Goal: Task Accomplishment & Management: Manage account settings

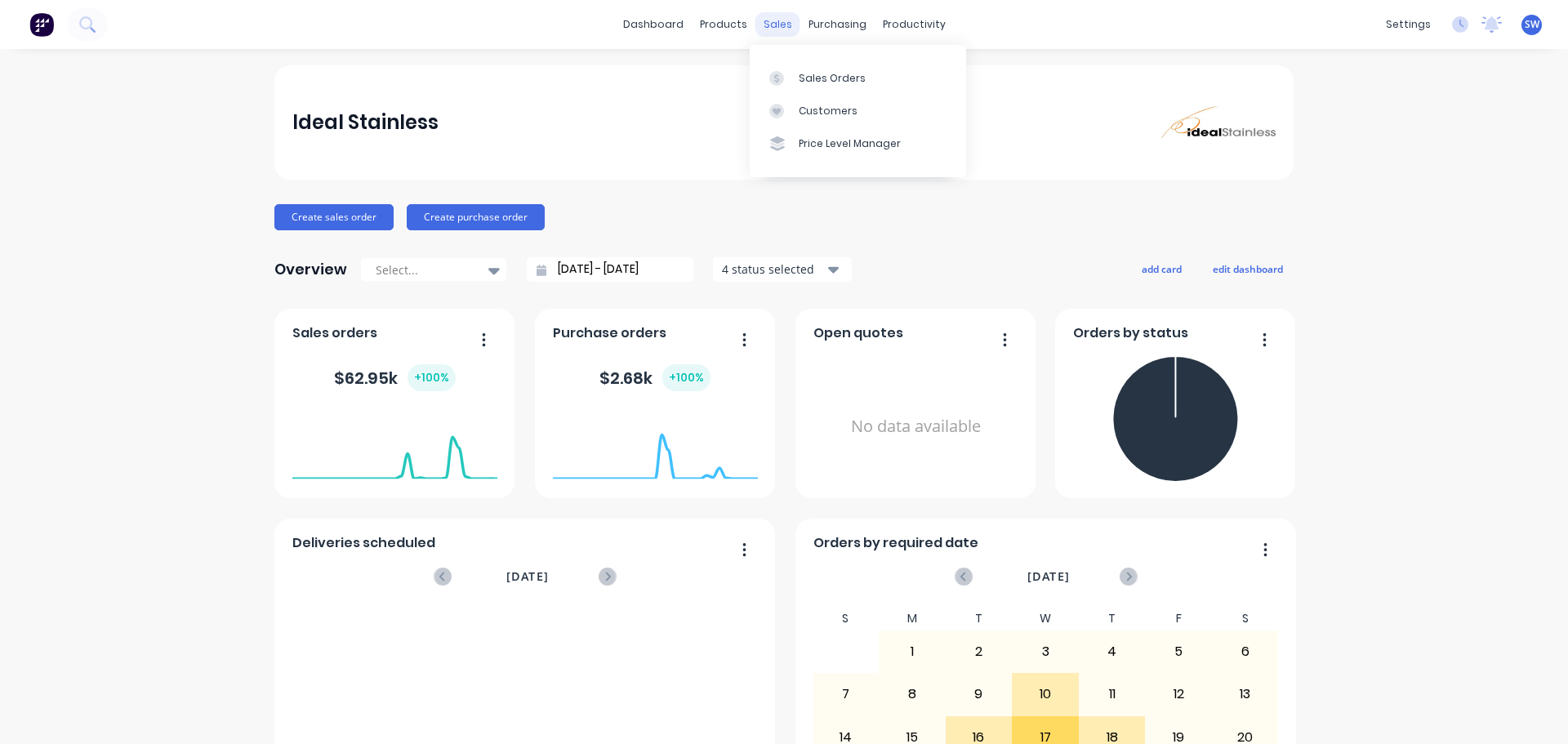
click at [774, 31] on div "sales" at bounding box center [778, 24] width 45 height 25
click at [831, 18] on div "purchasing" at bounding box center [837, 24] width 74 height 25
click at [868, 83] on div "Purchase Orders" at bounding box center [883, 78] width 86 height 15
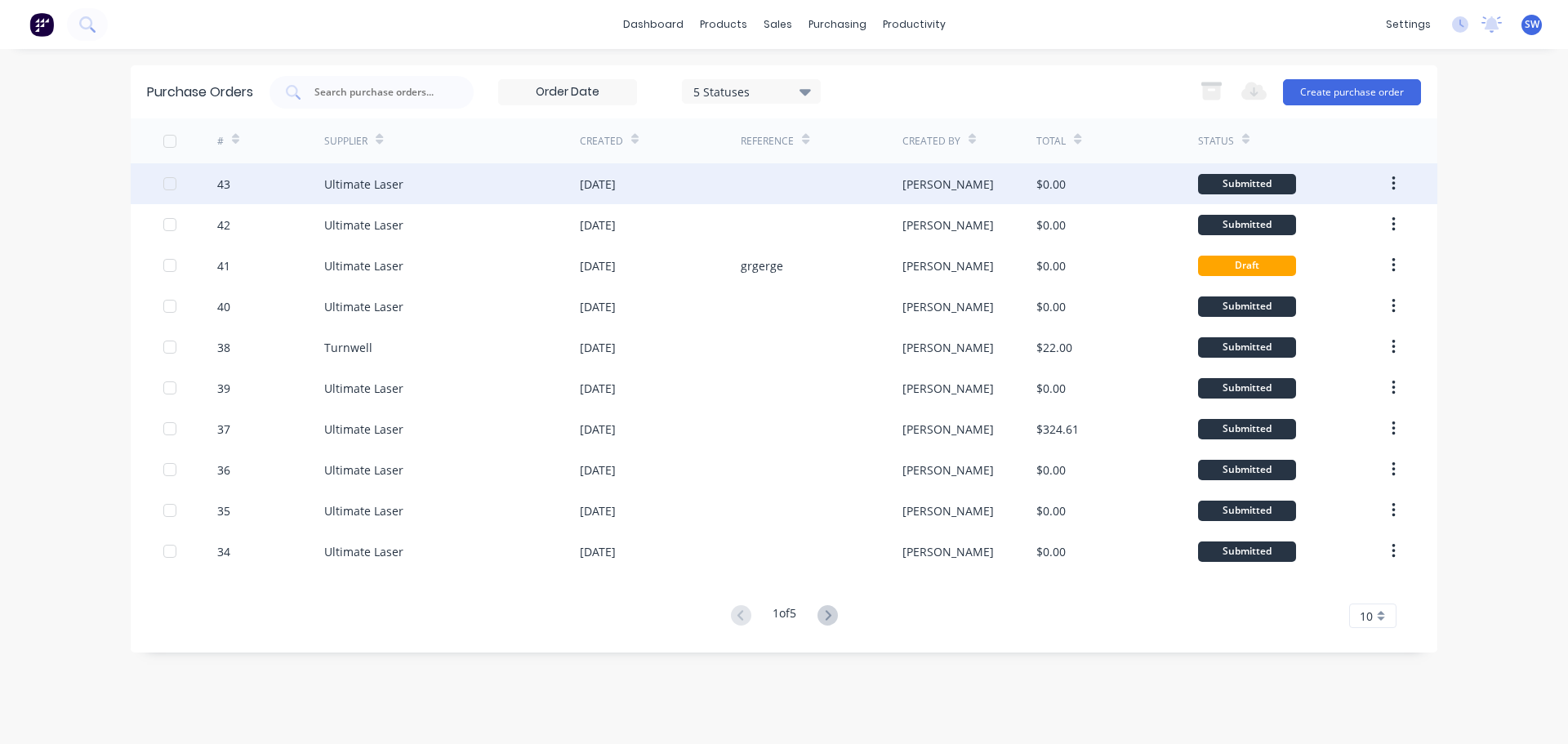
click at [378, 190] on div "Ultimate Laser" at bounding box center [363, 183] width 79 height 17
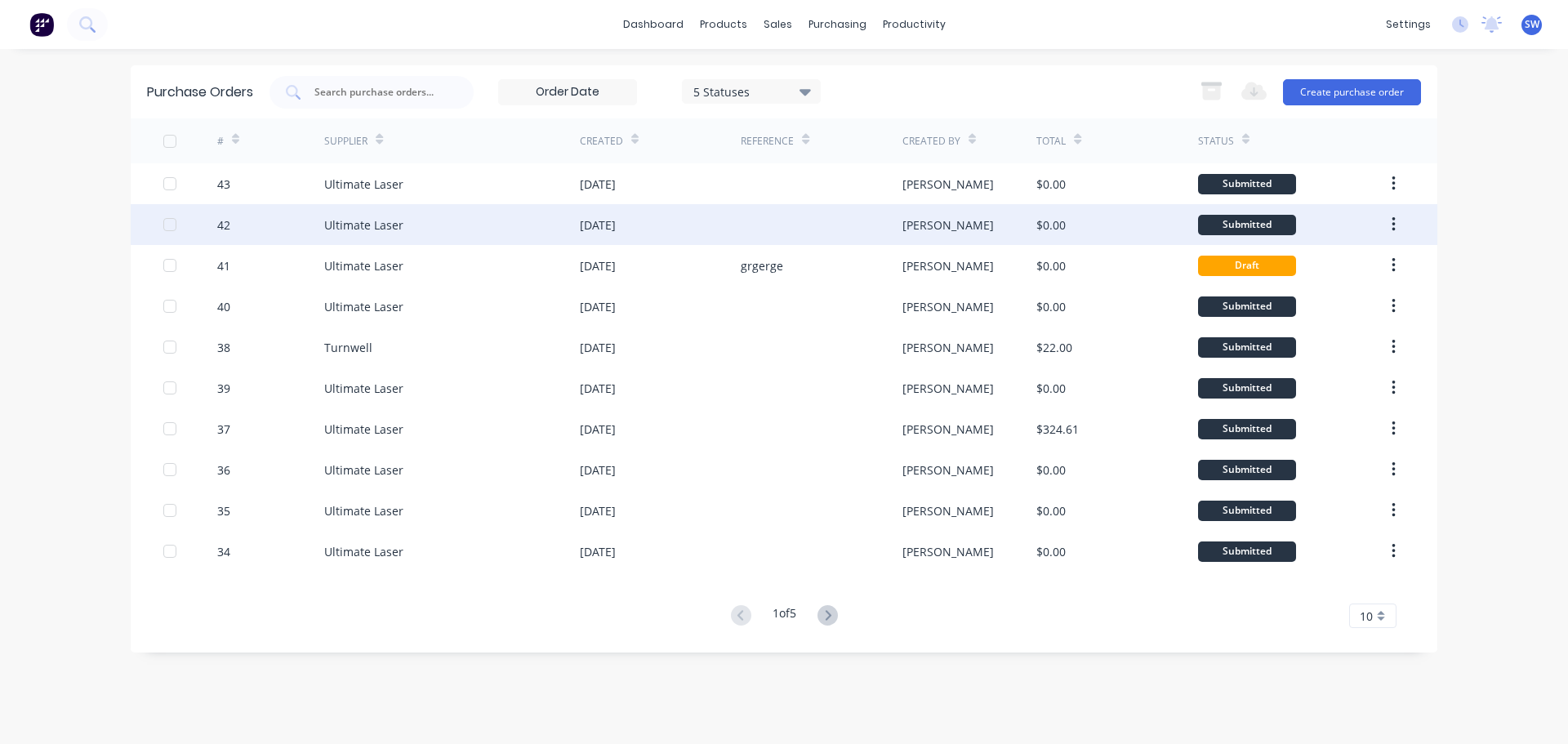
click at [370, 222] on div "Ultimate Laser" at bounding box center [363, 225] width 79 height 17
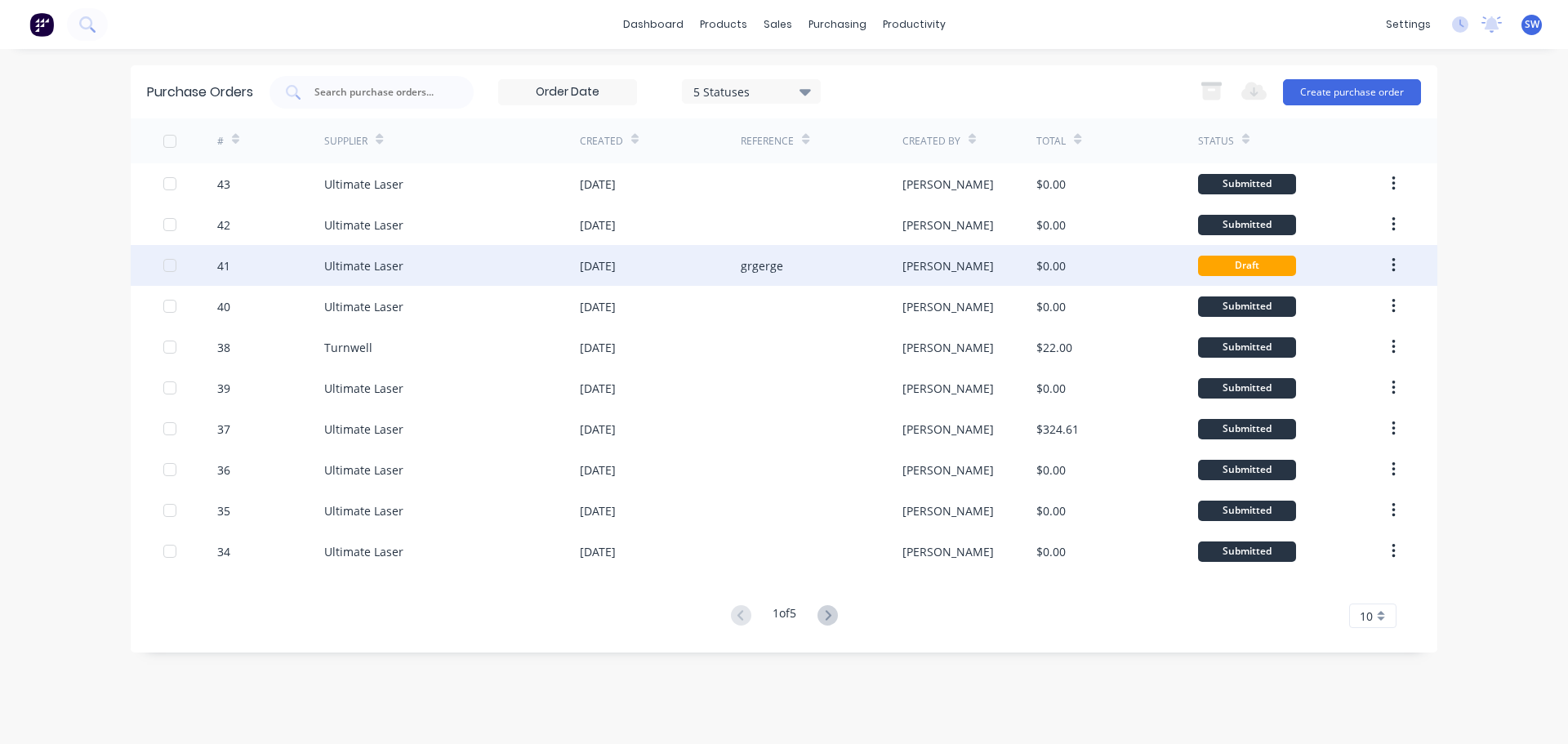
click at [911, 262] on div "[PERSON_NAME]" at bounding box center [948, 265] width 92 height 17
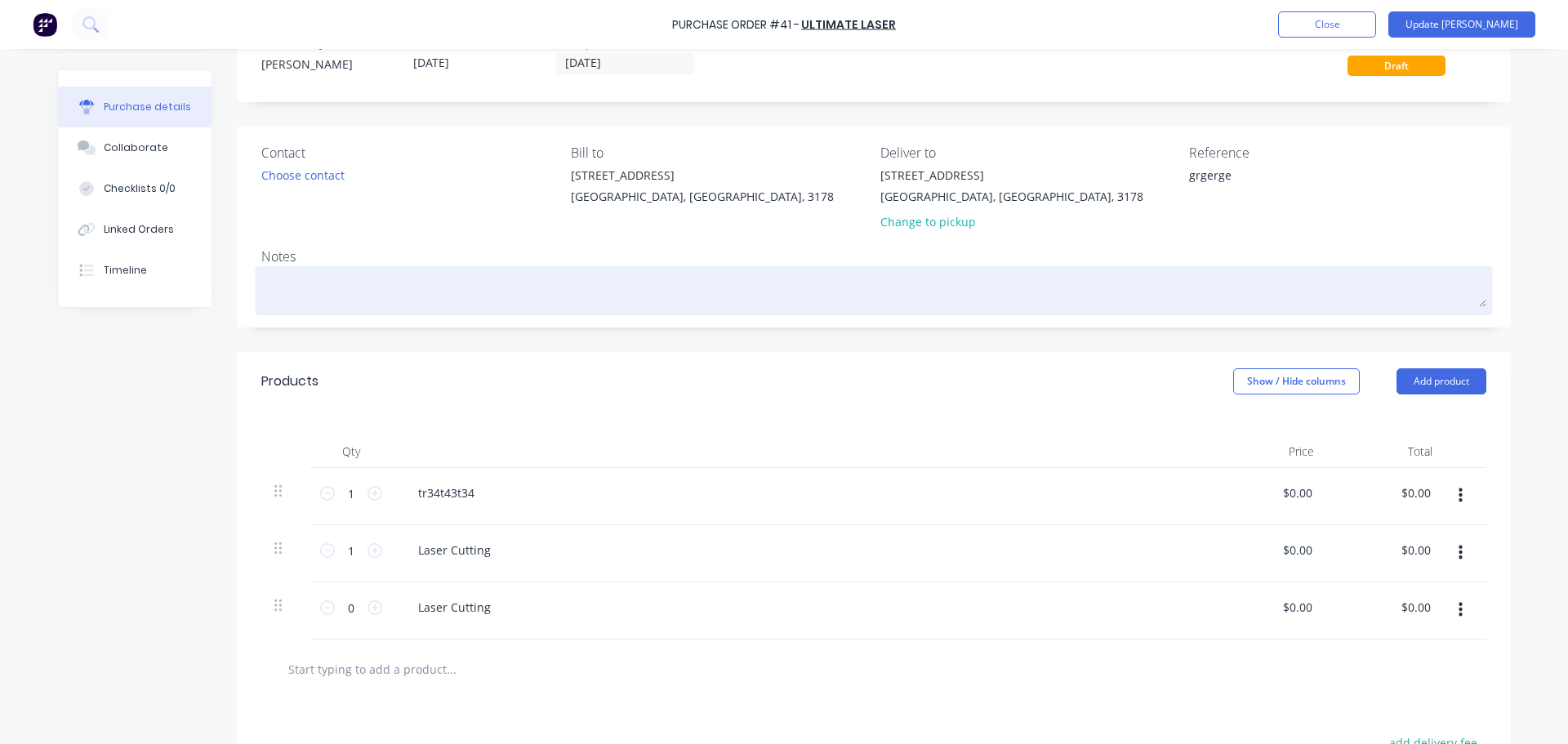
scroll to position [245, 0]
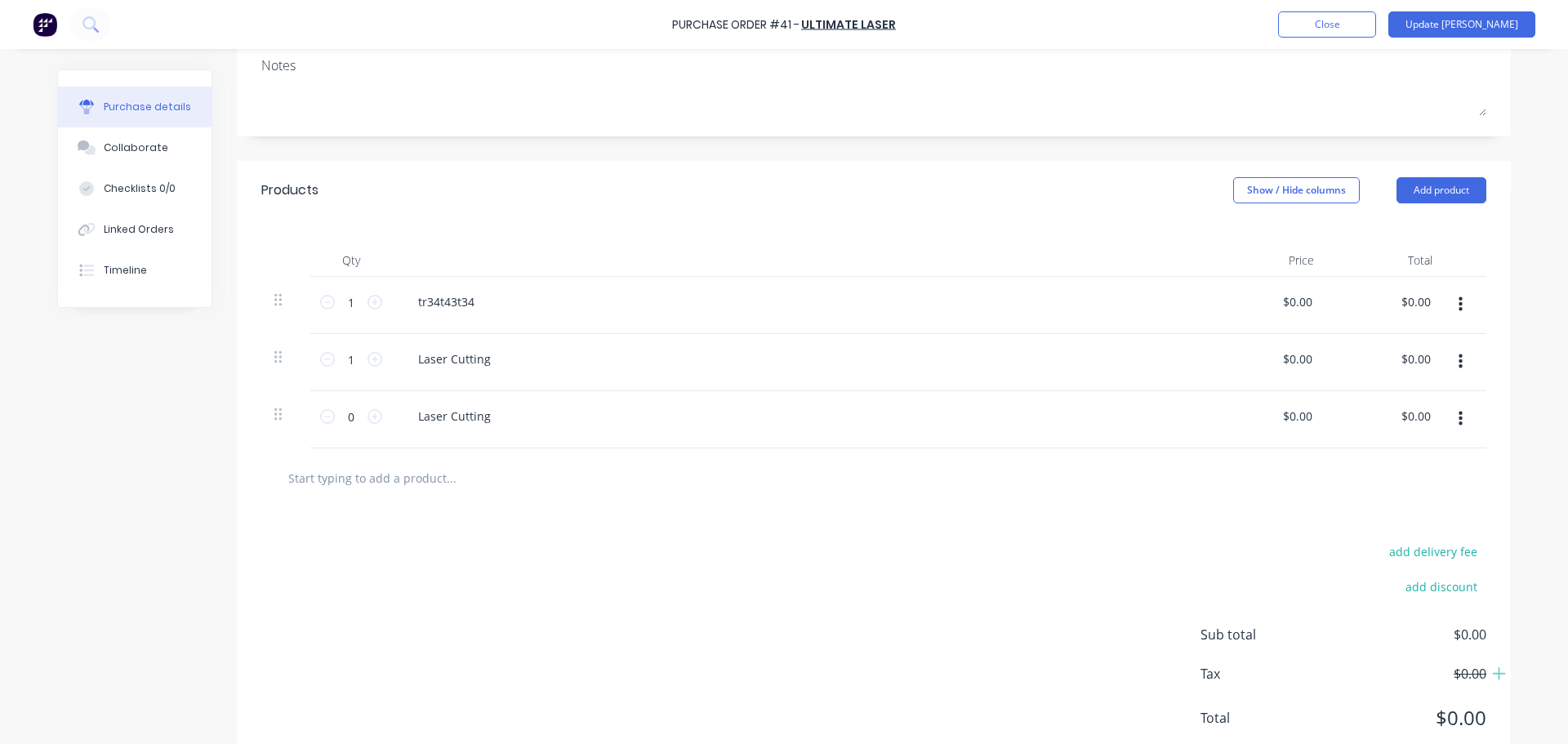
click at [403, 482] on input "text" at bounding box center [450, 478] width 326 height 33
click at [347, 480] on input "text" at bounding box center [450, 478] width 326 height 33
type textarea "x"
type input "l"
type textarea "x"
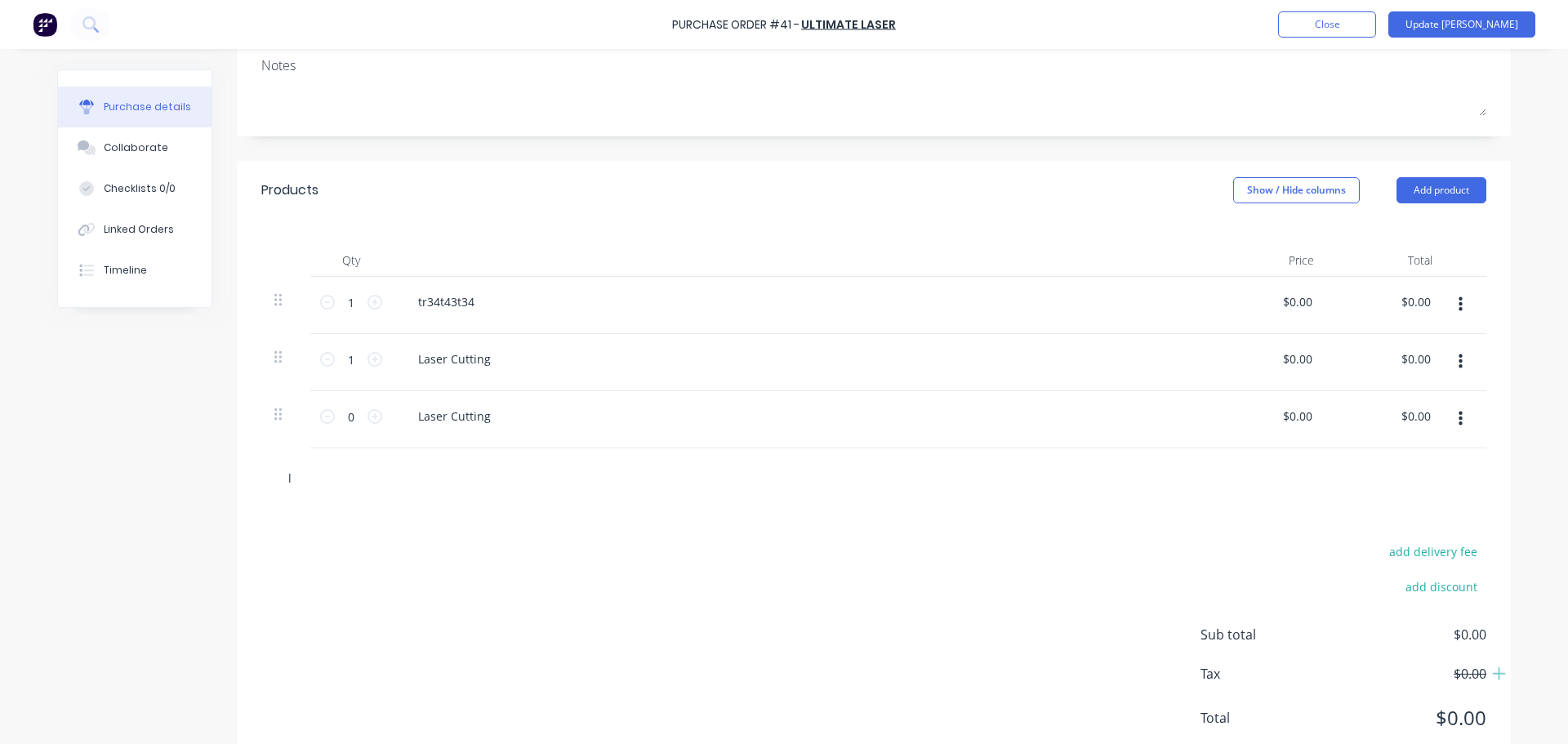
type input "la"
type textarea "x"
type input "las"
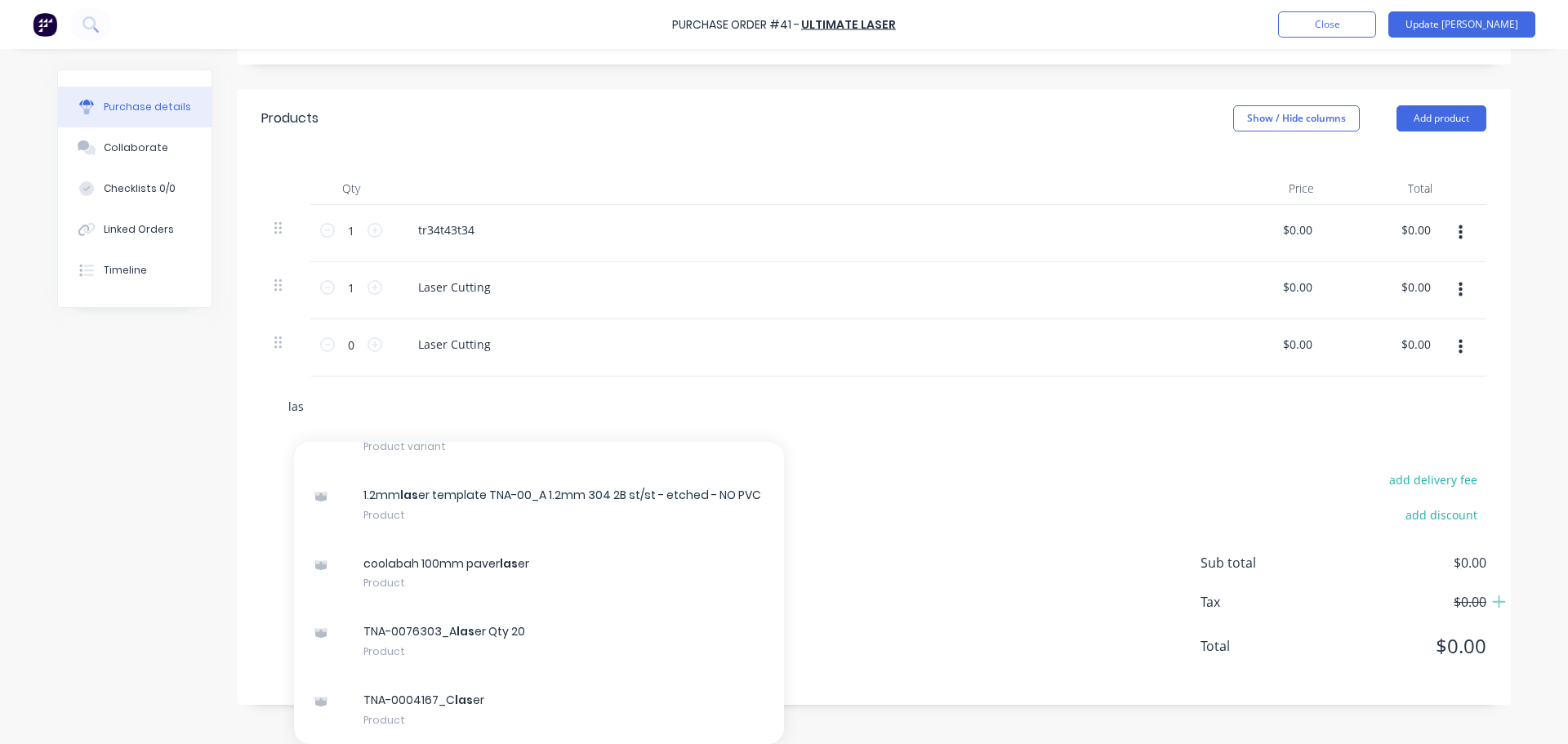
type textarea "x"
type input "lase"
type textarea "x"
type input "laser"
type textarea "x"
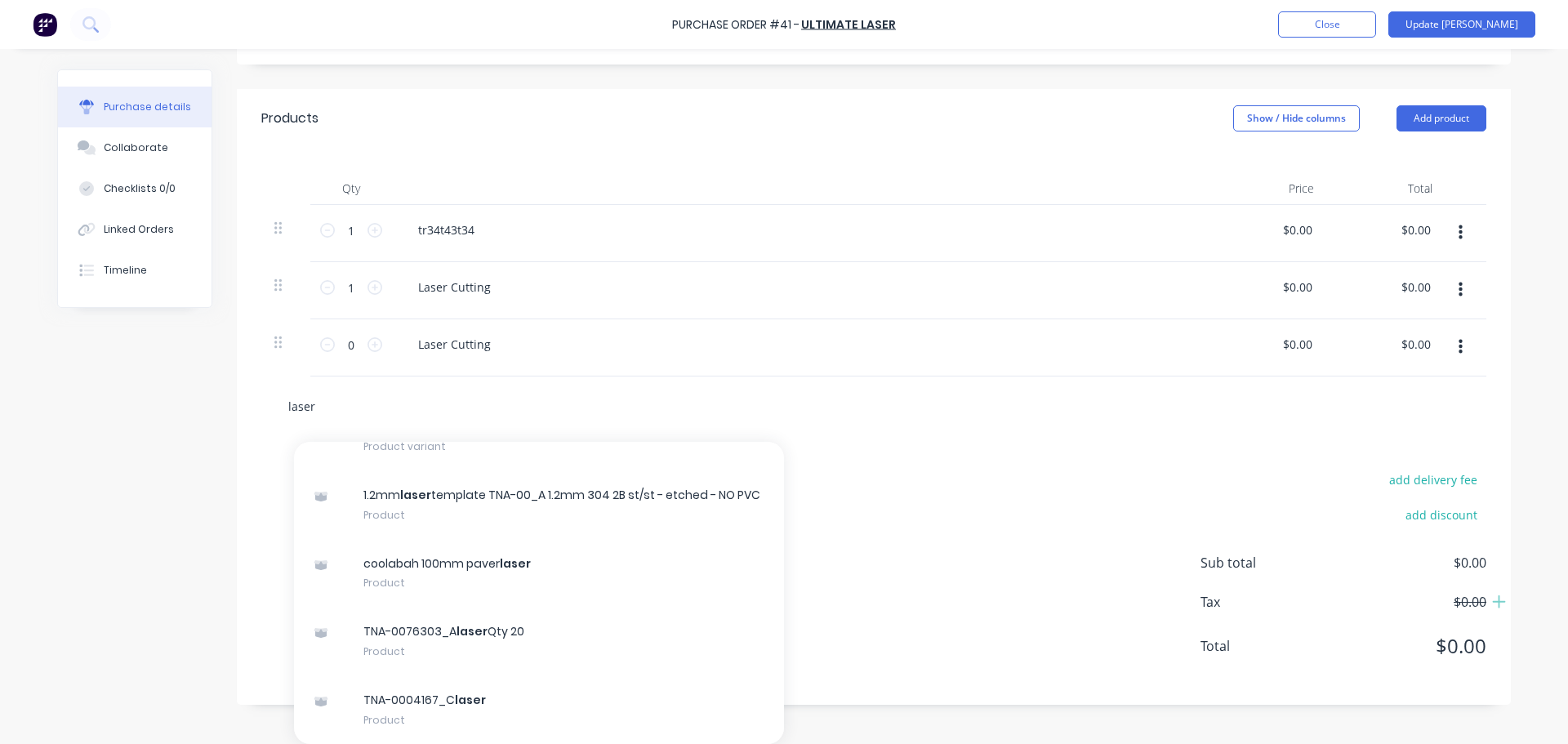
type input "laser"
type textarea "x"
type input "laser c"
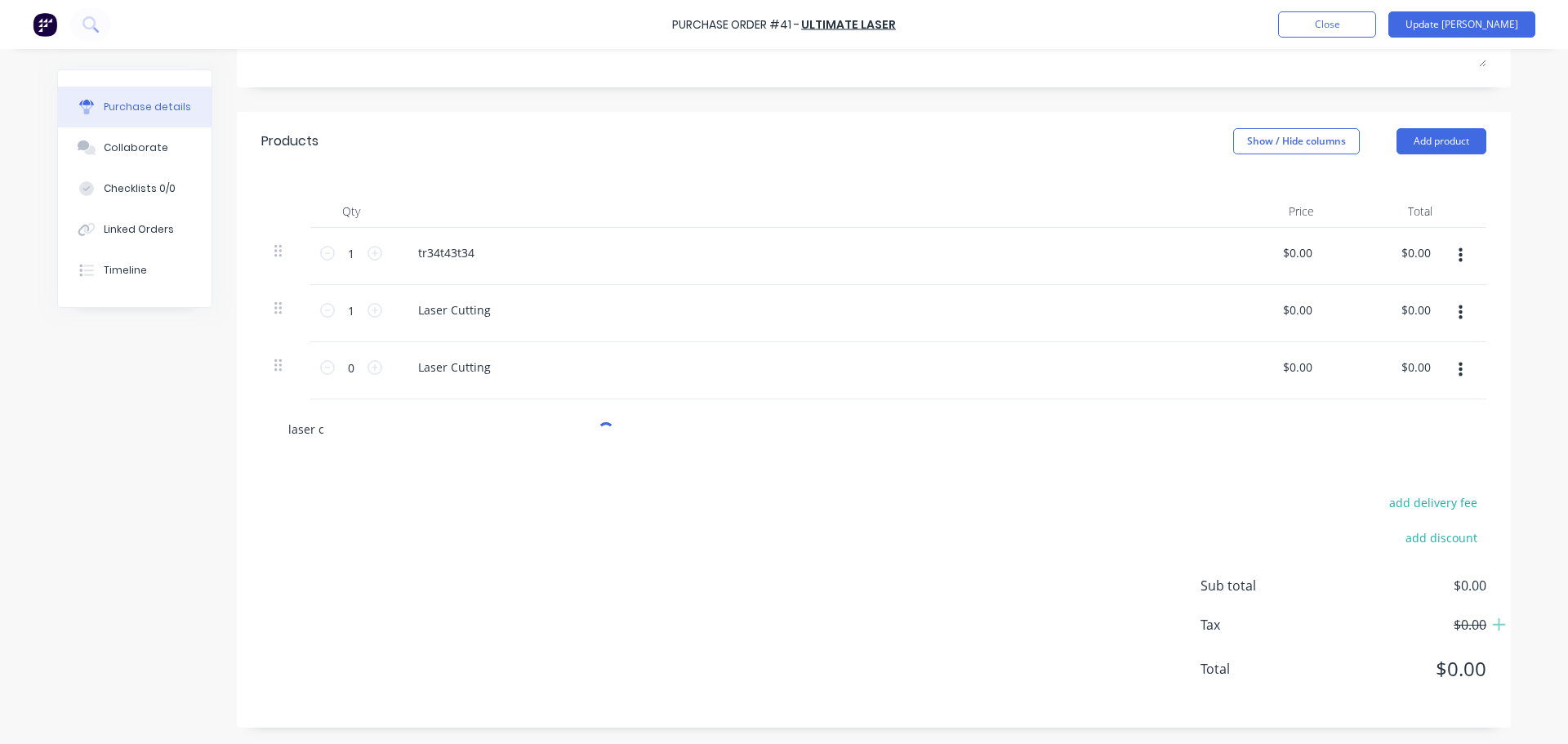
type textarea "x"
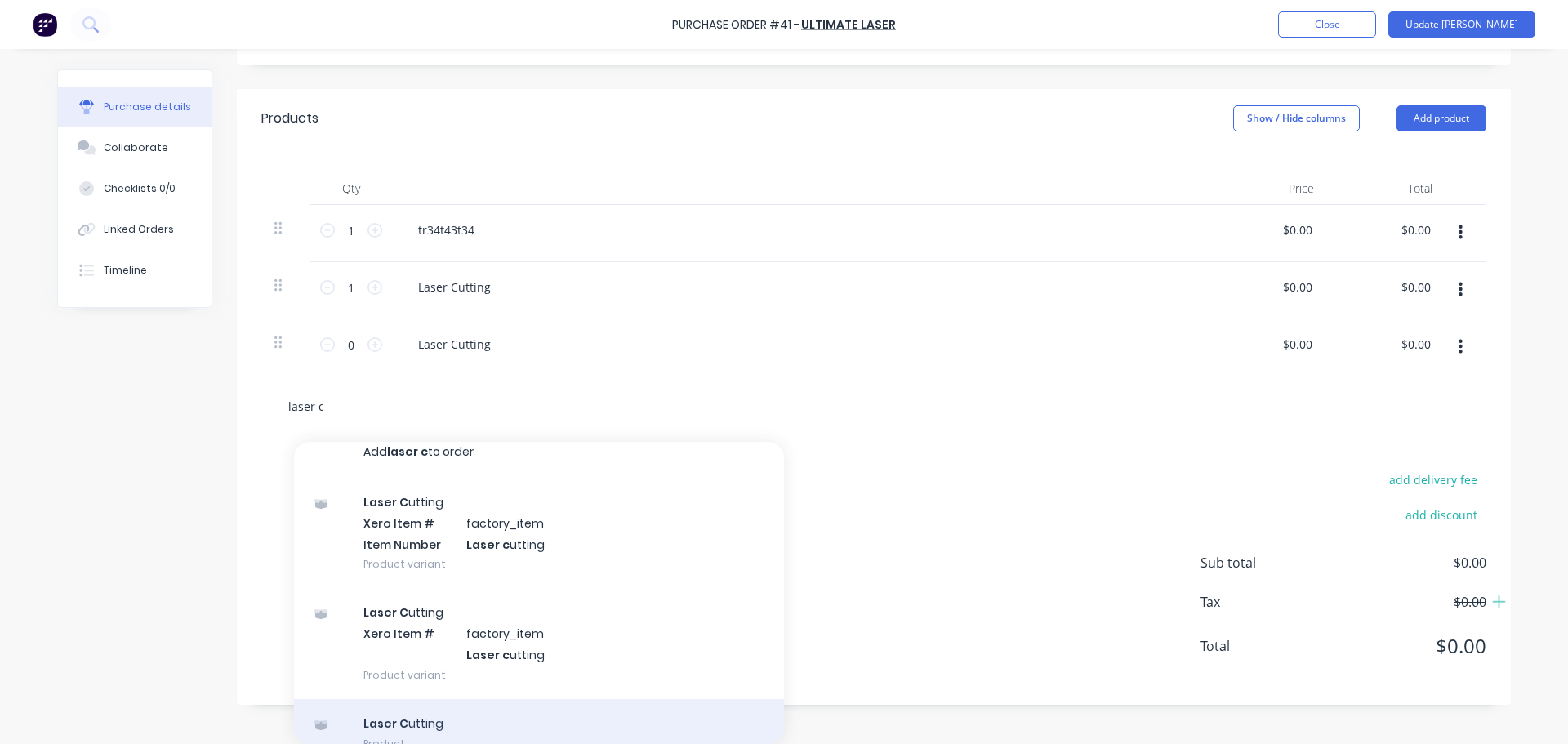
scroll to position [0, 0]
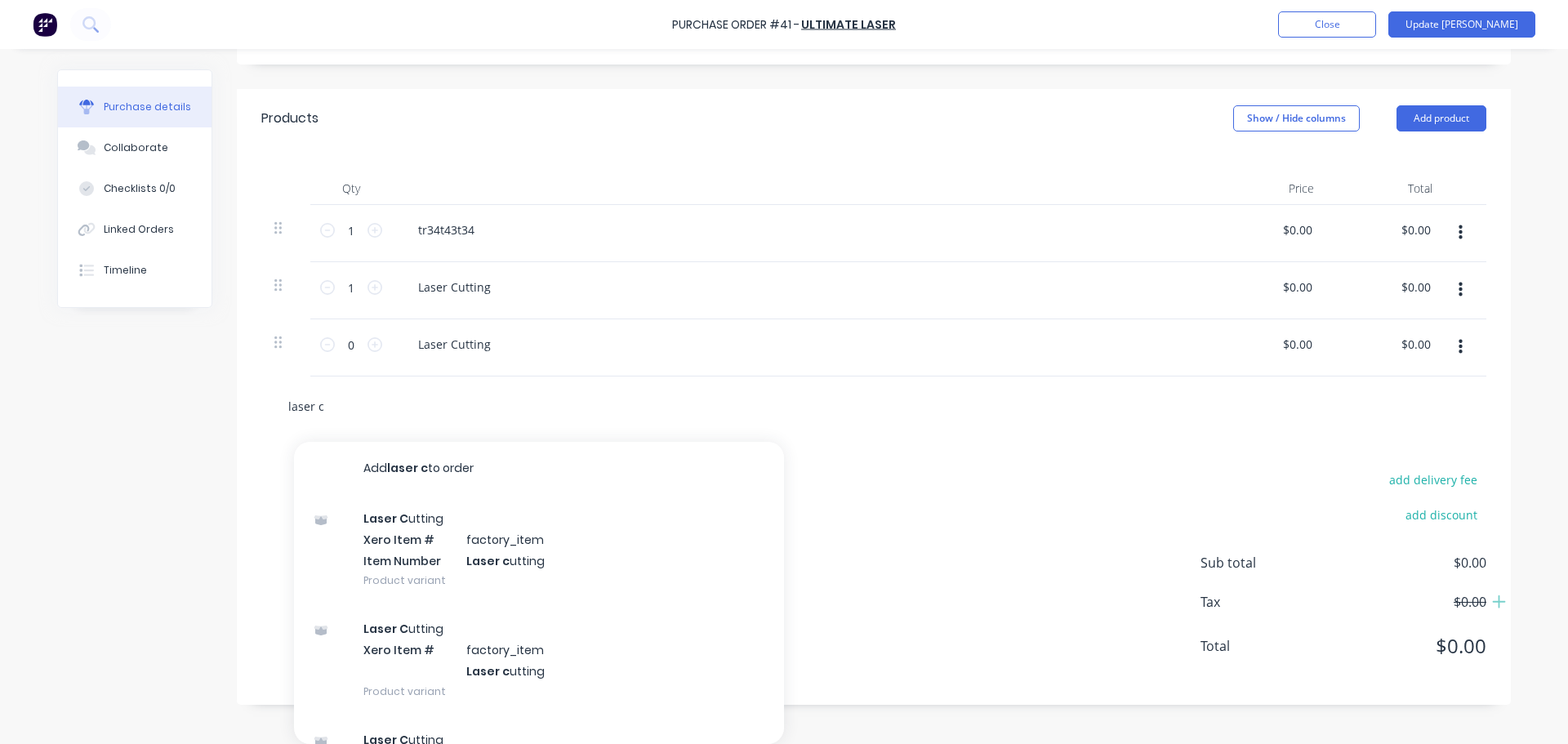
type input "laser c"
click at [838, 454] on div "Products Show / Hide columns Add product Qty Price Total 1 1 tr34t43t34 $0.00 $…" at bounding box center [873, 396] width 1274 height 616
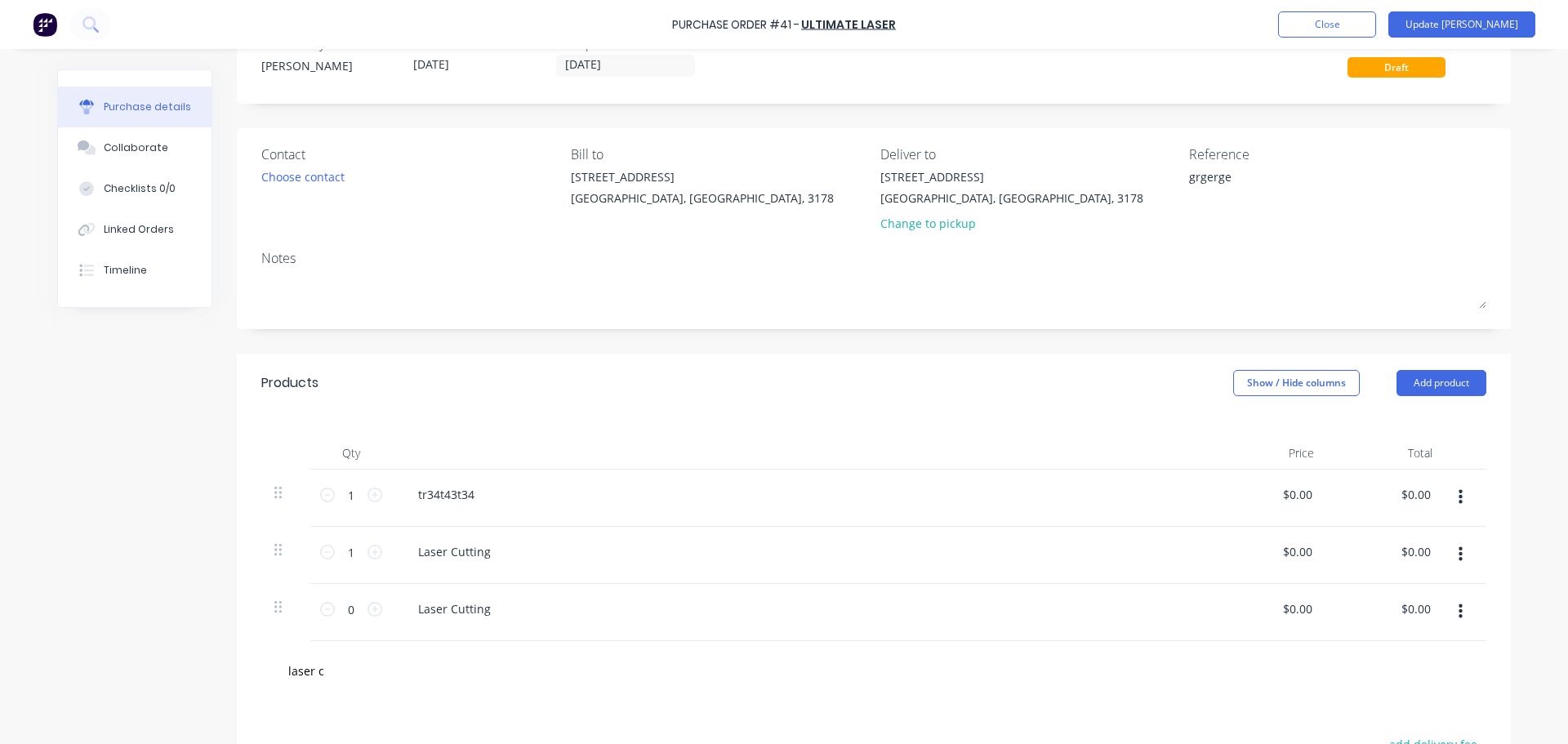
scroll to position [82, 0]
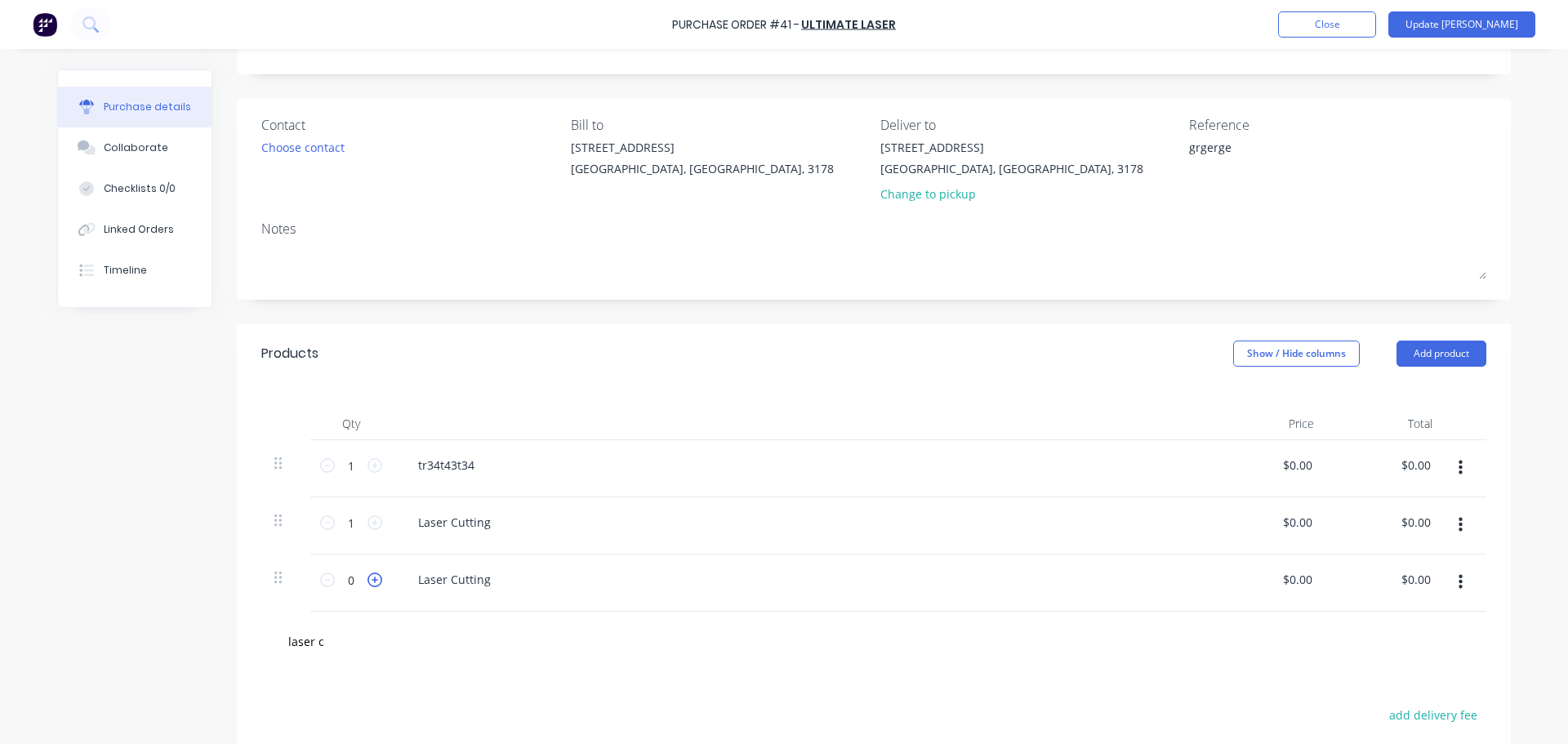
click at [370, 582] on icon at bounding box center [375, 580] width 15 height 15
type textarea "x"
type input "1"
click at [1375, 26] on button "Close" at bounding box center [1327, 24] width 98 height 26
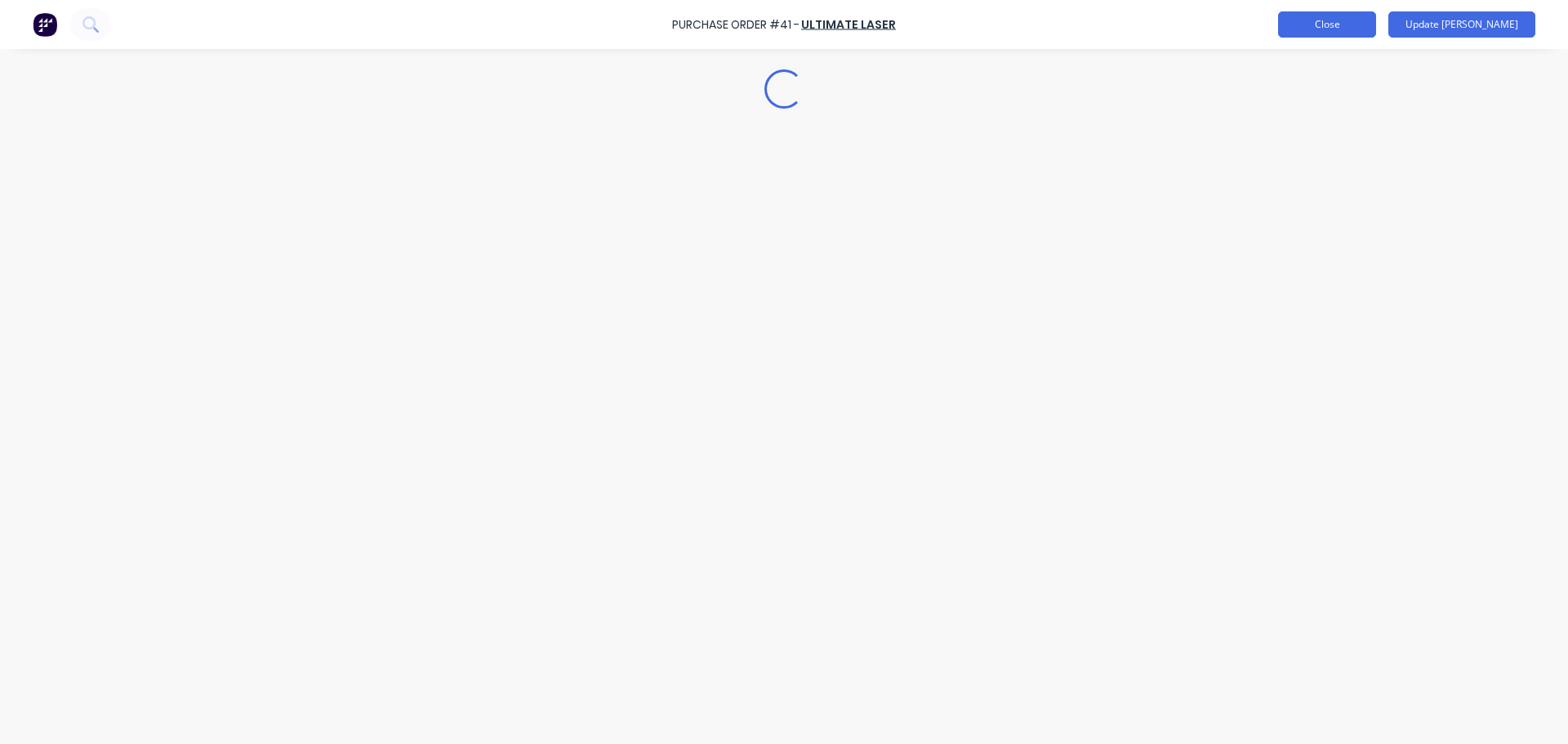
scroll to position [0, 0]
type textarea "x"
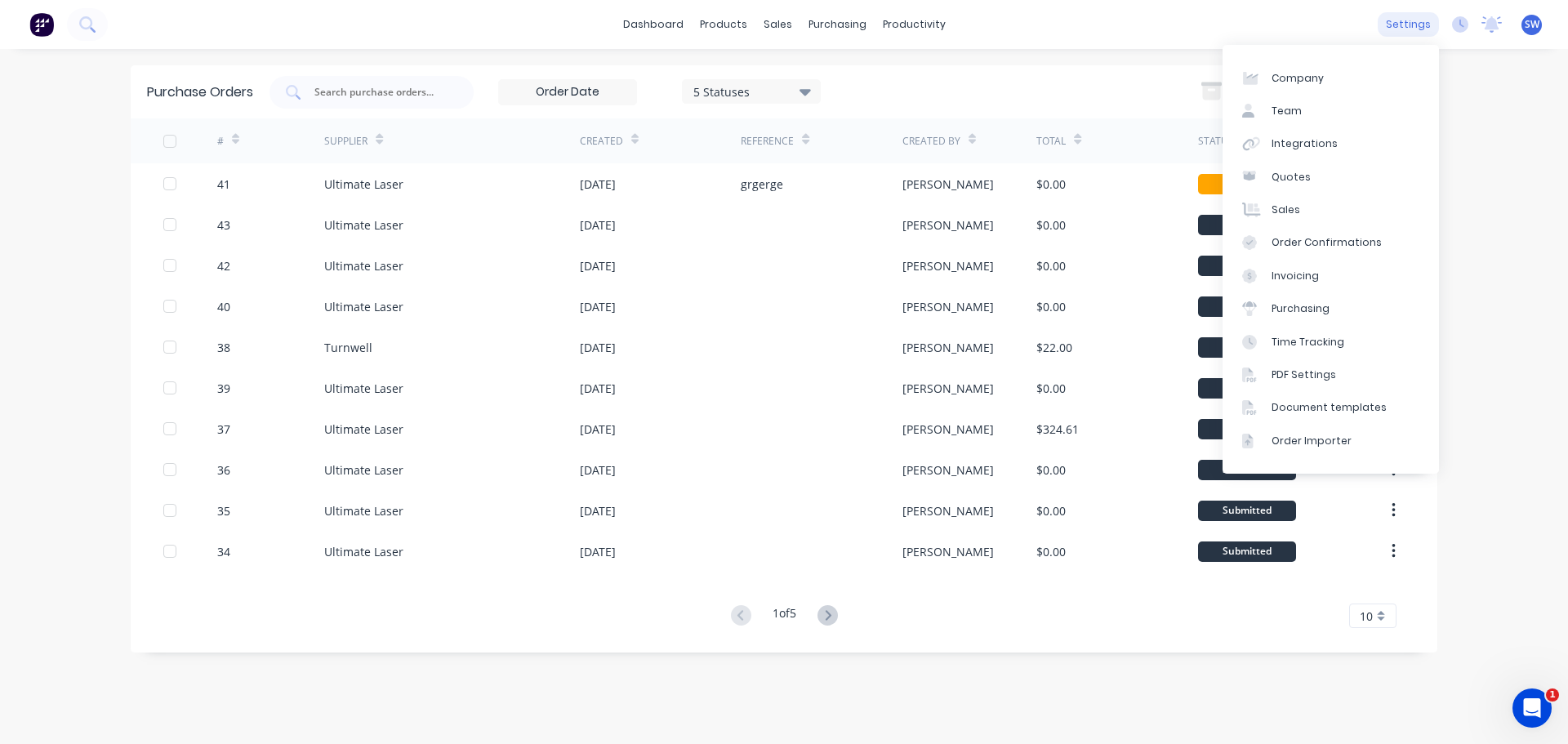
click at [1419, 26] on div "settings" at bounding box center [1408, 24] width 61 height 25
click at [1300, 150] on div "Integrations" at bounding box center [1304, 144] width 66 height 15
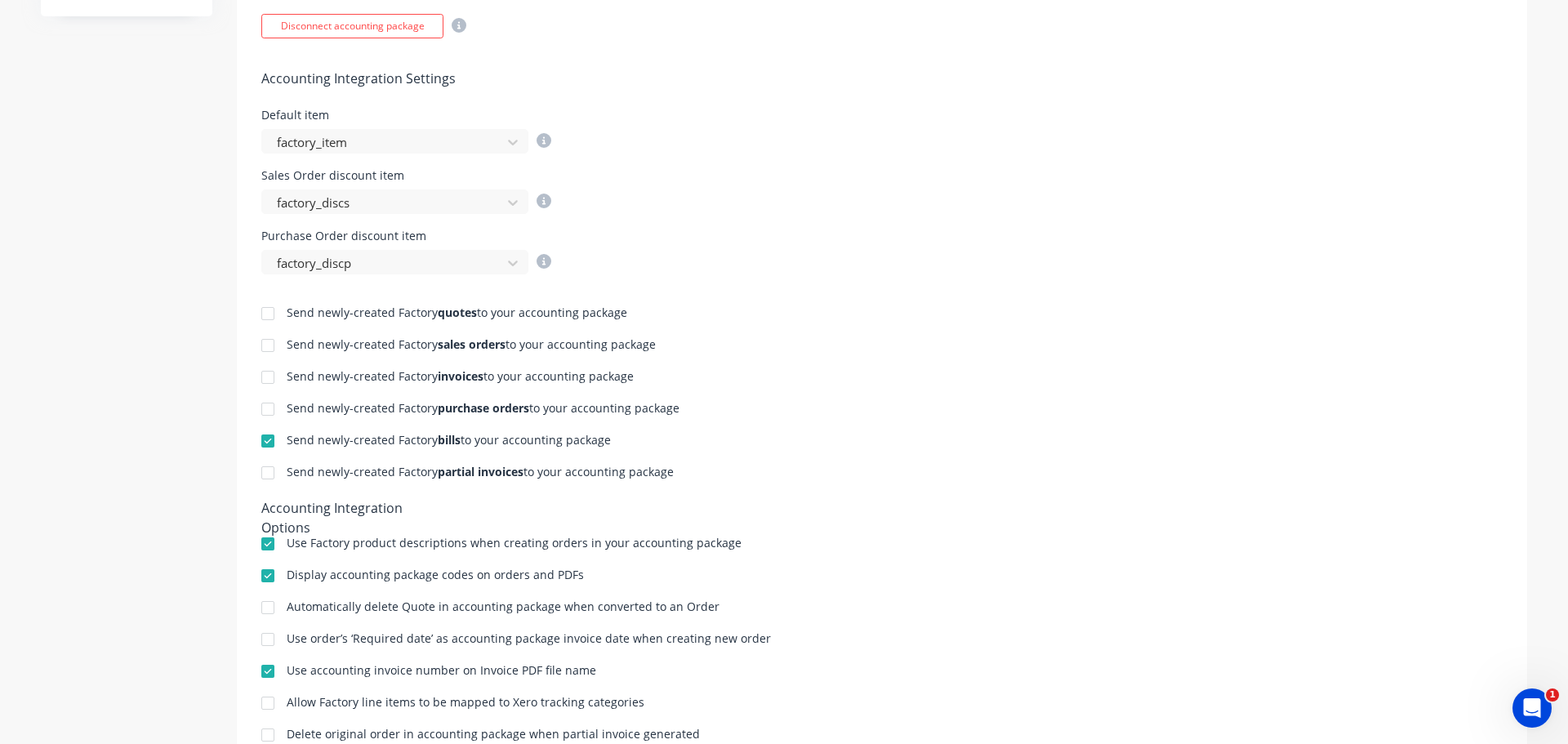
scroll to position [638, 0]
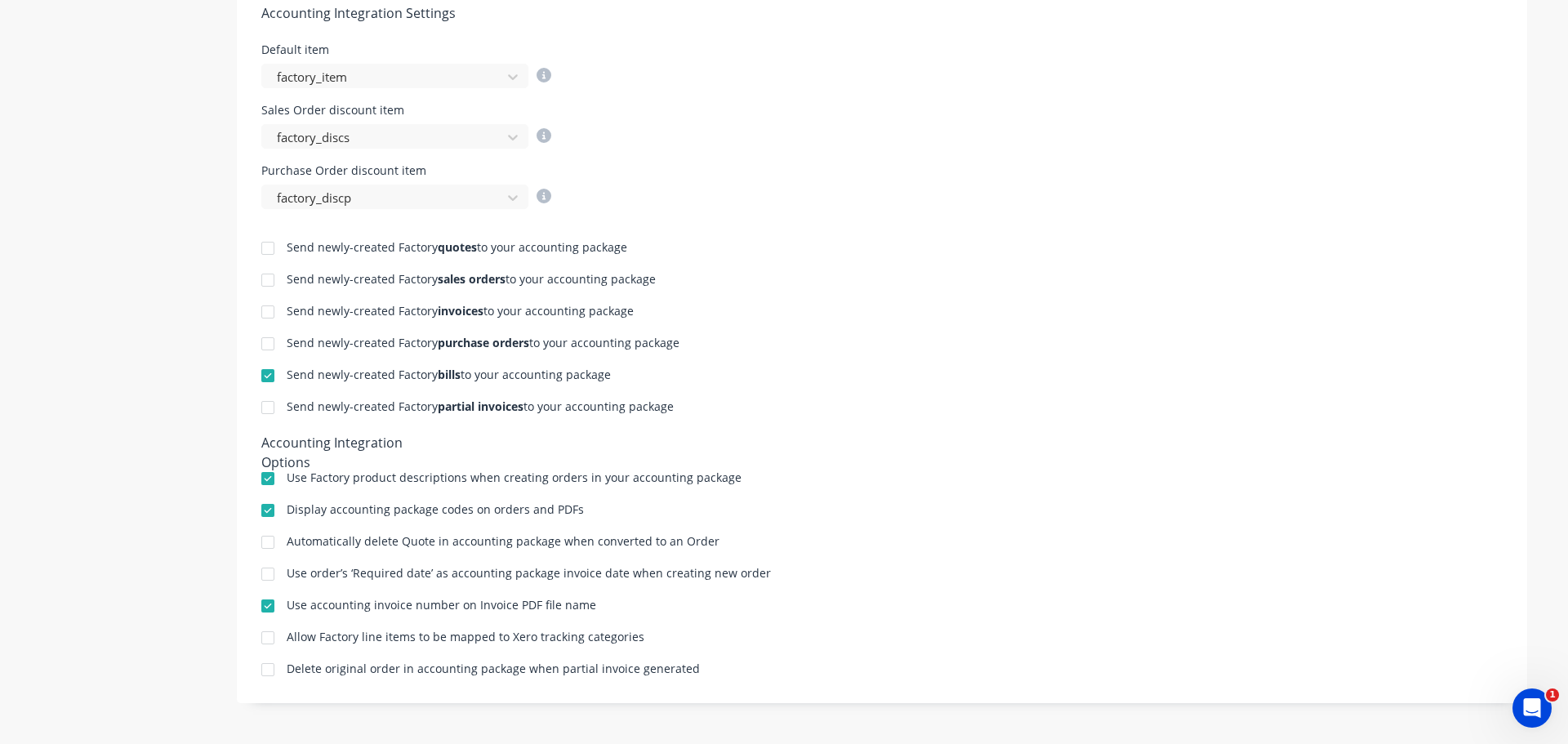
click at [264, 411] on div at bounding box center [268, 408] width 33 height 33
click at [267, 277] on div at bounding box center [268, 281] width 33 height 33
click at [265, 317] on div at bounding box center [268, 312] width 33 height 33
click at [268, 346] on div at bounding box center [268, 344] width 33 height 33
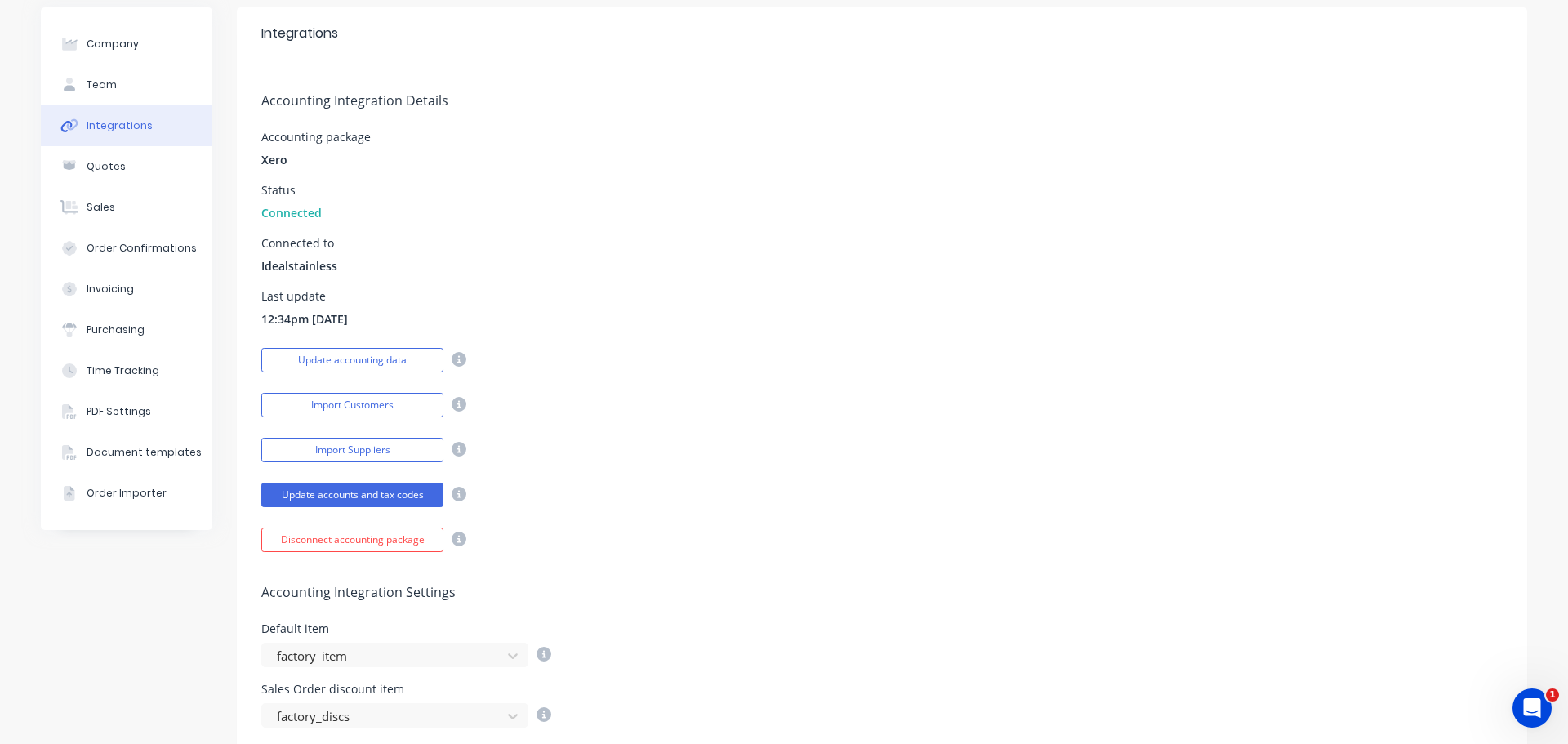
scroll to position [0, 0]
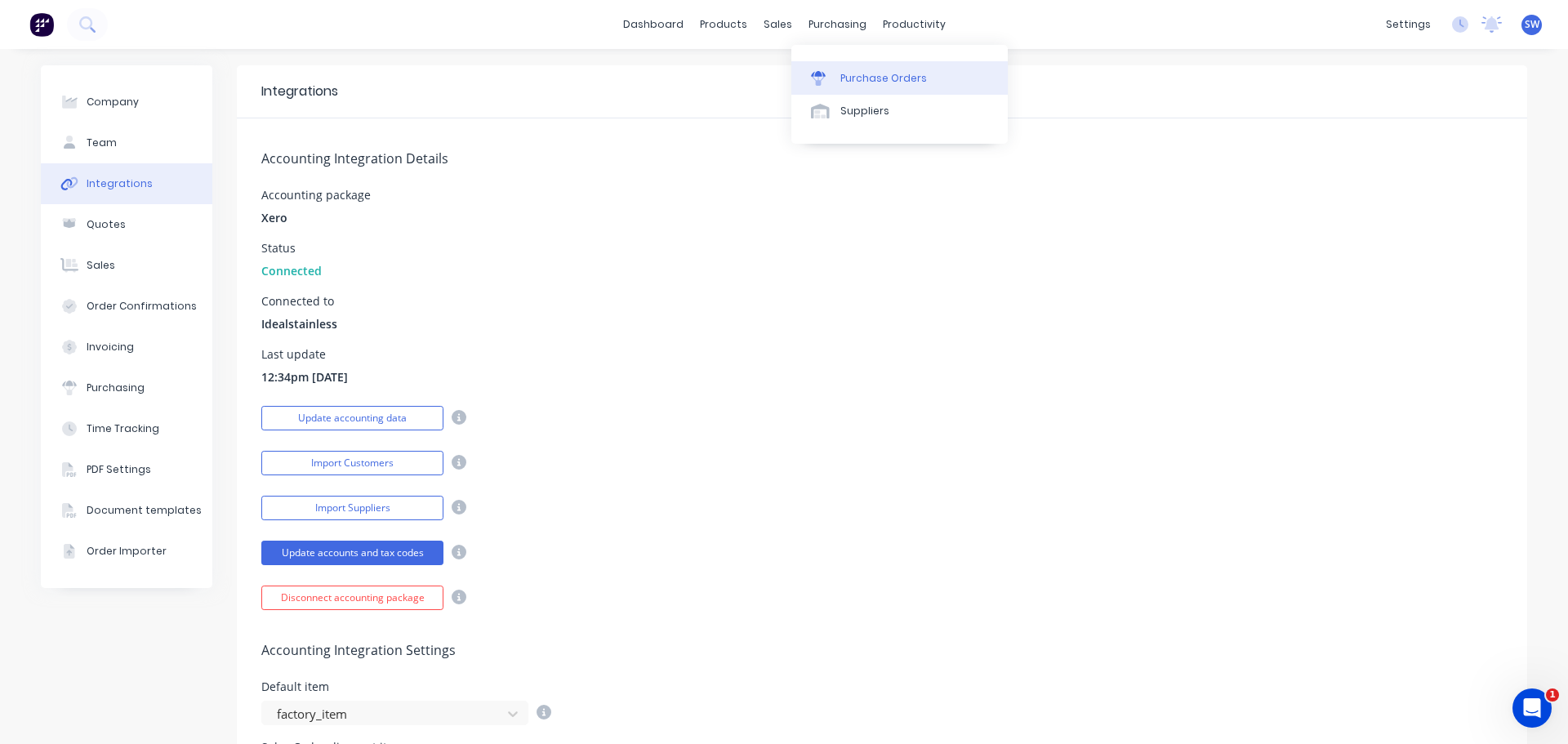
click at [891, 75] on div "Purchase Orders" at bounding box center [883, 78] width 86 height 15
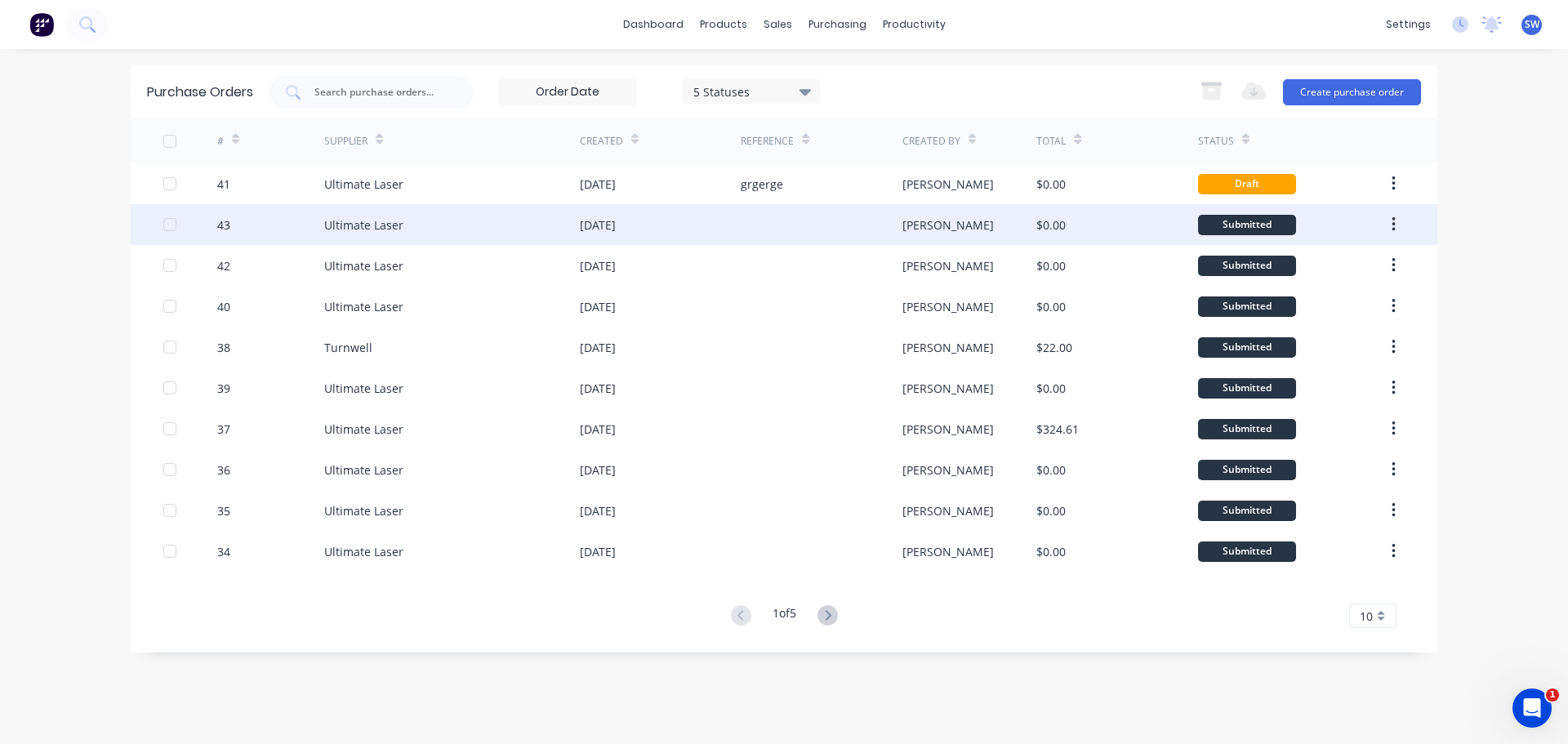
click at [374, 227] on div "Ultimate Laser" at bounding box center [363, 225] width 79 height 17
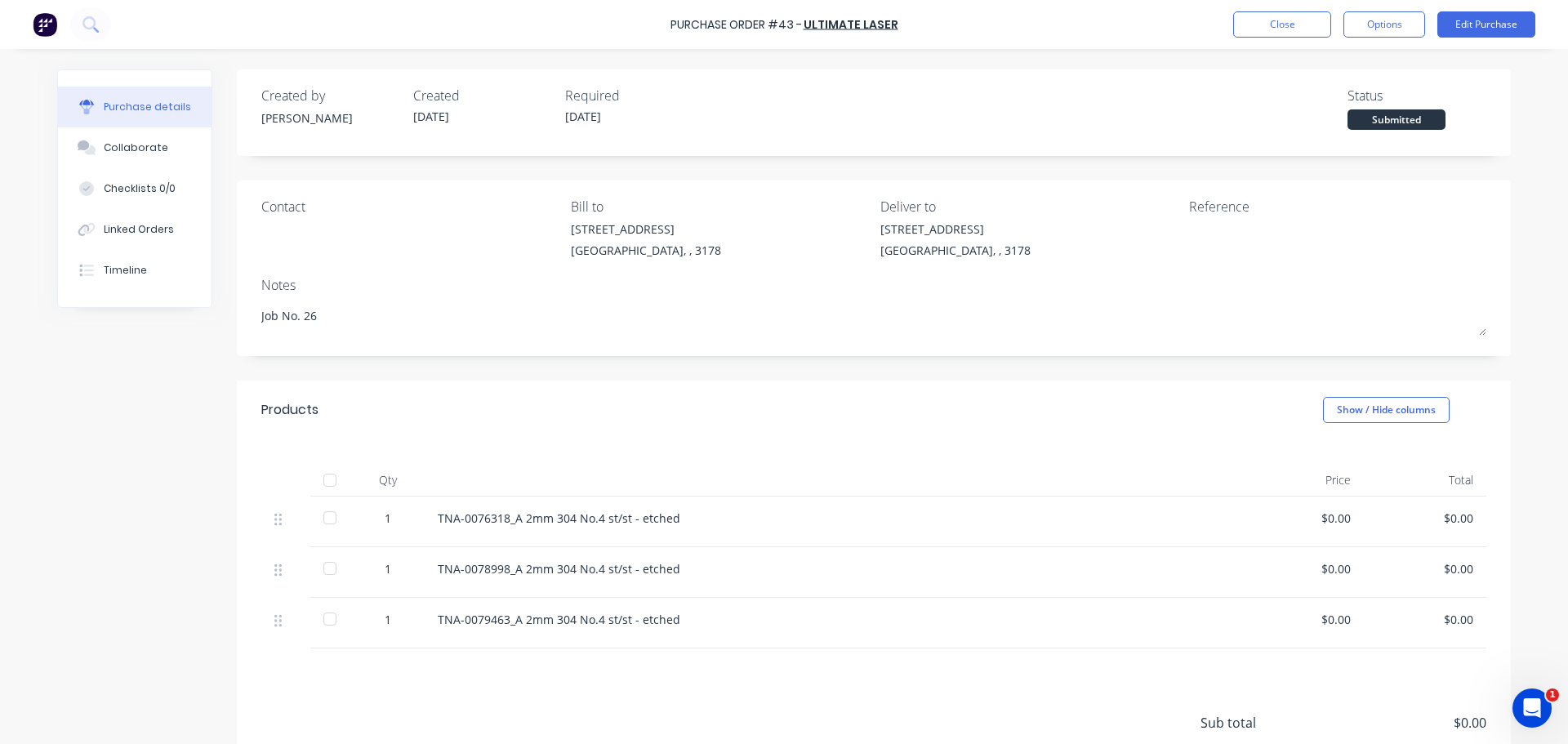
click at [1320, 513] on div "$0.00" at bounding box center [1302, 518] width 96 height 17
click at [1304, 524] on div "$0.00" at bounding box center [1302, 518] width 96 height 17
click at [1487, 16] on button "Edit Purchase" at bounding box center [1485, 24] width 98 height 26
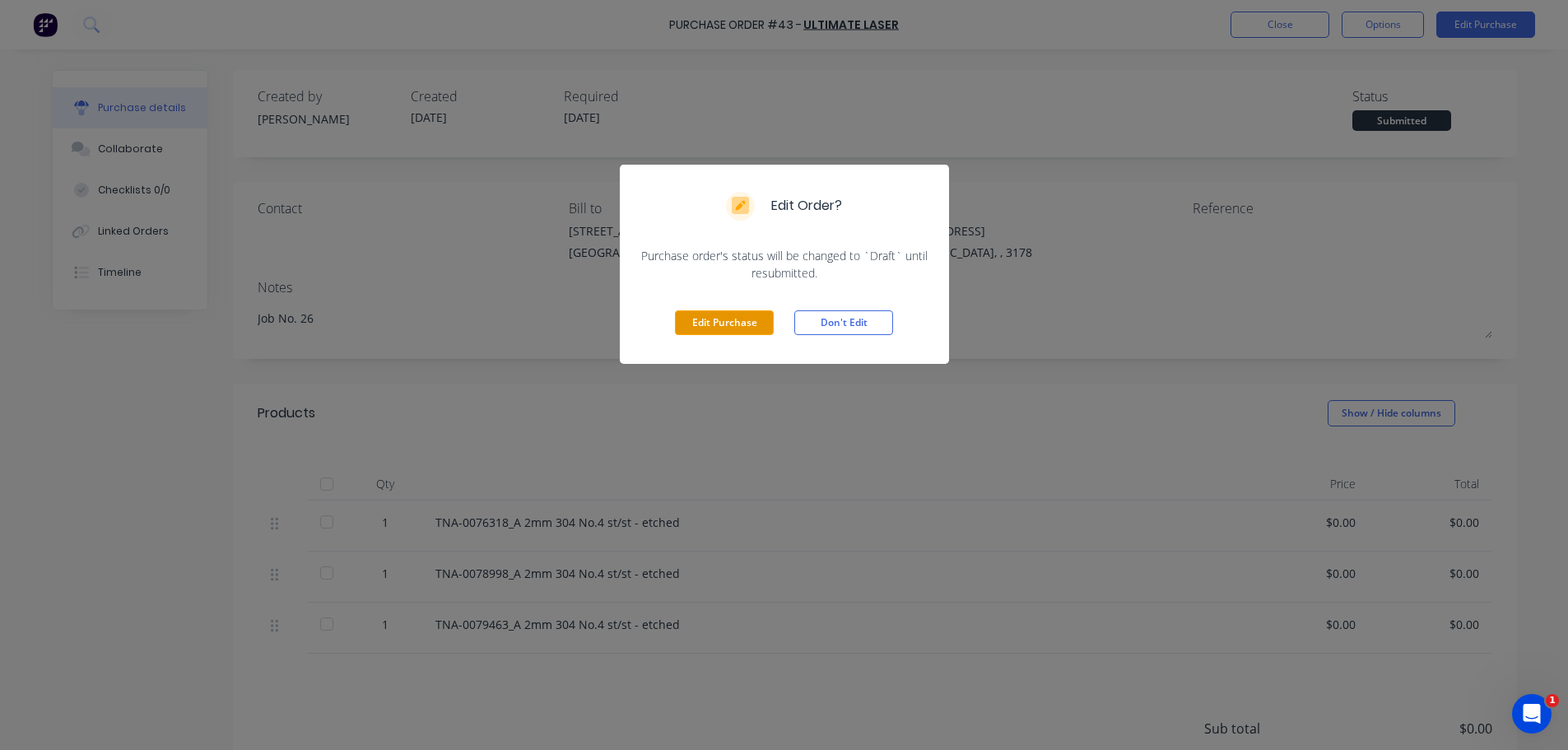
click at [755, 323] on button "Edit Purchase" at bounding box center [724, 323] width 99 height 25
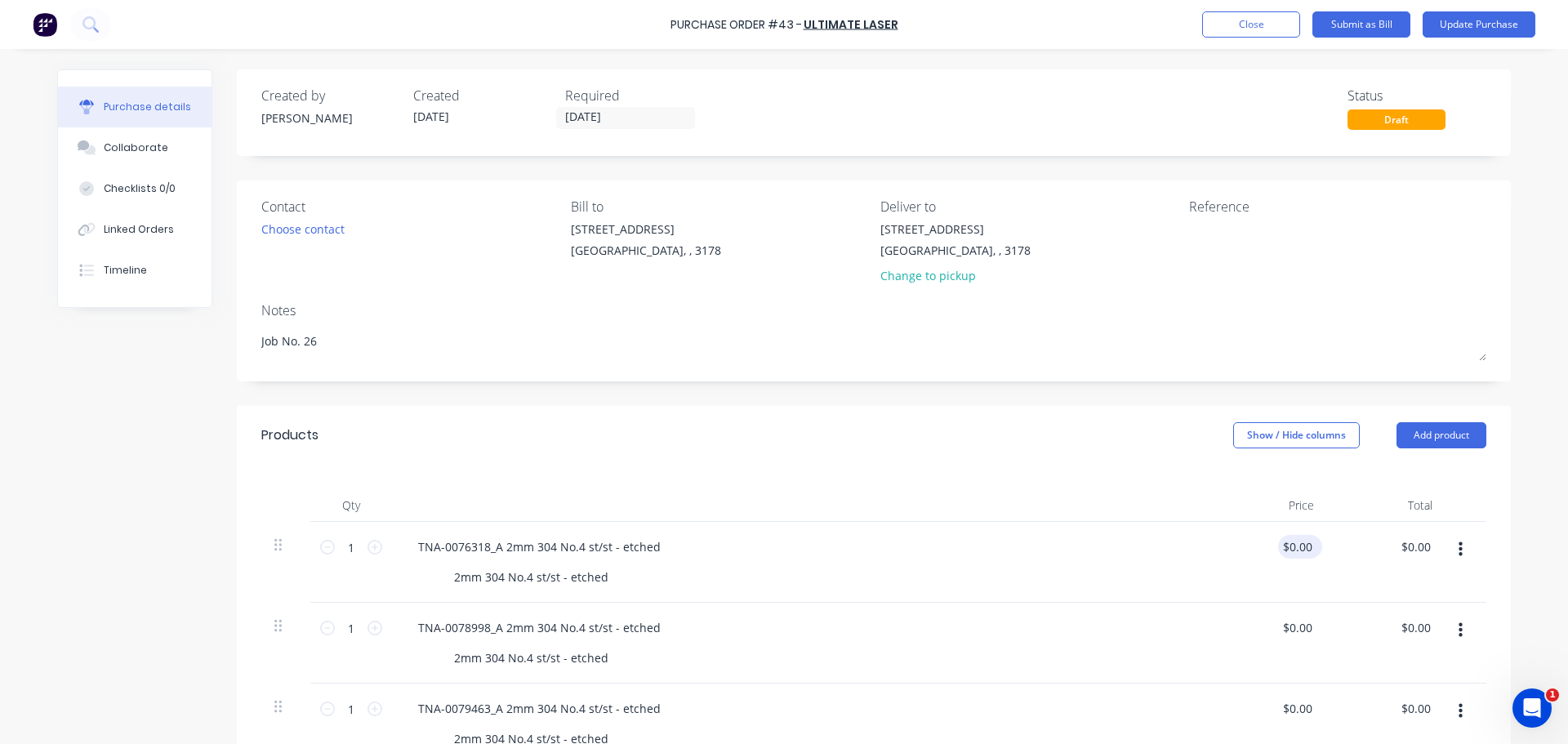
type textarea "x"
type input "0.00"
click at [1285, 554] on input "0.00" at bounding box center [1300, 547] width 31 height 24
drag, startPoint x: 1281, startPoint y: 554, endPoint x: 1360, endPoint y: 556, distance: 79.0
click at [1360, 556] on div "1 1 TNA-0076318_A 2mm 304 No.4 st/st - etched 2mm 304 No.4 st/st - etched 0.00 …" at bounding box center [874, 562] width 1225 height 81
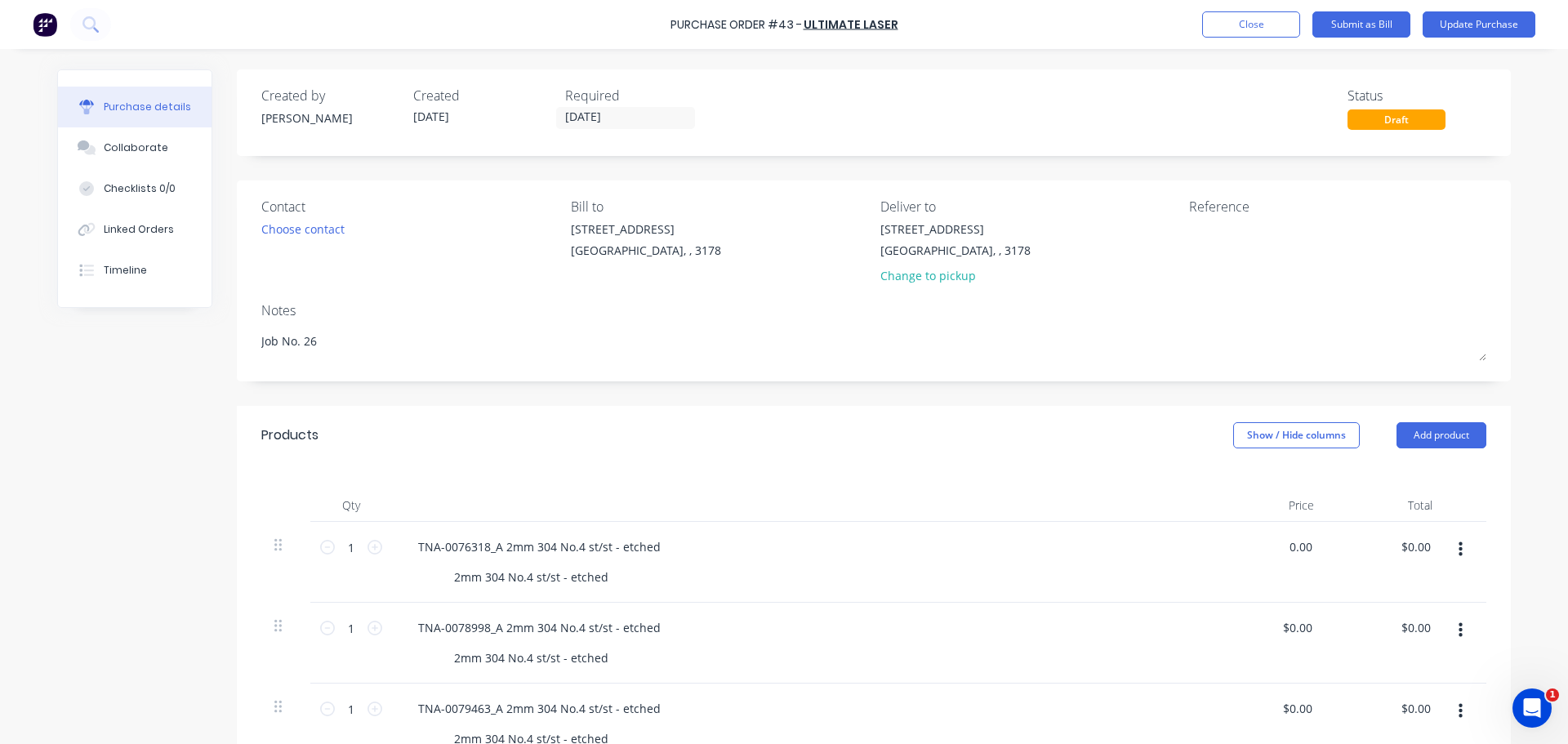
type textarea "x"
type input "$0.00"
click at [869, 495] on div at bounding box center [800, 505] width 816 height 33
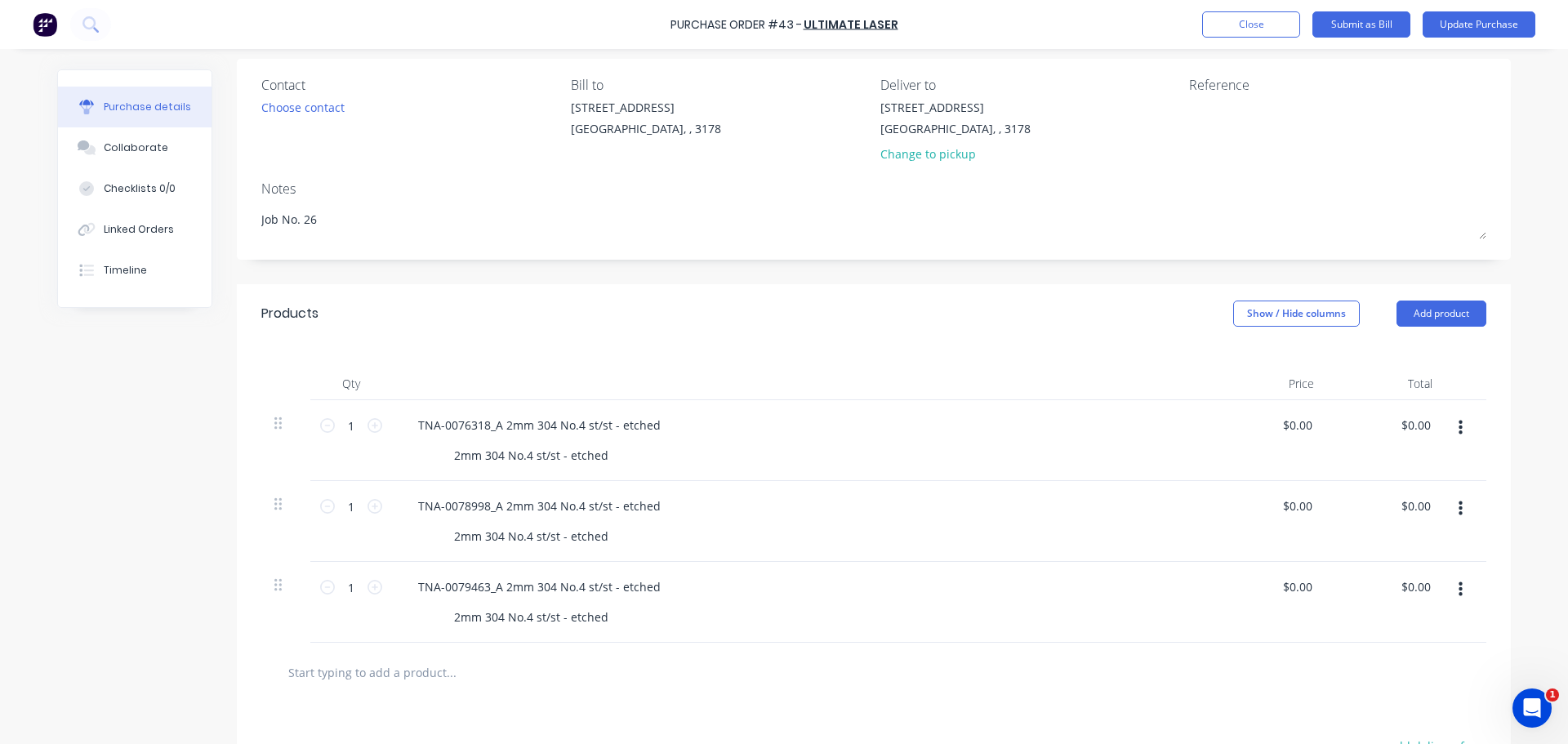
scroll to position [163, 0]
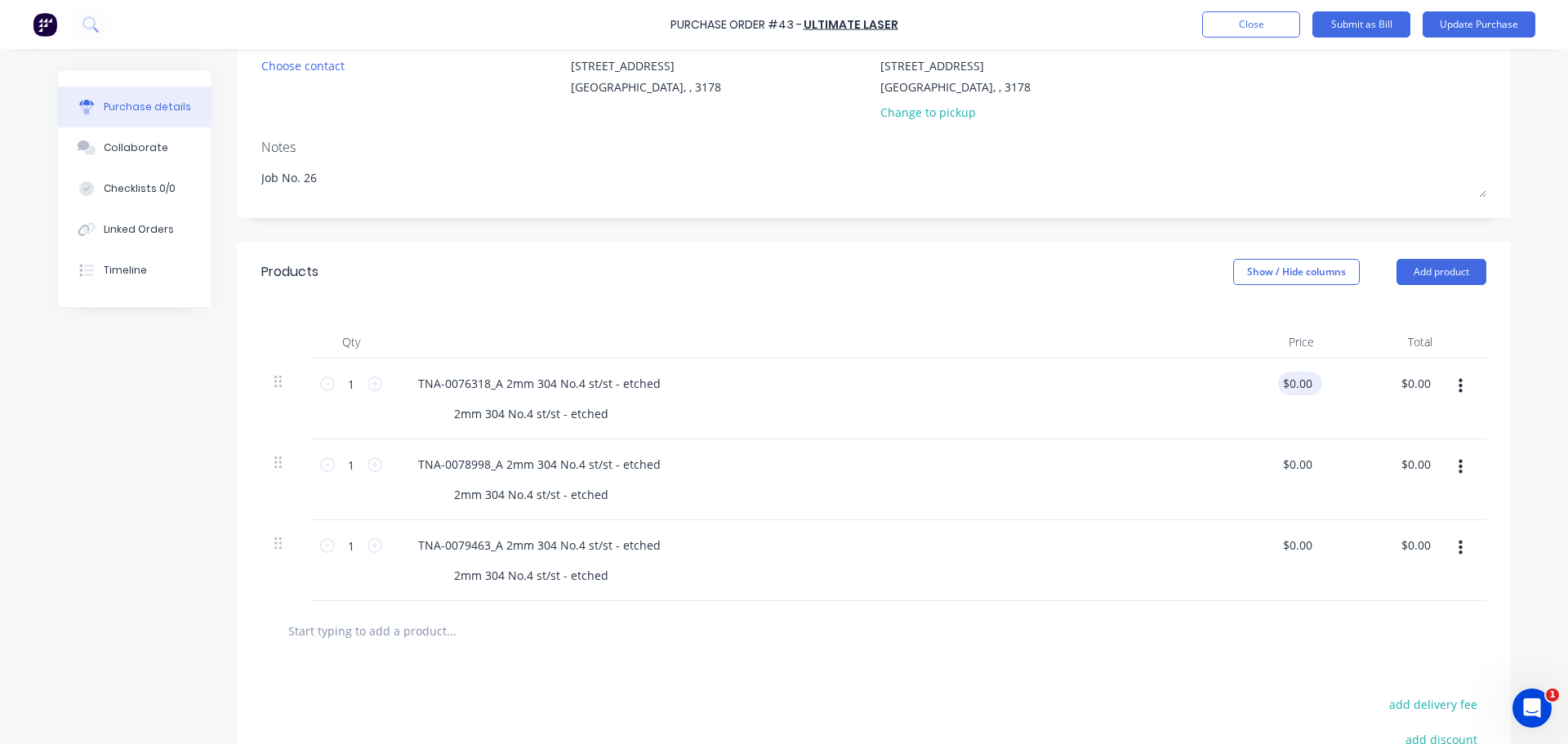
type textarea "x"
type input "0.00"
click at [1301, 390] on input "0.00" at bounding box center [1300, 383] width 31 height 24
type textarea "x"
type input "$0.00"
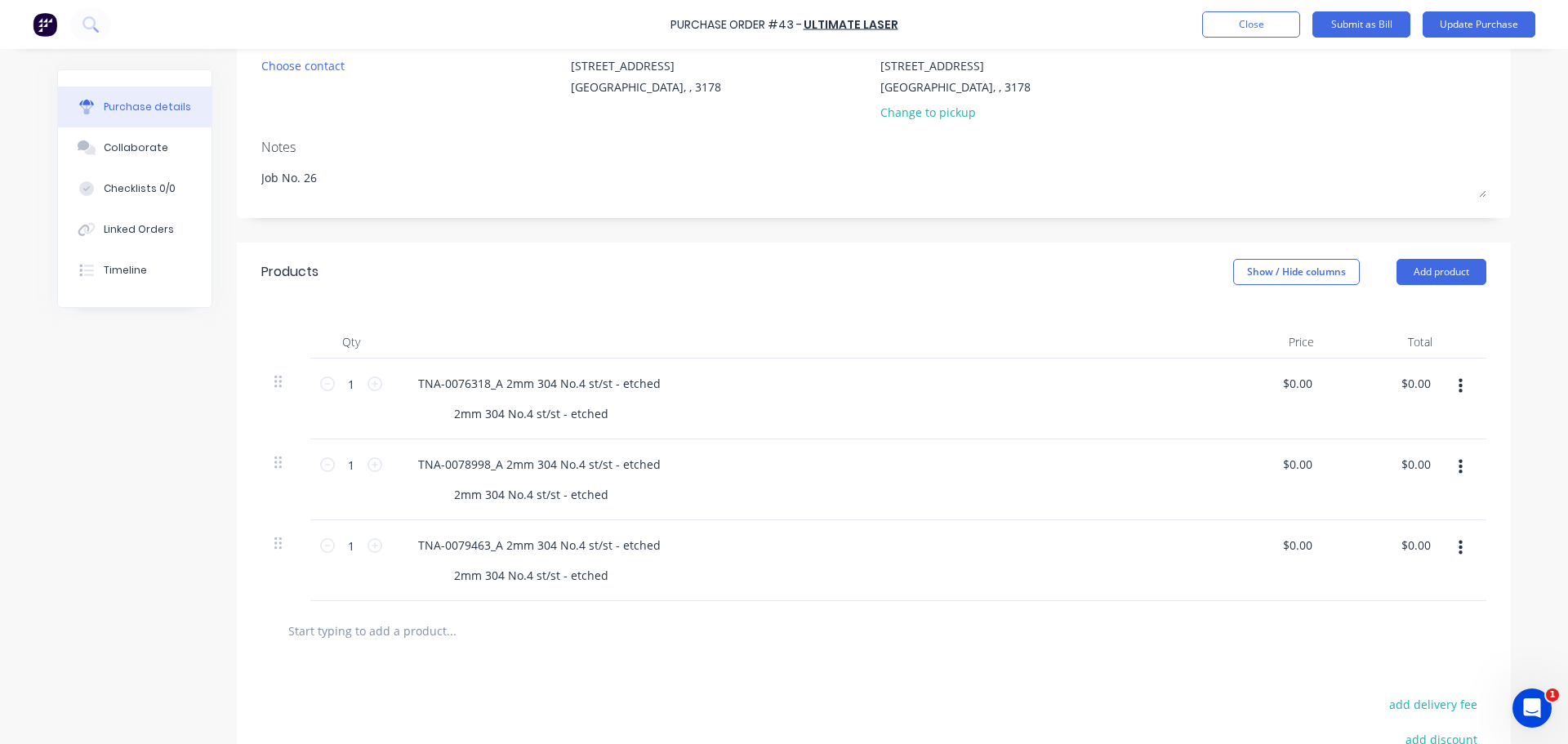
drag, startPoint x: 1242, startPoint y: 387, endPoint x: 1316, endPoint y: 383, distance: 74.1
click at [1316, 383] on div "$0.00 $0.00" at bounding box center [1267, 399] width 118 height 81
click at [1162, 469] on div "TNA-0078998_A 2mm 304 No.4 st/st - etched" at bounding box center [801, 464] width 790 height 24
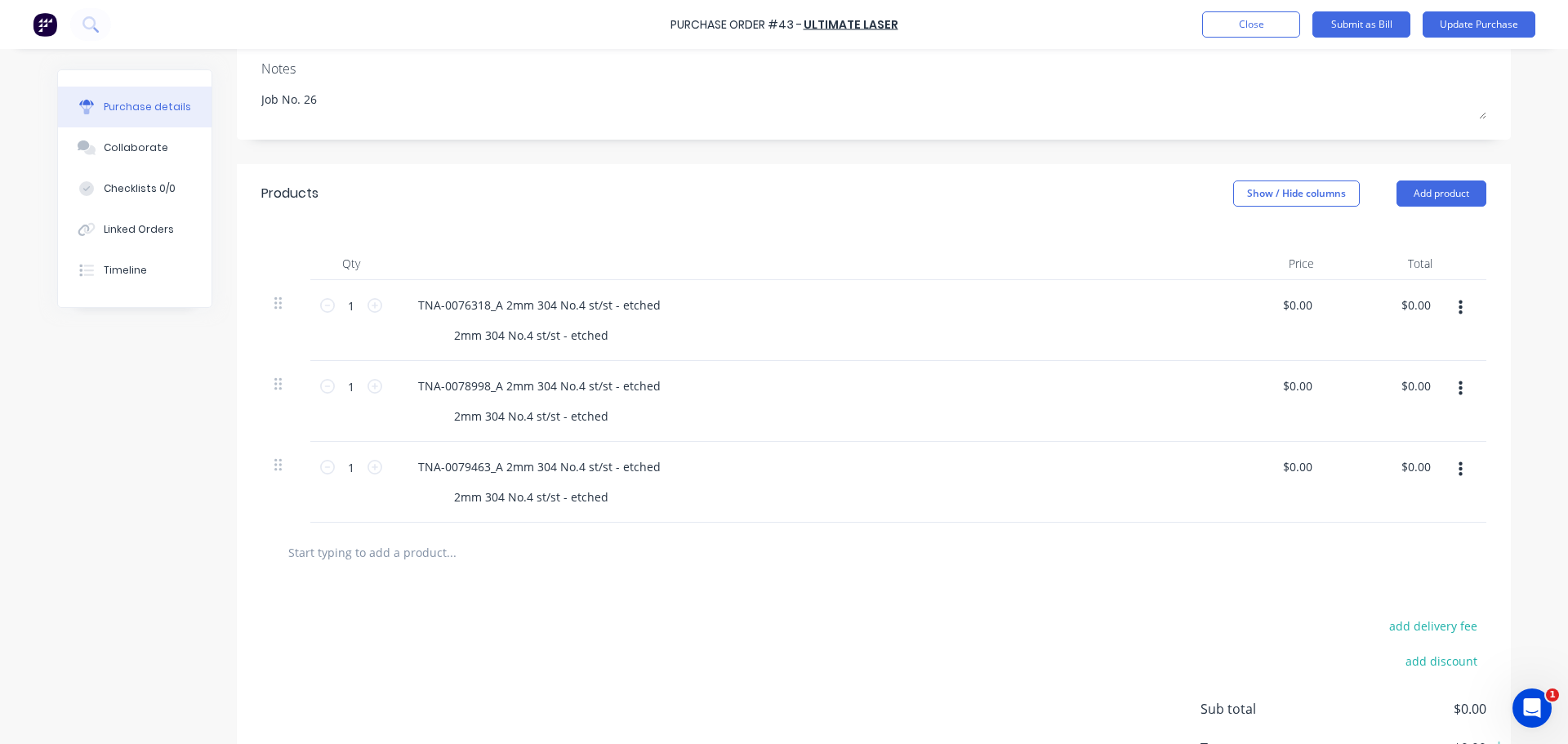
scroll to position [365, 0]
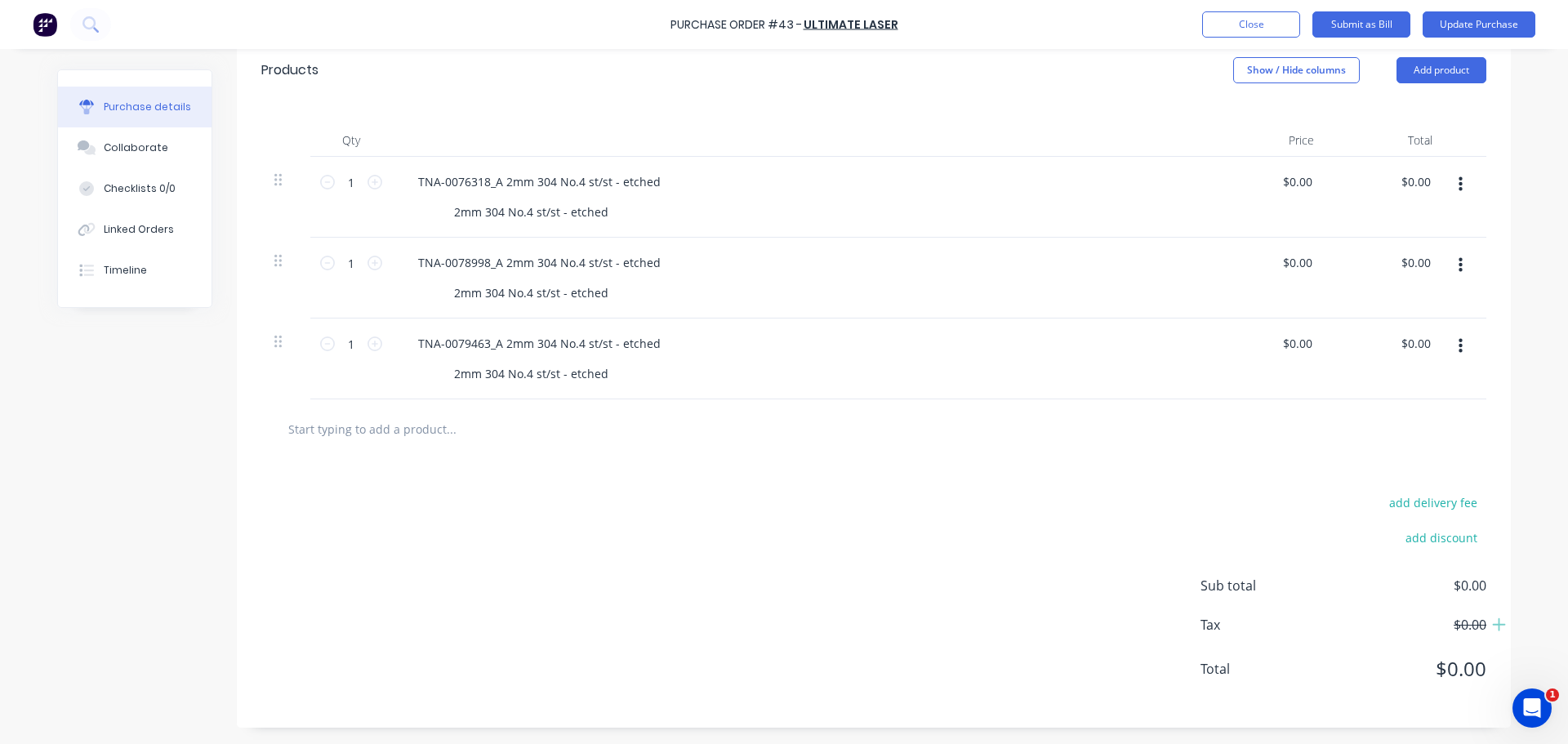
click at [394, 433] on input "text" at bounding box center [450, 429] width 326 height 33
type textarea "x"
type input "l"
type textarea "x"
type input "la"
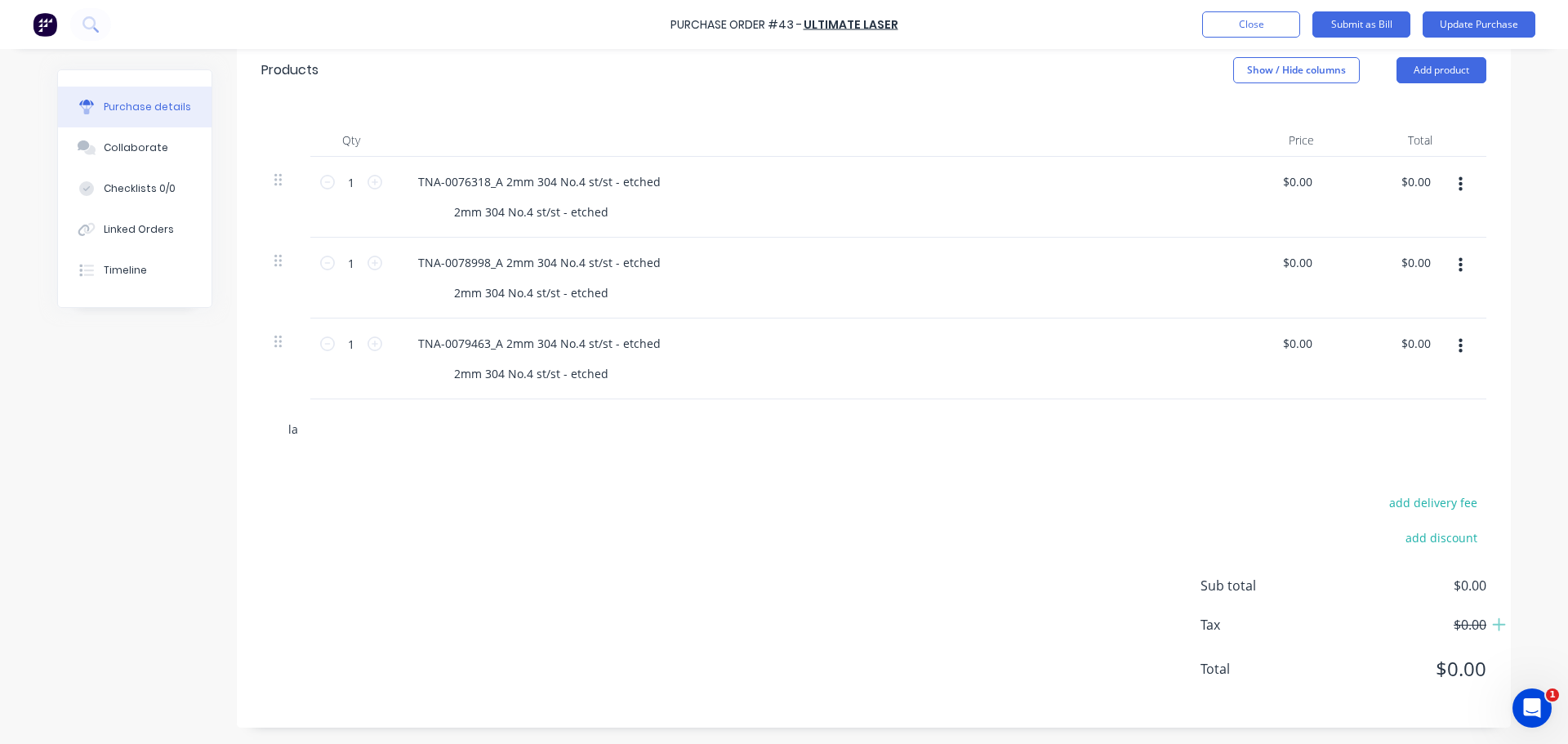
type textarea "x"
type input "las"
type textarea "x"
type input "lase"
type textarea "x"
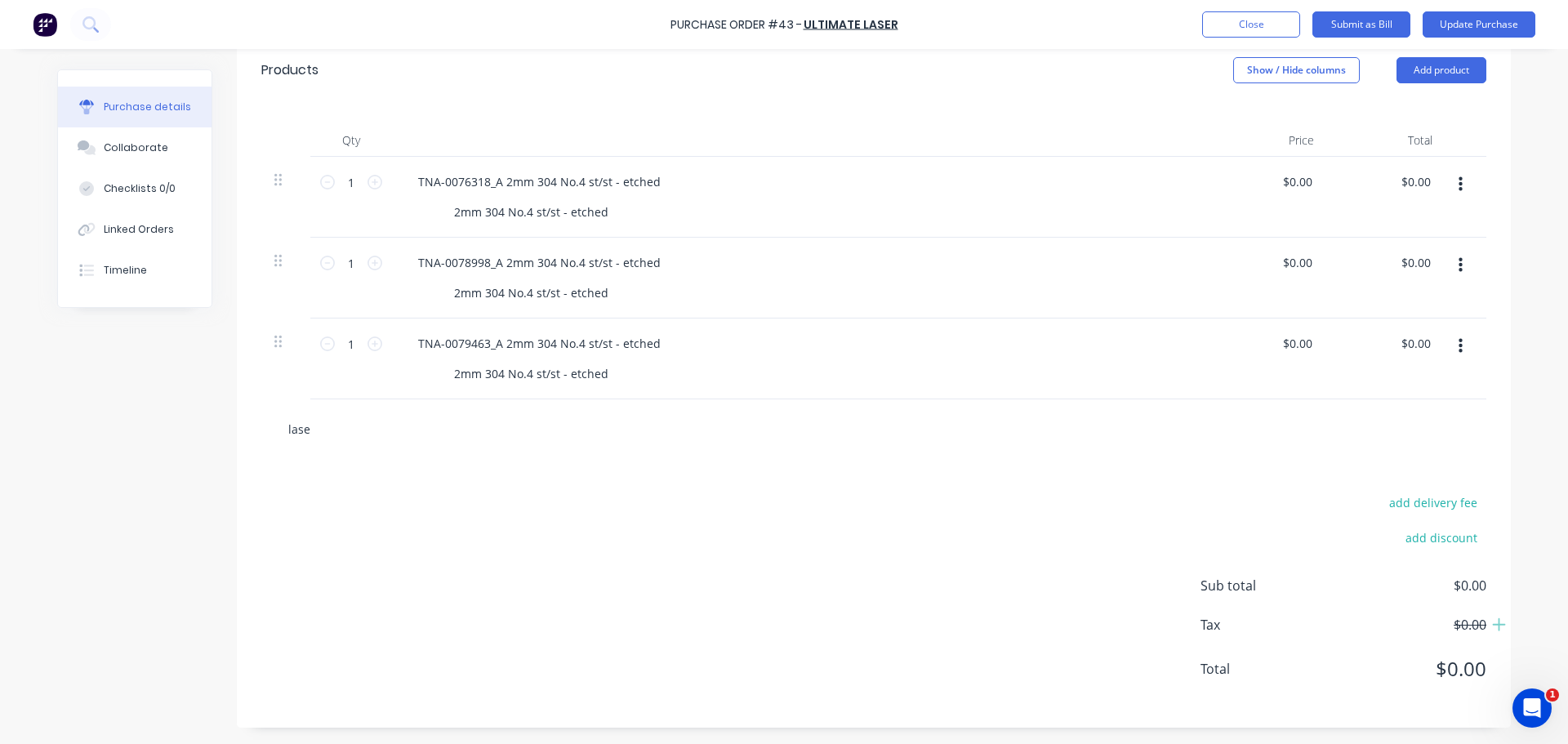
type input "laser"
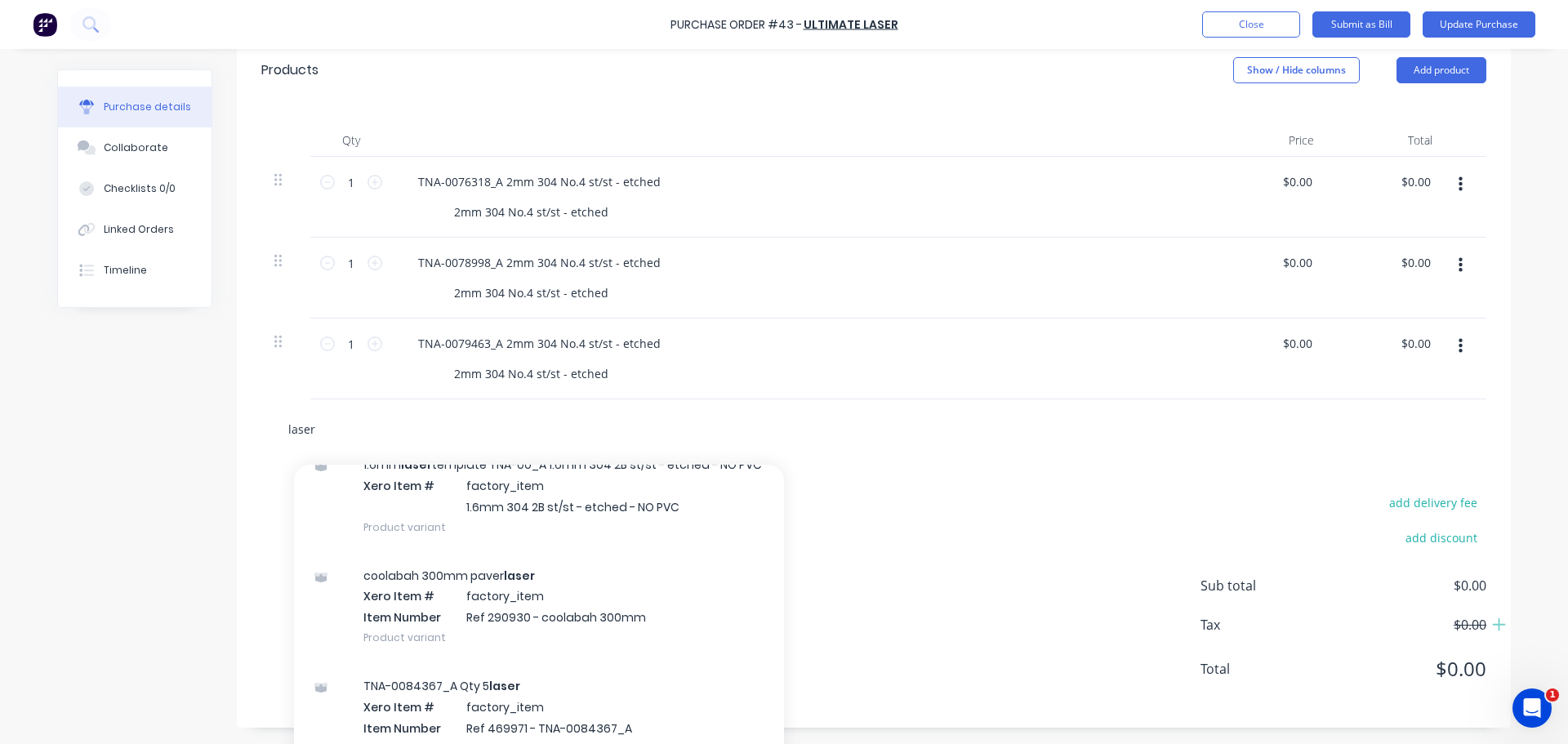
scroll to position [327, 0]
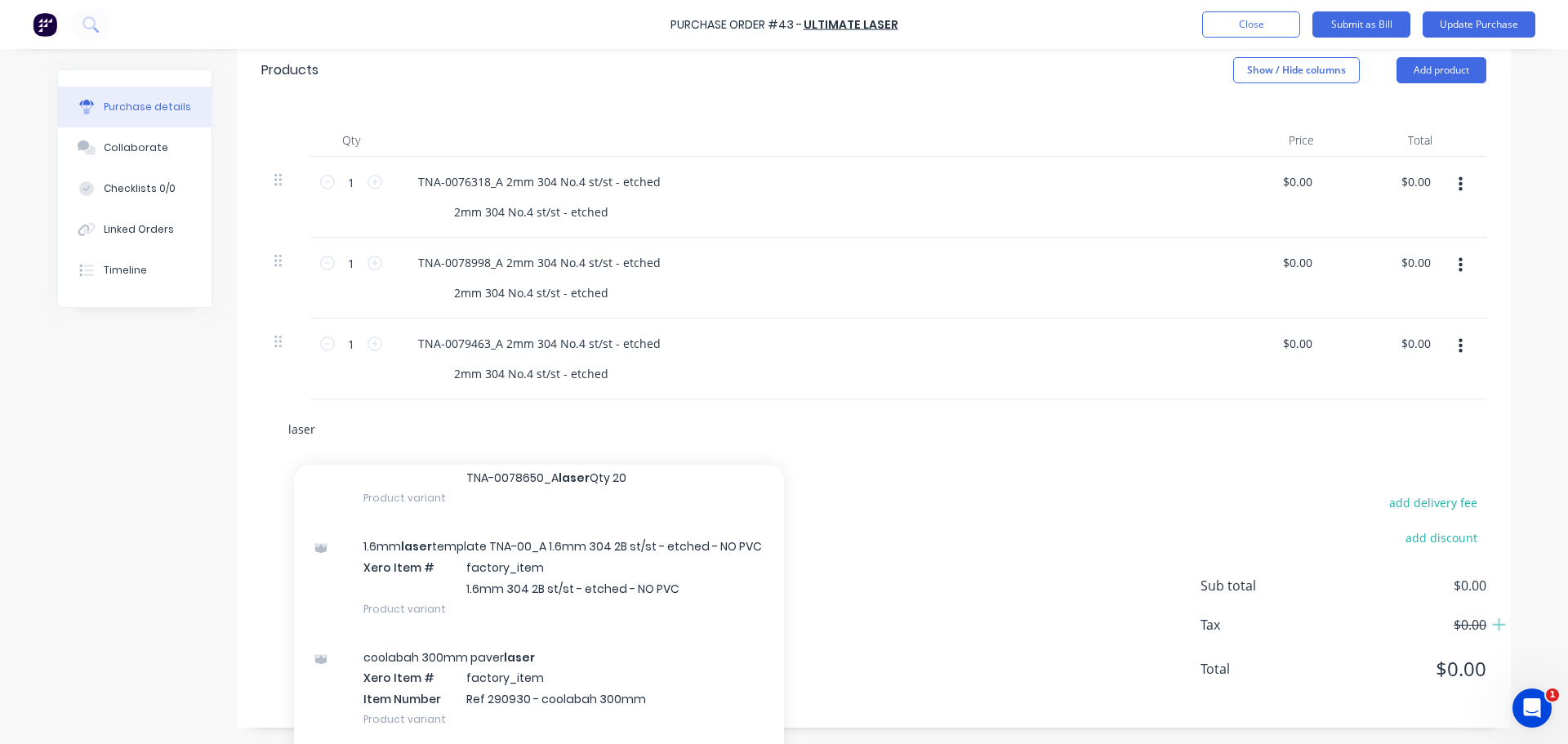
click at [354, 425] on input "laser" at bounding box center [450, 429] width 326 height 33
type textarea "x"
type input "laser"
type textarea "x"
type input "laser c"
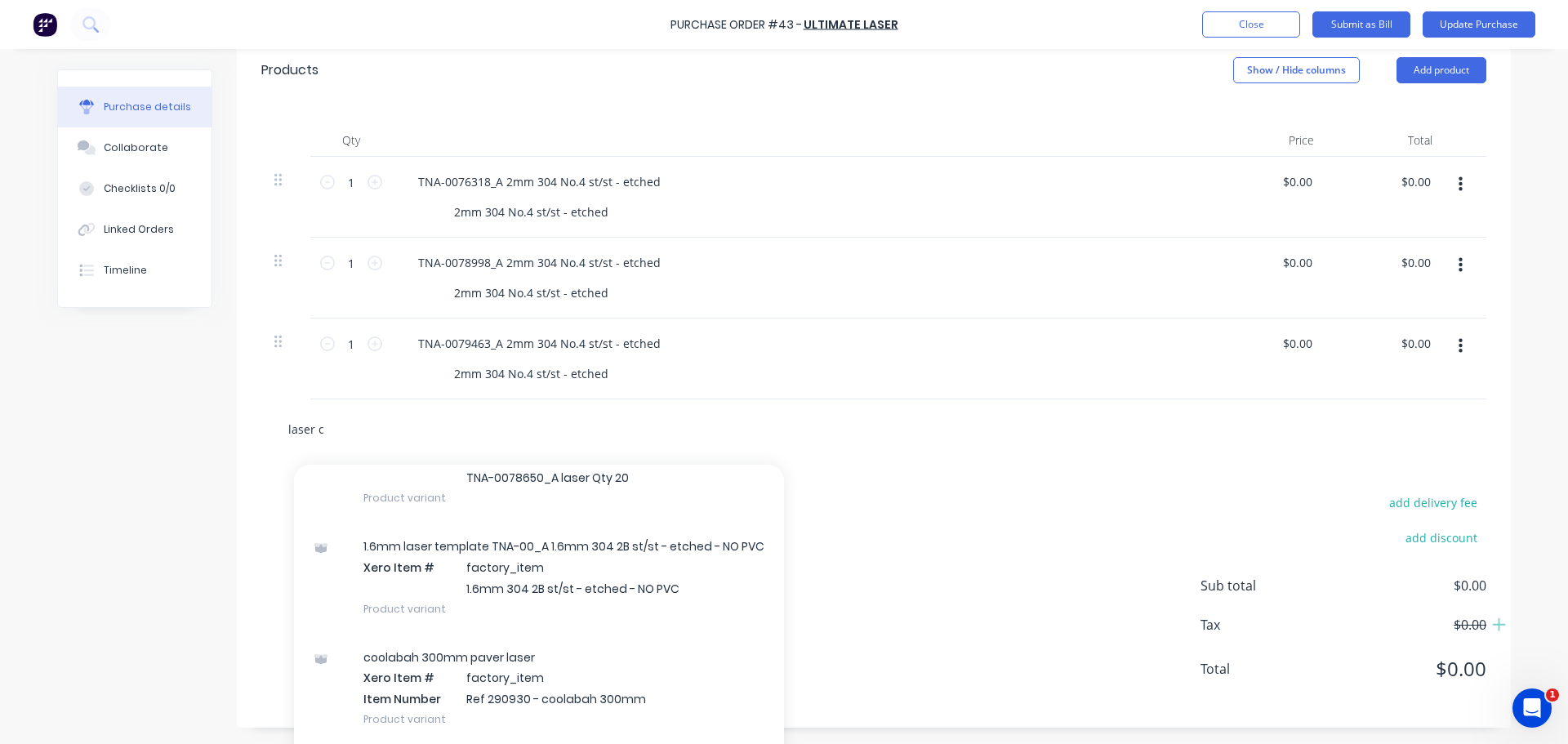
type textarea "x"
type input "laser cu"
type textarea "x"
type input "laser cut"
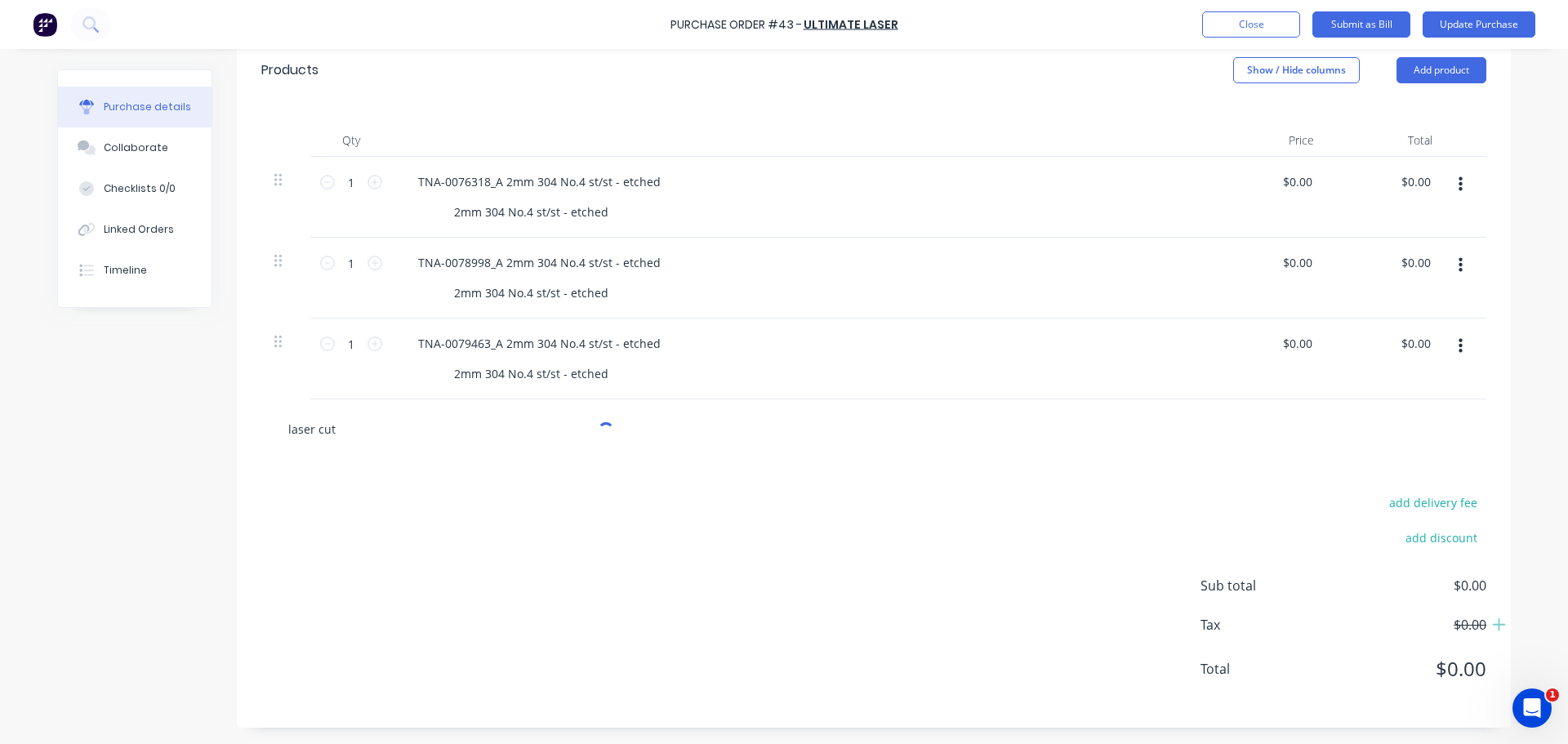
type textarea "x"
type input "laser cutt"
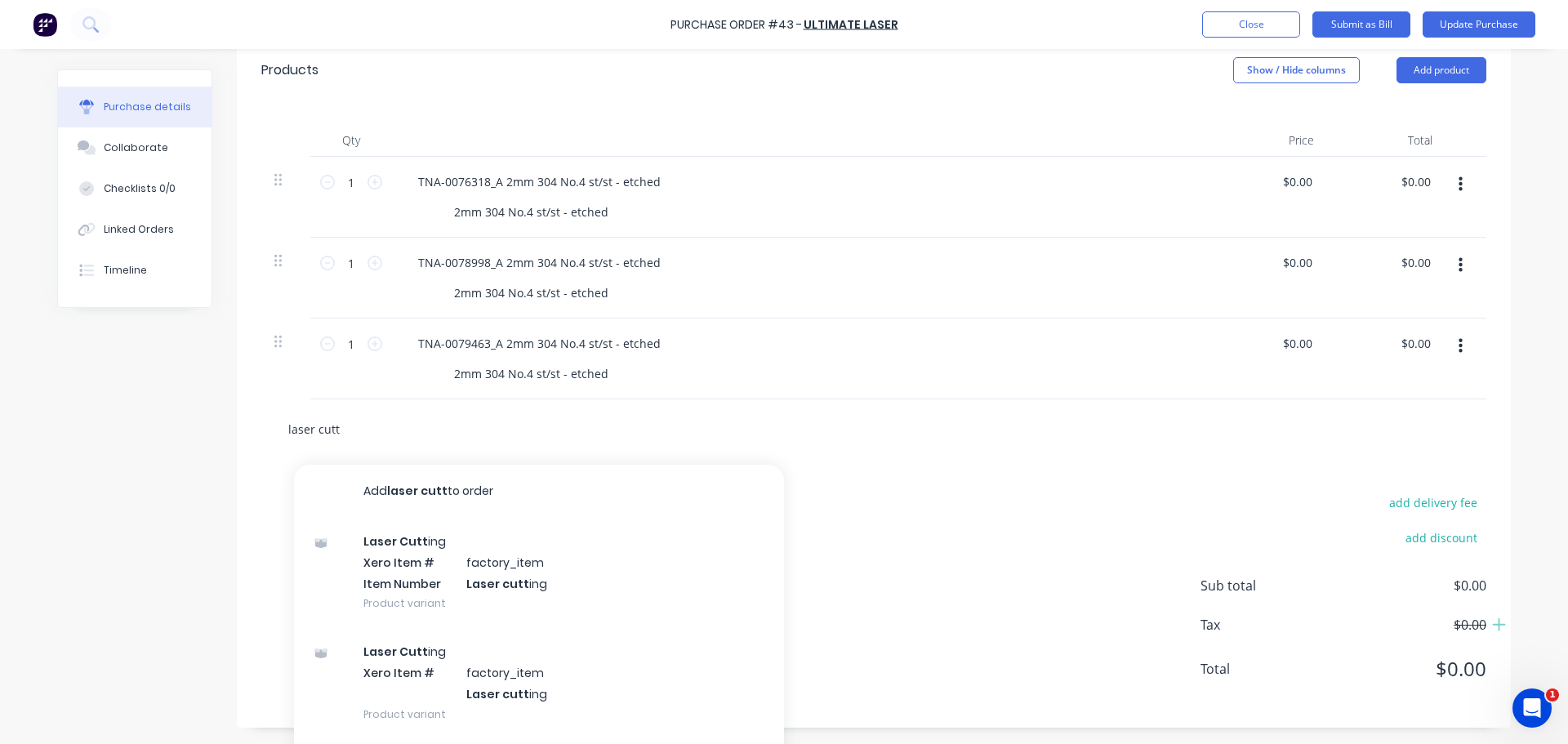
type textarea "x"
type input "laser cutti"
type textarea "x"
type input "laser cuttin"
type textarea "x"
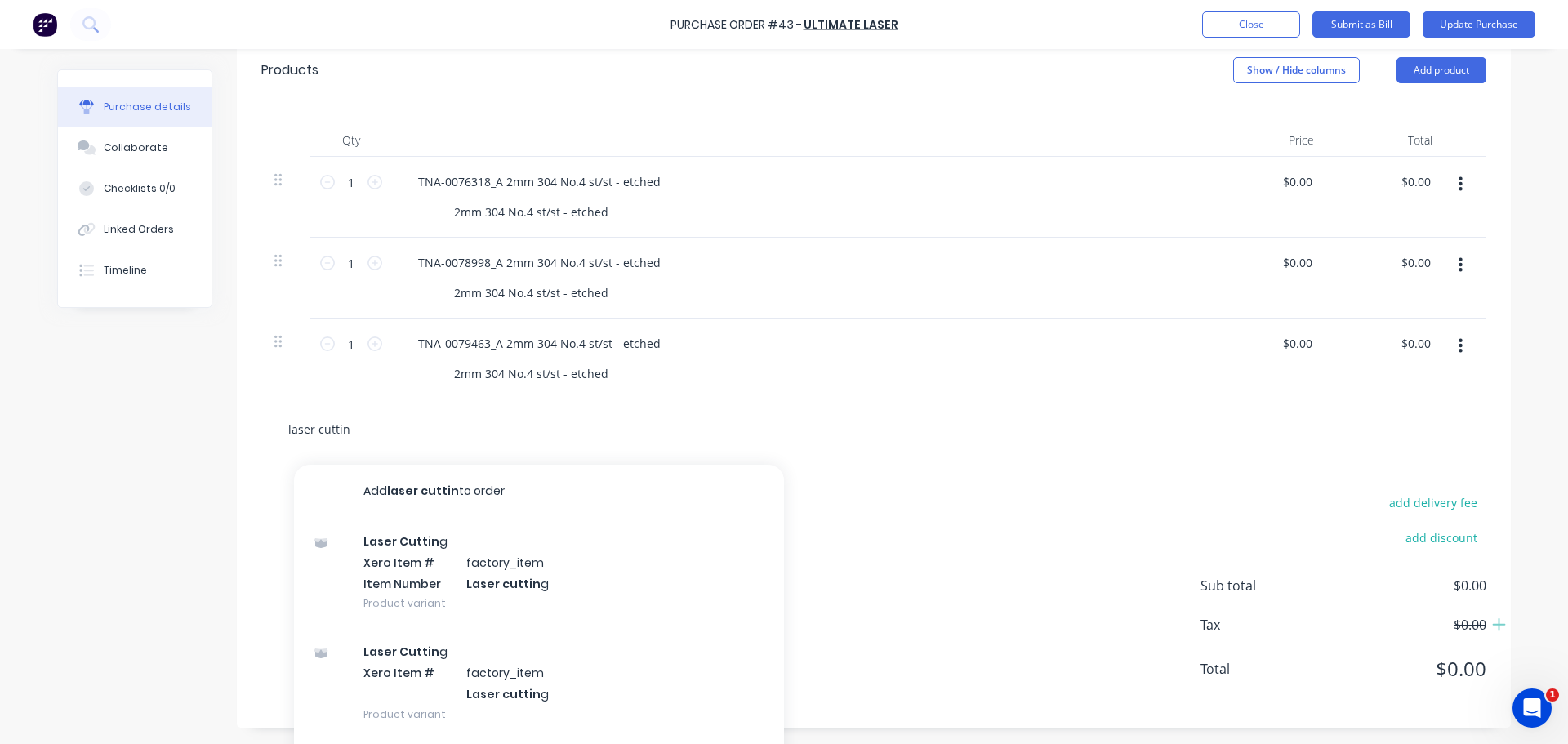
type input "laser cutting"
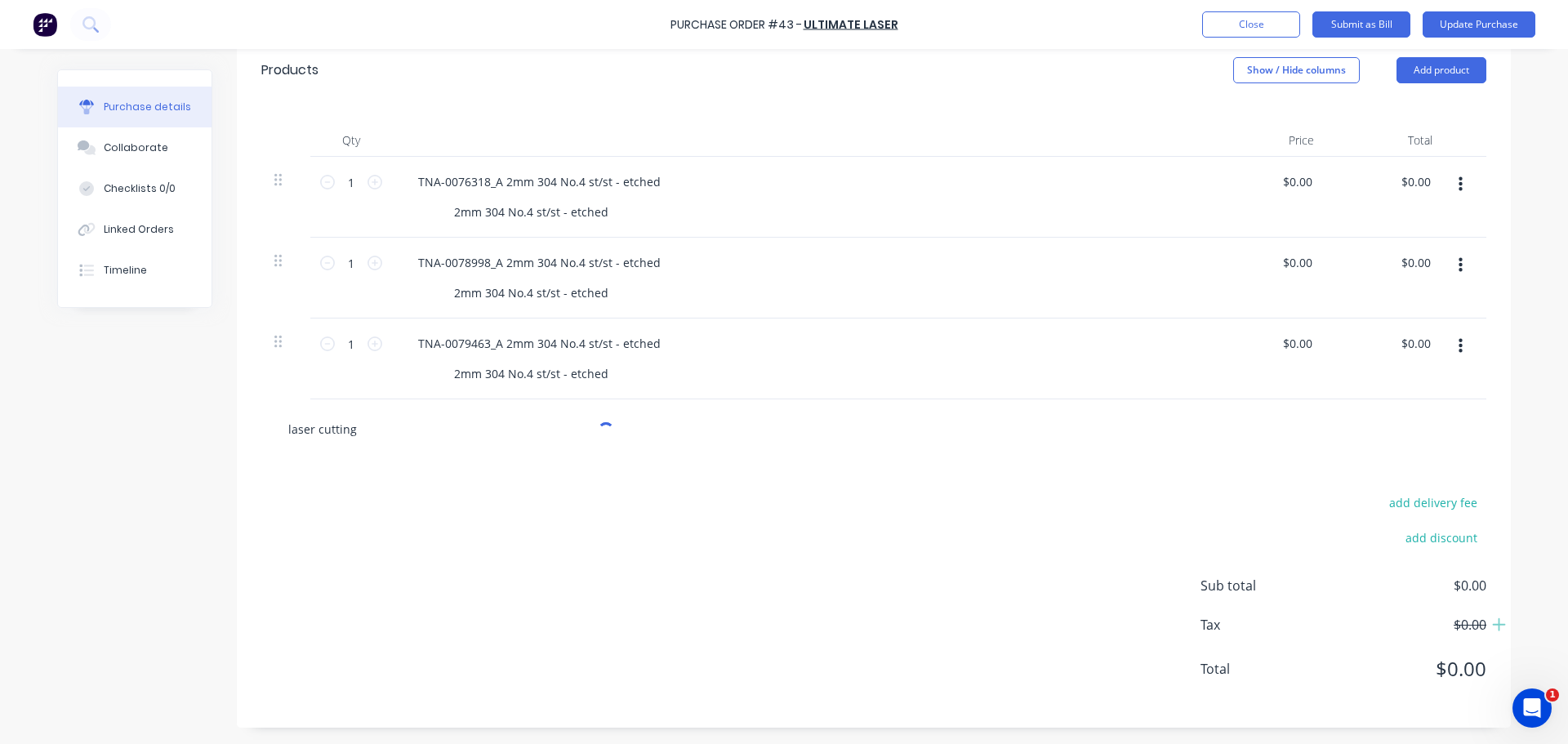
type textarea "x"
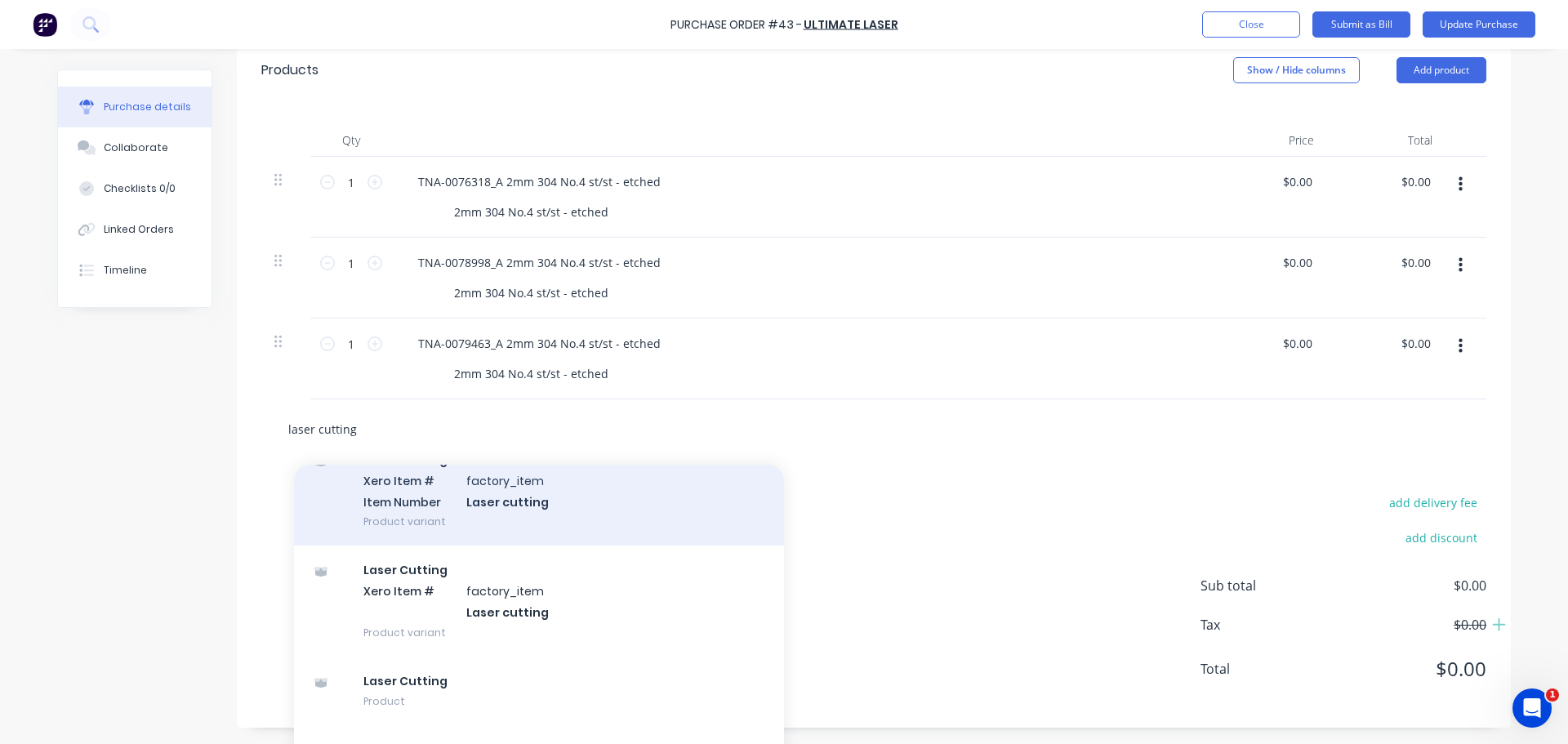
scroll to position [108, 0]
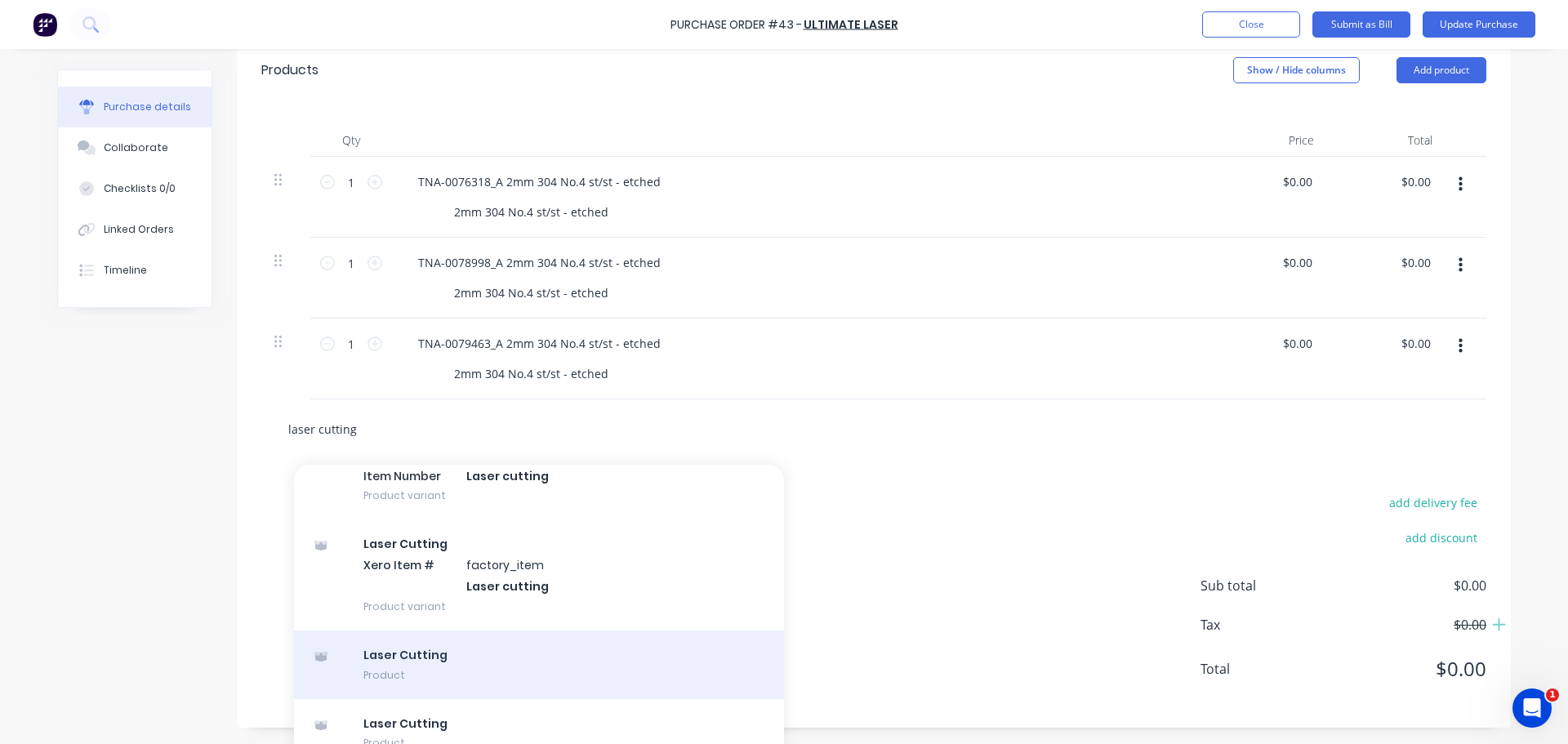
type input "laser cutting"
click at [421, 654] on div "Laser Cutting Product" at bounding box center [539, 664] width 490 height 69
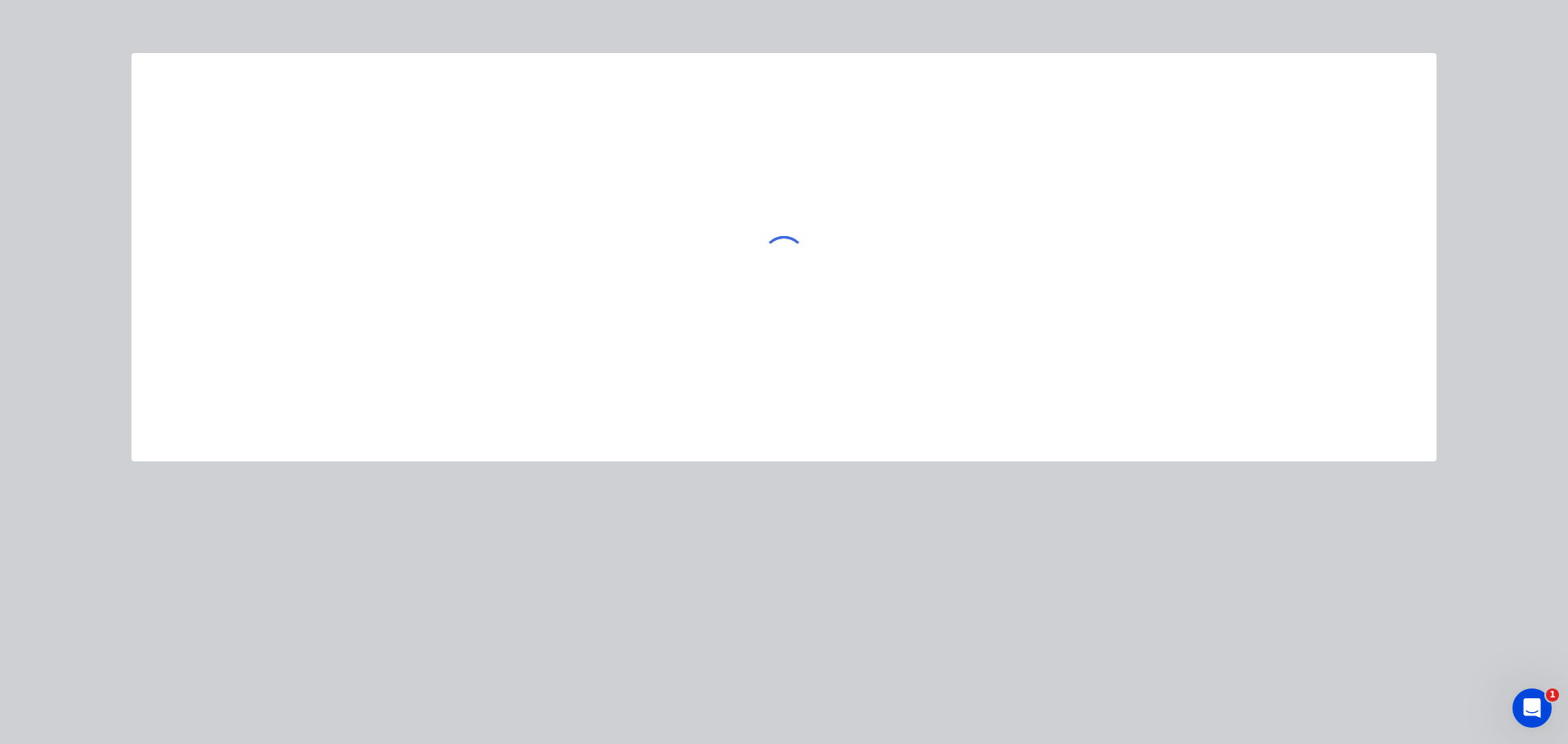
type textarea "x"
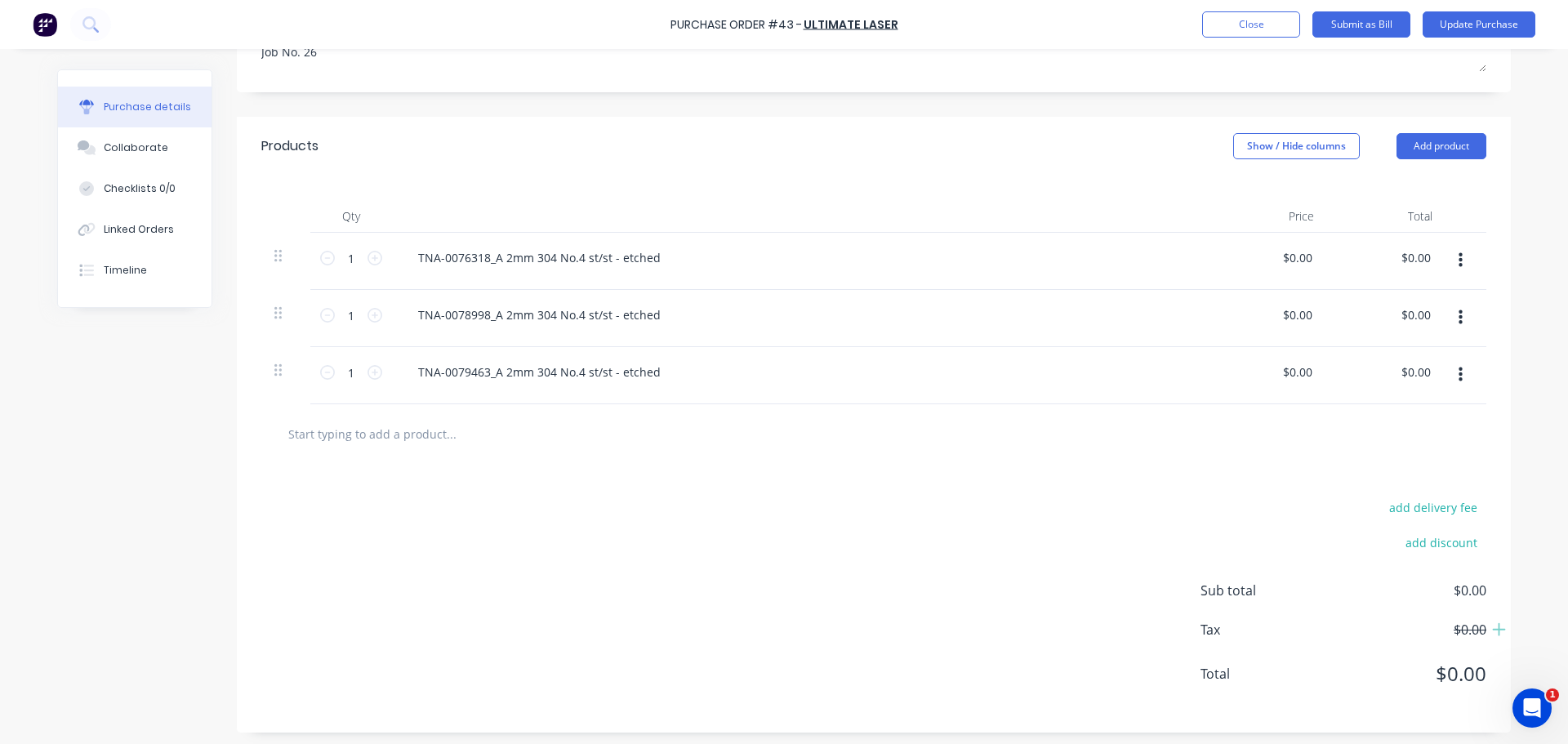
scroll to position [294, 0]
click at [382, 430] on input "text" at bounding box center [450, 429] width 326 height 33
type textarea "x"
type input "l"
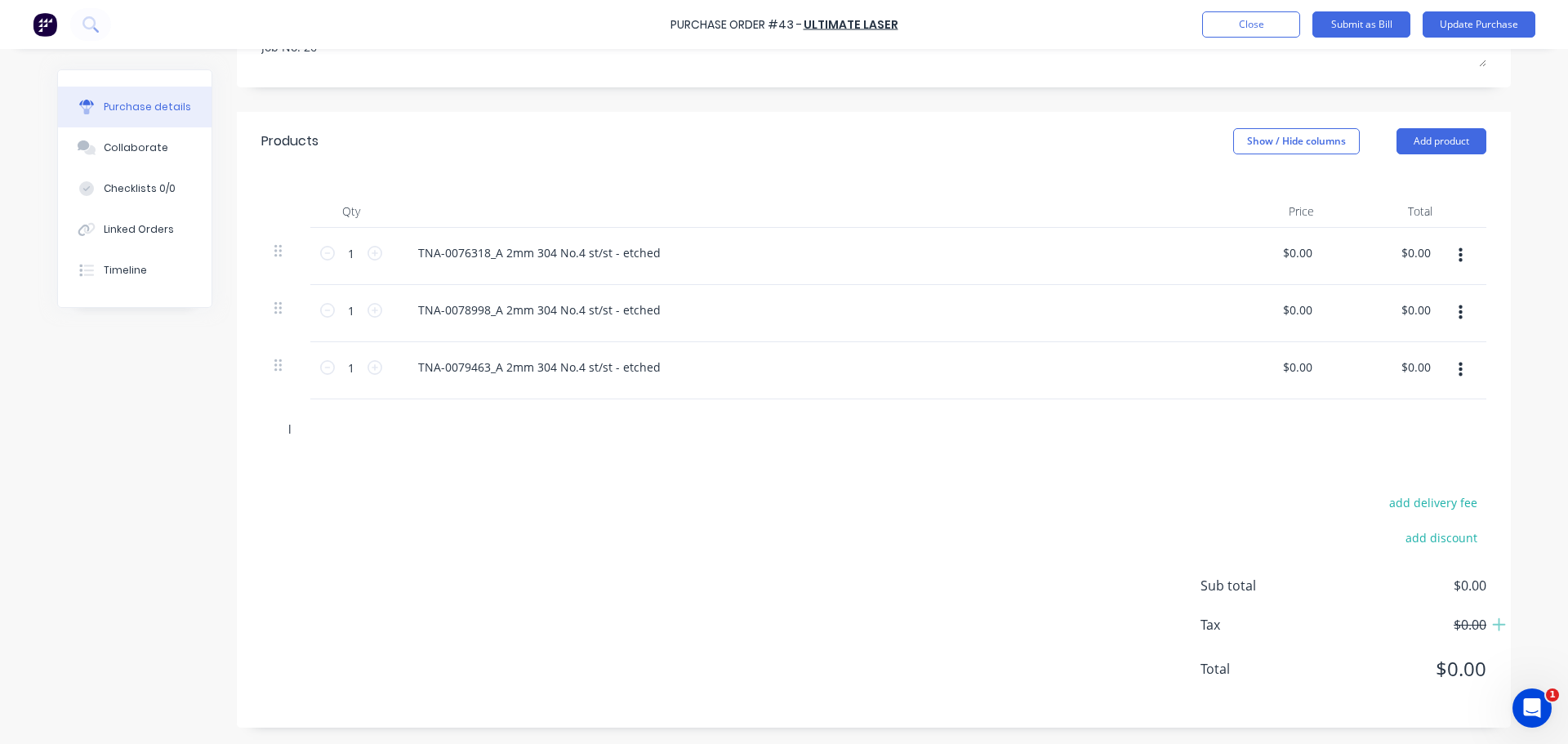
type textarea "x"
type input "la"
type textarea "x"
type input "las"
type textarea "x"
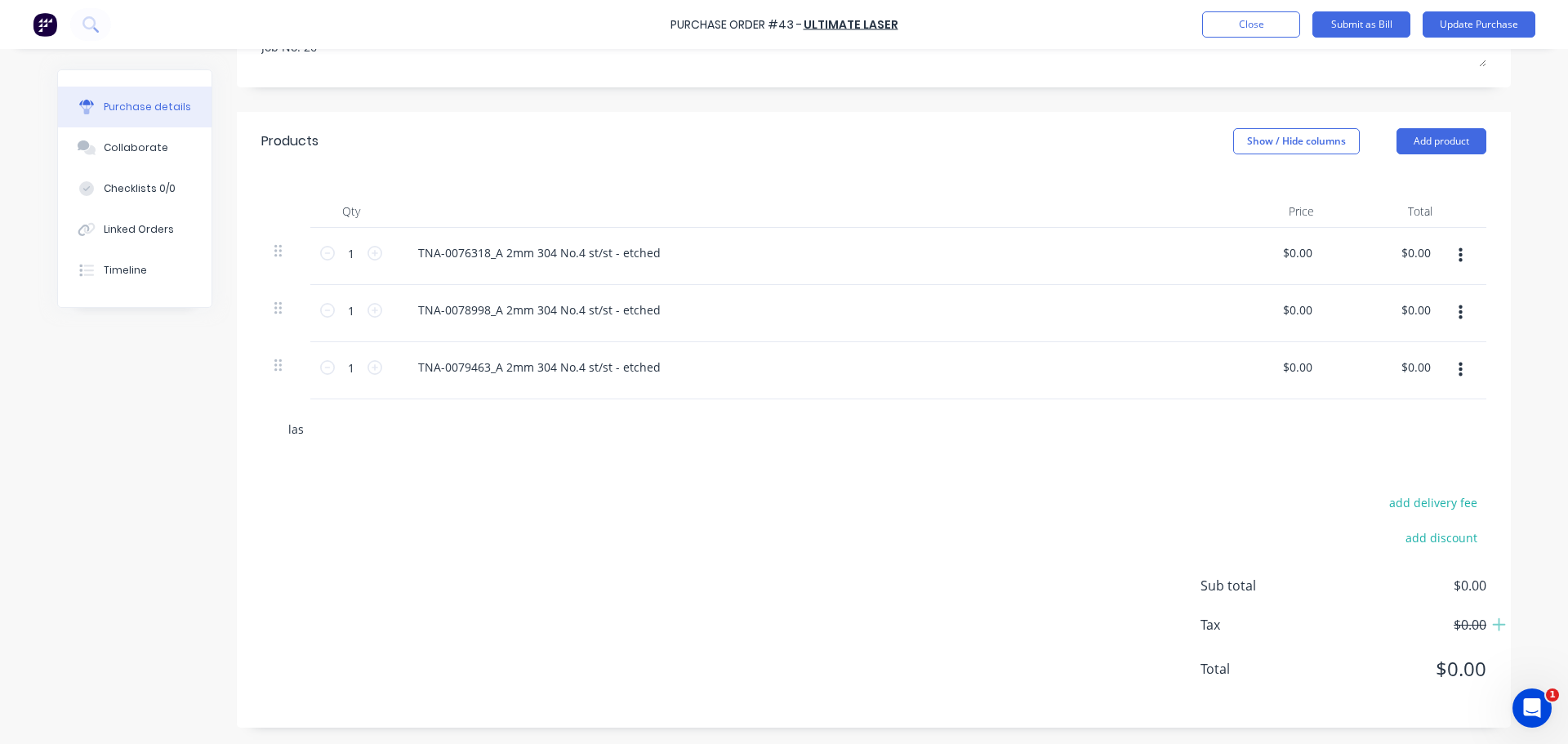
type input "lase"
type textarea "x"
type input "laser"
type textarea "x"
type input "laser"
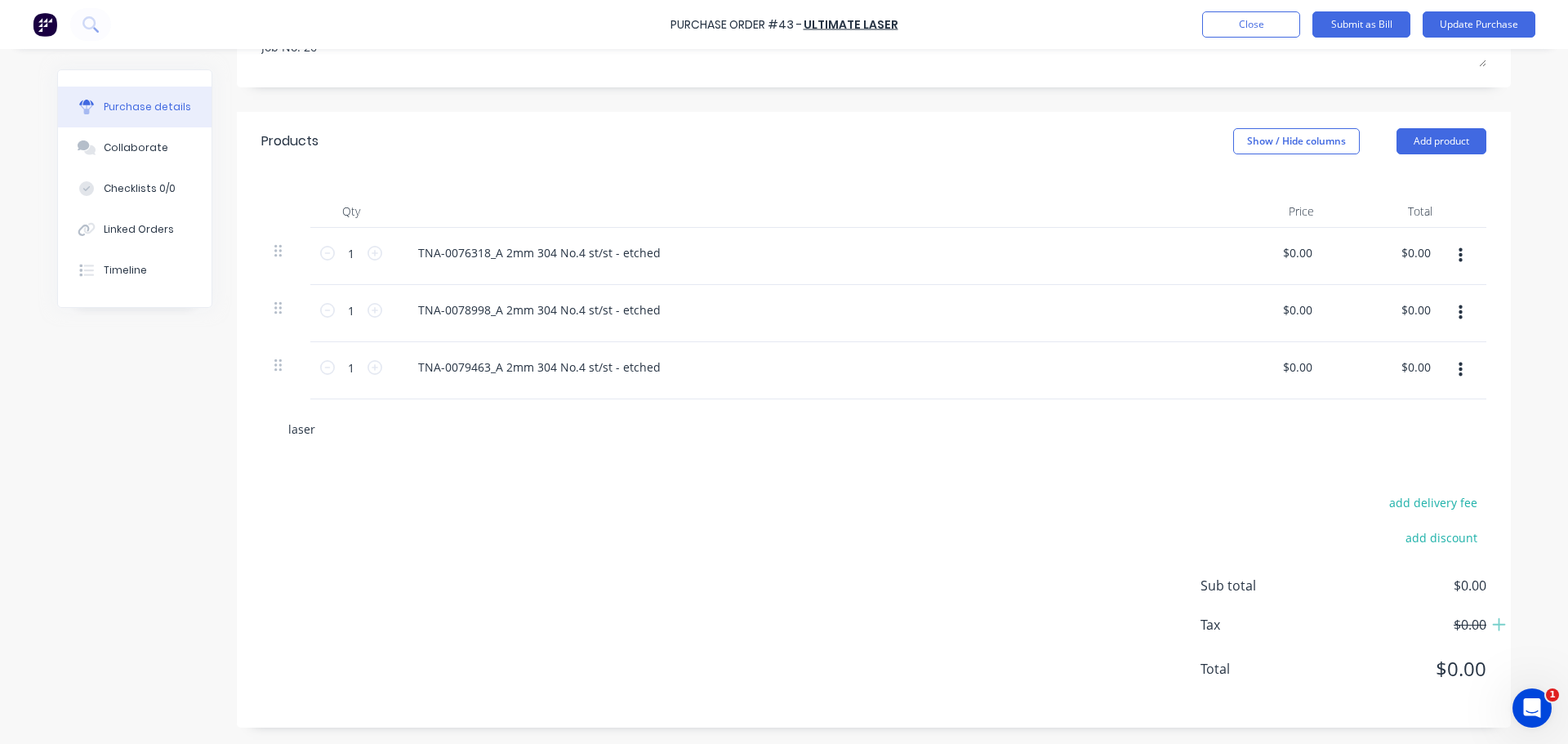
type textarea "x"
type input "laser c"
type textarea "x"
type input "laser cu"
type textarea "x"
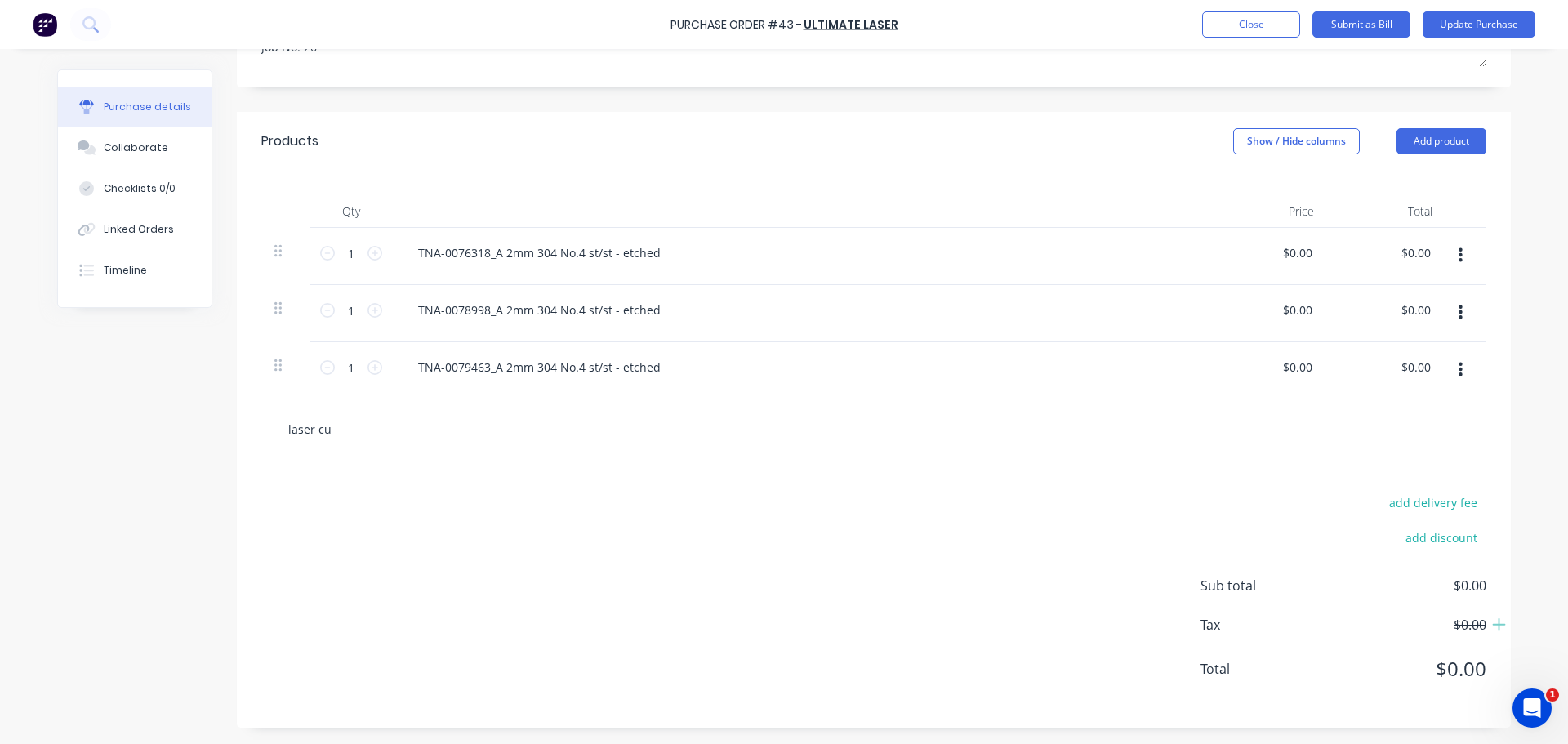
type input "laser cut"
type textarea "x"
type input "laser cutt"
type textarea "x"
type input "laser cutti"
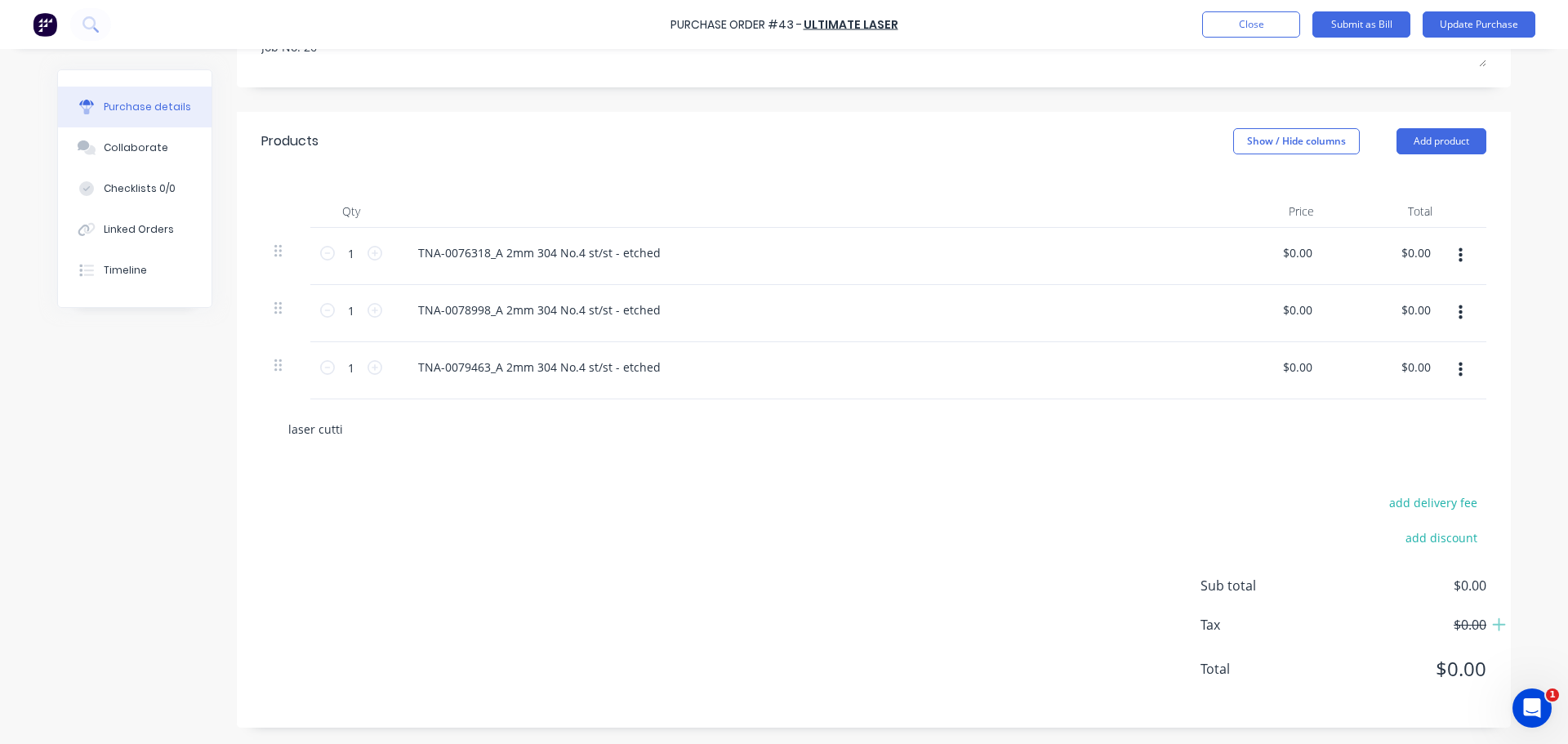
type textarea "x"
type input "laser cuttin"
type textarea "x"
type input "laser cutting"
type textarea "x"
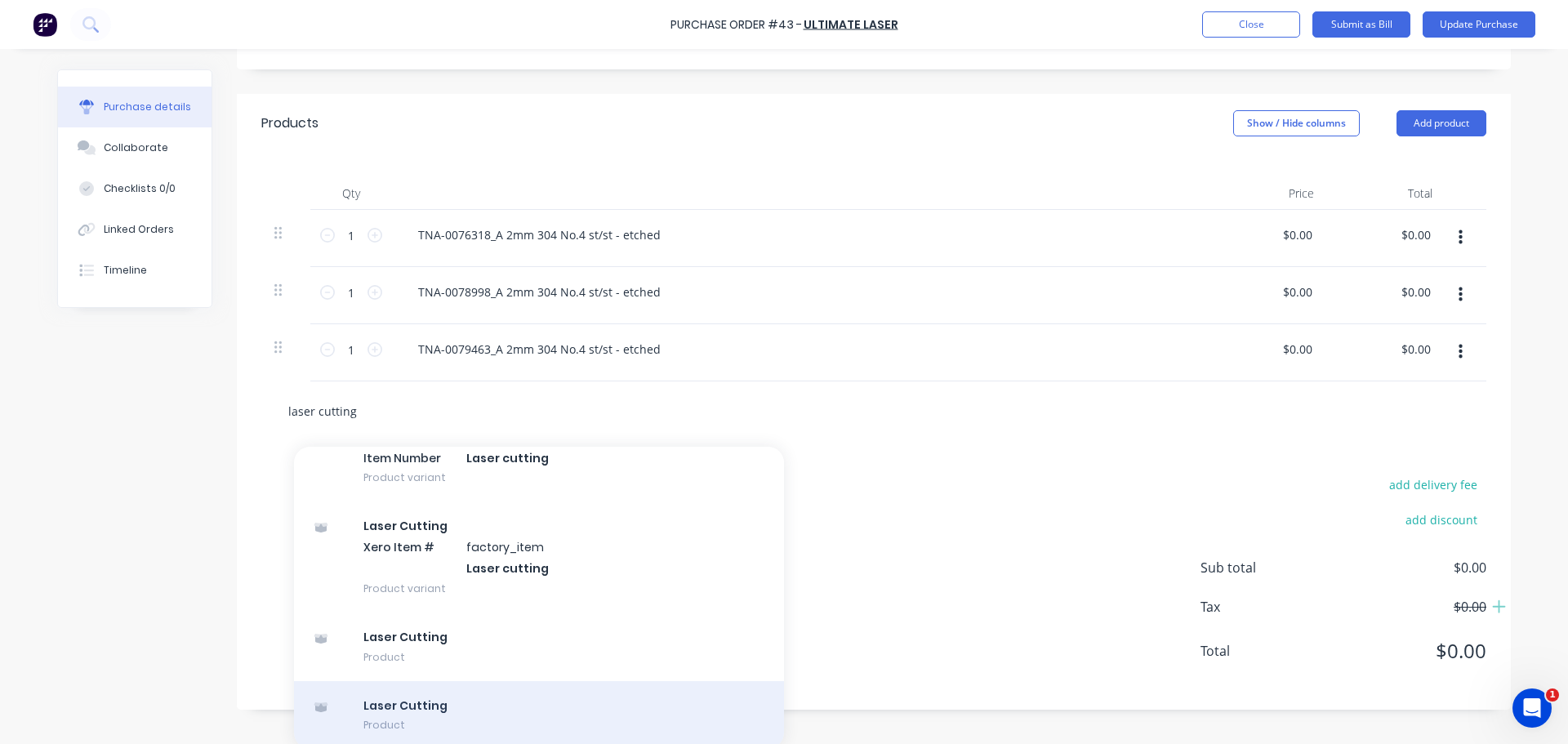
scroll to position [316, 0]
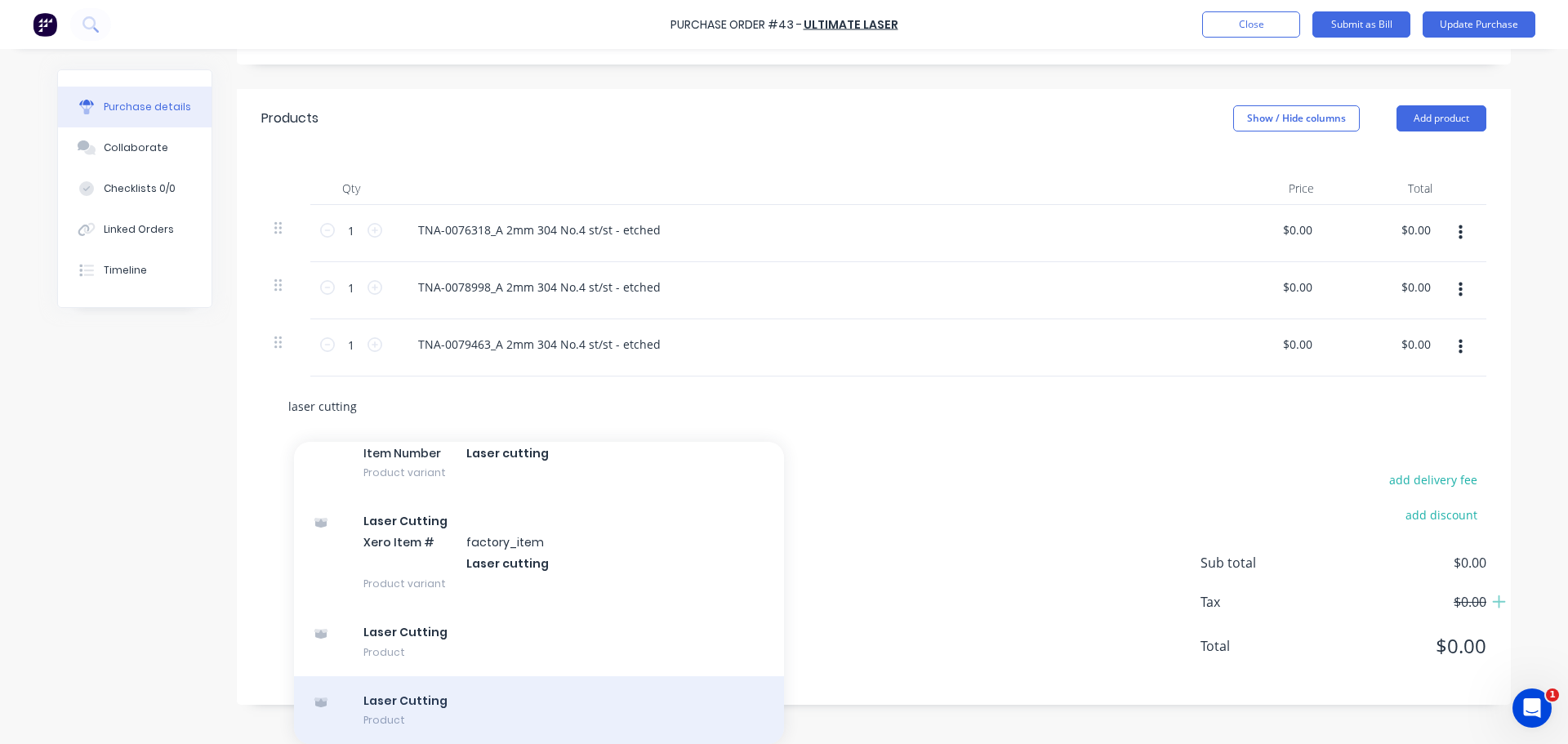
type input "laser cutting"
click at [415, 711] on div "Laser Cutting Product" at bounding box center [539, 710] width 490 height 69
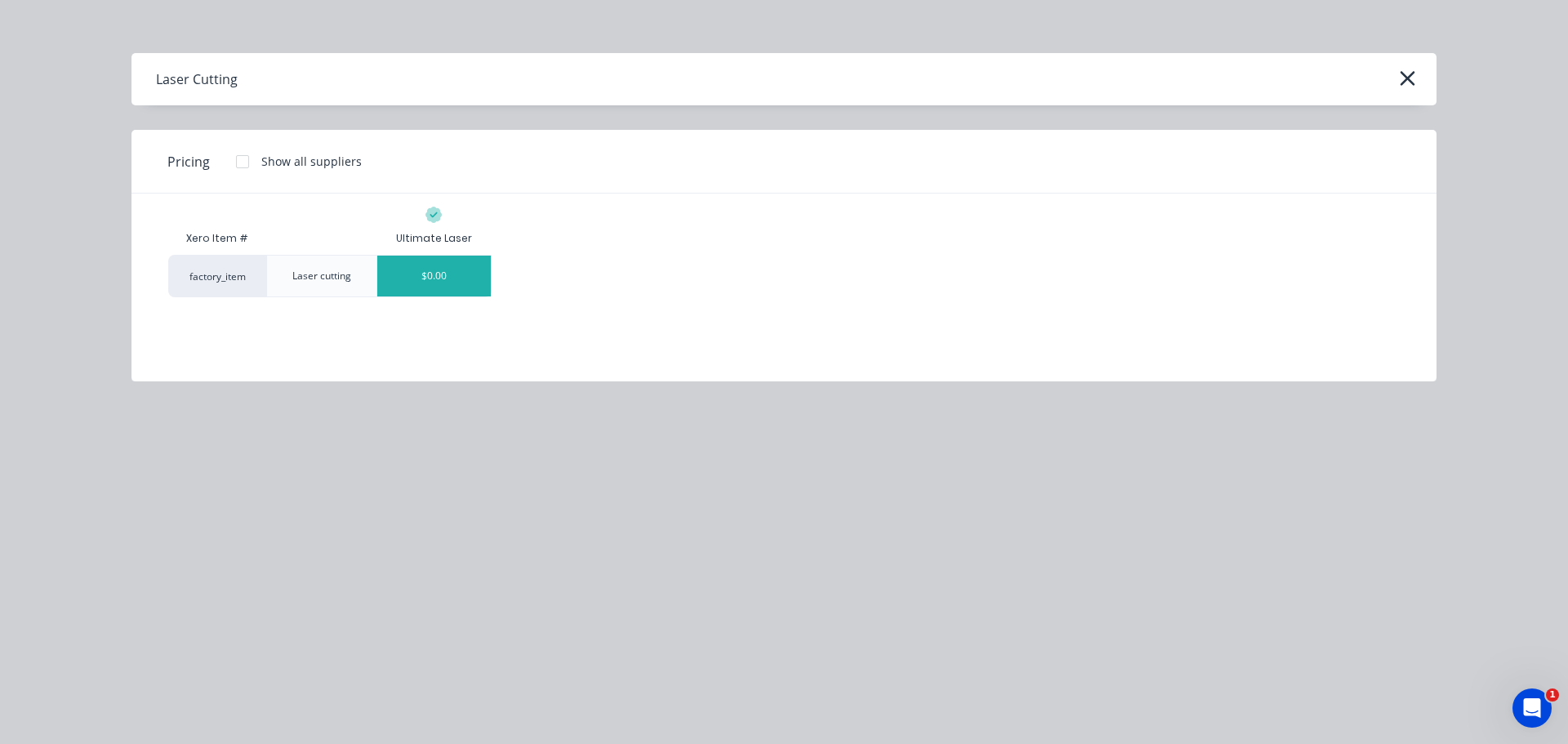
click at [427, 269] on div "$0.00" at bounding box center [434, 276] width 114 height 41
type textarea "x"
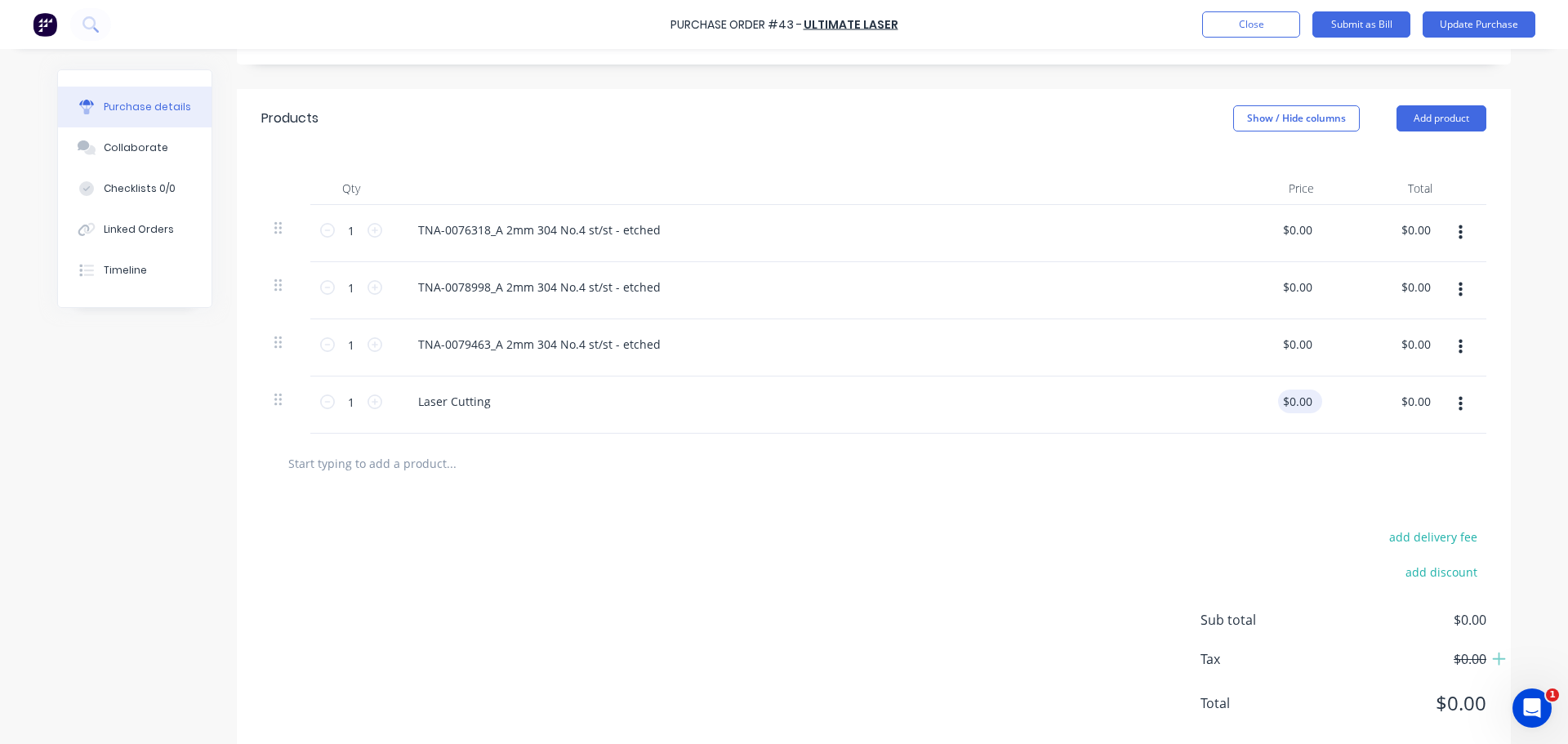
type textarea "x"
type input "0.00"
click at [1285, 402] on input "0.00" at bounding box center [1300, 402] width 31 height 24
type textarea "x"
drag, startPoint x: 1281, startPoint y: 402, endPoint x: 1331, endPoint y: 405, distance: 50.1
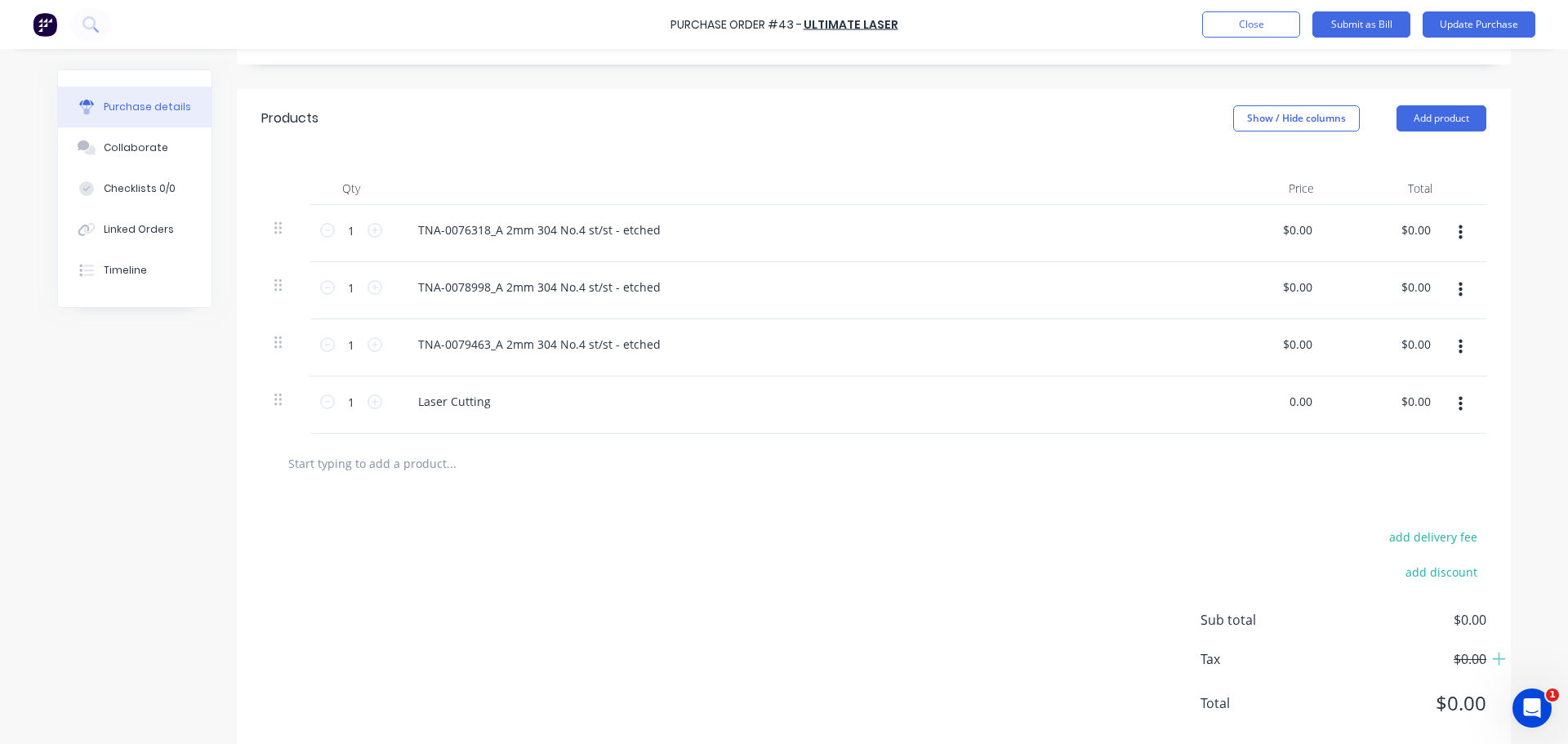
click at [1331, 405] on div "1 1 Laser Cutting 0.00 0.00 $0.00 $0.00" at bounding box center [874, 405] width 1225 height 57
type input "200"
type textarea "x"
type input "$200.00"
type input "200.00"
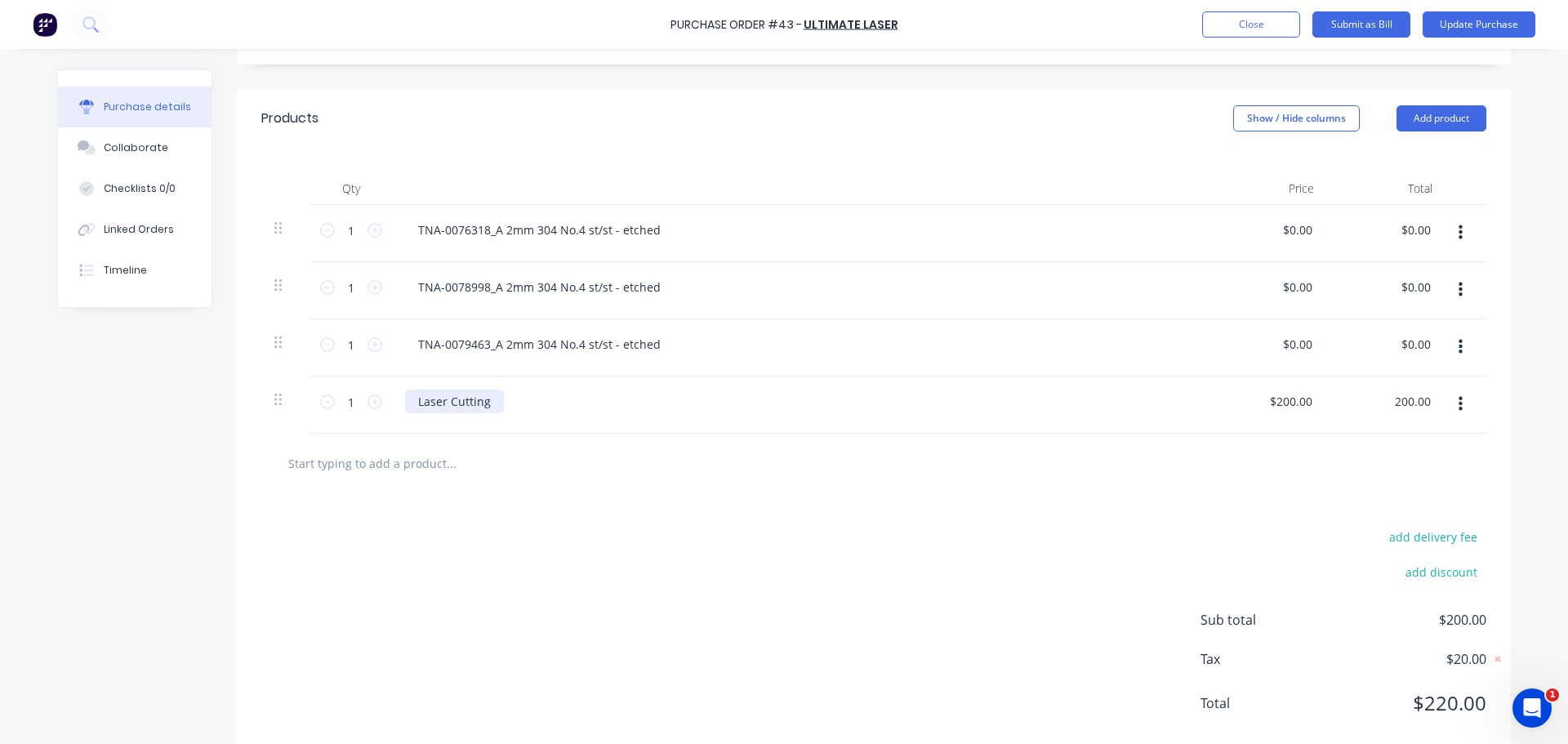
type textarea "x"
type input "$200.00"
click at [487, 405] on div "Laser Cutting" at bounding box center [455, 402] width 99 height 24
click at [123, 225] on div "Linked Orders" at bounding box center [138, 229] width 71 height 15
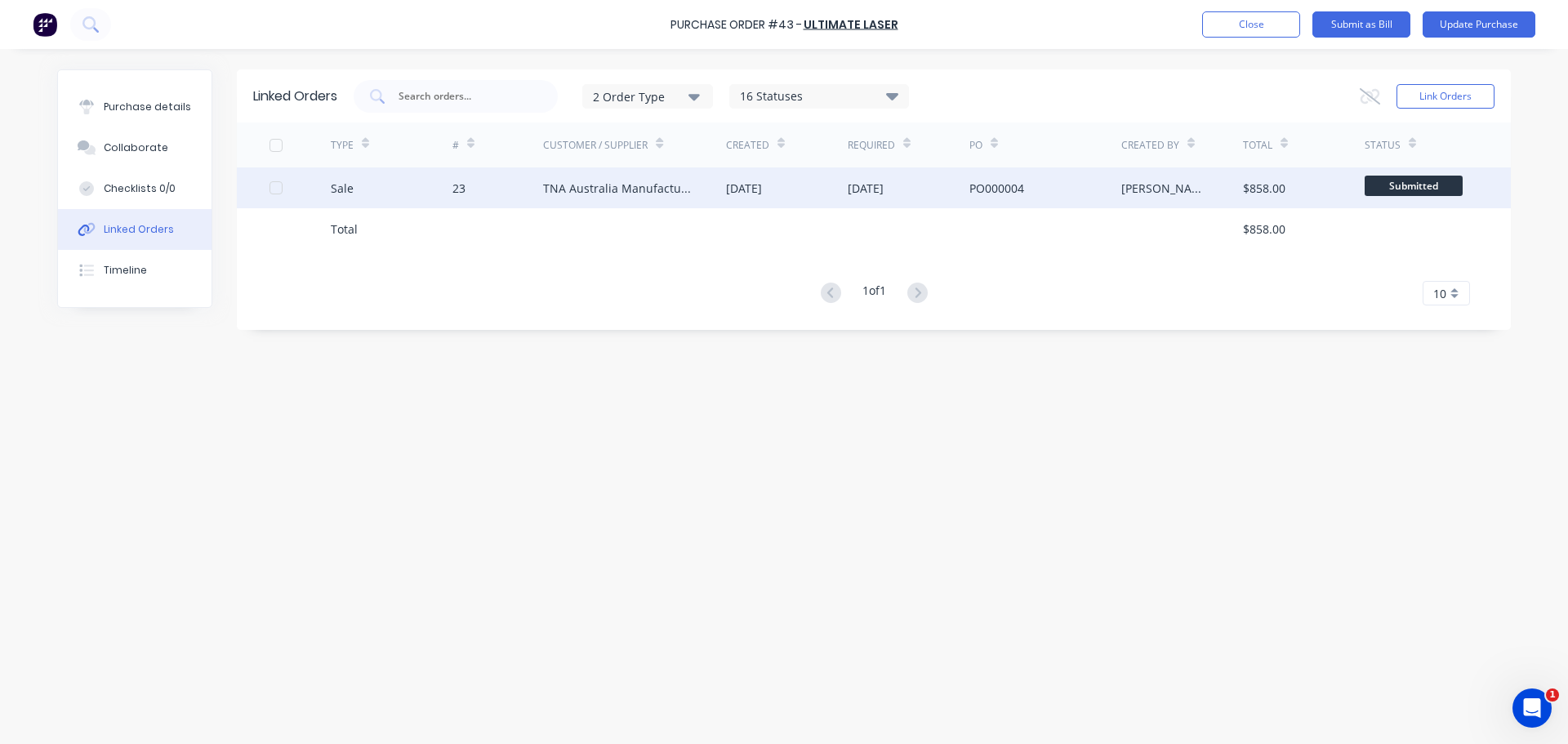
click at [585, 188] on div "TNA Australia Manufacturing" at bounding box center [618, 188] width 150 height 17
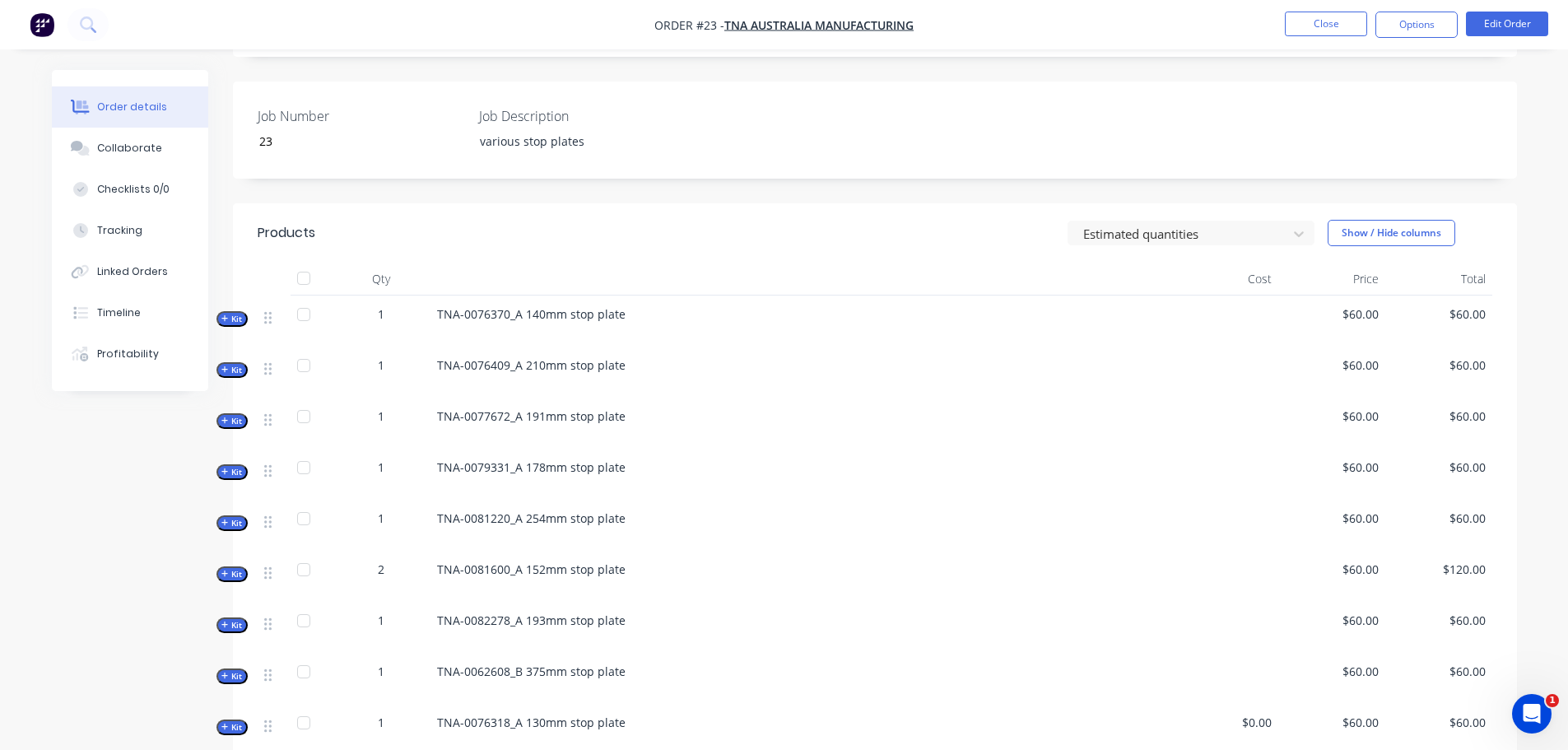
scroll to position [317, 0]
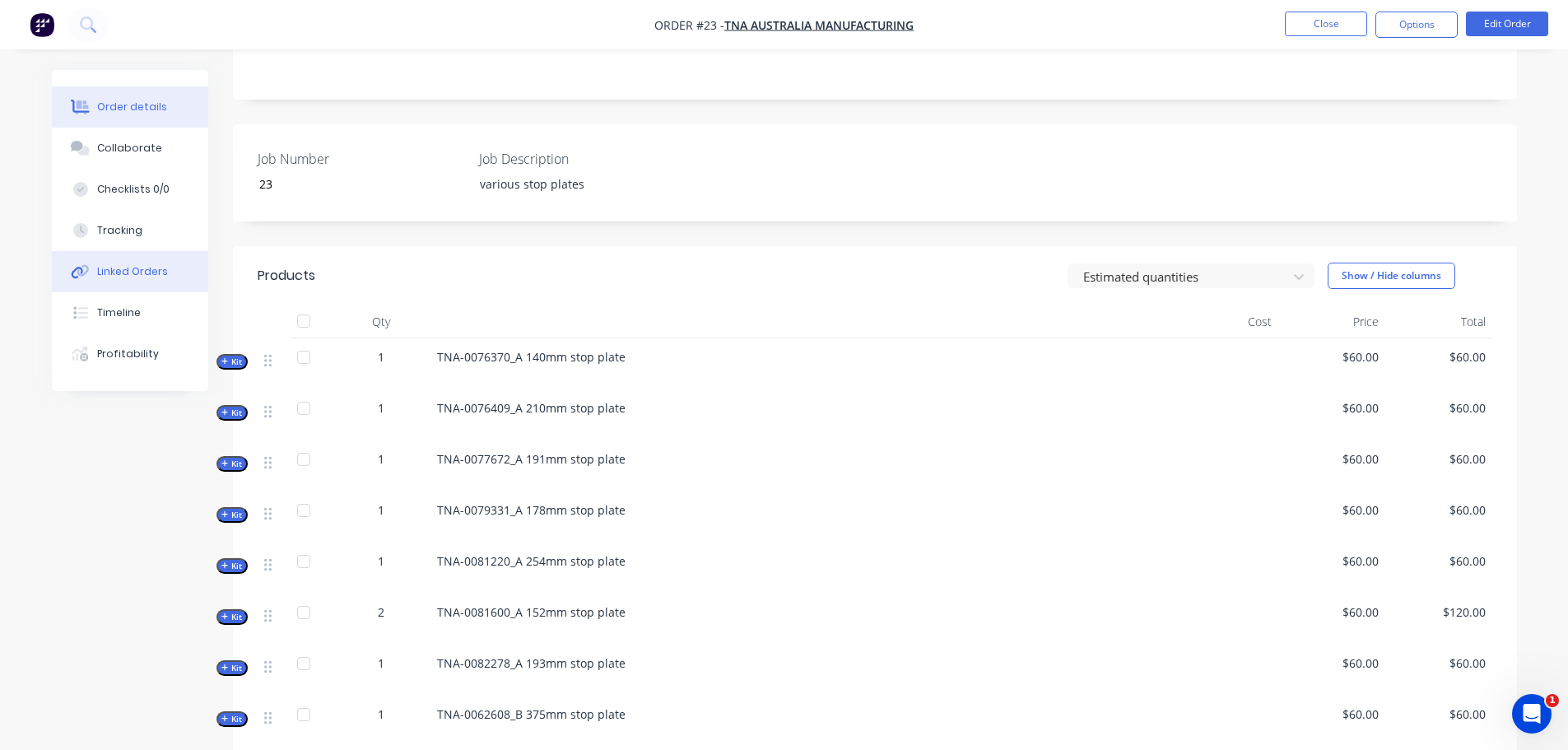
click at [129, 266] on div "Linked Orders" at bounding box center [132, 272] width 71 height 15
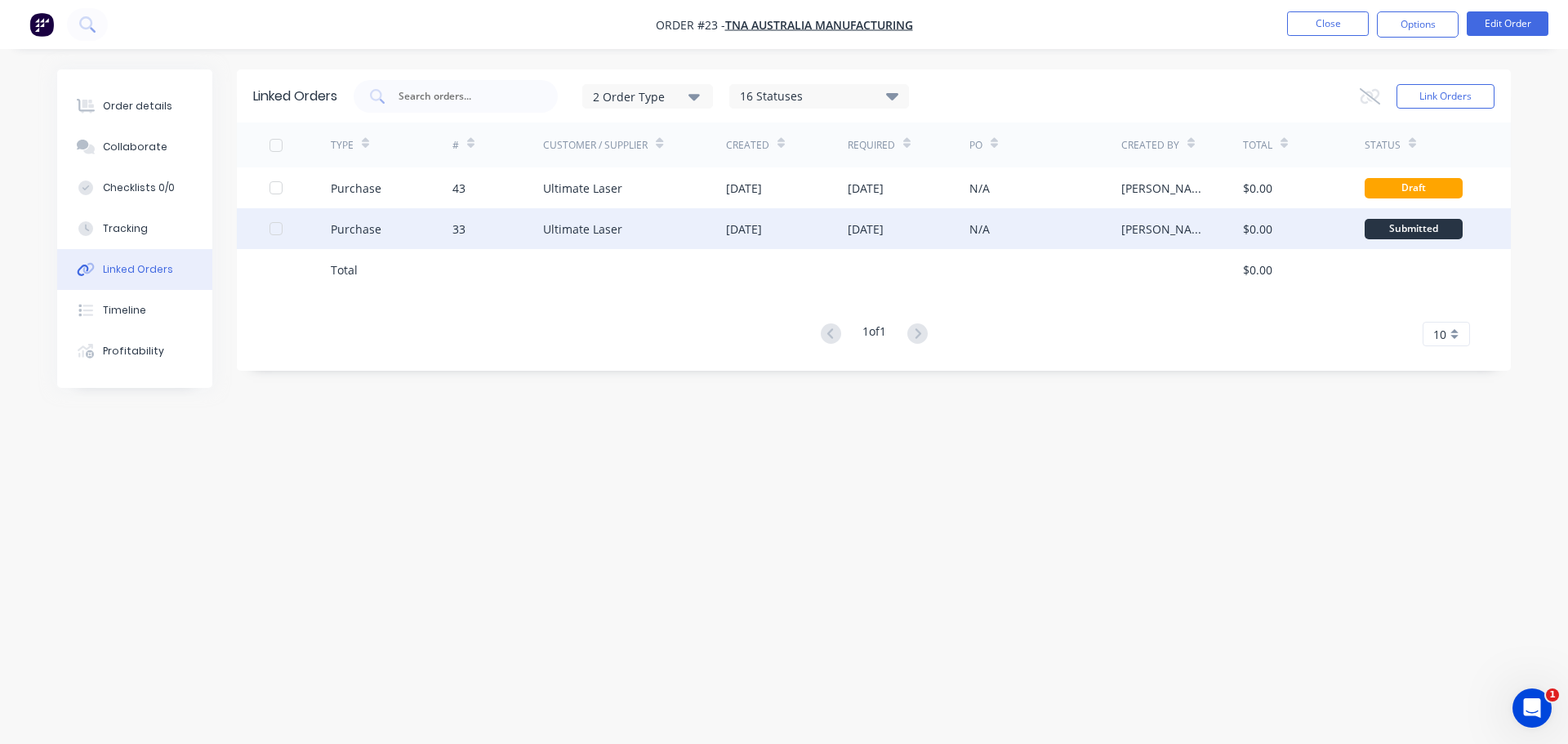
click at [503, 239] on div "33" at bounding box center [498, 228] width 92 height 41
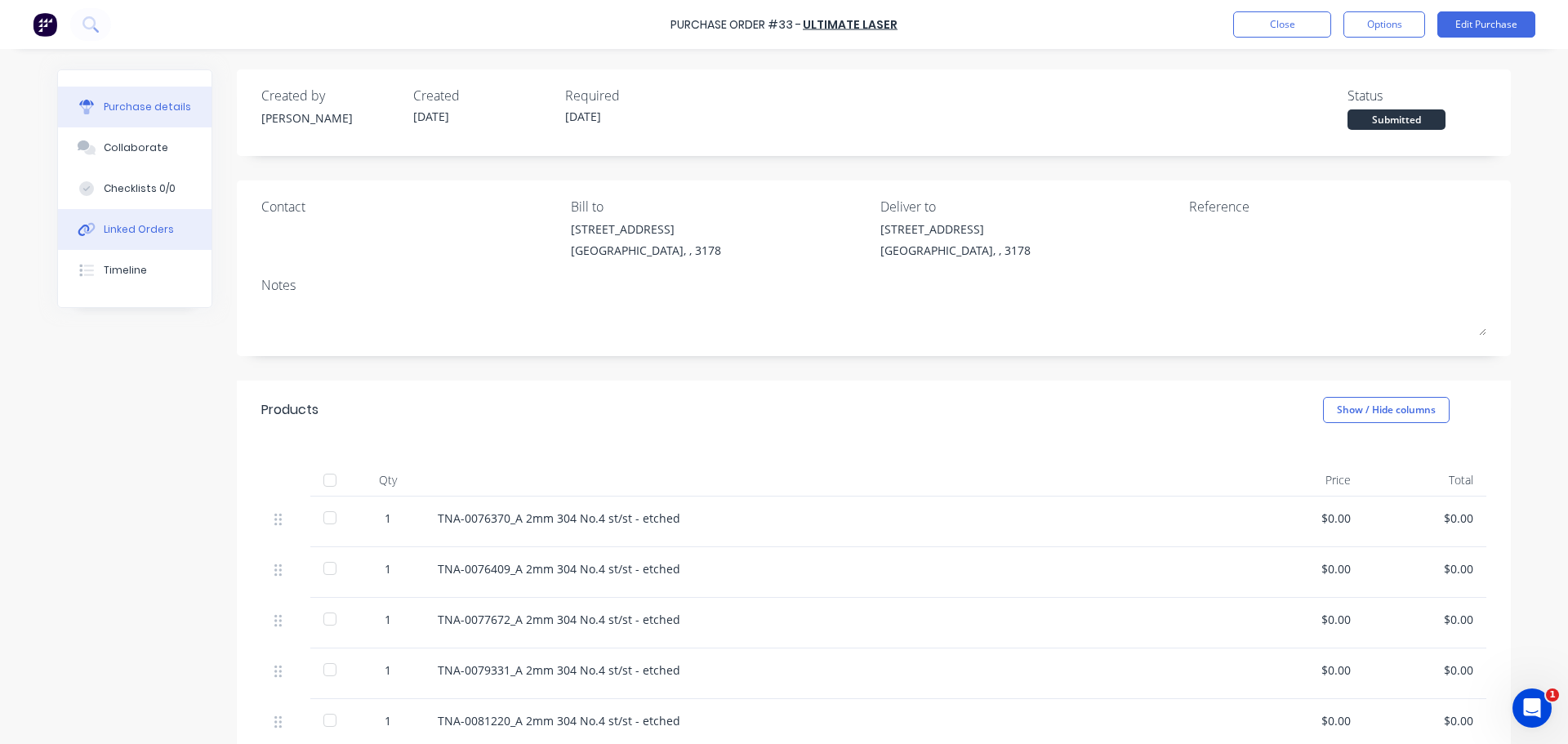
click at [123, 241] on button "Linked Orders" at bounding box center [134, 229] width 153 height 41
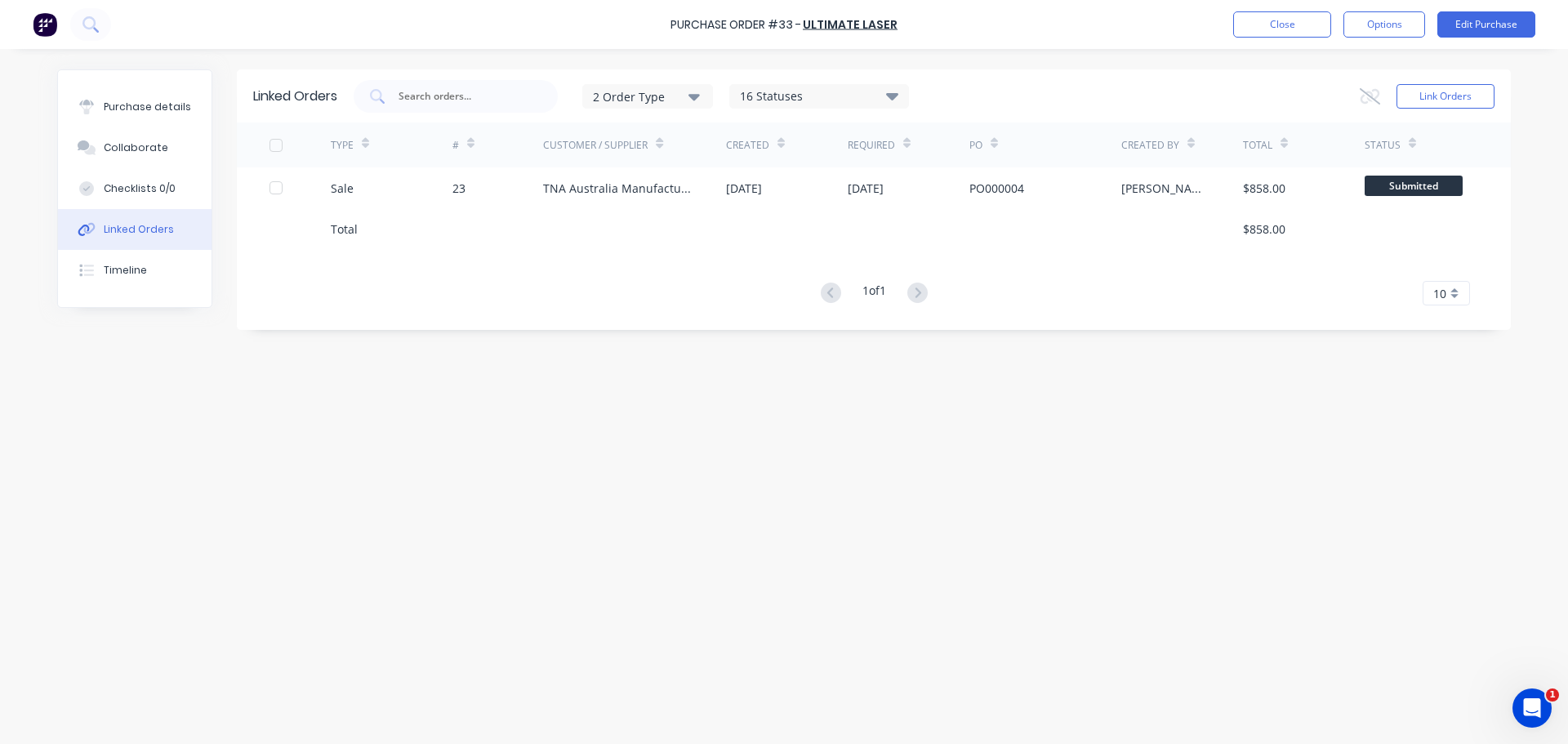
click at [141, 228] on div "Linked Orders" at bounding box center [138, 229] width 71 height 15
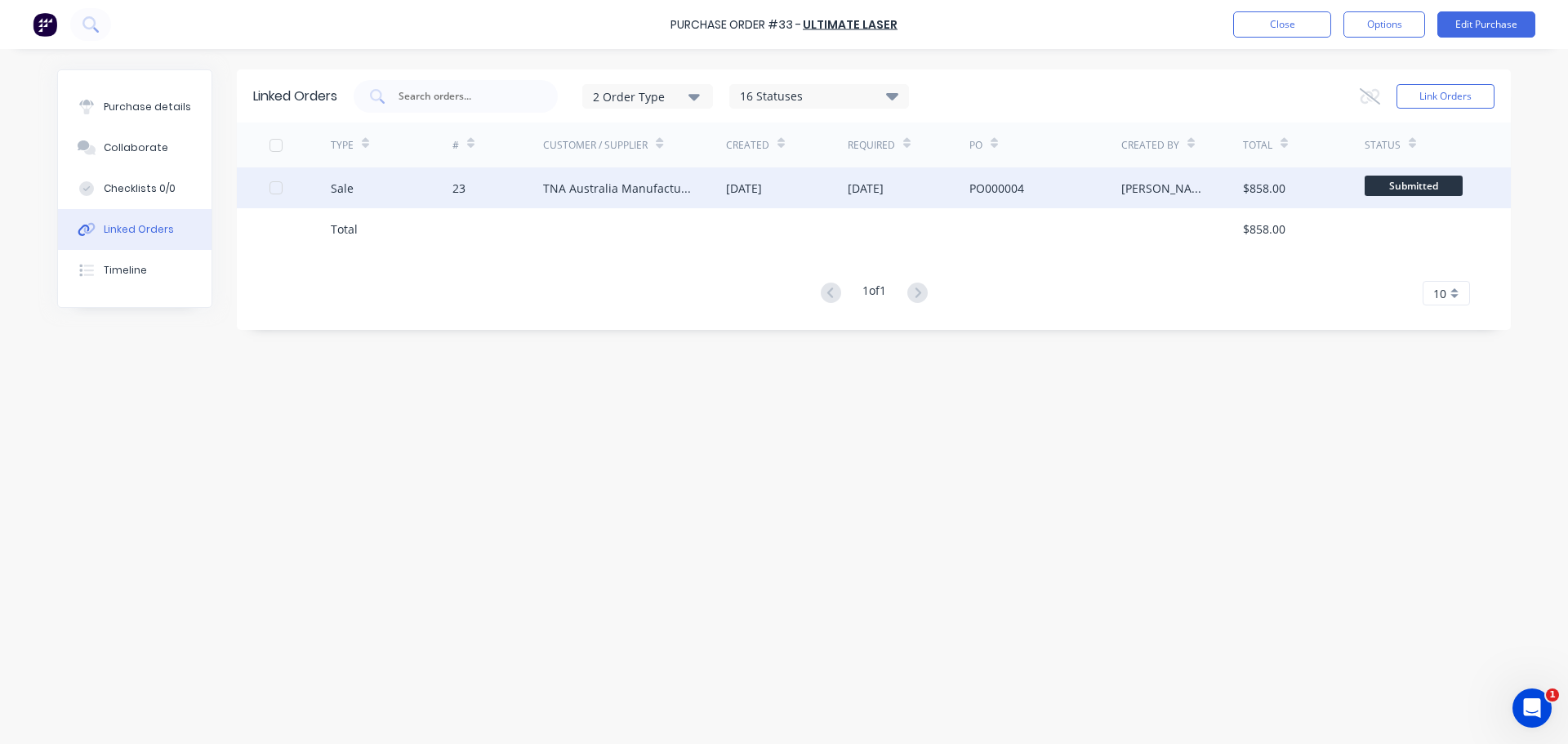
click at [553, 200] on div "TNA Australia Manufacturing" at bounding box center [634, 188] width 182 height 41
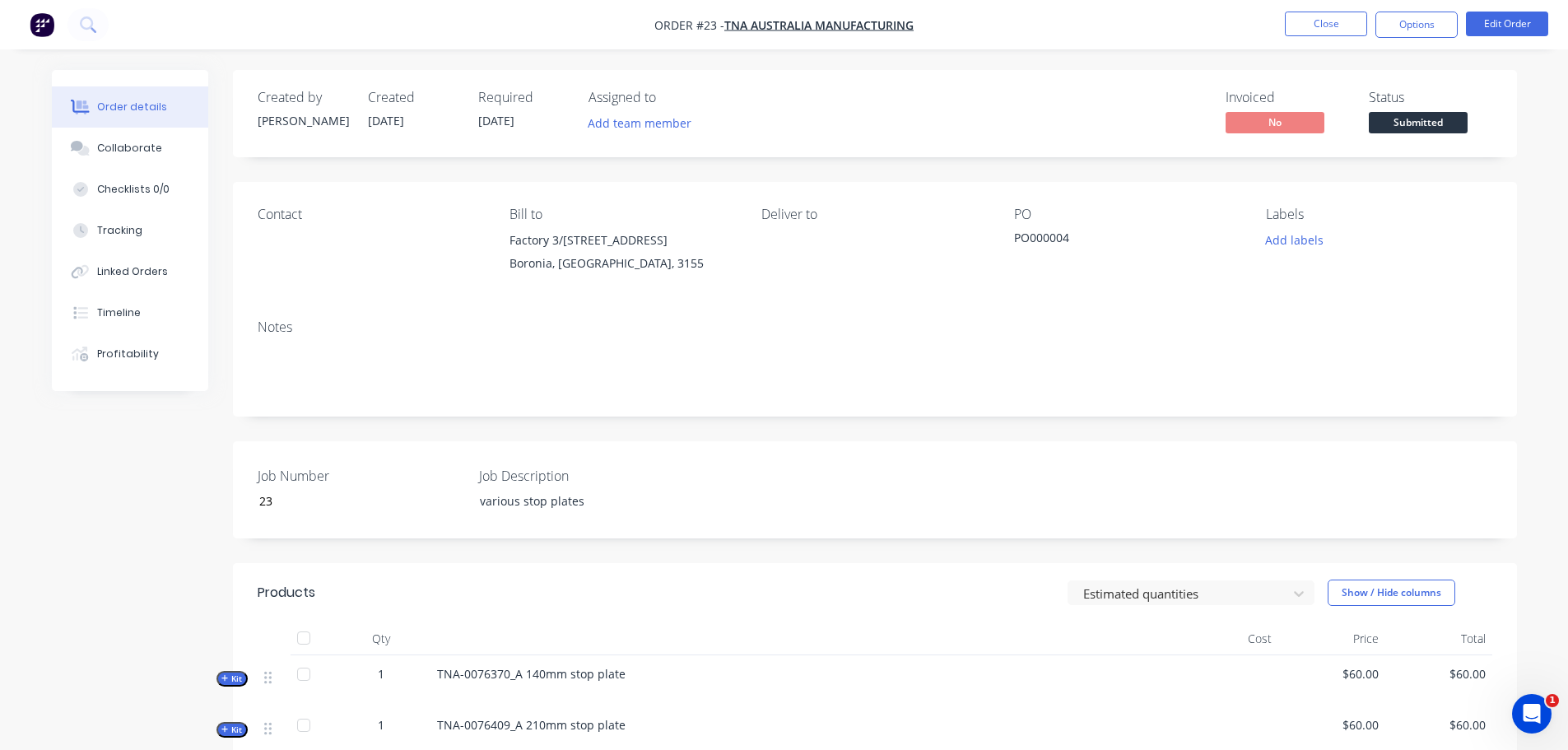
click at [139, 276] on div "Linked Orders" at bounding box center [132, 272] width 71 height 15
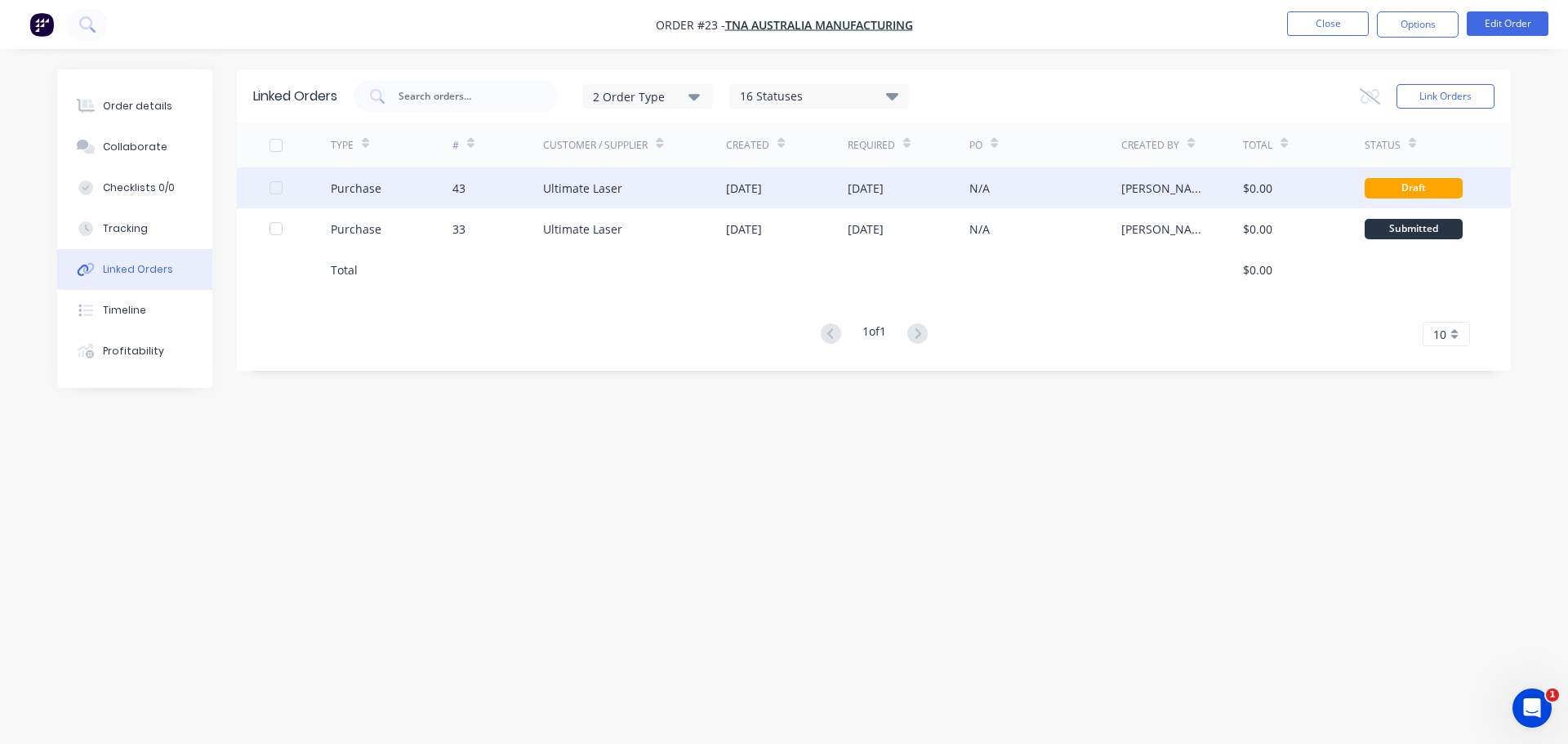
click at [570, 190] on div "Ultimate Laser" at bounding box center [582, 188] width 79 height 17
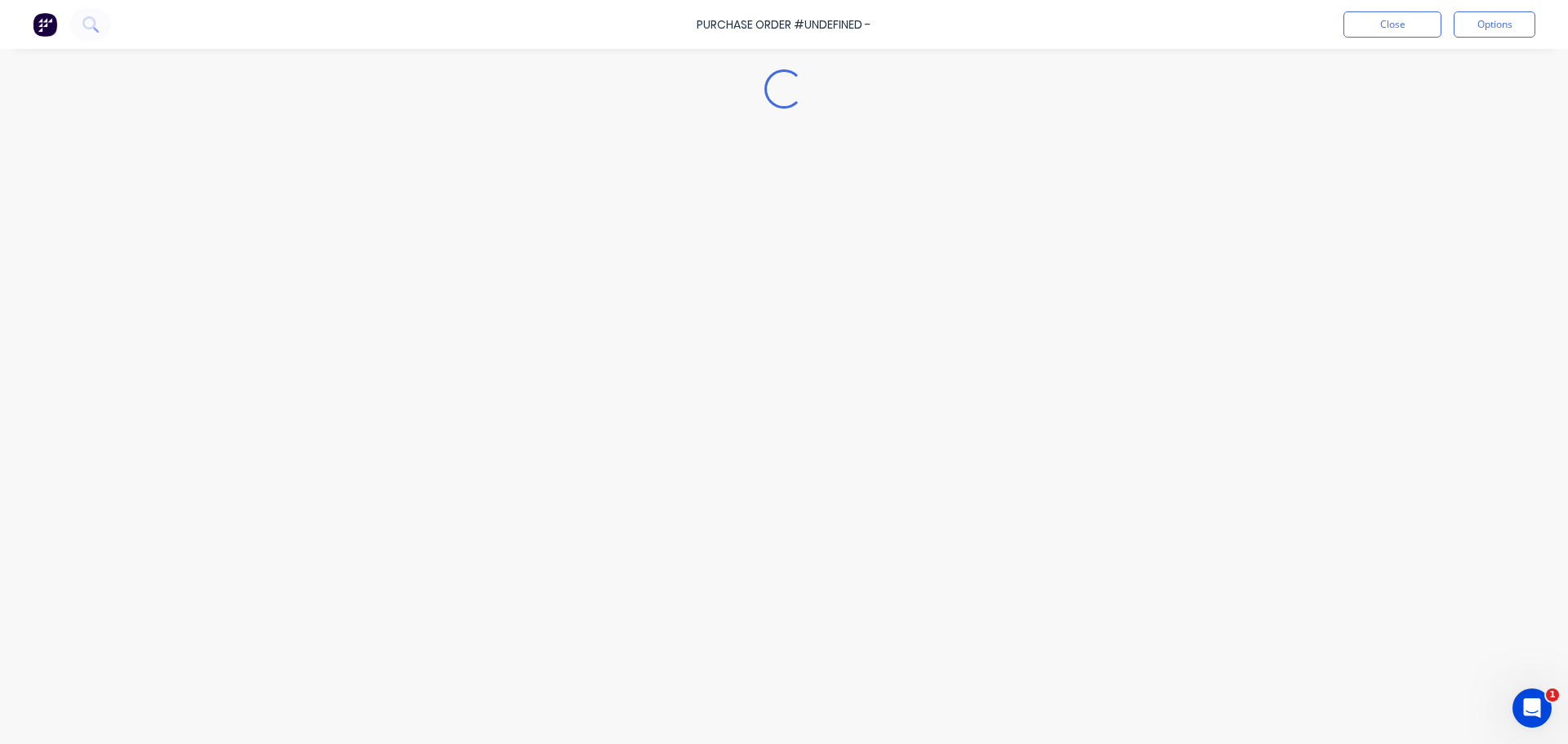
type textarea "x"
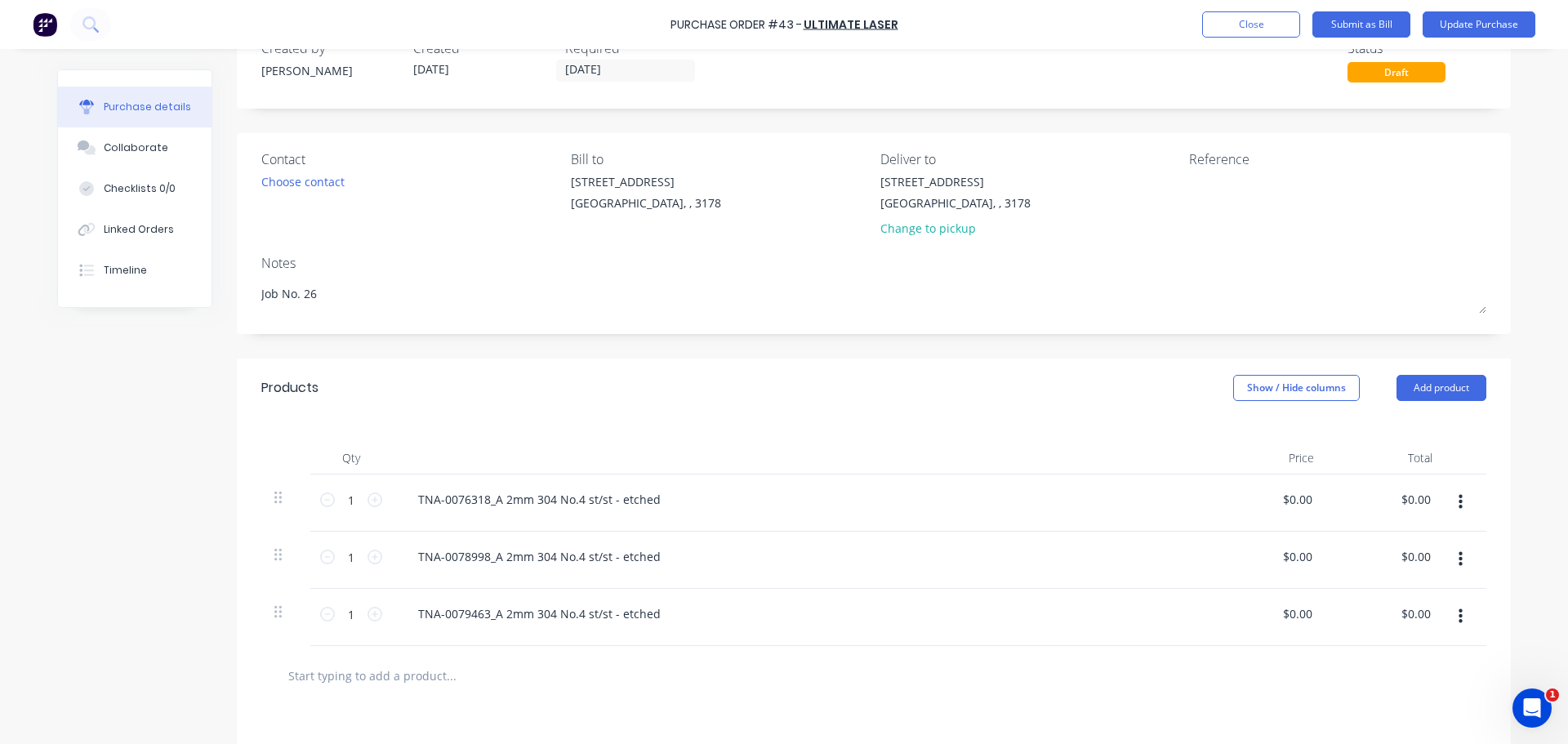
scroll to position [245, 0]
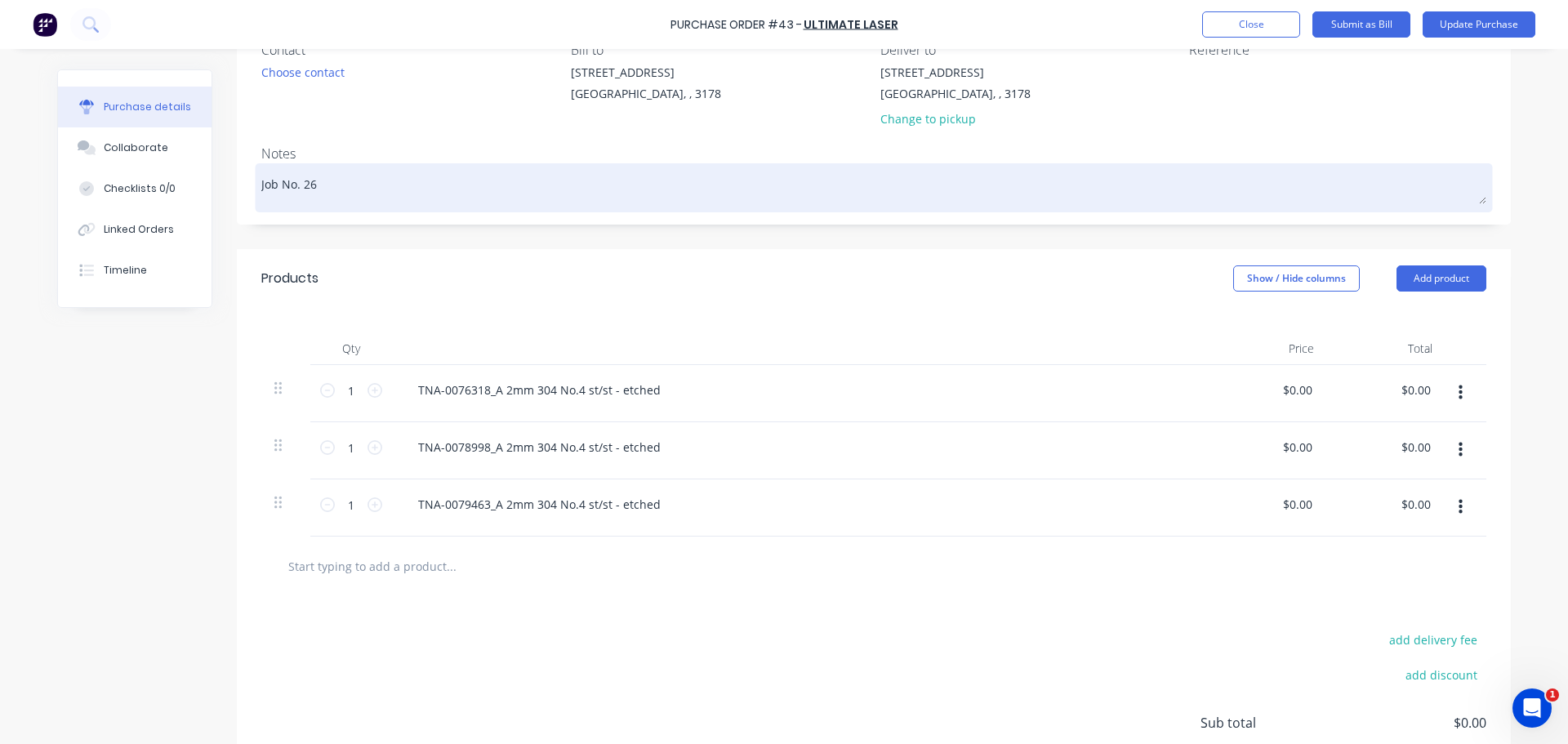
scroll to position [163, 0]
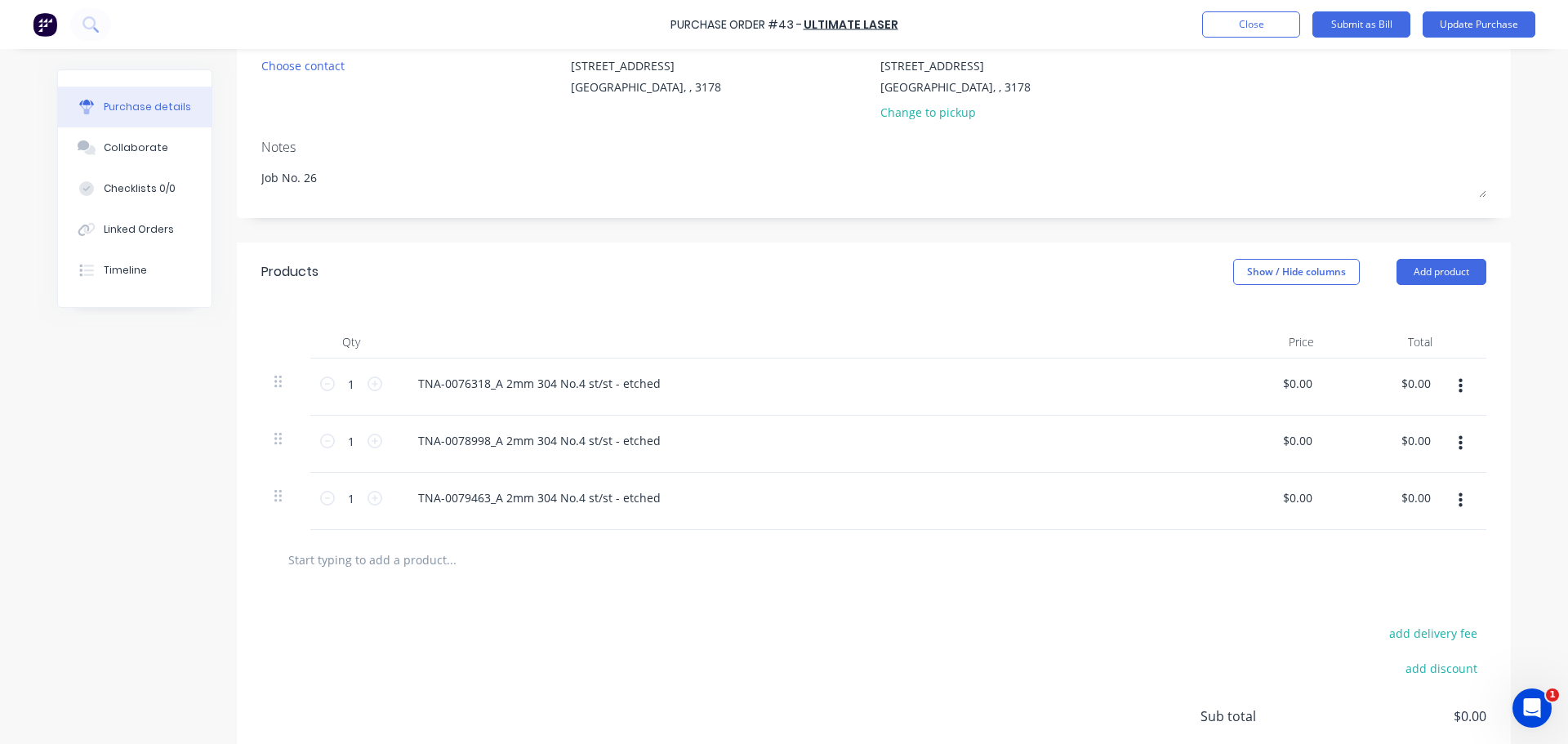
click at [384, 568] on input "text" at bounding box center [450, 560] width 326 height 33
type textarea "x"
type input "l"
type textarea "x"
type input "la"
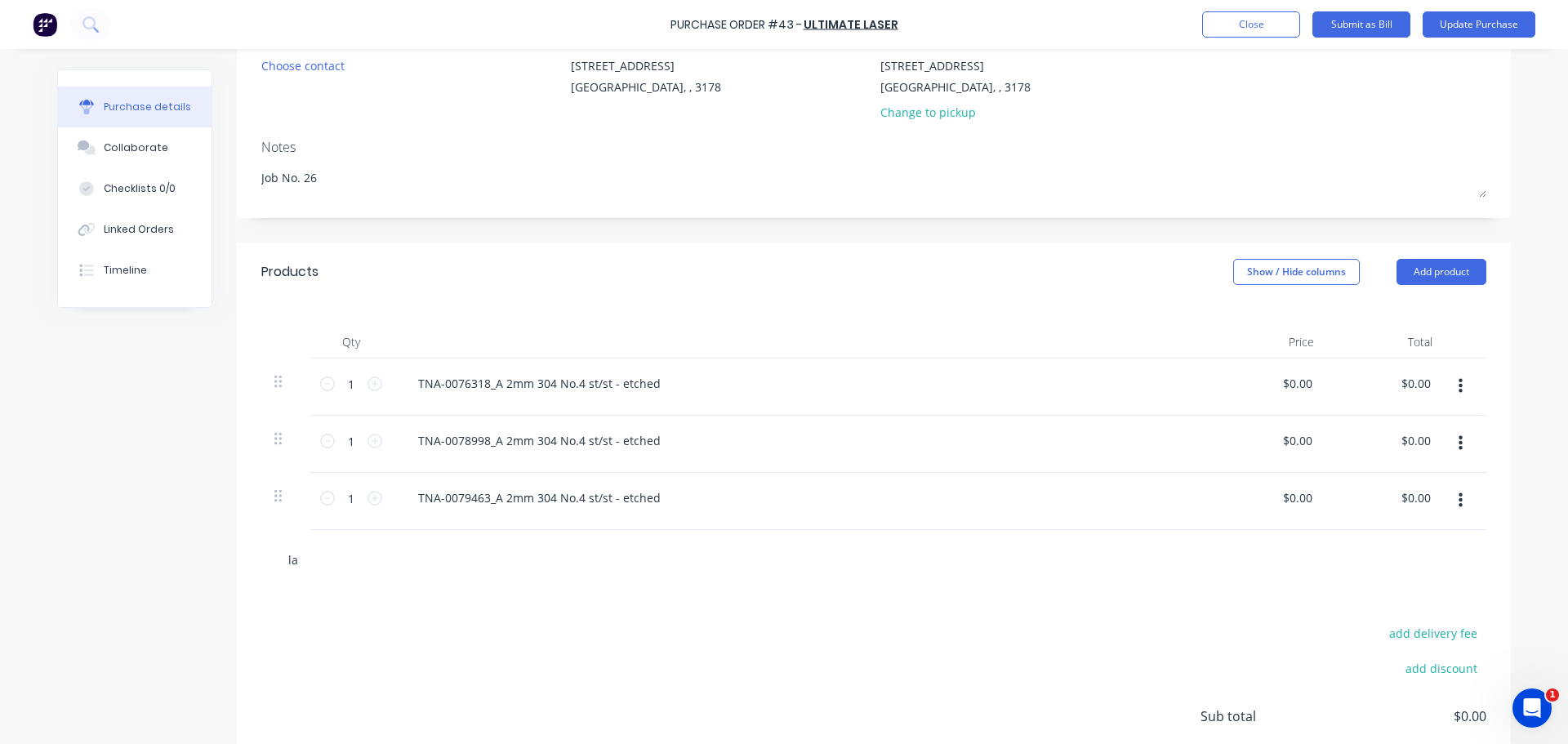
type textarea "x"
type input "las"
type textarea "x"
type input "lase"
type textarea "x"
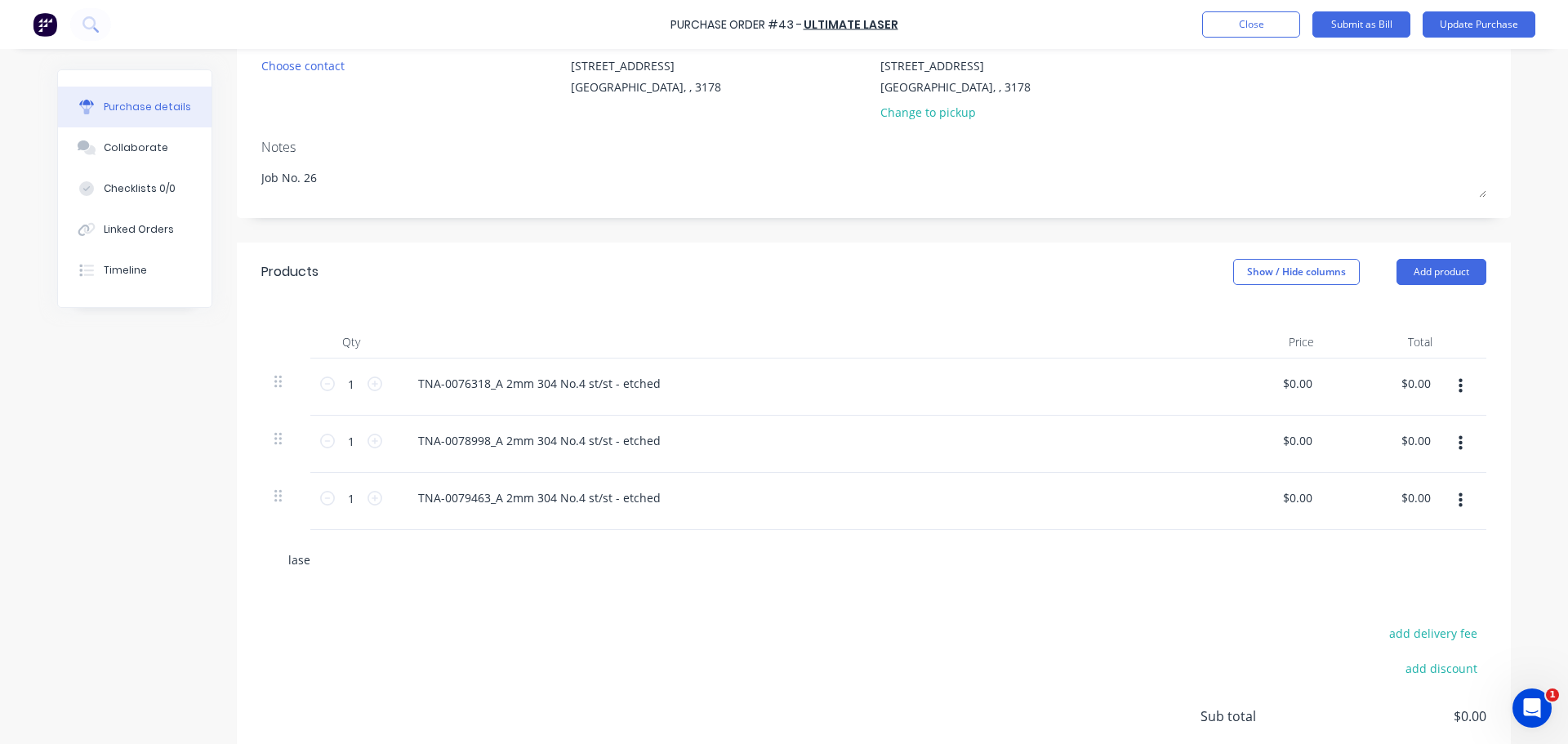
type input "laser"
type textarea "x"
type input "laser"
type textarea "x"
type input "laser c"
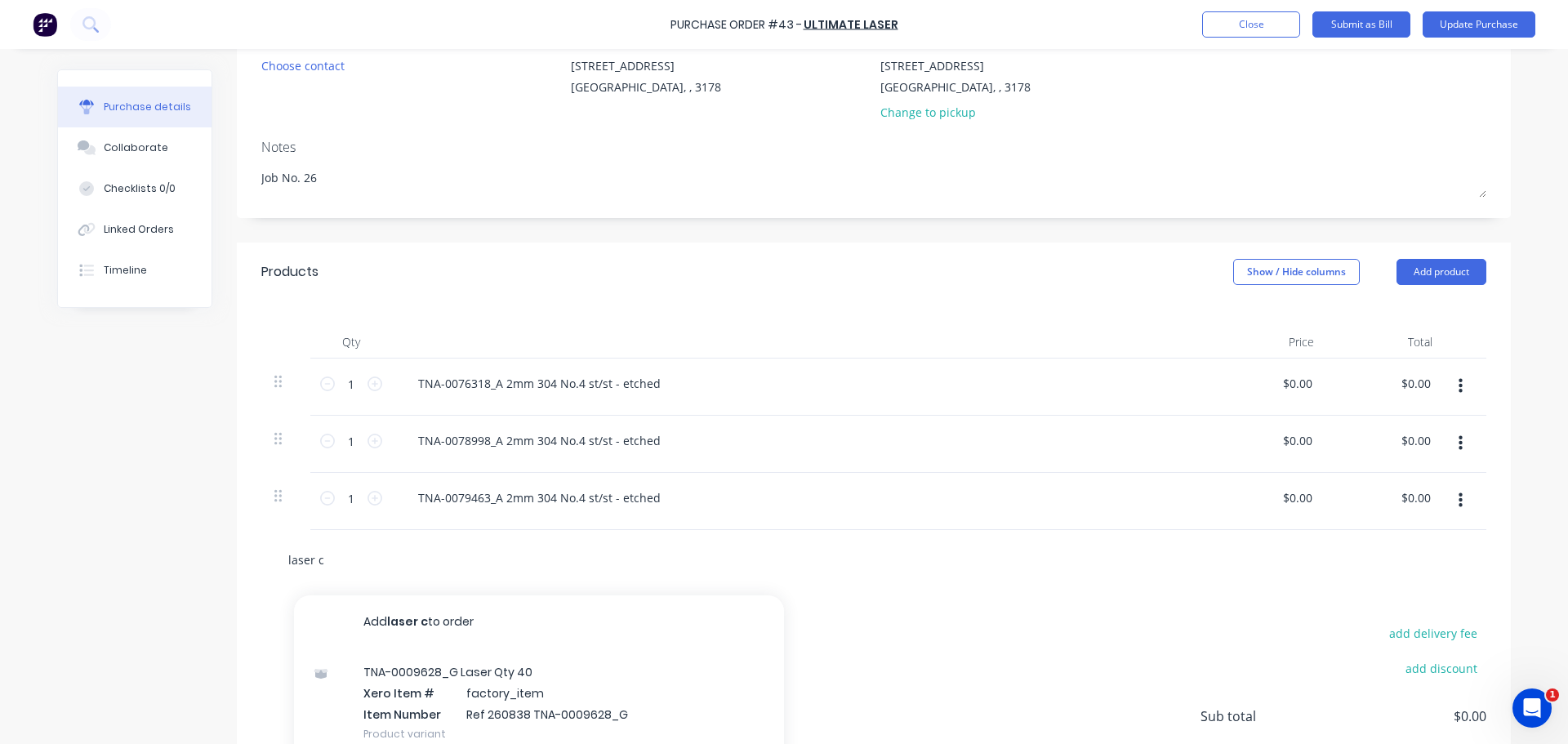
type textarea "x"
type input "laser cu"
type textarea "x"
type input "laser cut"
type textarea "x"
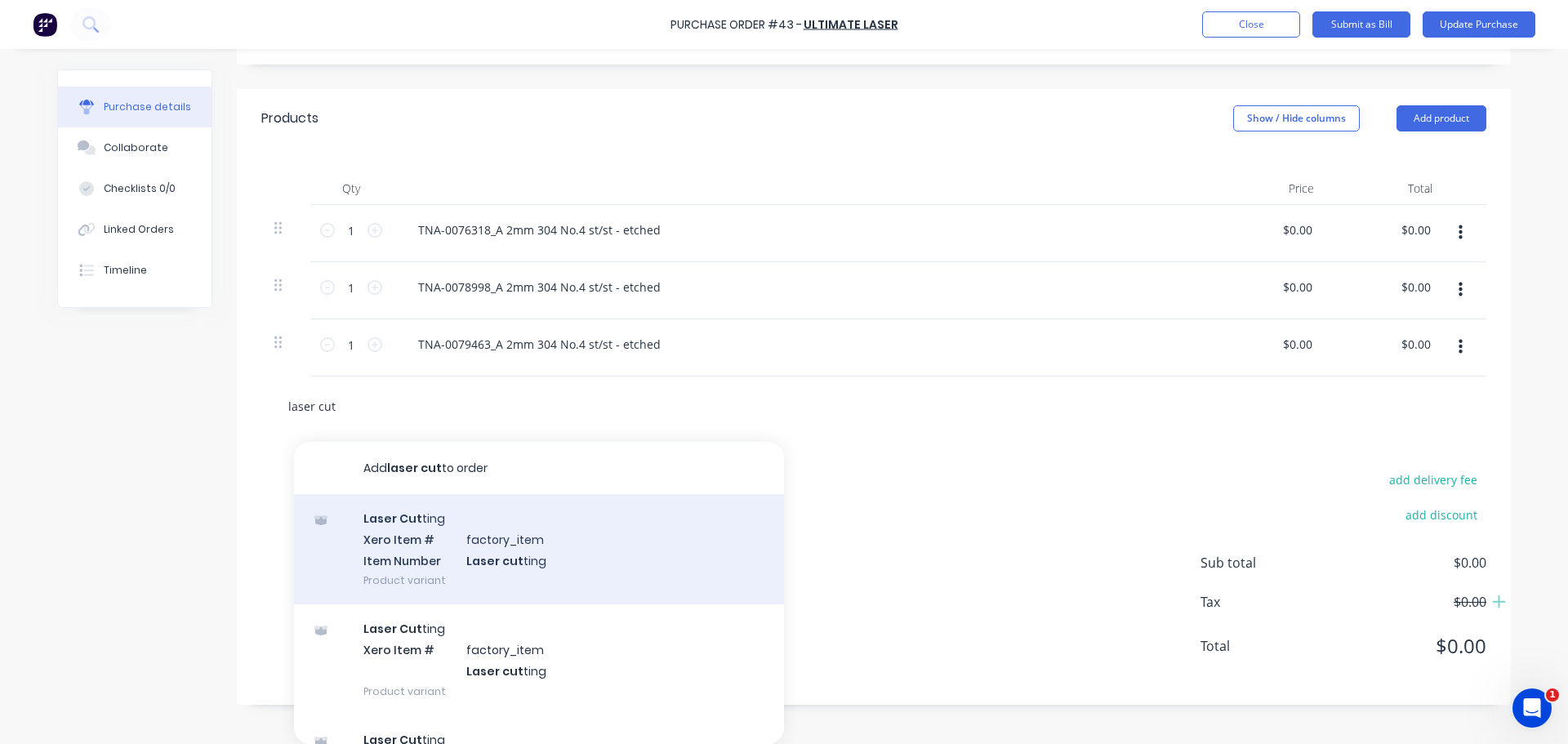
scroll to position [108, 0]
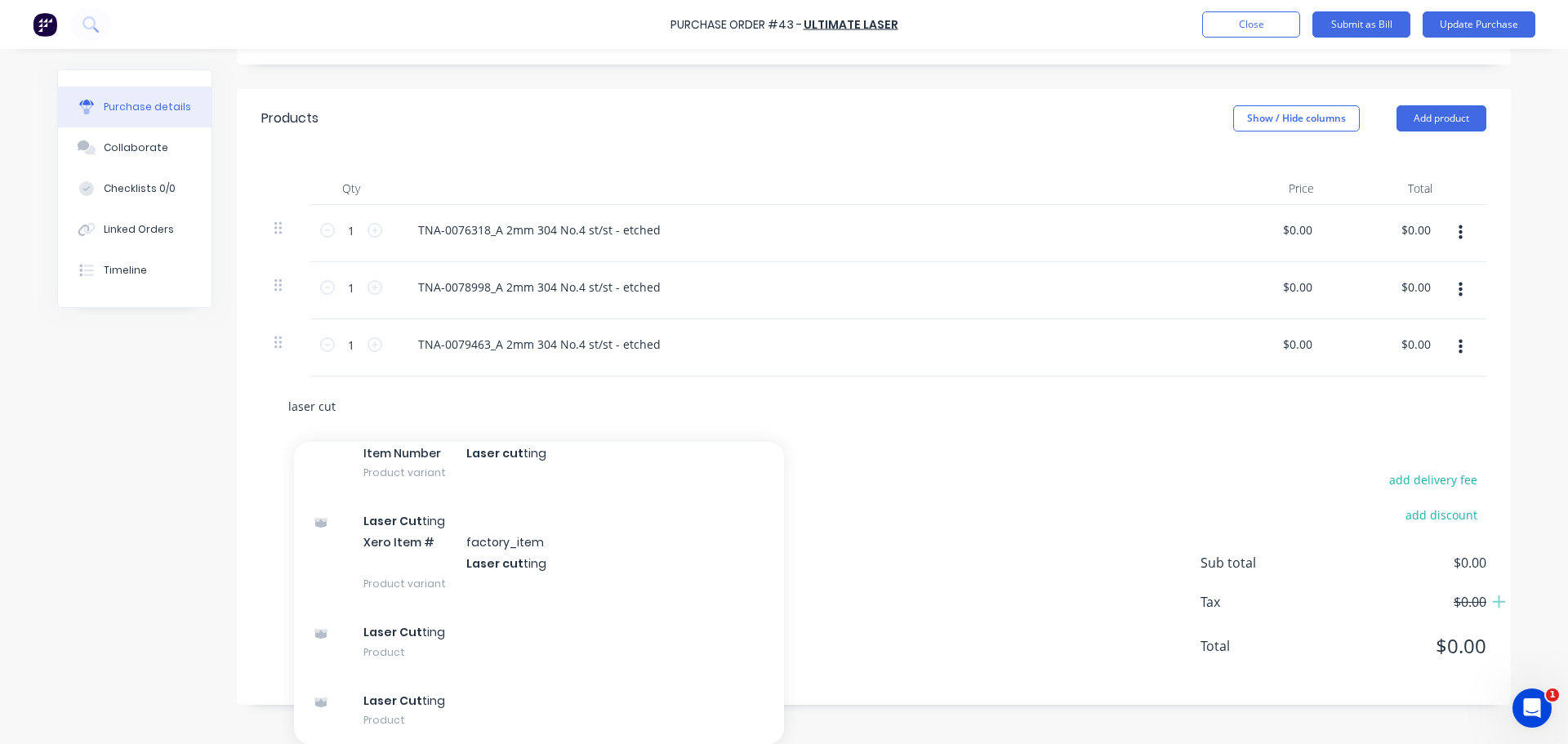
type input "laser cut"
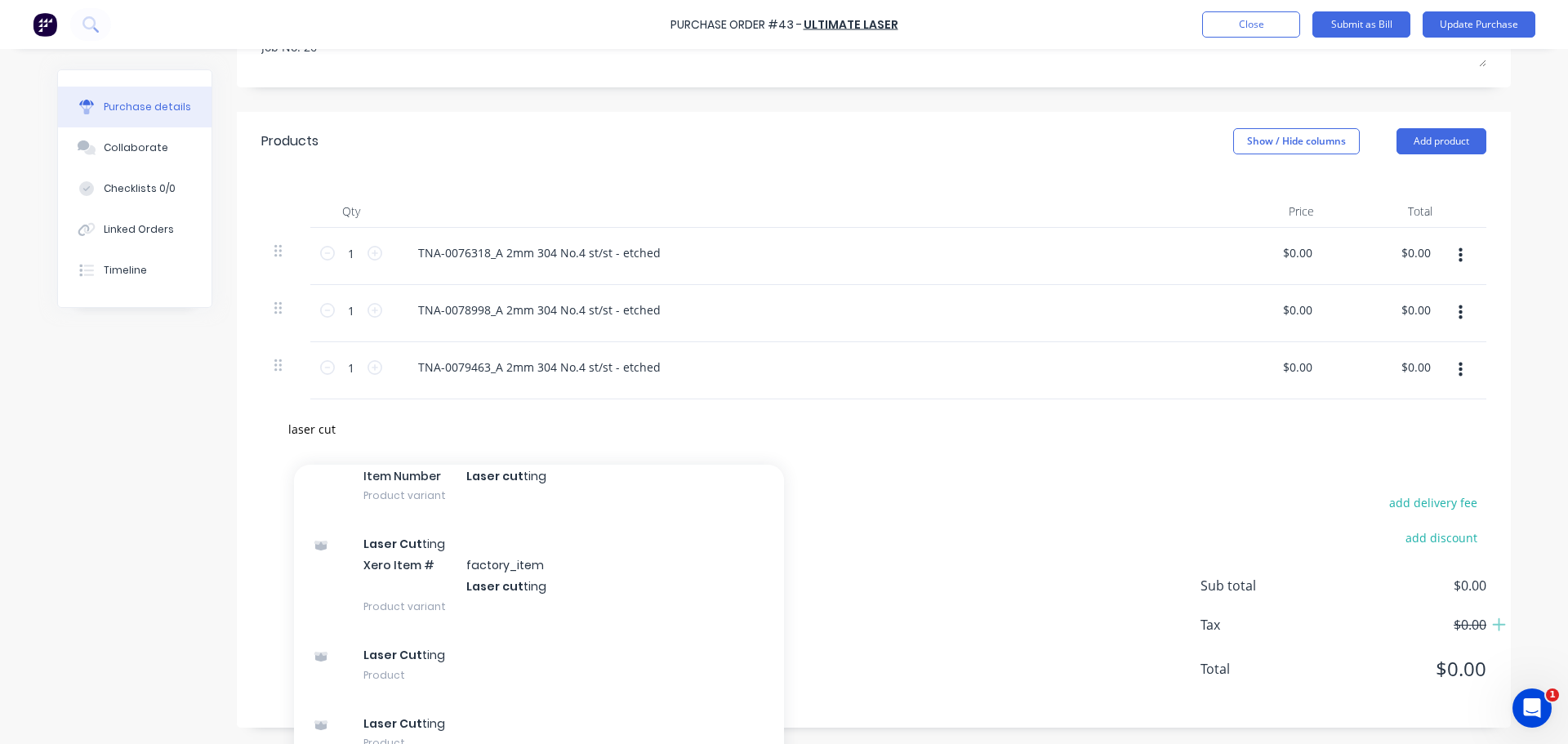
click at [797, 314] on div "TNA-0078998_A 2mm 304 No.4 st/st - etched" at bounding box center [800, 314] width 816 height 57
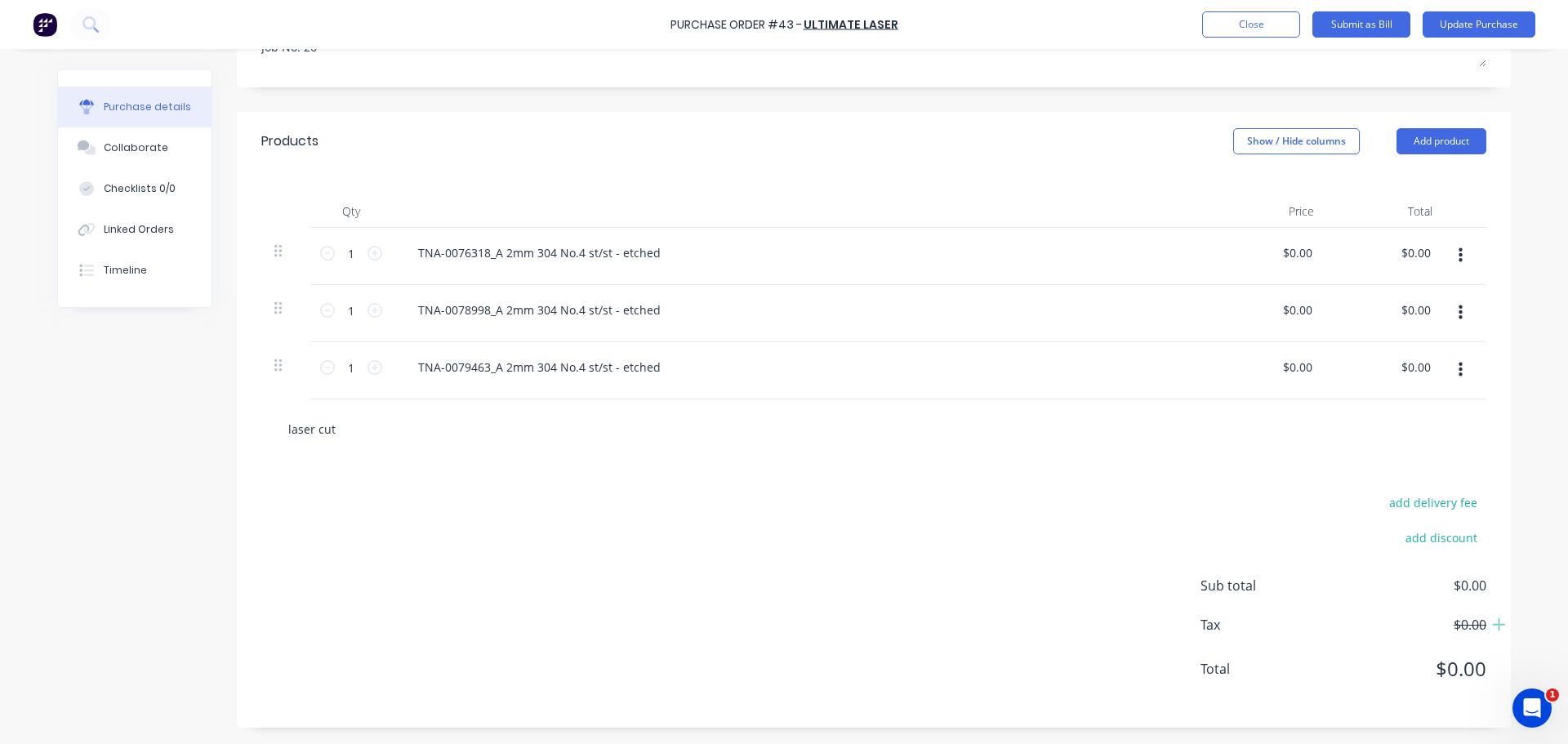
click at [351, 417] on input "laser cut" at bounding box center [450, 429] width 326 height 33
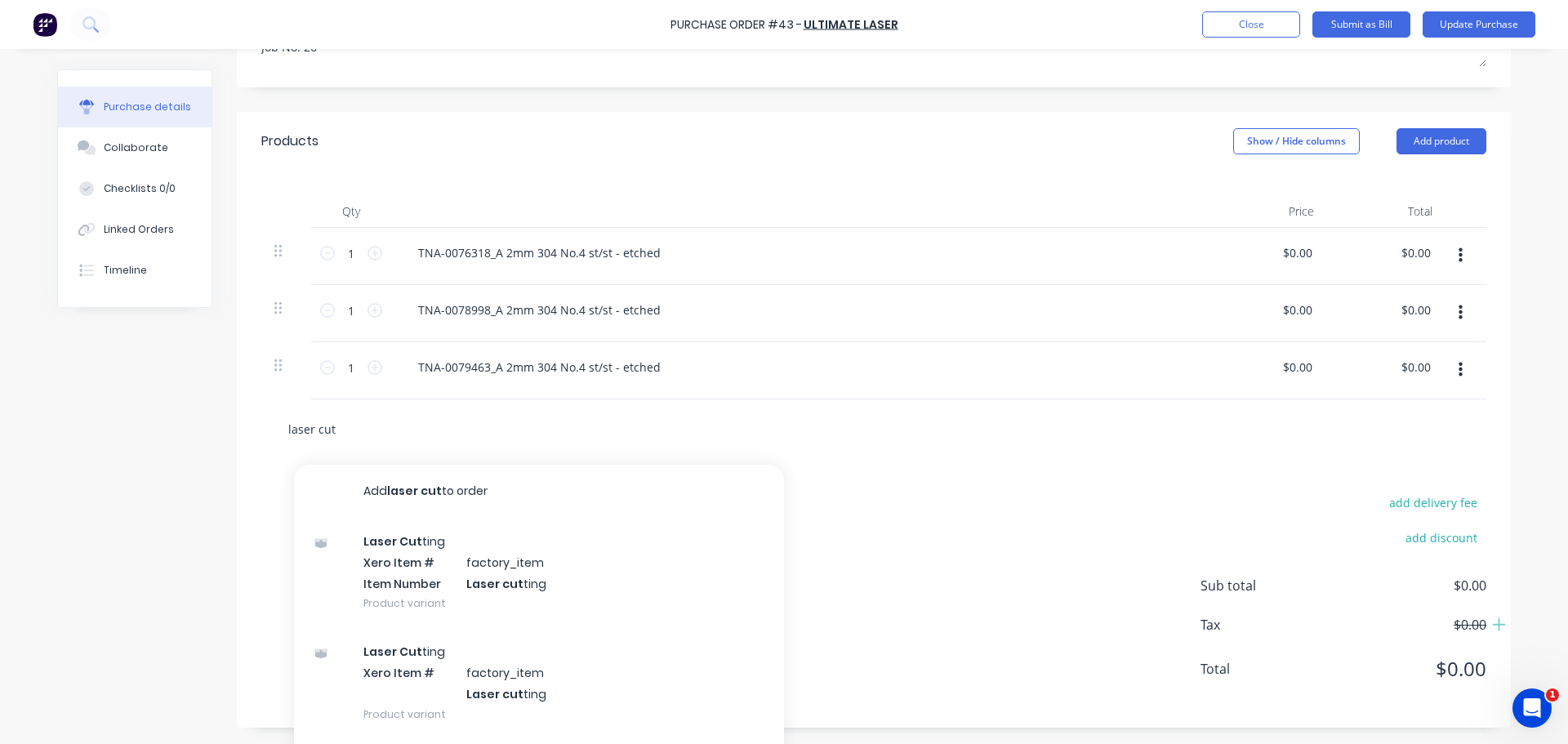
drag, startPoint x: 344, startPoint y: 430, endPoint x: 230, endPoint y: 440, distance: 114.4
click at [237, 440] on div "laser cut Add laser cut to order Laser Cut ting Xero Item # factory_item Item N…" at bounding box center [873, 428] width 1274 height 60
type textarea "x"
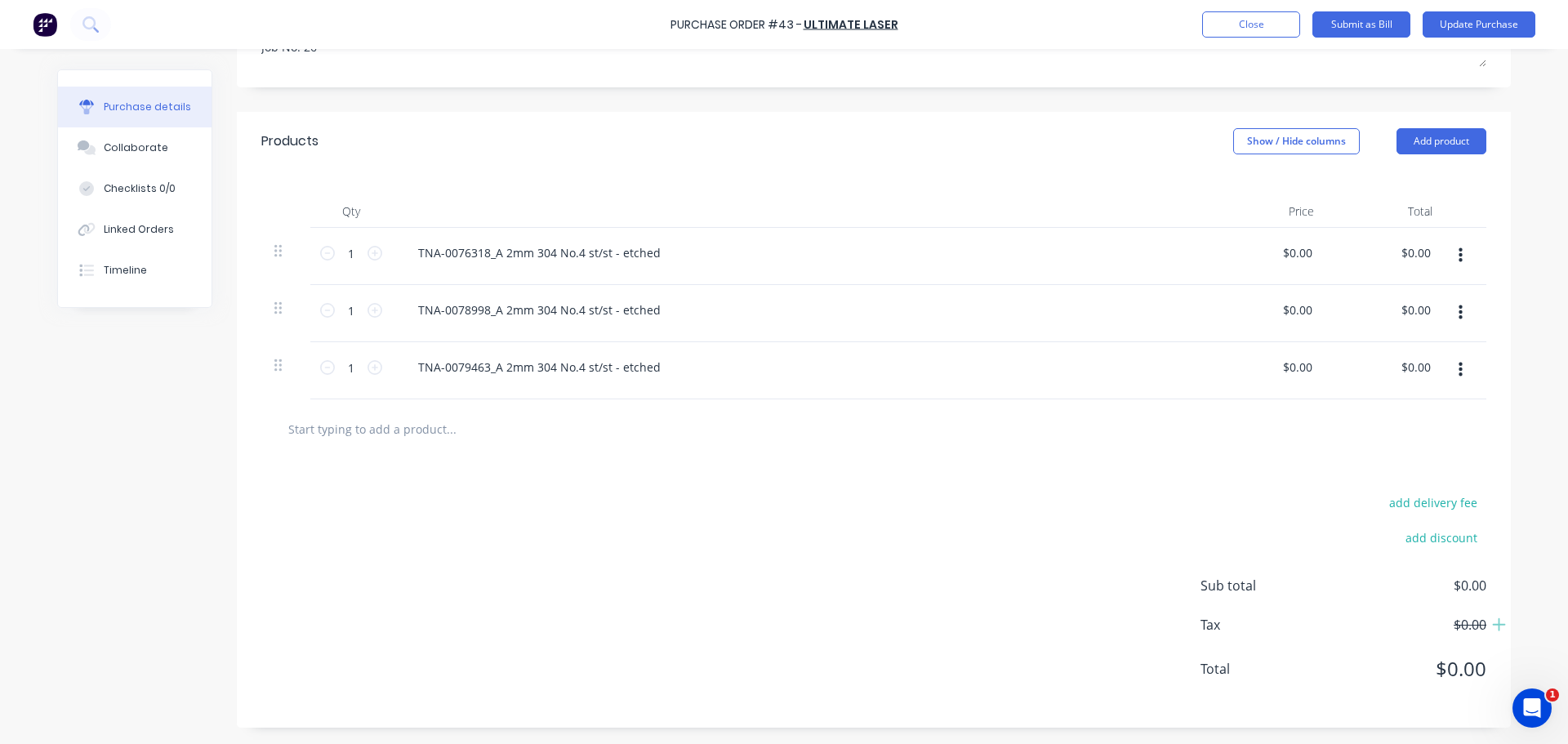
type textarea "x"
click at [1488, 25] on button "Update Purchase" at bounding box center [1478, 24] width 113 height 26
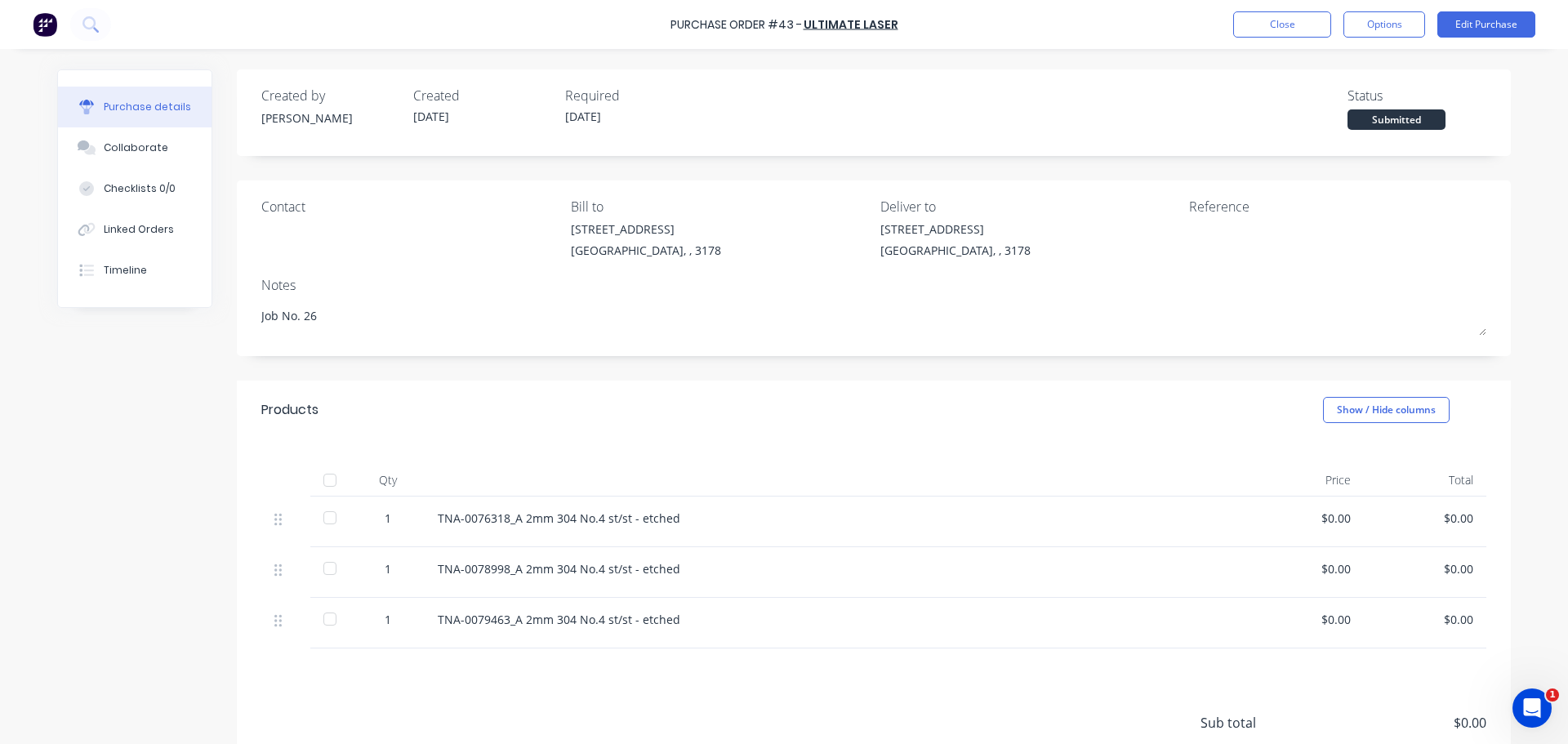
scroll to position [82, 0]
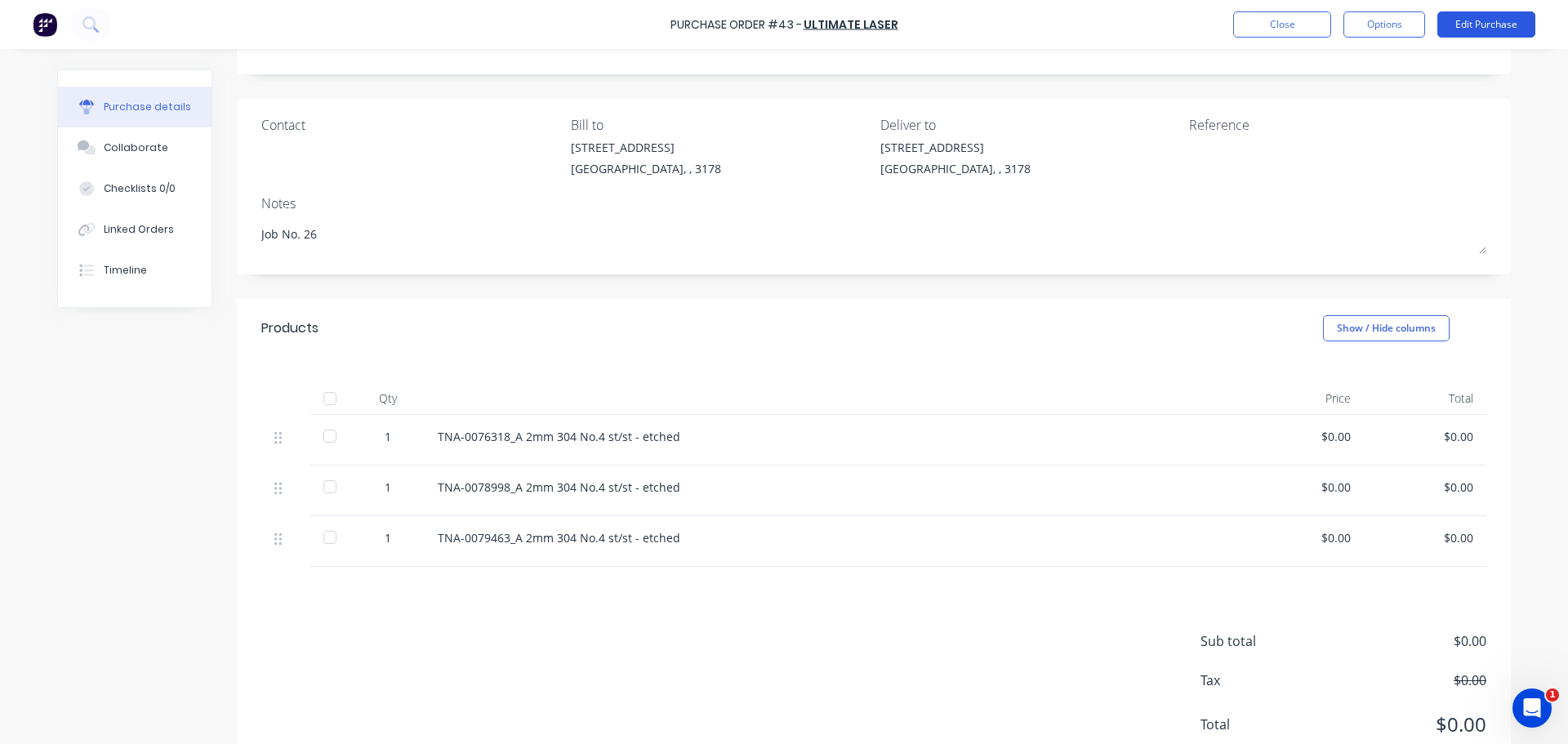
click at [1478, 19] on button "Edit Purchase" at bounding box center [1485, 24] width 98 height 26
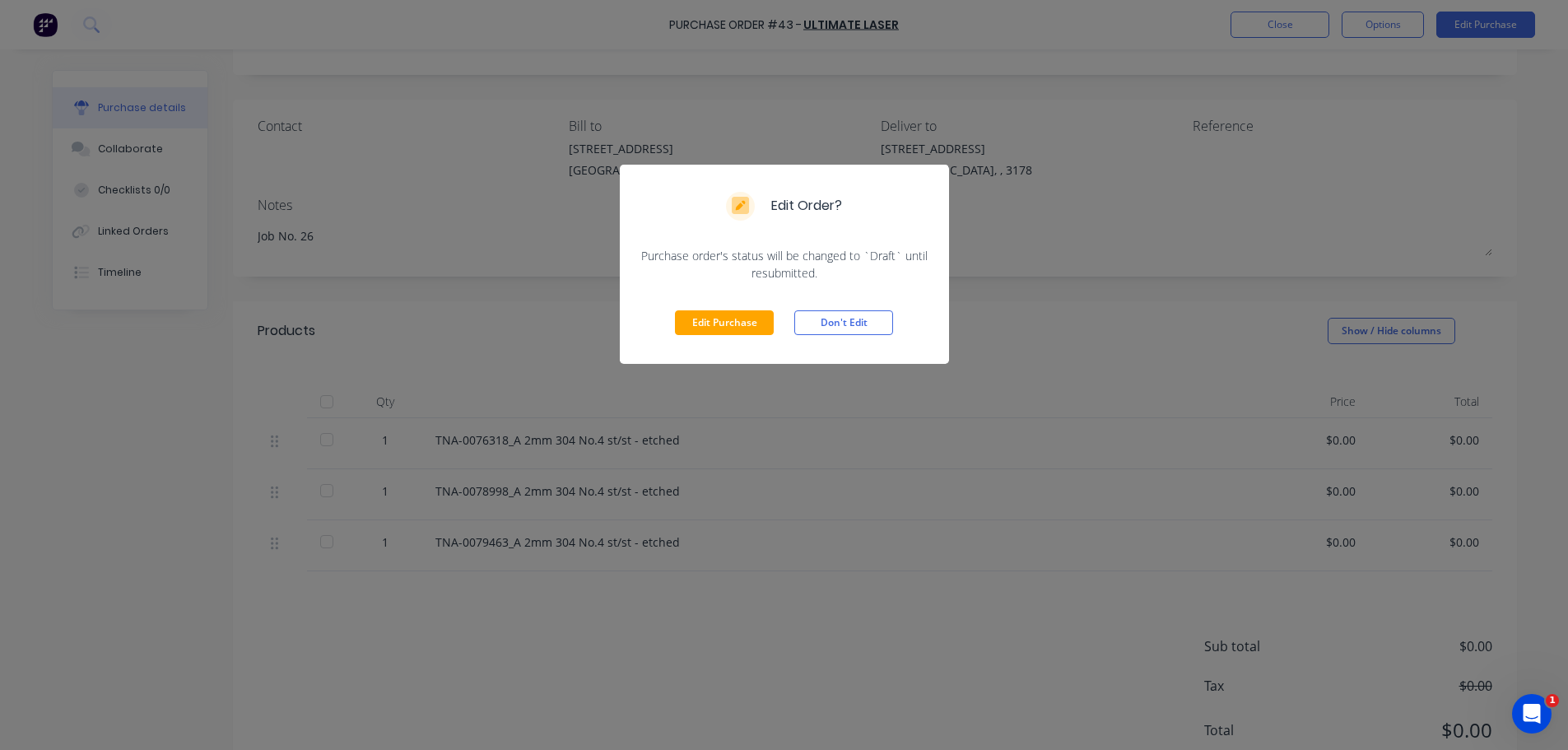
click at [716, 337] on div "Edit Purchase Don't Edit" at bounding box center [784, 323] width 329 height 82
click at [716, 329] on button "Edit Purchase" at bounding box center [724, 323] width 99 height 25
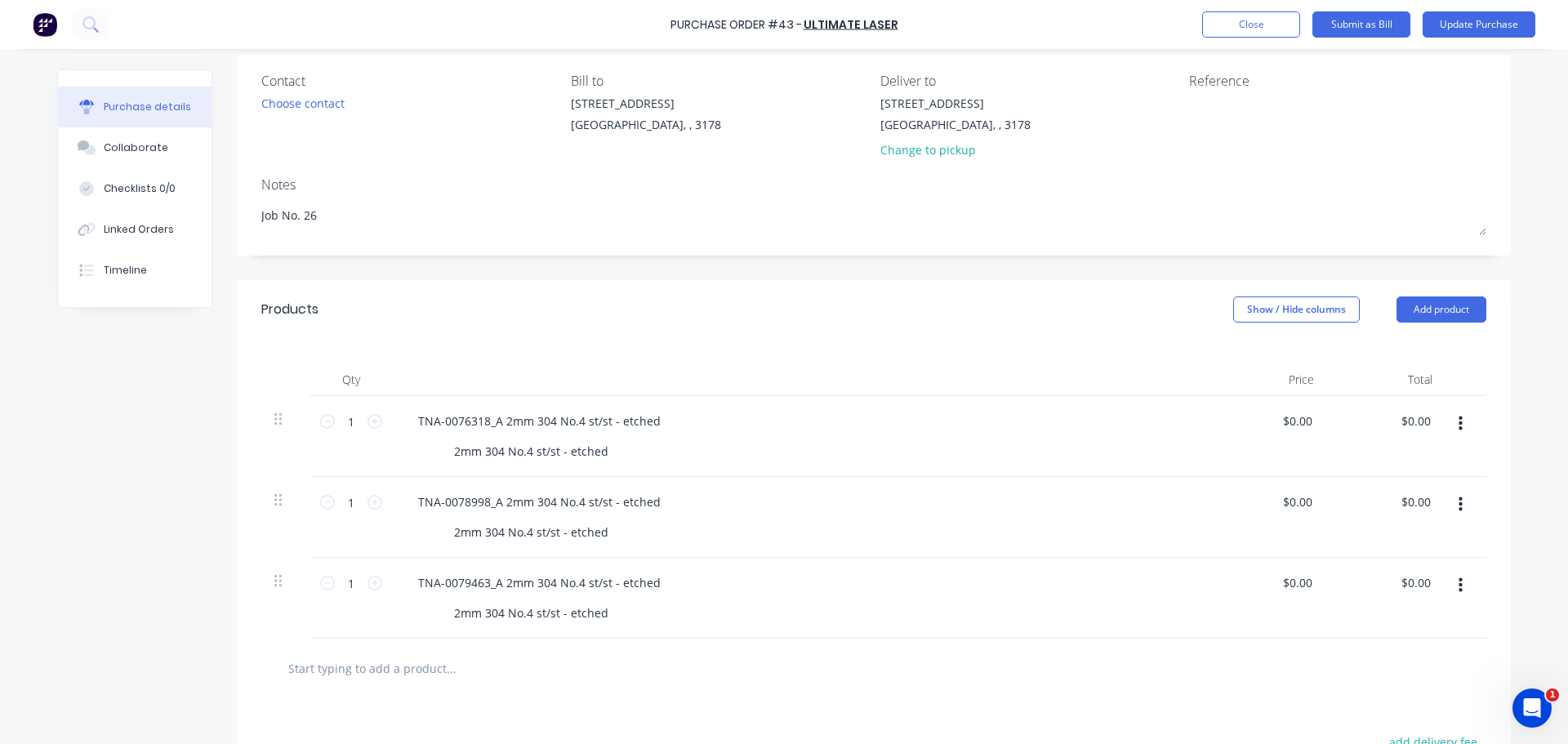
scroll to position [163, 0]
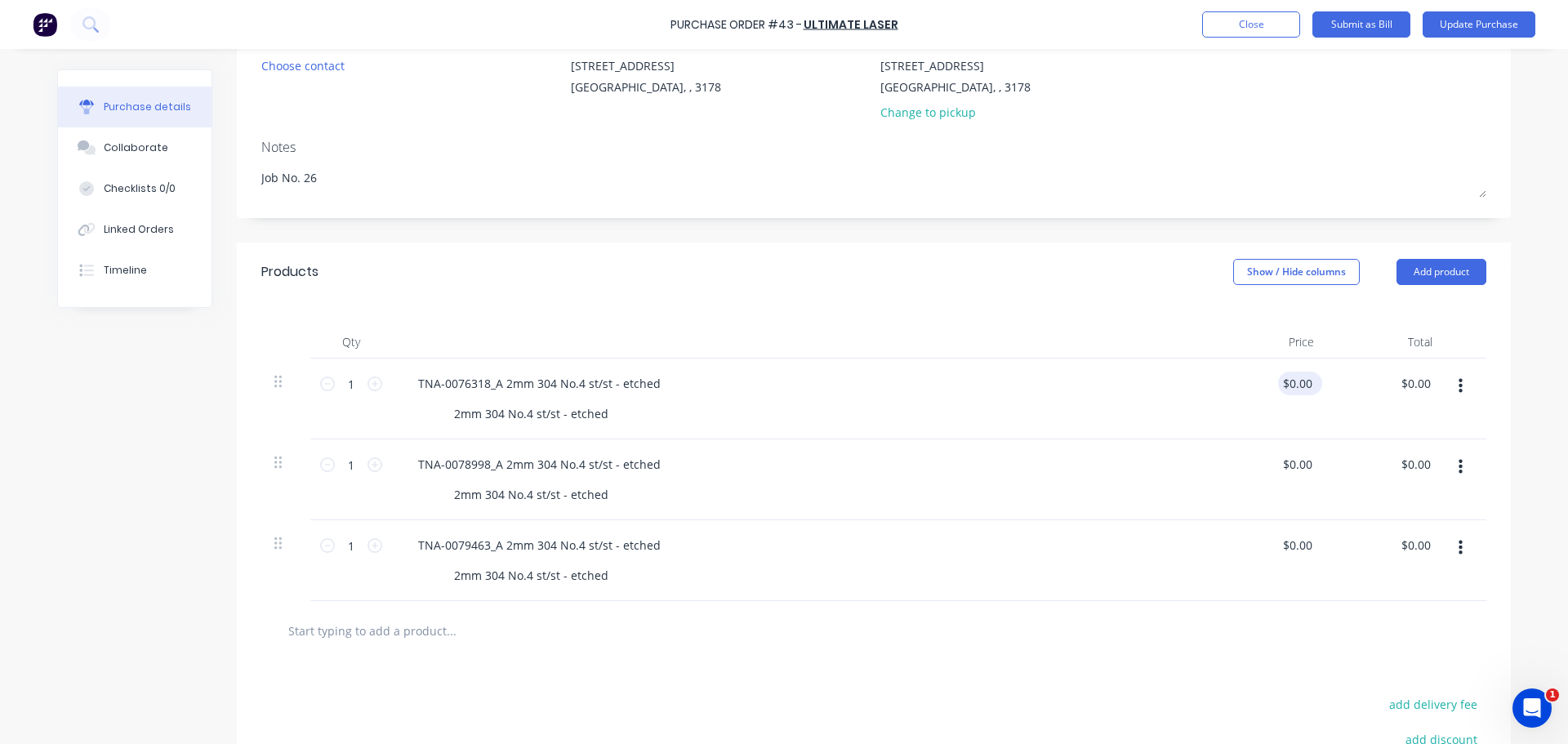
type textarea "x"
type input "0.00"
click at [1285, 387] on input "0.00" at bounding box center [1300, 383] width 31 height 24
type textarea "x"
drag, startPoint x: 1281, startPoint y: 387, endPoint x: 1436, endPoint y: 376, distance: 155.4
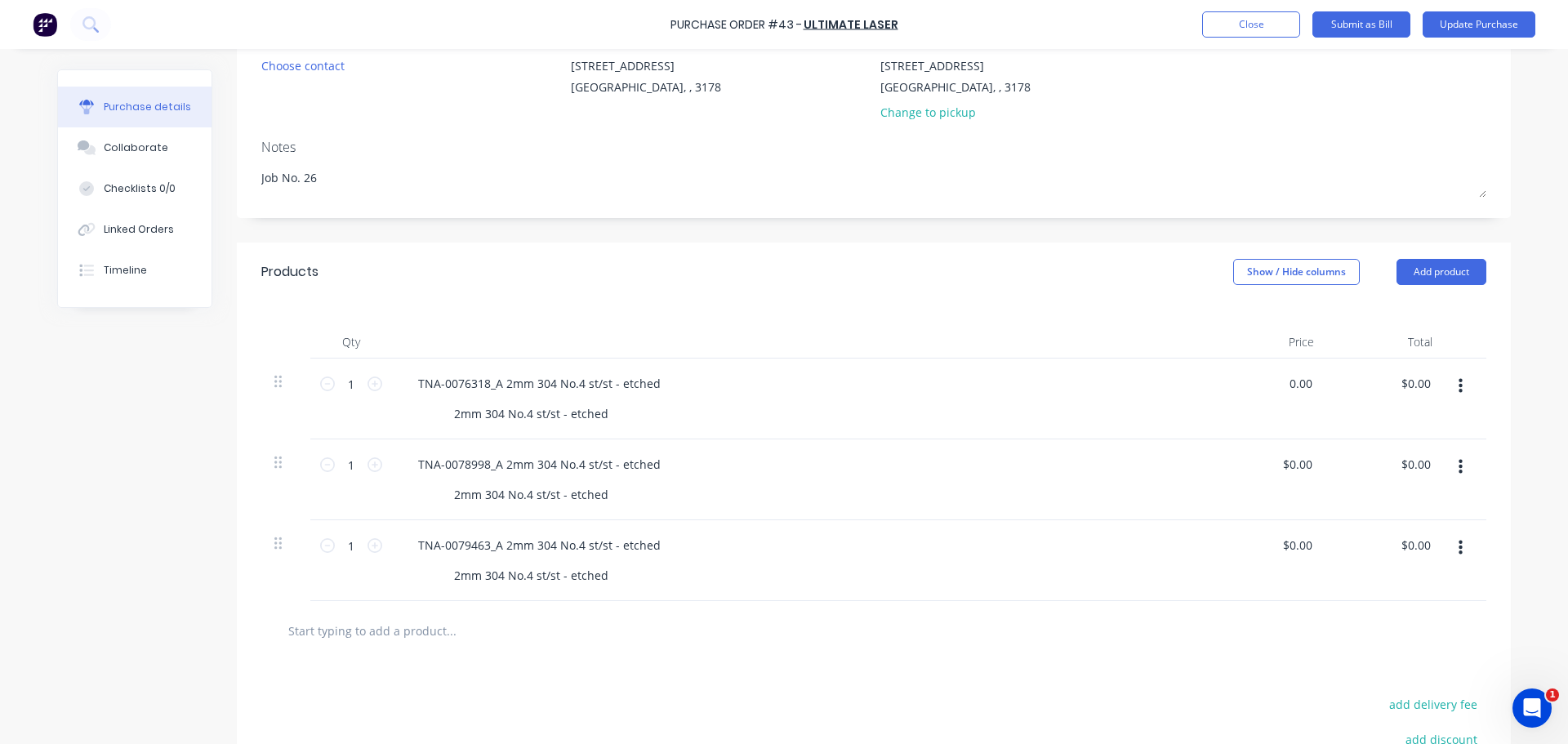
click at [1436, 376] on div "1 1 TNA-0076318_A 2mm 304 No.4 st/st - etched 2mm [STREET_ADDRESS]/st - etched …" at bounding box center [874, 399] width 1225 height 81
type input "10"
type textarea "x"
type input "$10.00"
type input "10.00"
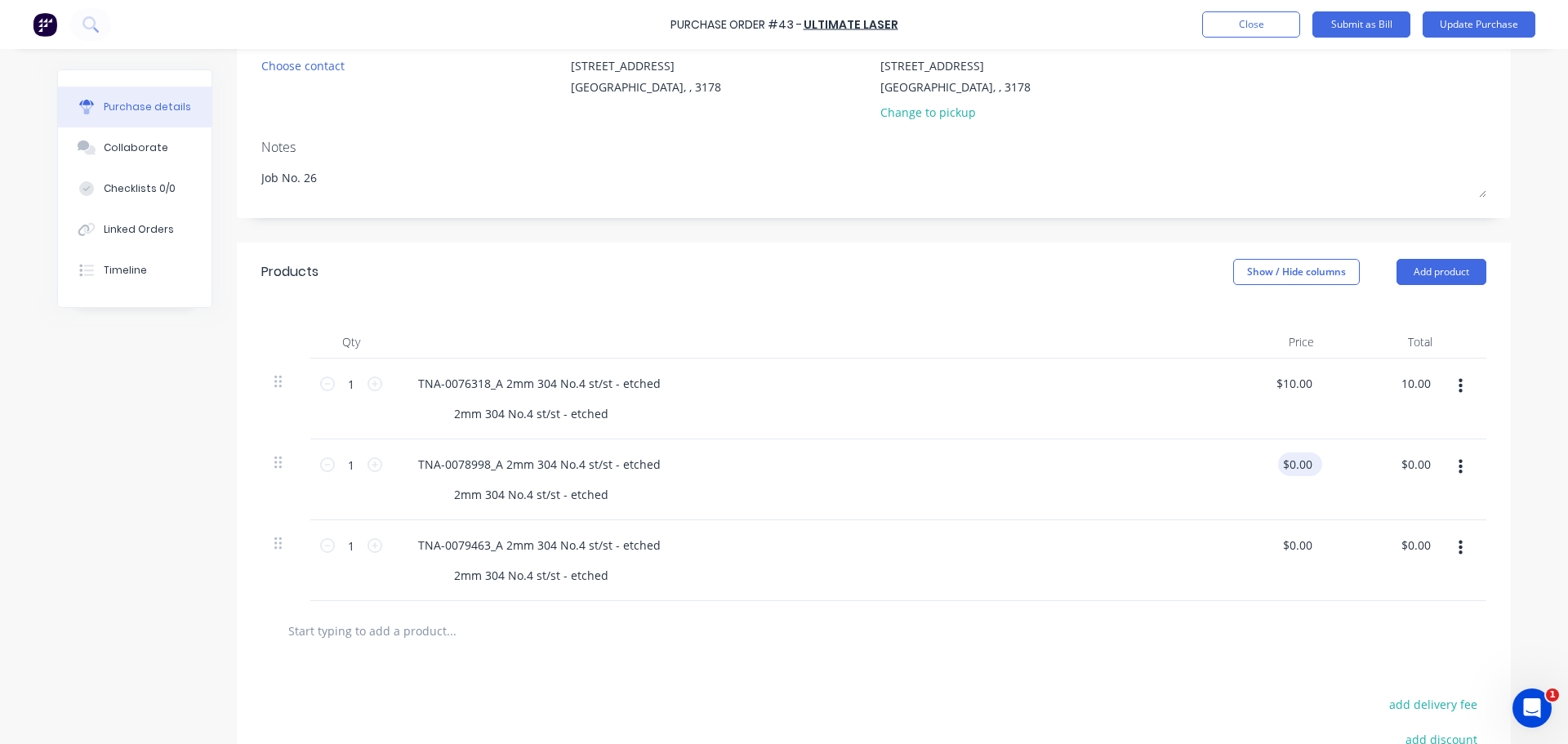
type textarea "x"
type input "$10.00"
type input "0.00"
click at [1277, 463] on div "0.00 0.00" at bounding box center [1267, 480] width 118 height 81
type textarea "x"
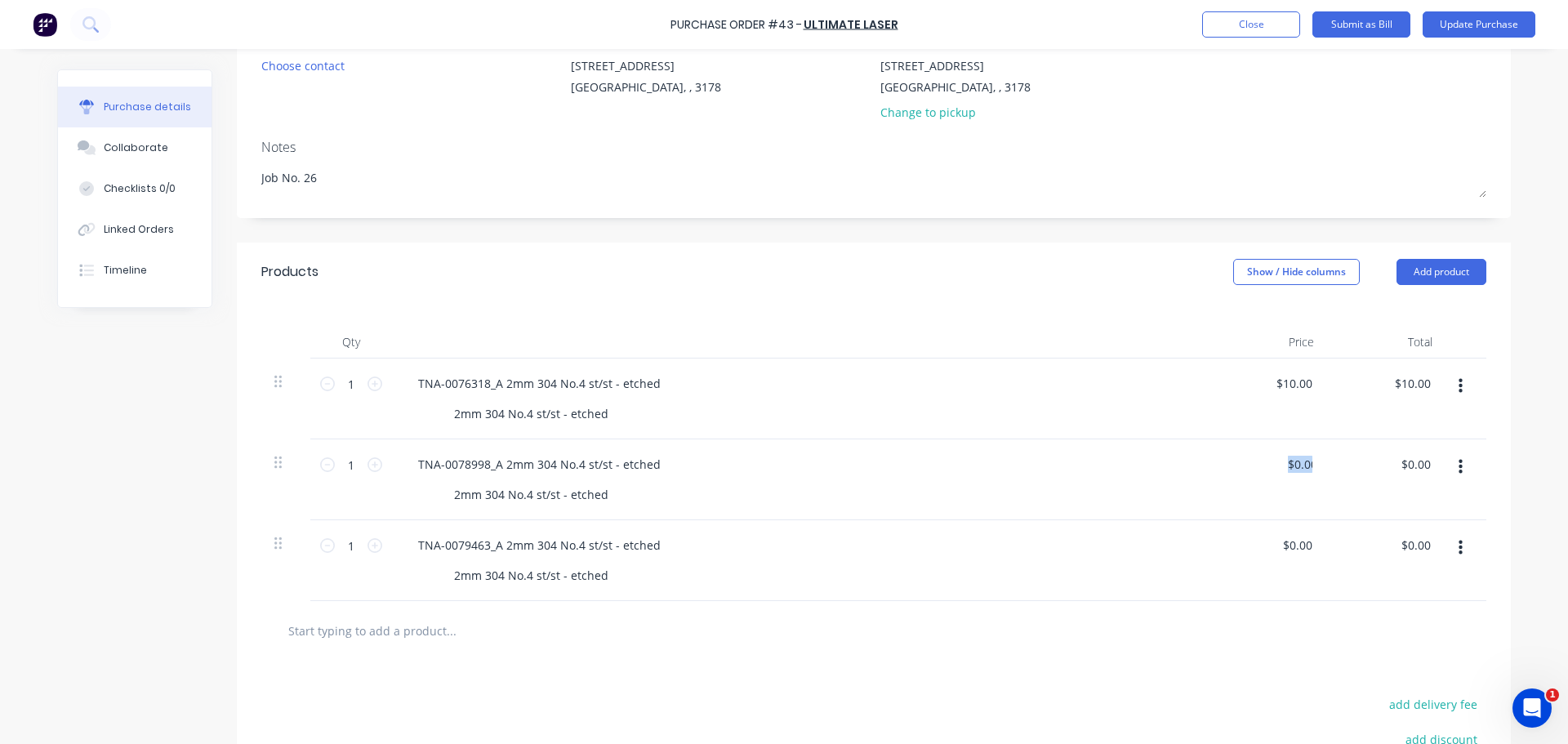
type input "0.00"
drag, startPoint x: 1277, startPoint y: 463, endPoint x: 1361, endPoint y: 450, distance: 85.0
click at [1375, 452] on div "1 1 TNA-0078998_A 2mm 304 No.4 st/st - etched 2mm 304 No.4 st/st - etched 0.00 …" at bounding box center [874, 480] width 1225 height 81
type textarea "x"
drag, startPoint x: 1285, startPoint y: 468, endPoint x: 1351, endPoint y: 464, distance: 66.1
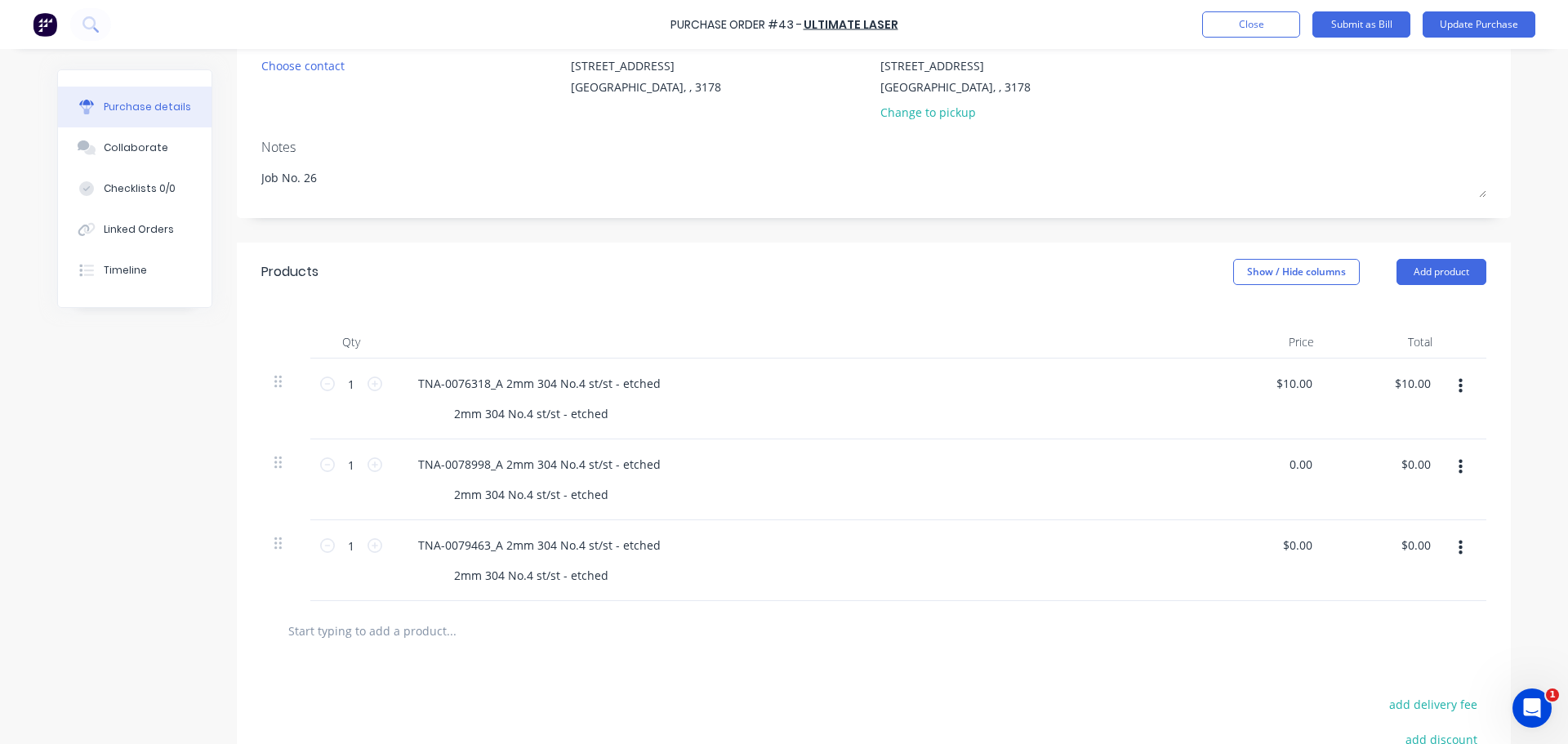
click at [1351, 464] on div "1 1 TNA-0078998_A 2mm 304 No.4 st/st - etched 2mm 304 No.4 st/st - etched 0.00 …" at bounding box center [874, 480] width 1225 height 81
type input "10"
type textarea "x"
type input "$10.00"
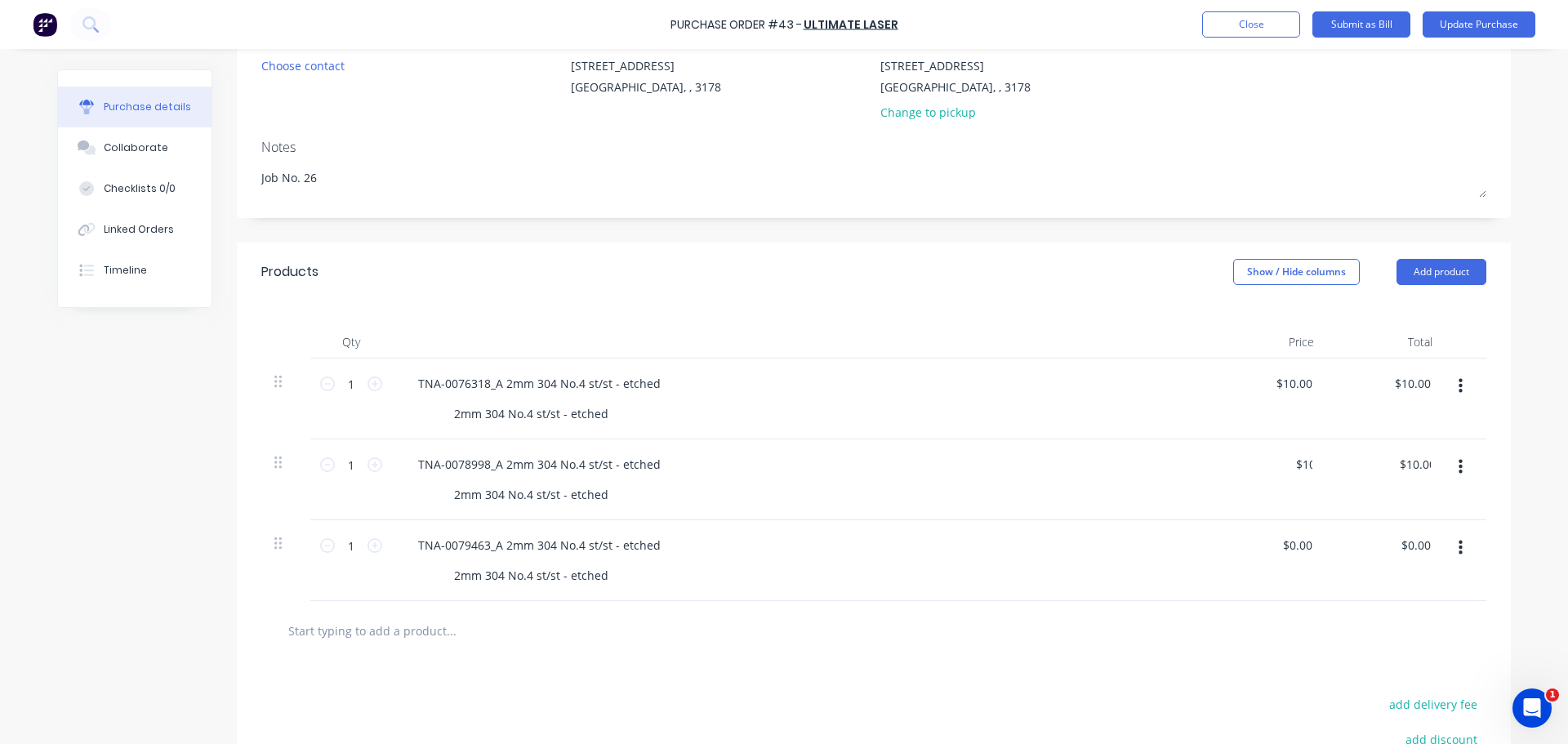
click at [1343, 468] on div "$10.00 $0.00" at bounding box center [1386, 480] width 118 height 81
type textarea "x"
click at [1297, 541] on input "0.00" at bounding box center [1297, 545] width 38 height 24
type input "0.0010"
type textarea "x"
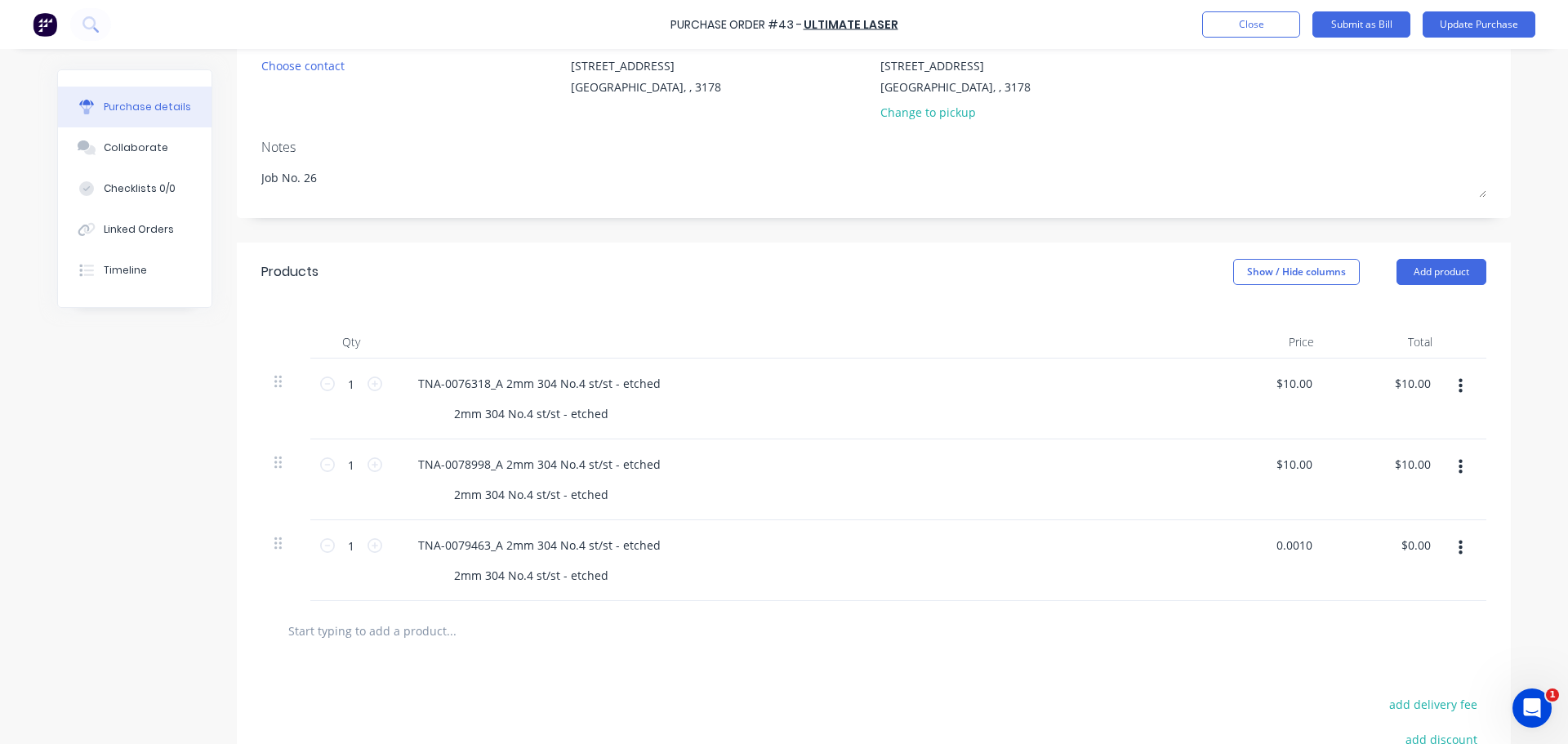
drag, startPoint x: 1278, startPoint y: 544, endPoint x: 1255, endPoint y: 552, distance: 24.4
click at [1255, 552] on div "0.0010 0.0010" at bounding box center [1267, 561] width 118 height 81
type input "0.0010"
type textarea "x"
type input "$0.00"
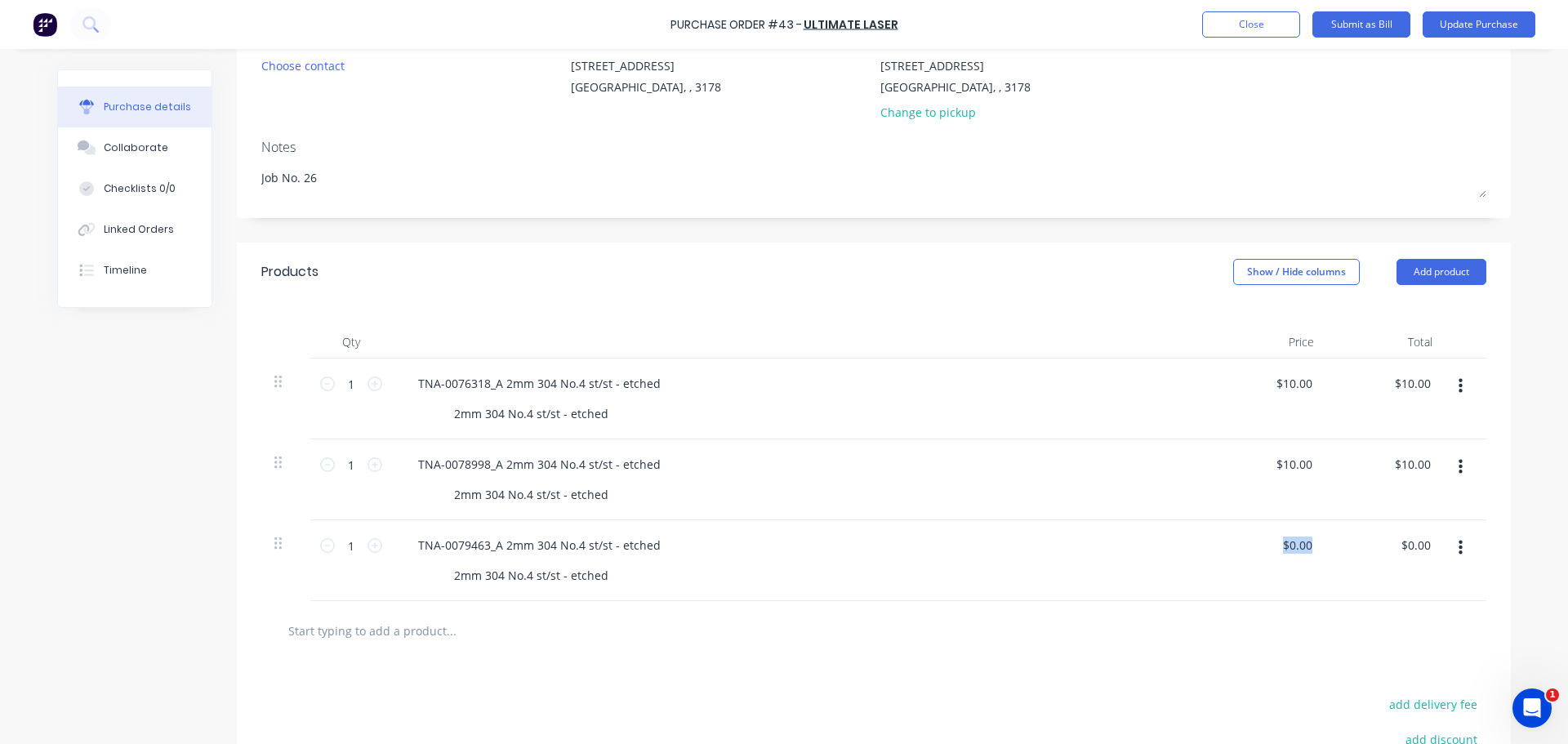
drag, startPoint x: 1254, startPoint y: 552, endPoint x: 1384, endPoint y: 540, distance: 130.6
click at [1384, 540] on div "1 1 TNA-0079463_A 2mm 304 No.4 st/st - etched 2mm 304 No.4 st/st - etched $0.00…" at bounding box center [874, 561] width 1225 height 81
click at [1299, 478] on div "$10.00 $10.00" at bounding box center [1267, 480] width 118 height 81
type textarea "x"
type input "0.00"
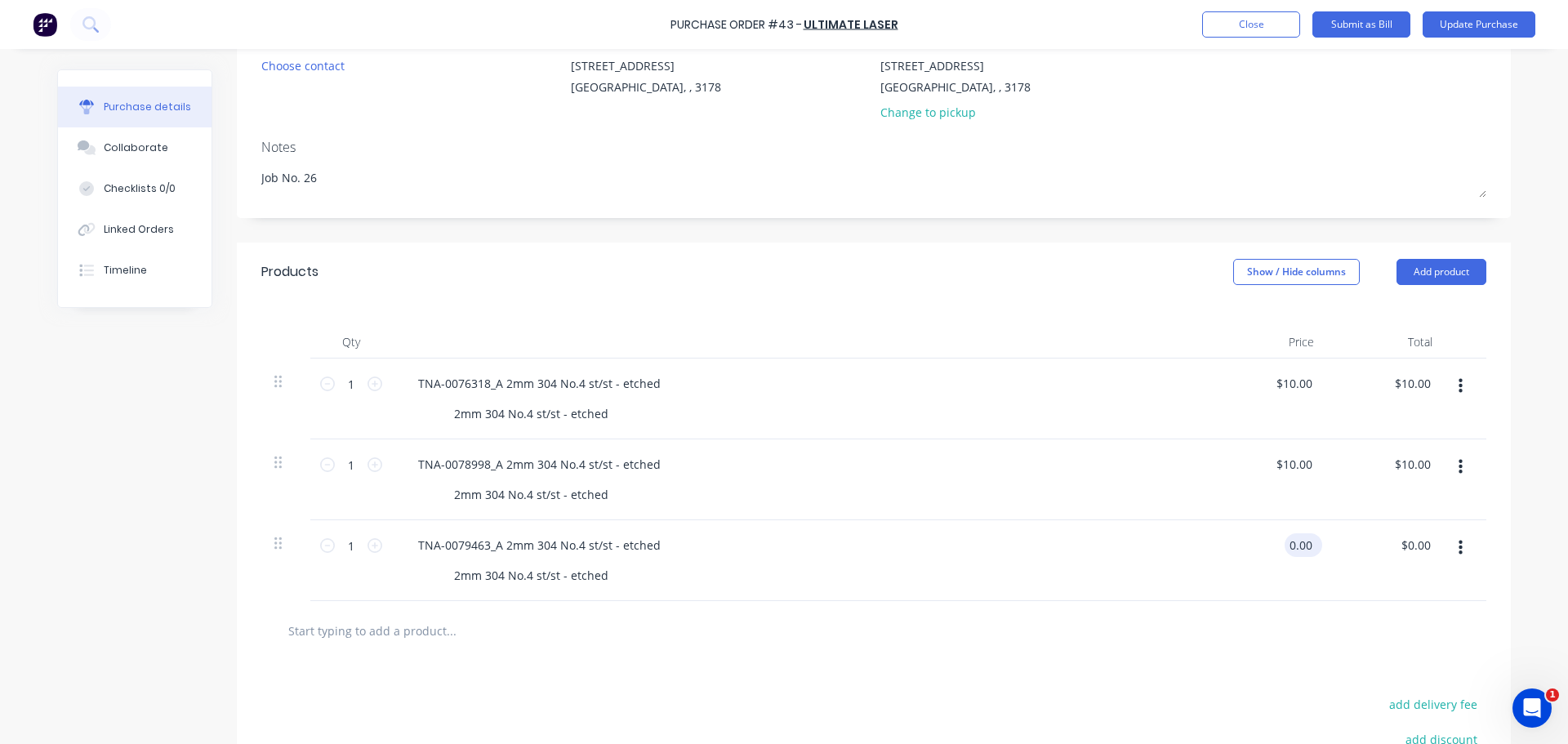
click at [1286, 540] on input "0.00" at bounding box center [1300, 545] width 31 height 24
type textarea "x"
drag, startPoint x: 1283, startPoint y: 541, endPoint x: 1316, endPoint y: 544, distance: 33.1
click at [1322, 543] on div "1 1 TNA-0079463_A 2mm 304 No.4 st/st - etched 2mm 304 No.4 st/st - etched 0.00 …" at bounding box center [874, 561] width 1225 height 81
type input "10"
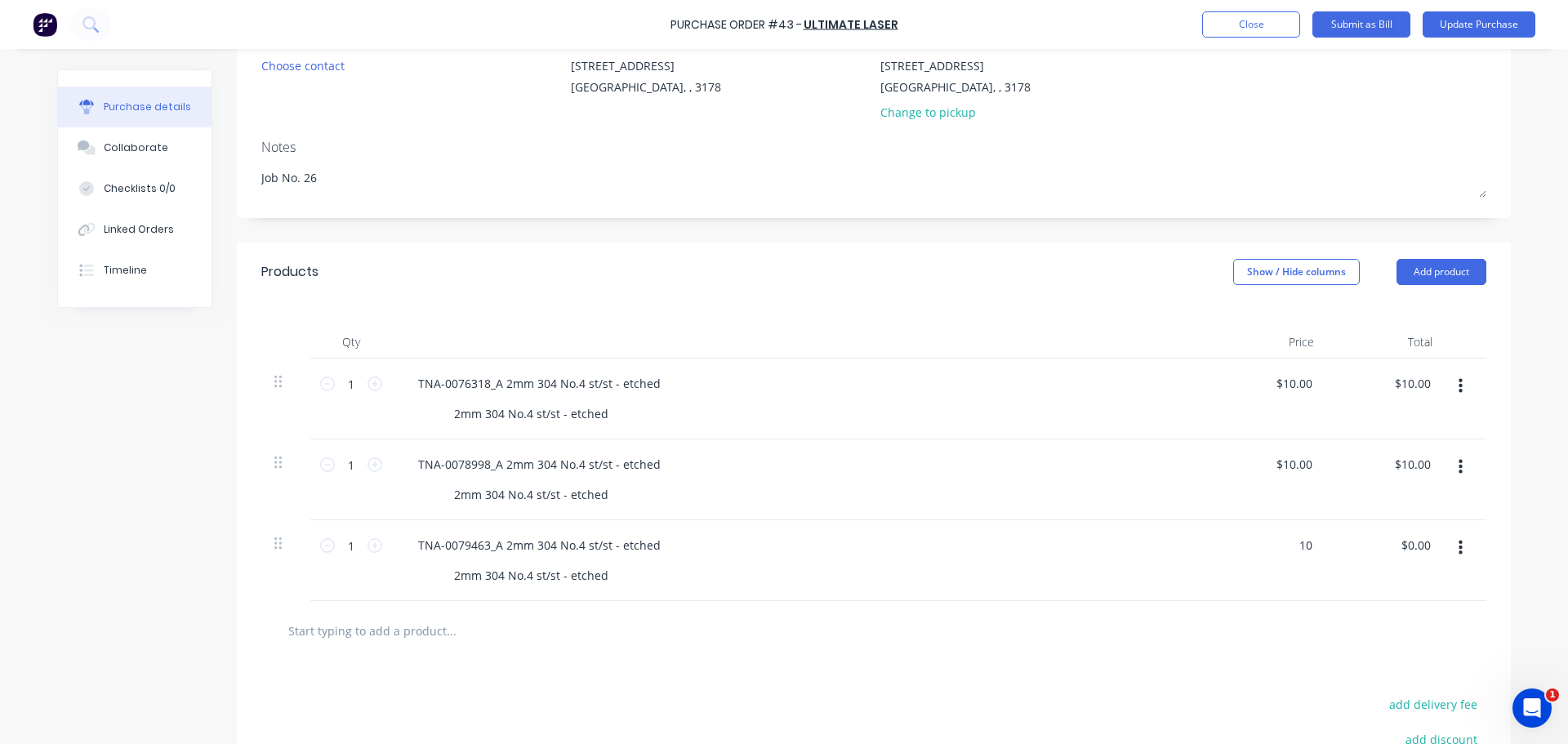
type textarea "x"
type input "$10.00"
type input "10.00"
type textarea "x"
type input "$10.00"
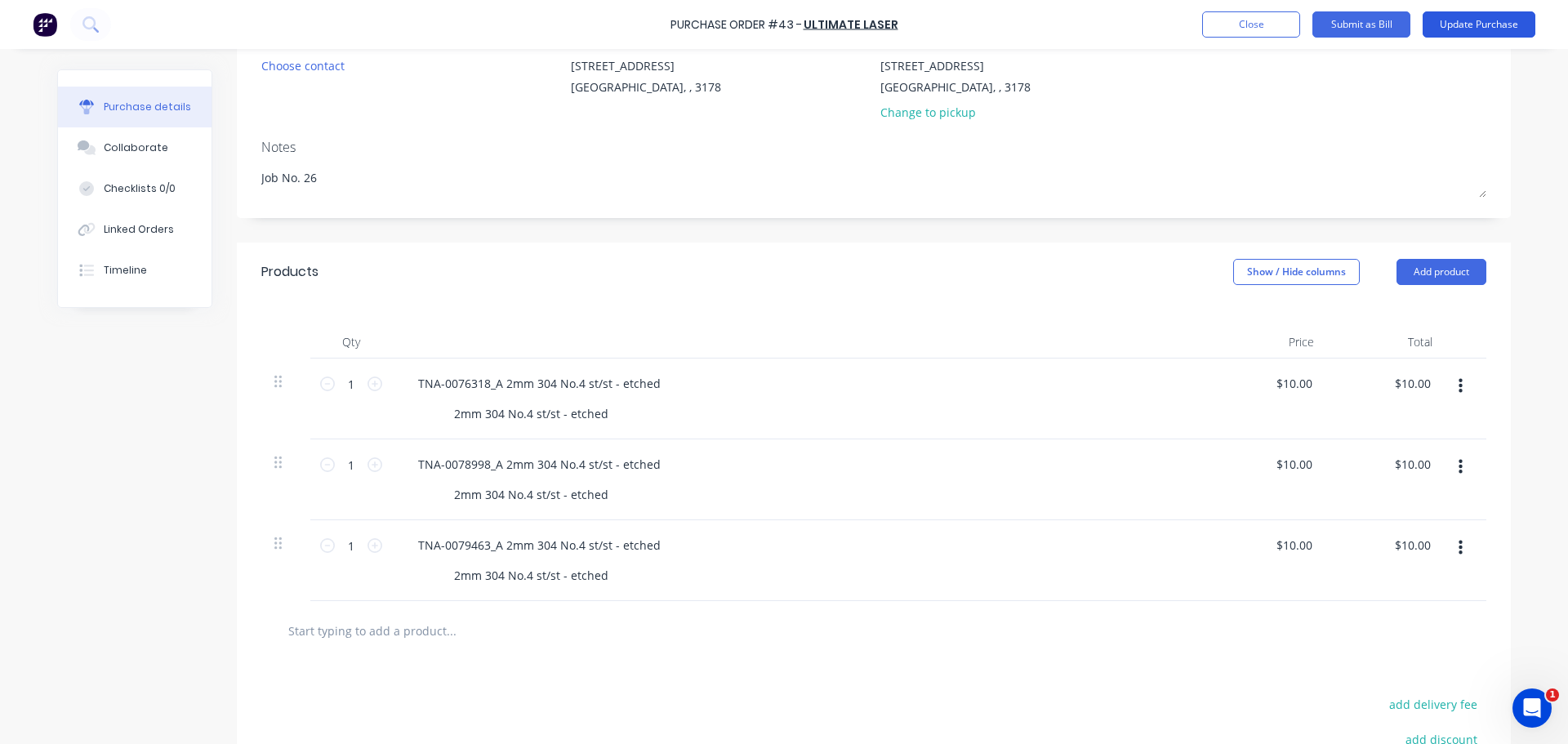
click at [1457, 23] on button "Update Purchase" at bounding box center [1478, 24] width 113 height 26
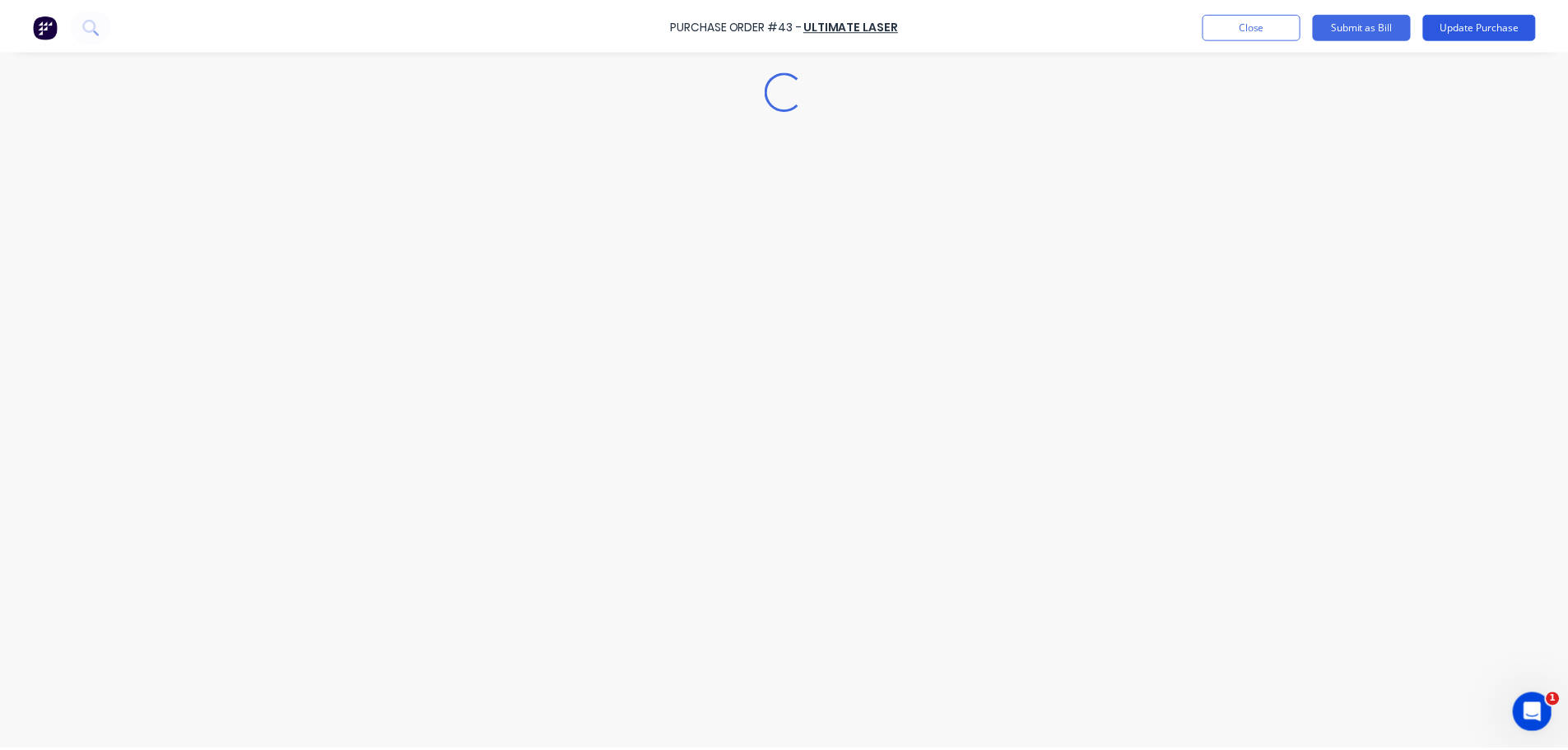
scroll to position [0, 0]
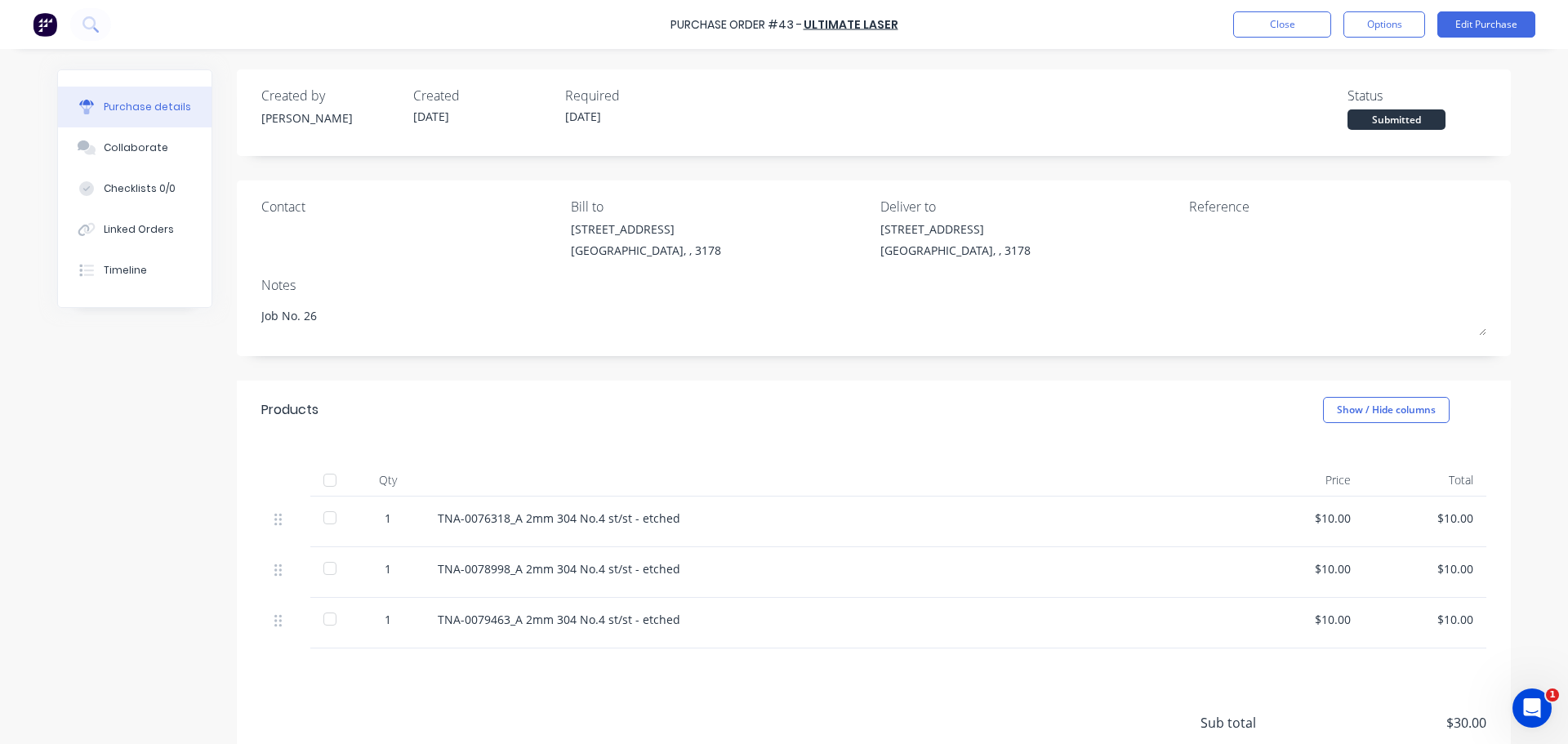
click at [425, 520] on div "TNA-0076318_A 2mm 304 No.4 st/st - etched" at bounding box center [833, 521] width 816 height 50
drag, startPoint x: 425, startPoint y: 520, endPoint x: 690, endPoint y: 528, distance: 265.1
click at [690, 528] on div "TNA-0076318_A 2mm 304 No.4 st/st - etched" at bounding box center [833, 521] width 816 height 50
copy div "TNA-0076318_A 2mm 304 No.4 st/st - etched"
click at [857, 411] on div "Products Show / Hide columns" at bounding box center [873, 410] width 1274 height 59
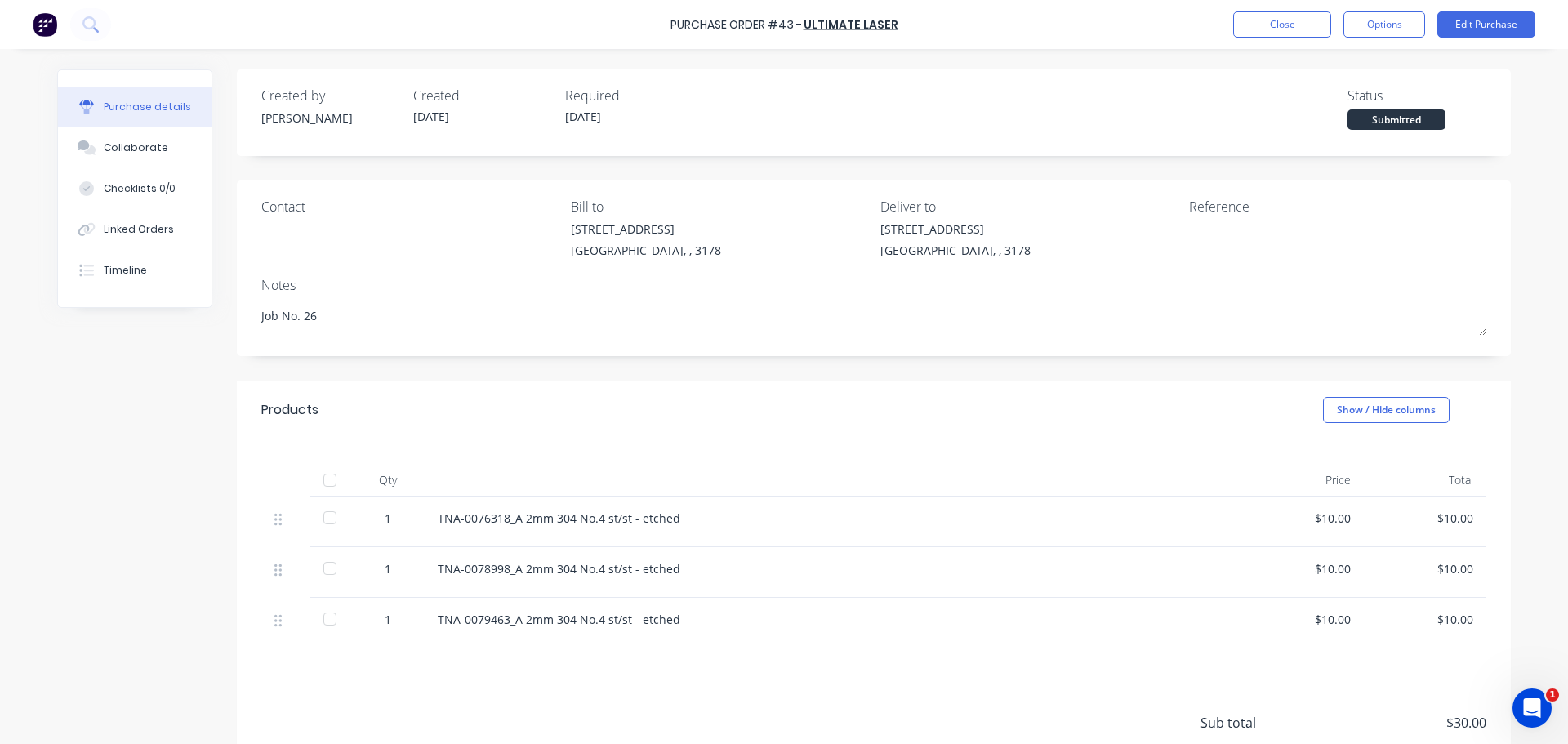
click at [328, 513] on div at bounding box center [330, 518] width 33 height 33
click at [325, 569] on div at bounding box center [330, 569] width 33 height 33
drag, startPoint x: 325, startPoint y: 623, endPoint x: 339, endPoint y: 611, distance: 18.4
click at [325, 622] on div at bounding box center [330, 619] width 33 height 33
click at [138, 228] on div "Linked Orders" at bounding box center [138, 229] width 71 height 15
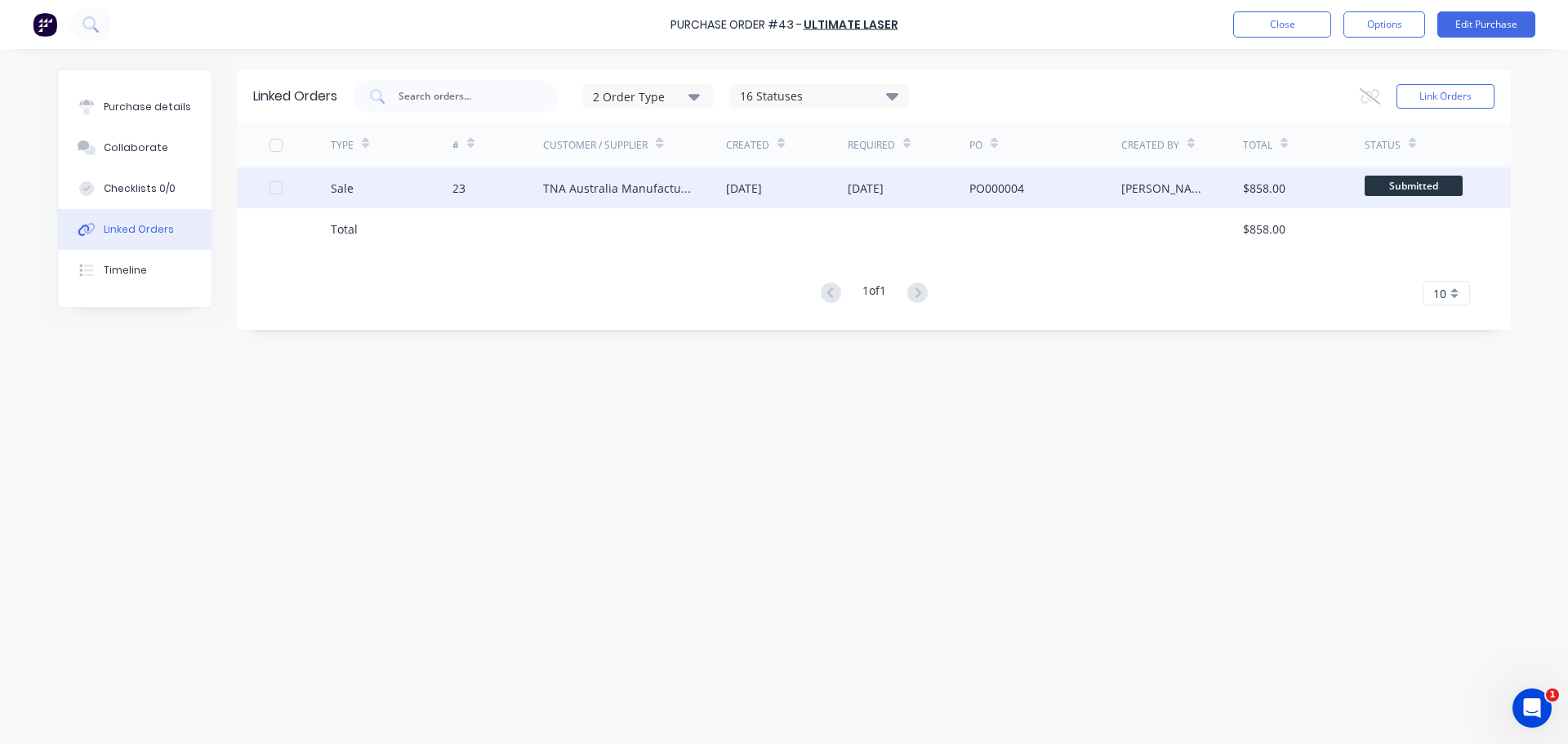
click at [624, 189] on div "TNA Australia Manufacturing" at bounding box center [618, 188] width 150 height 17
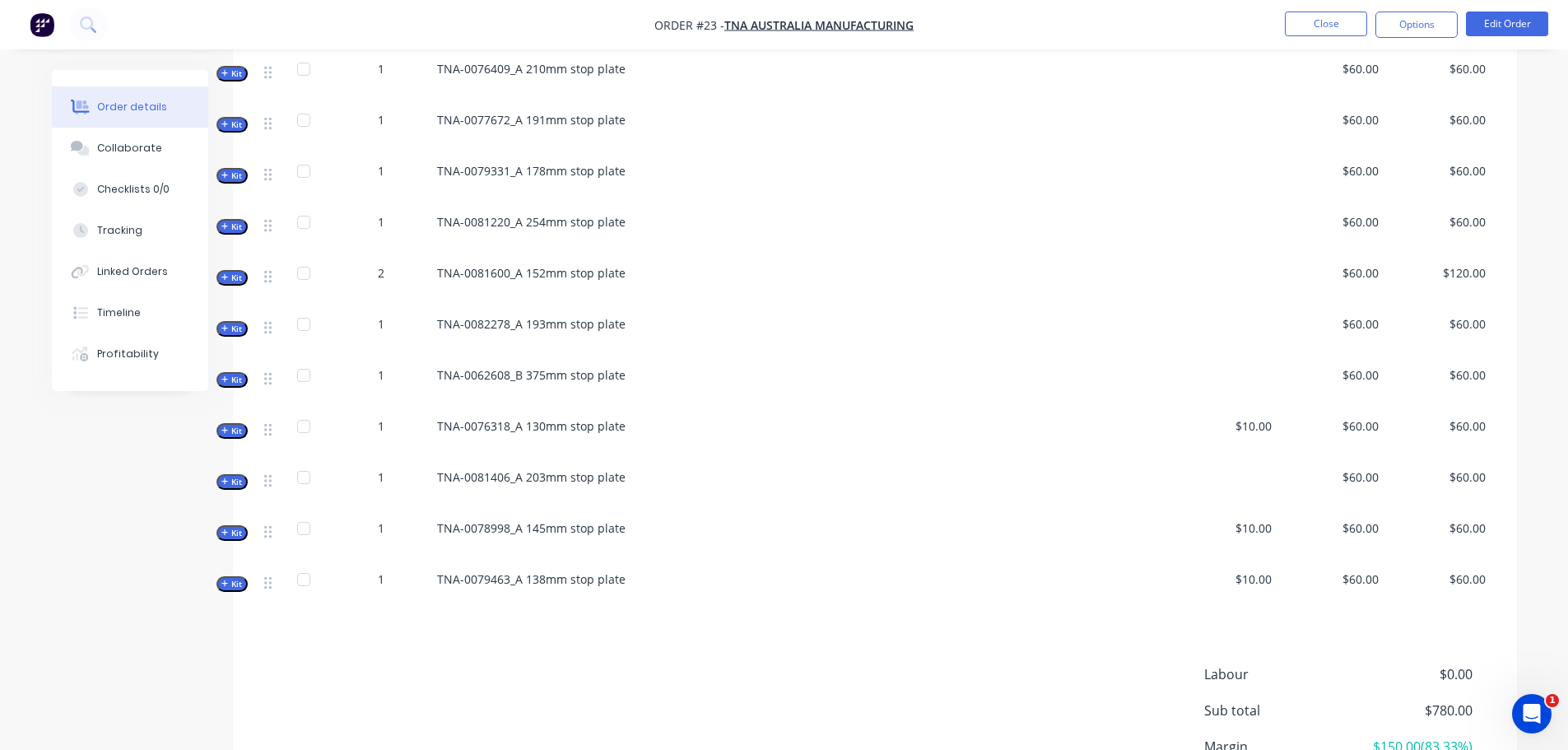
scroll to position [658, 0]
click at [146, 261] on button "Linked Orders" at bounding box center [129, 272] width 156 height 42
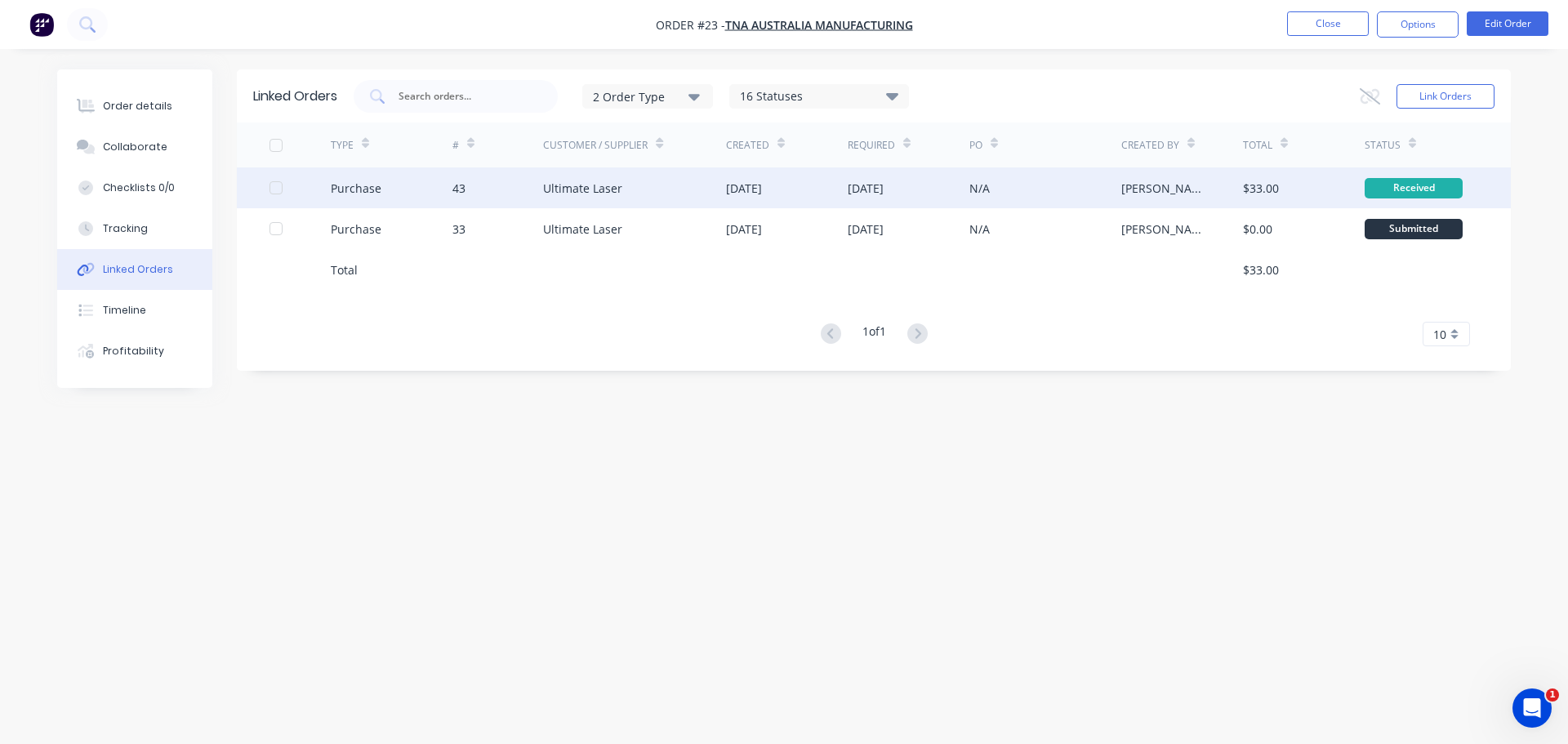
click at [608, 180] on div "Ultimate Laser" at bounding box center [582, 188] width 79 height 17
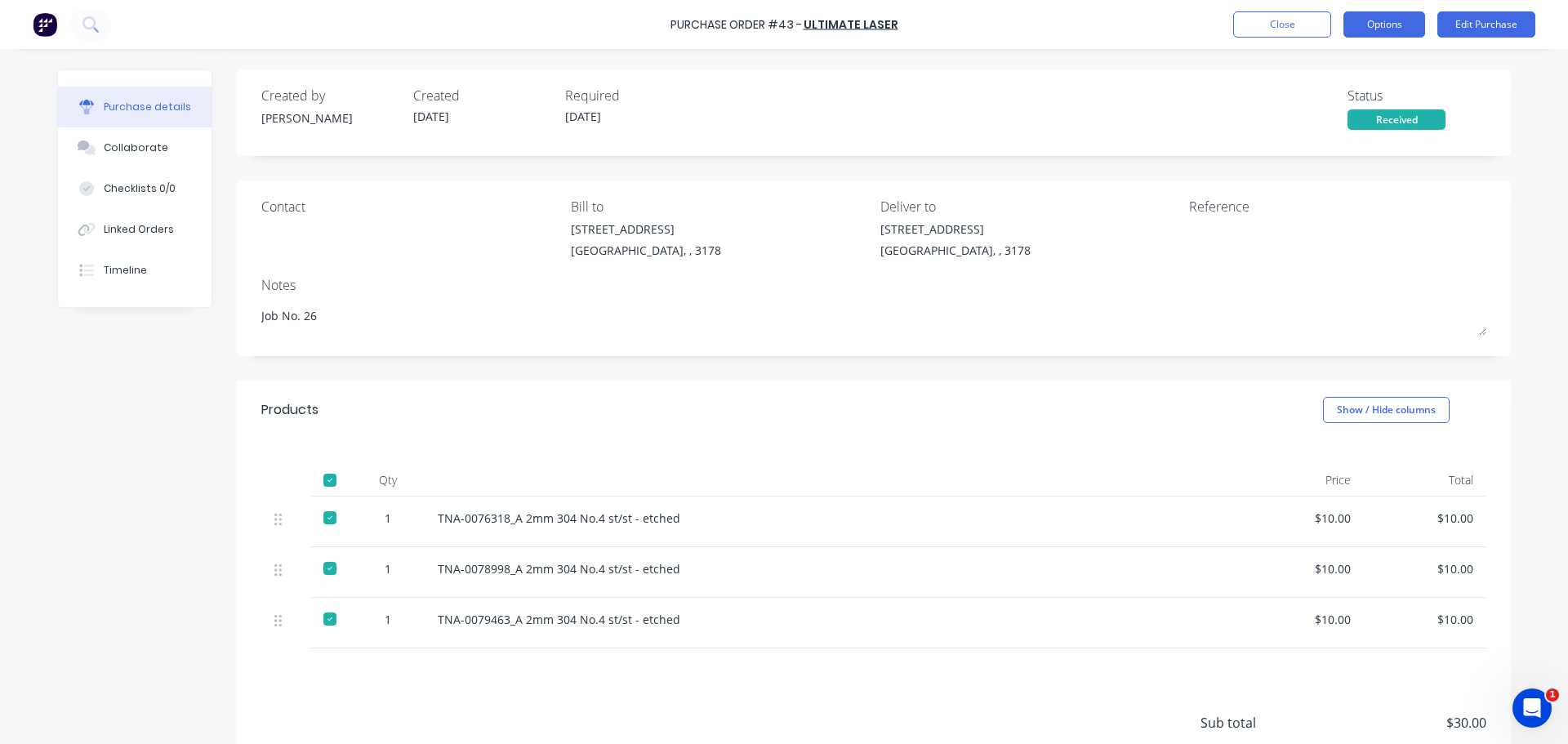
click at [1373, 33] on button "Options" at bounding box center [1384, 24] width 82 height 26
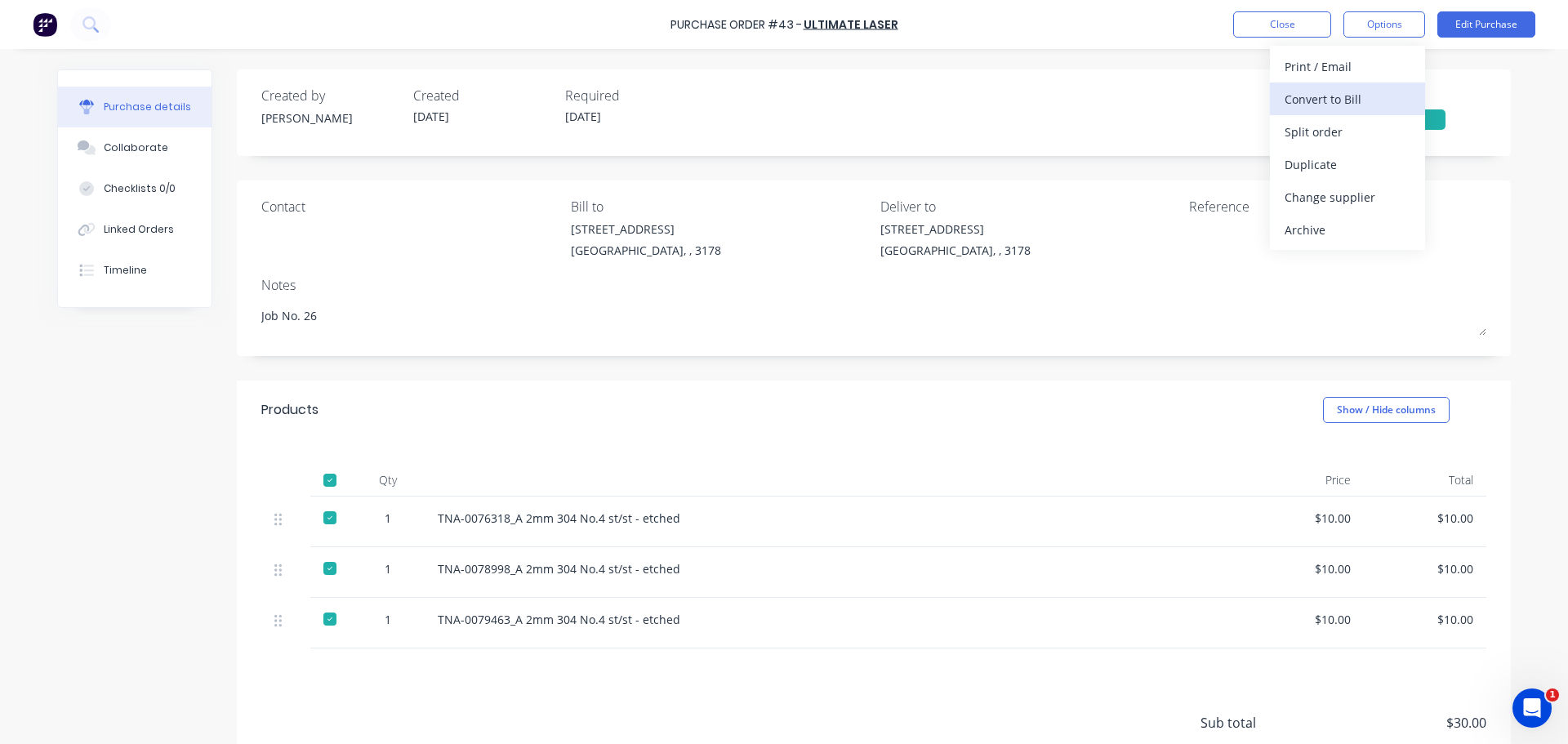
click at [1322, 101] on div "Convert to Bill" at bounding box center [1347, 99] width 126 height 24
type textarea "x"
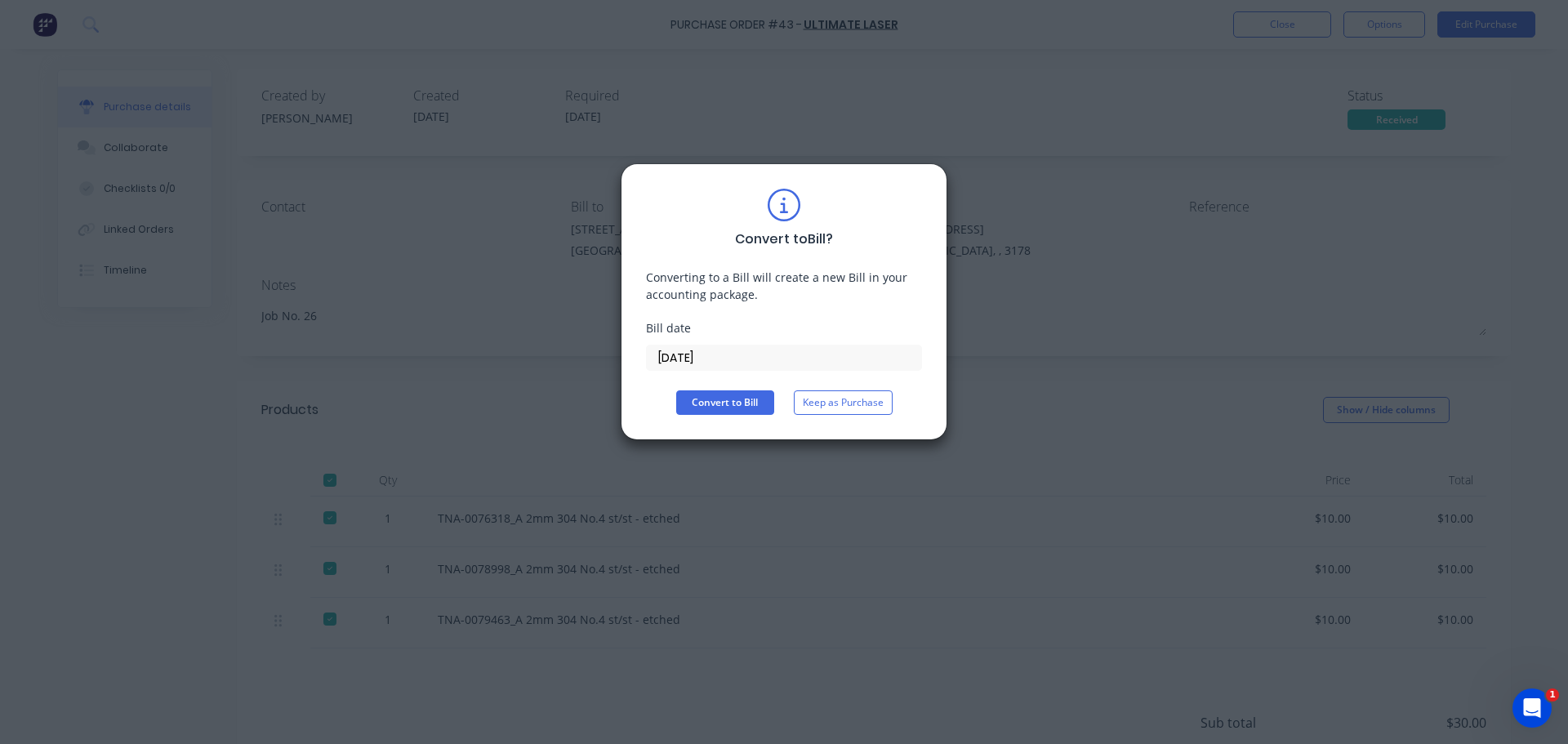
drag, startPoint x: 688, startPoint y: 350, endPoint x: 674, endPoint y: 354, distance: 14.6
click at [674, 354] on input "24/09/25" at bounding box center [783, 358] width 274 height 25
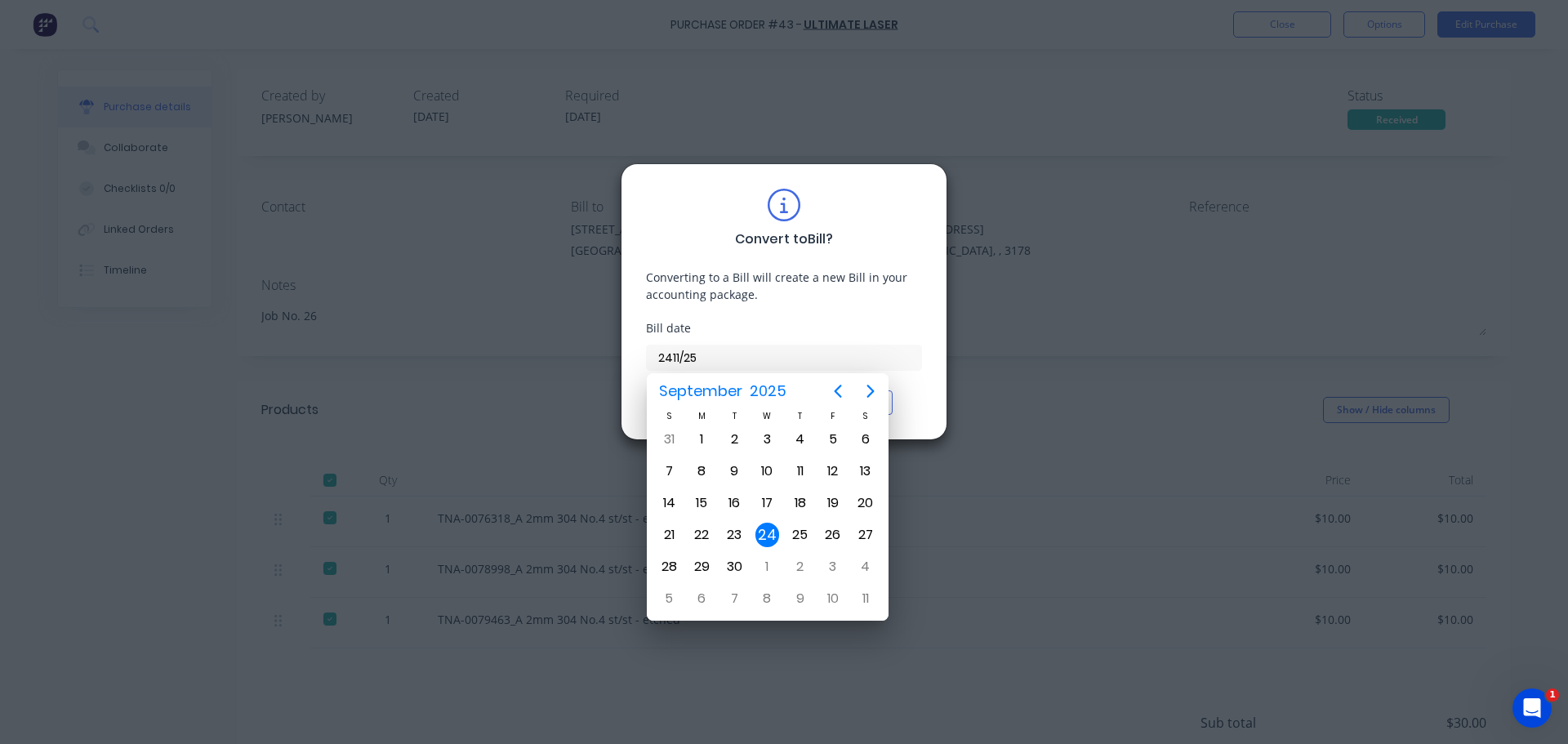
click at [669, 358] on input "2411/25" at bounding box center [783, 358] width 274 height 25
type input "24/11/25"
click at [862, 304] on div "Convert to Bill ? Converting to a Bill will create a new Bill in your accountin…" at bounding box center [783, 302] width 276 height 227
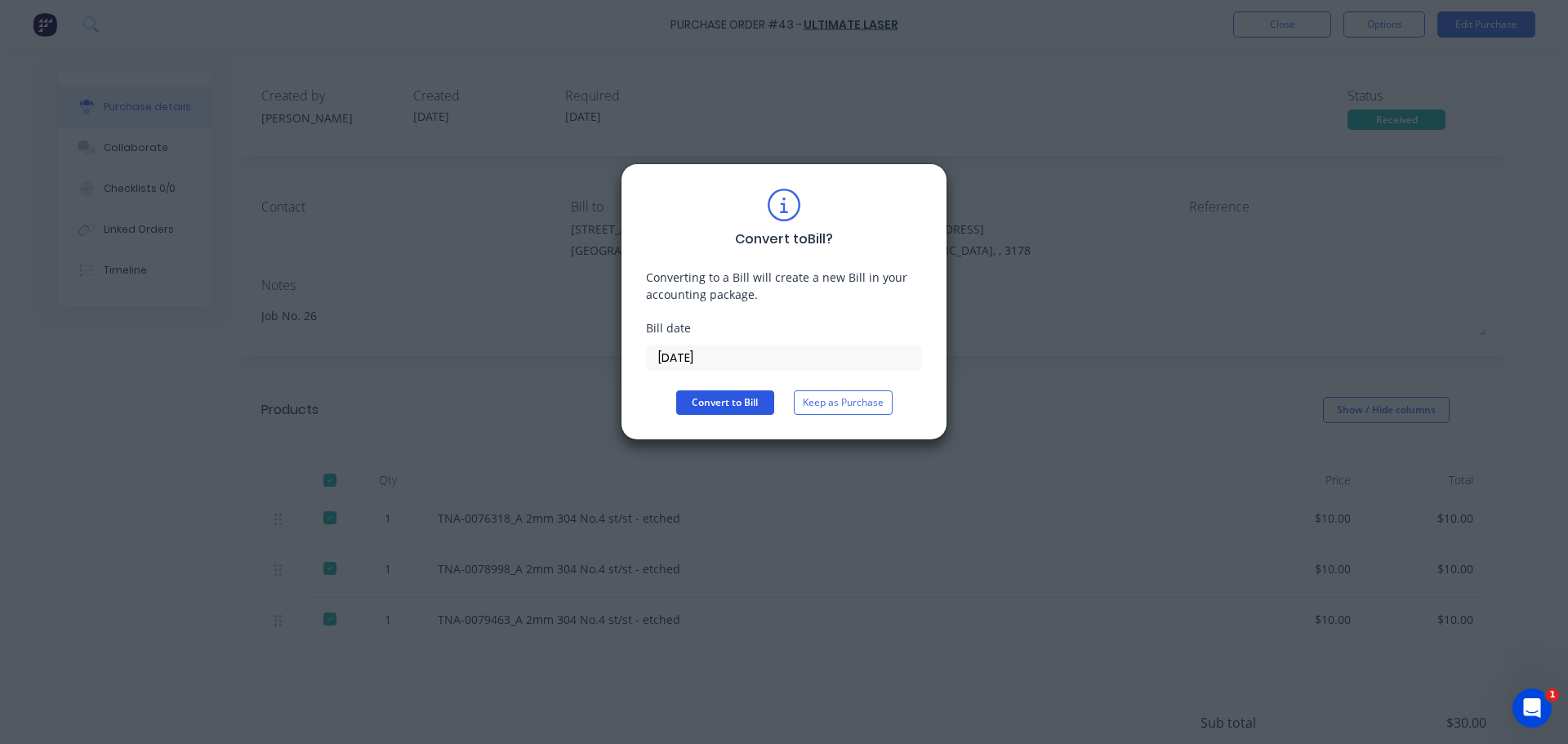
click at [723, 401] on button "Convert to Bill" at bounding box center [724, 403] width 98 height 25
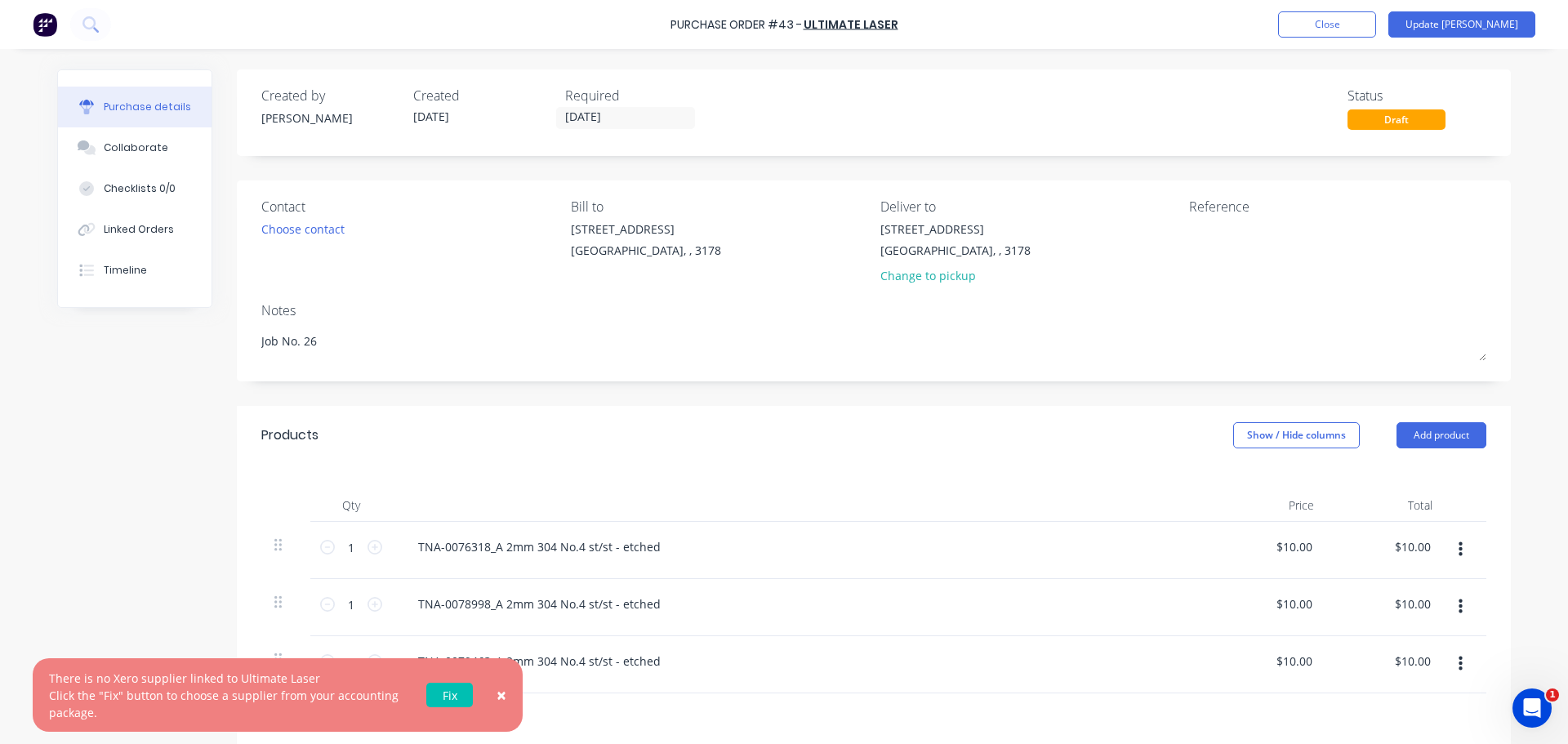
drag, startPoint x: 834, startPoint y: 27, endPoint x: 780, endPoint y: 44, distance: 56.6
click at [780, 44] on div "Purchase Order #43 - Ultimate Laser Add product Close Update Bill" at bounding box center [784, 24] width 1568 height 49
type textarea "x"
click at [867, 18] on link "Ultimate Laser" at bounding box center [850, 25] width 94 height 17
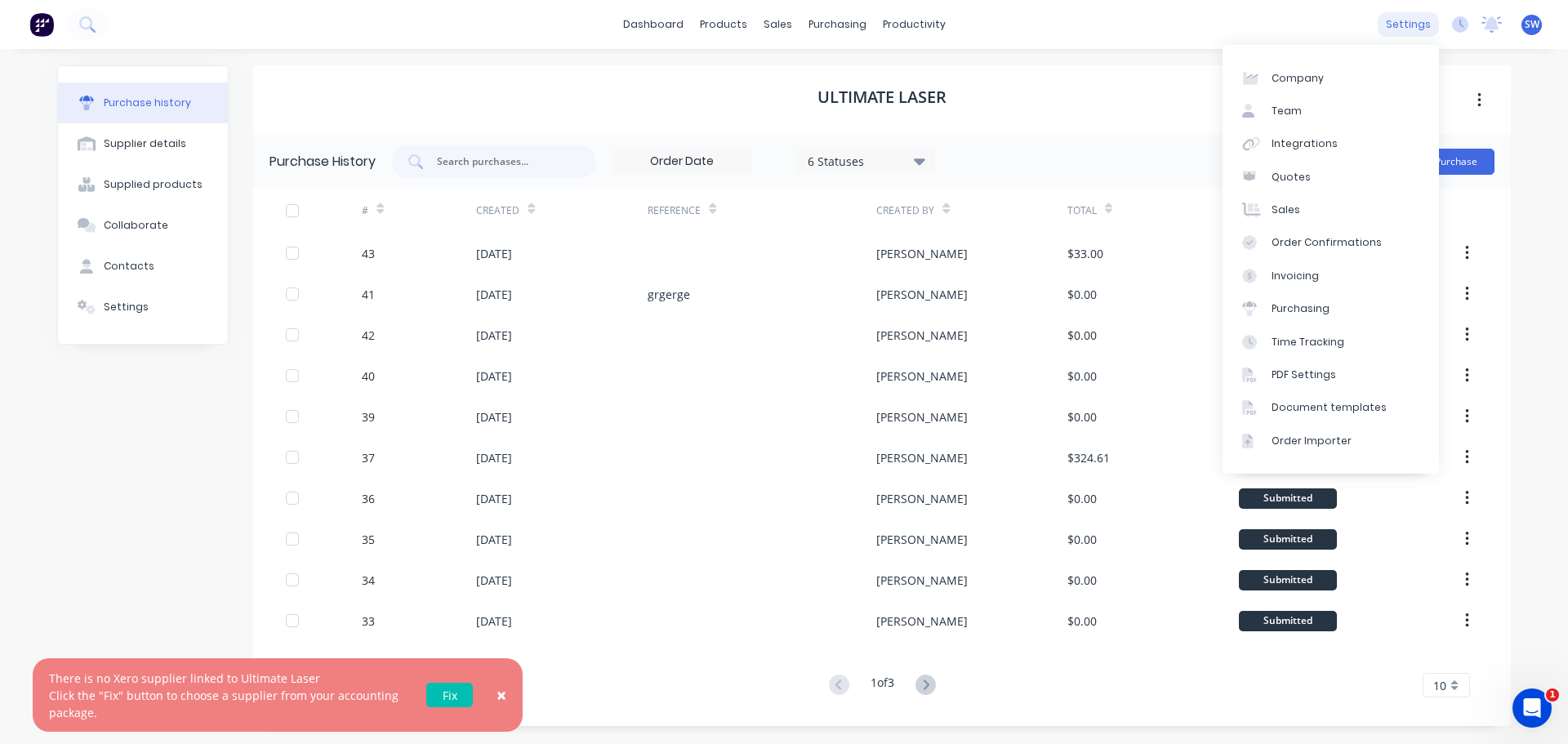
click at [1411, 25] on div "settings" at bounding box center [1408, 24] width 61 height 25
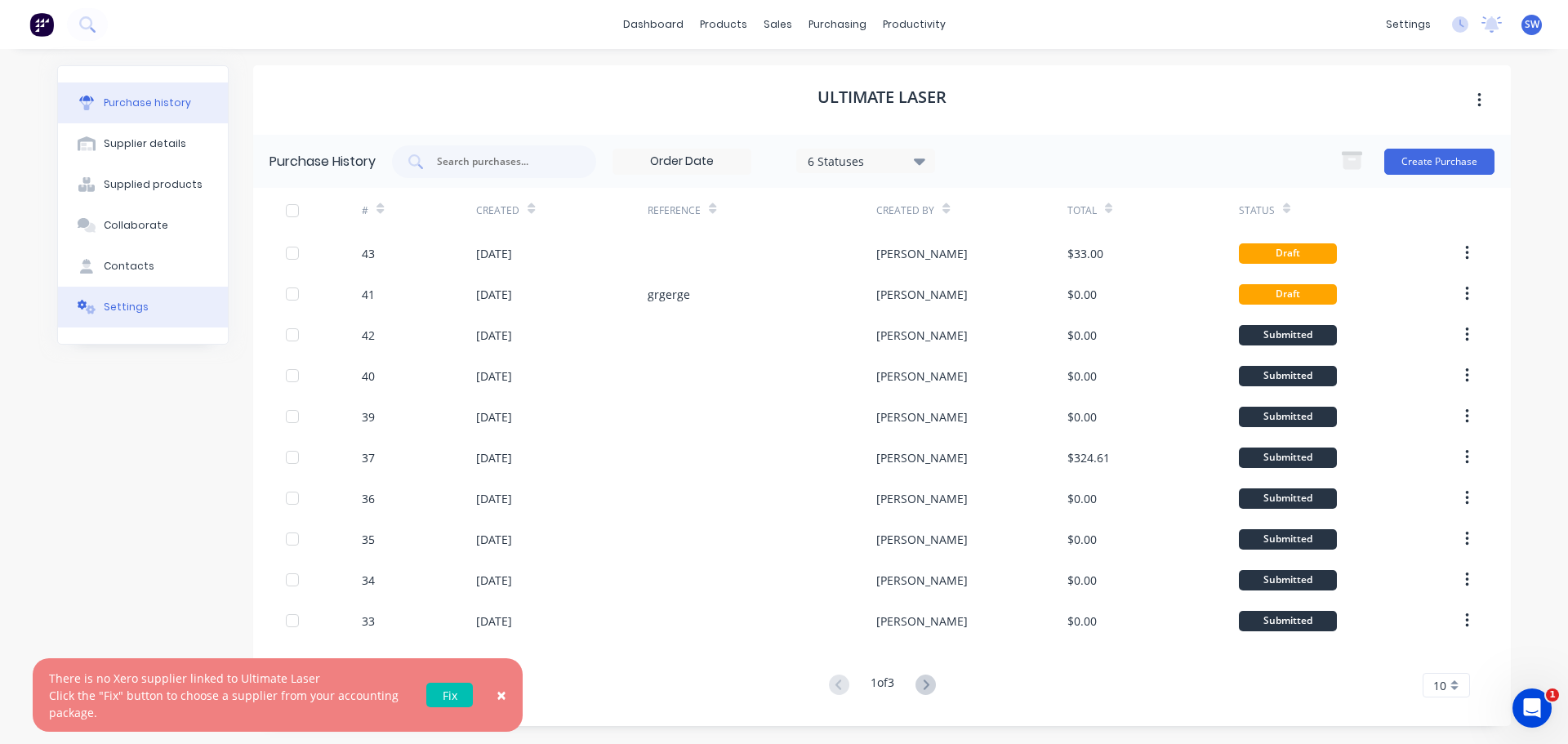
click at [130, 316] on button "Settings" at bounding box center [142, 307] width 170 height 41
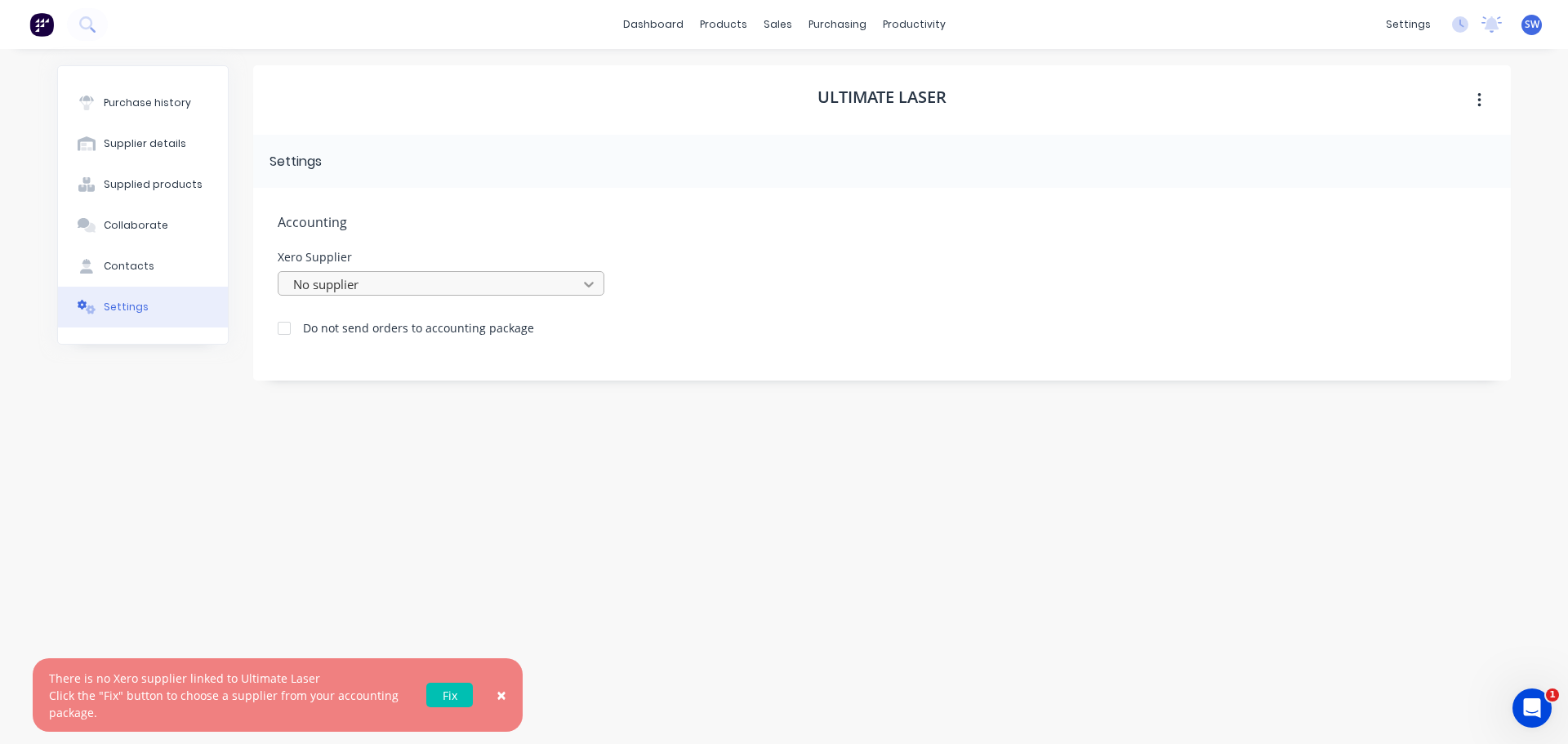
click at [585, 283] on icon at bounding box center [589, 284] width 10 height 6
type input "ultimate laser"
drag, startPoint x: 402, startPoint y: 285, endPoint x: 326, endPoint y: 279, distance: 76.2
click at [326, 279] on div at bounding box center [430, 284] width 278 height 20
click at [864, 113] on div "Suppliers" at bounding box center [870, 111] width 49 height 15
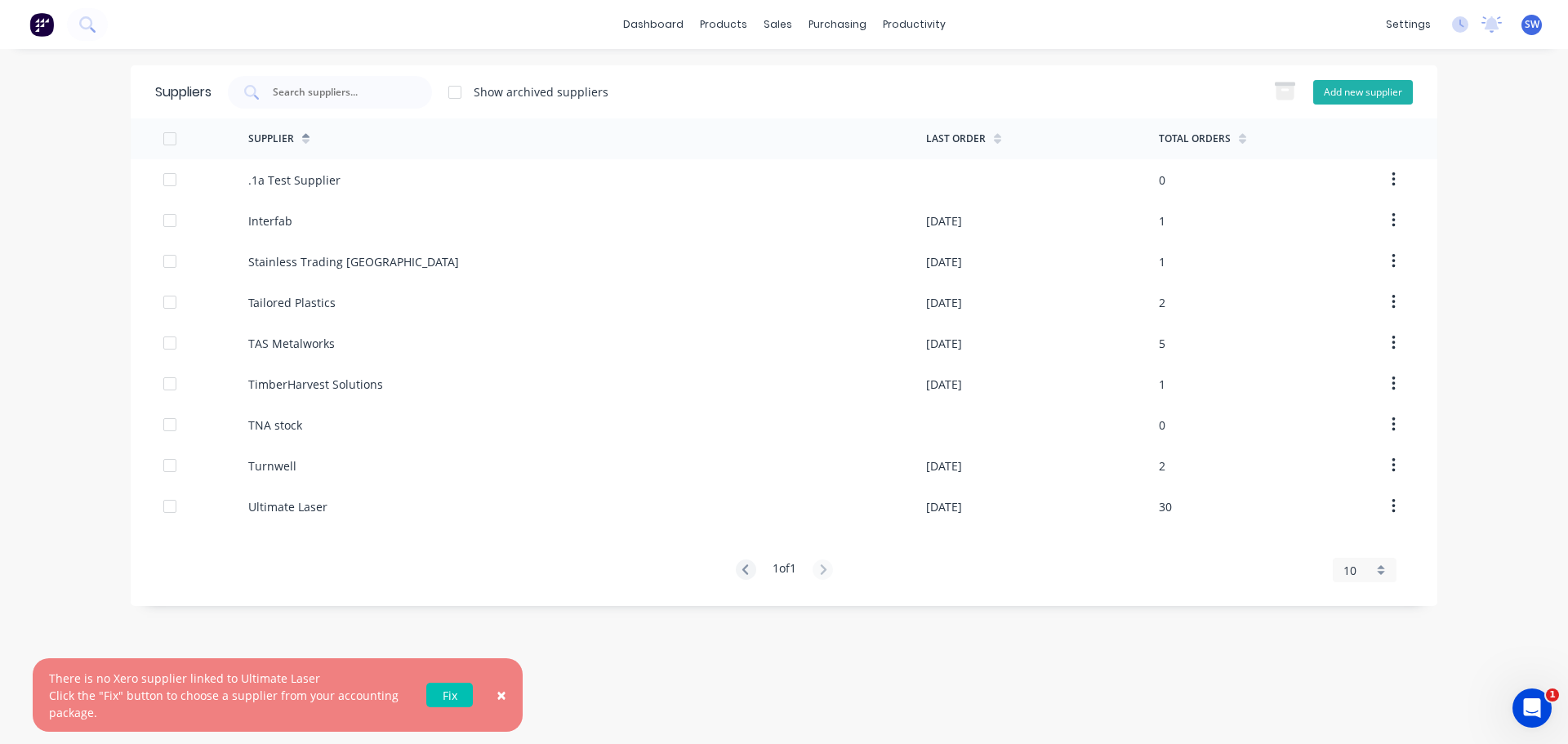
click at [1342, 94] on button "Add new supplier" at bounding box center [1363, 92] width 100 height 25
select select "AU"
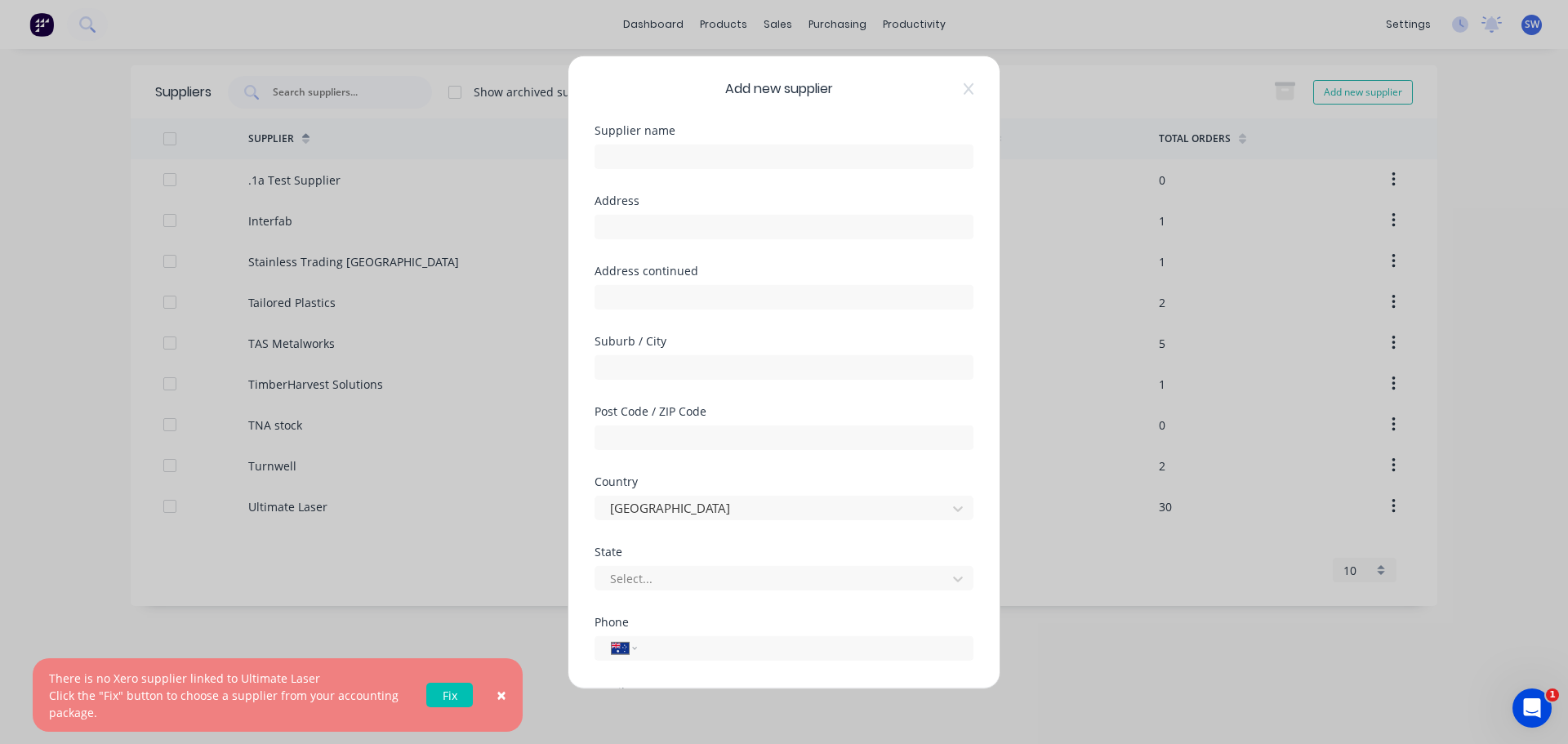
scroll to position [235, 0]
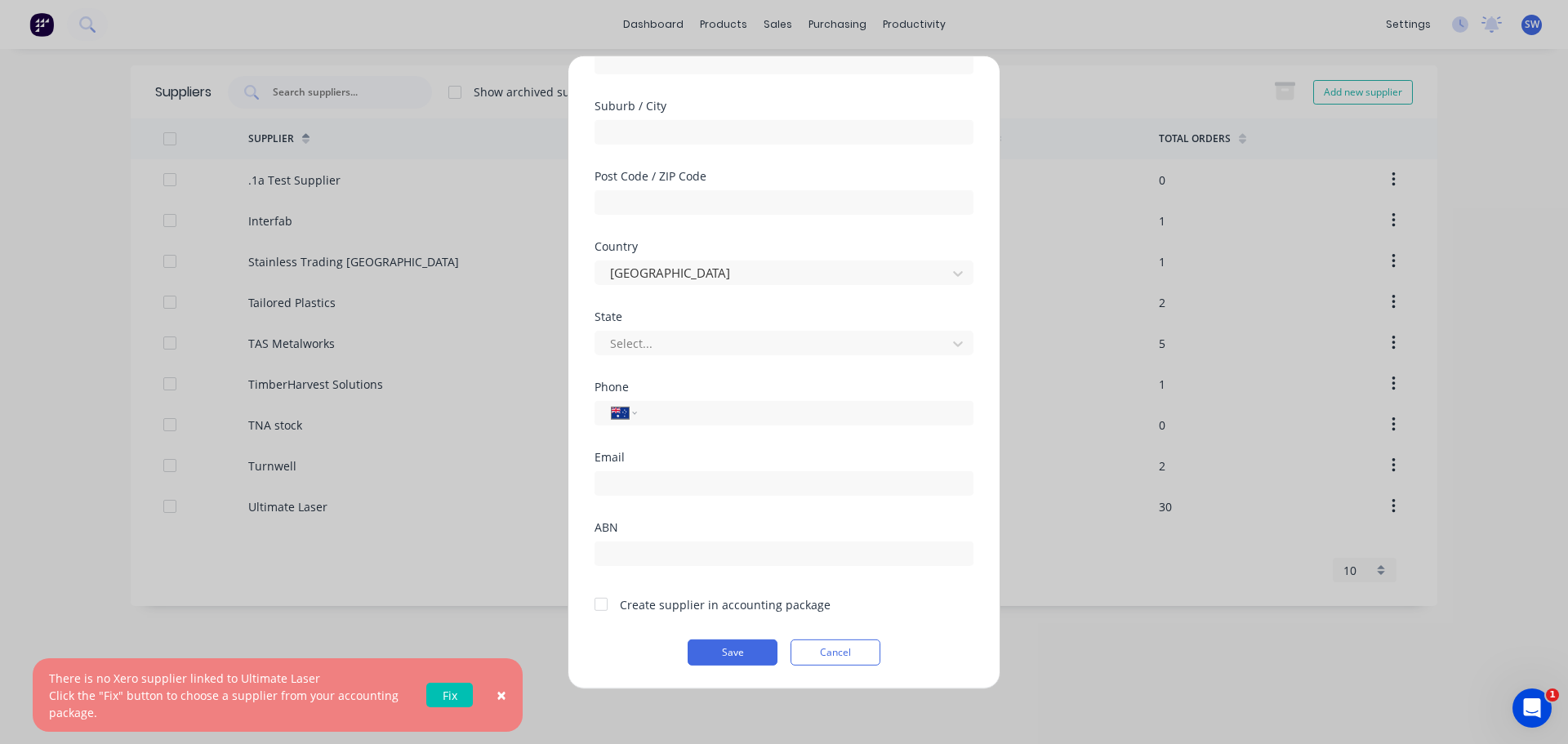
click at [415, 632] on div "Add new supplier Supplier name Address Address continued Suburb / City Post Cod…" at bounding box center [784, 372] width 1568 height 744
click at [804, 650] on button "Cancel" at bounding box center [835, 651] width 90 height 26
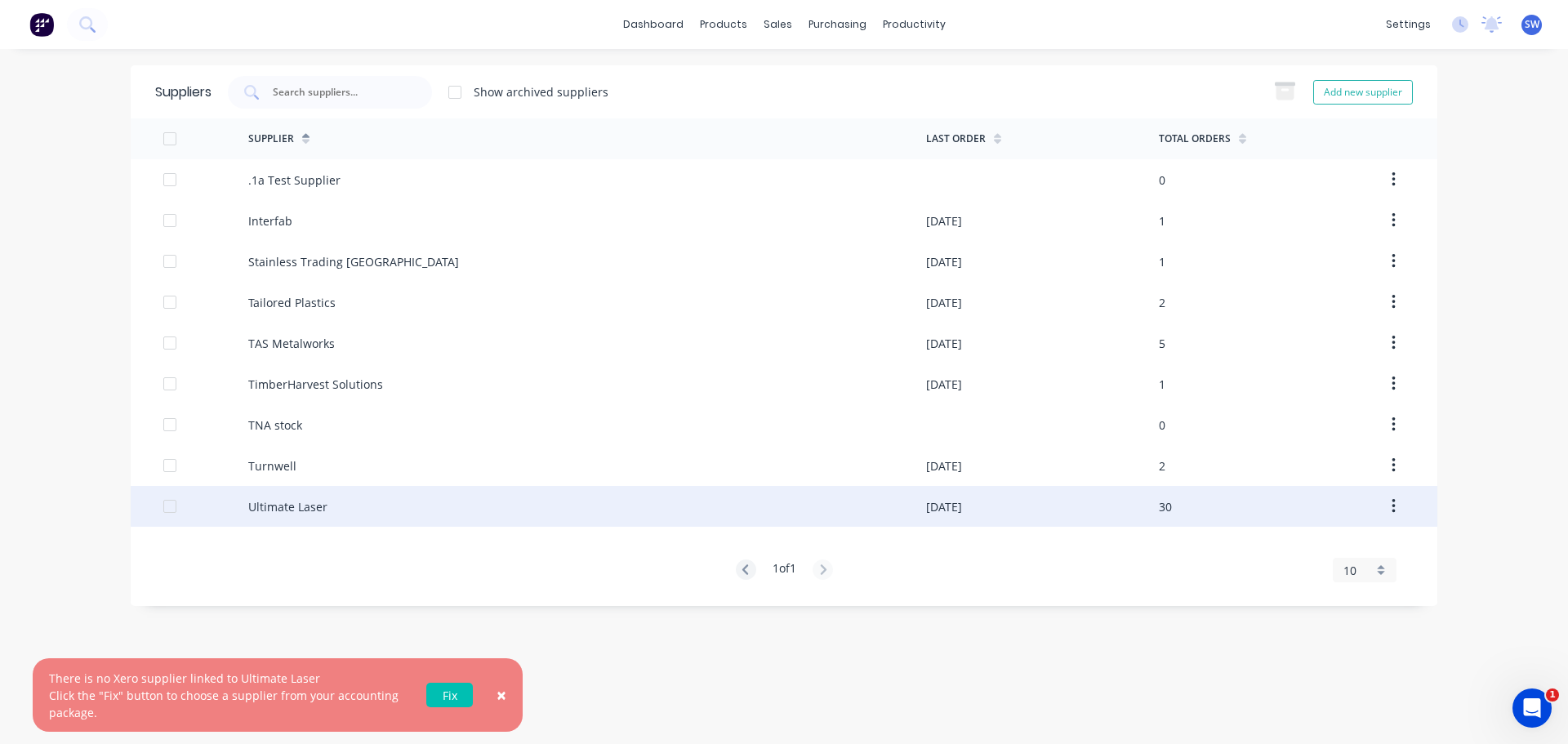
click at [277, 495] on div "Ultimate Laser" at bounding box center [587, 506] width 678 height 41
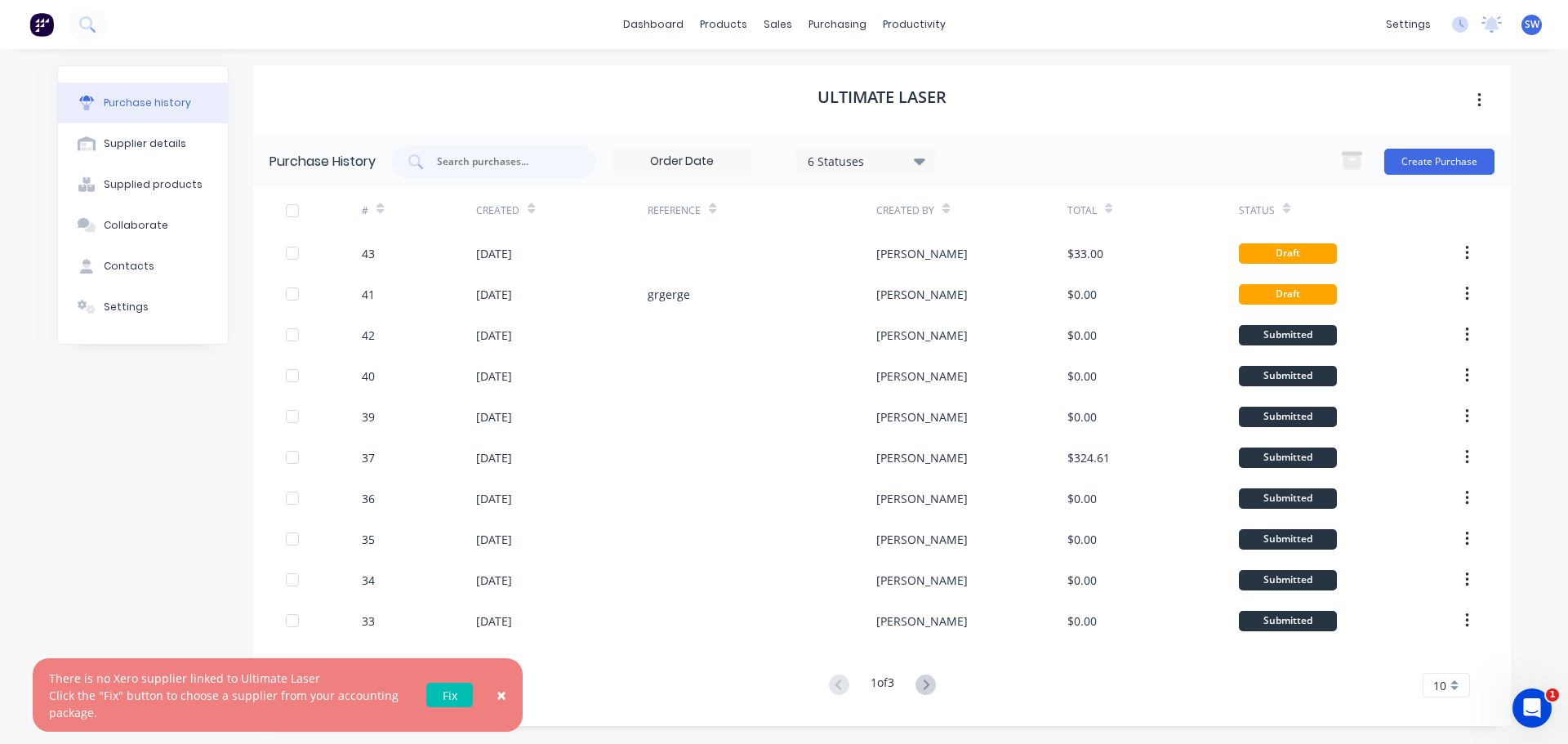
click at [504, 694] on span "×" at bounding box center [501, 694] width 10 height 23
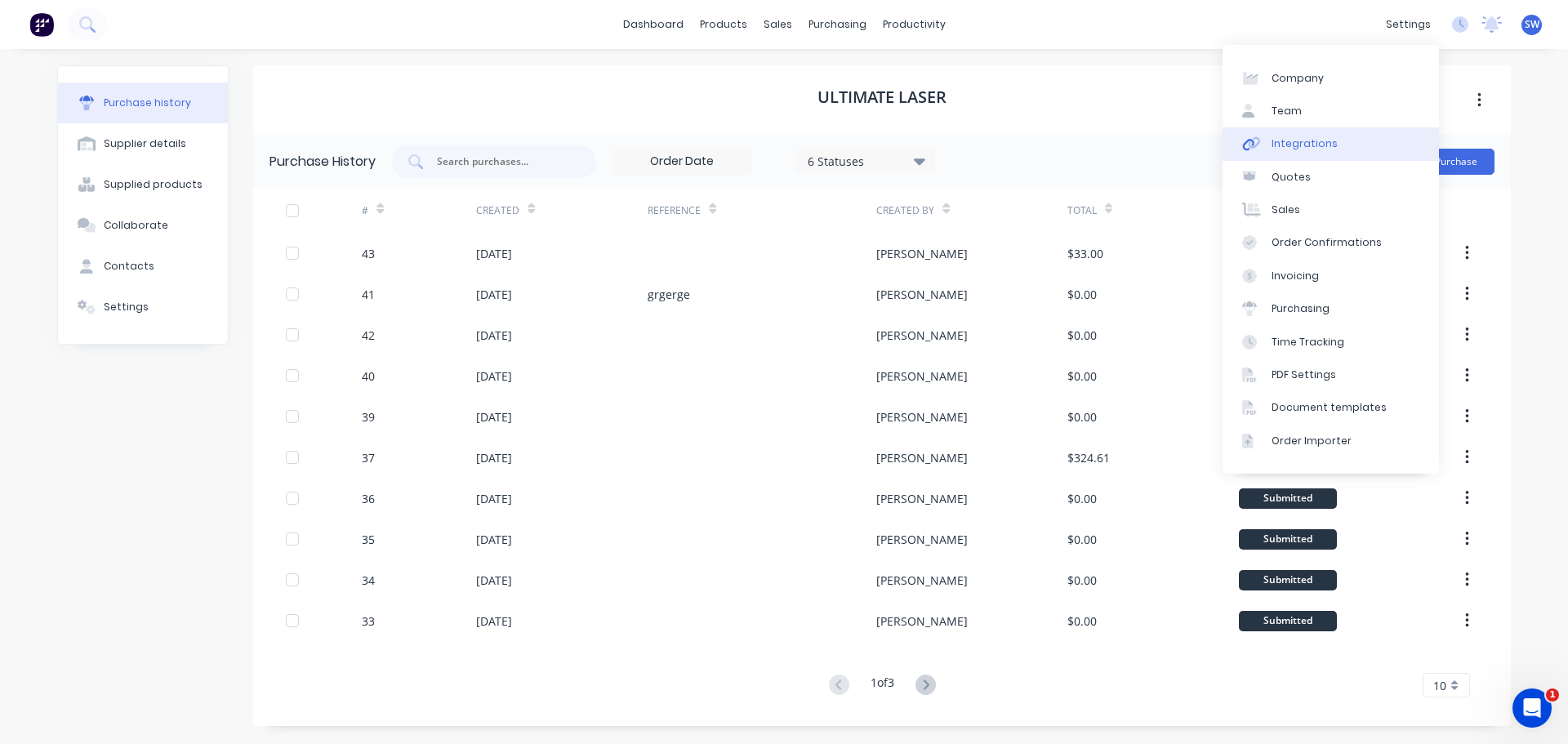
click at [1300, 138] on div "Integrations" at bounding box center [1304, 144] width 66 height 15
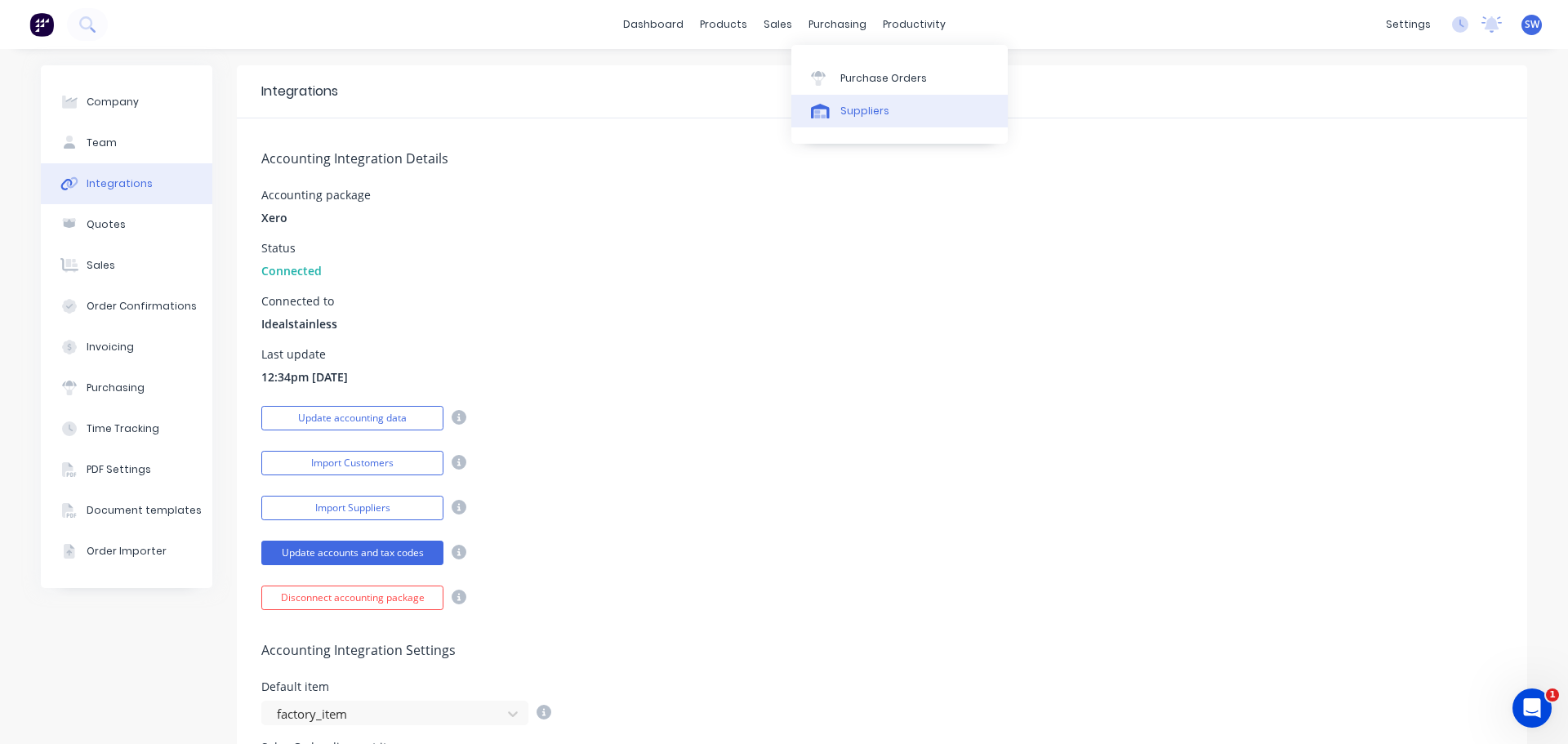
click at [846, 114] on div "Suppliers" at bounding box center [864, 111] width 49 height 15
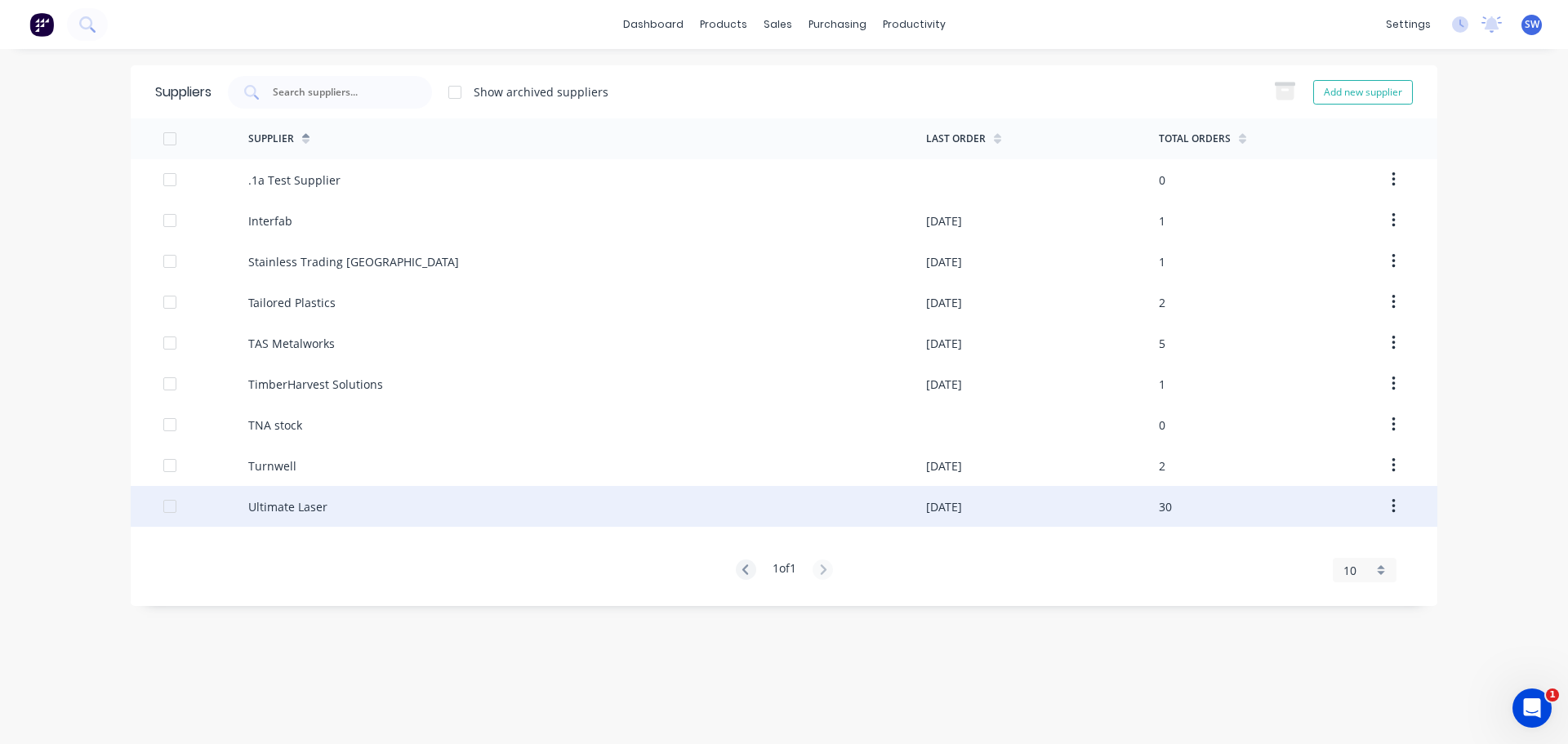
click at [306, 506] on div "Ultimate Laser" at bounding box center [288, 506] width 79 height 17
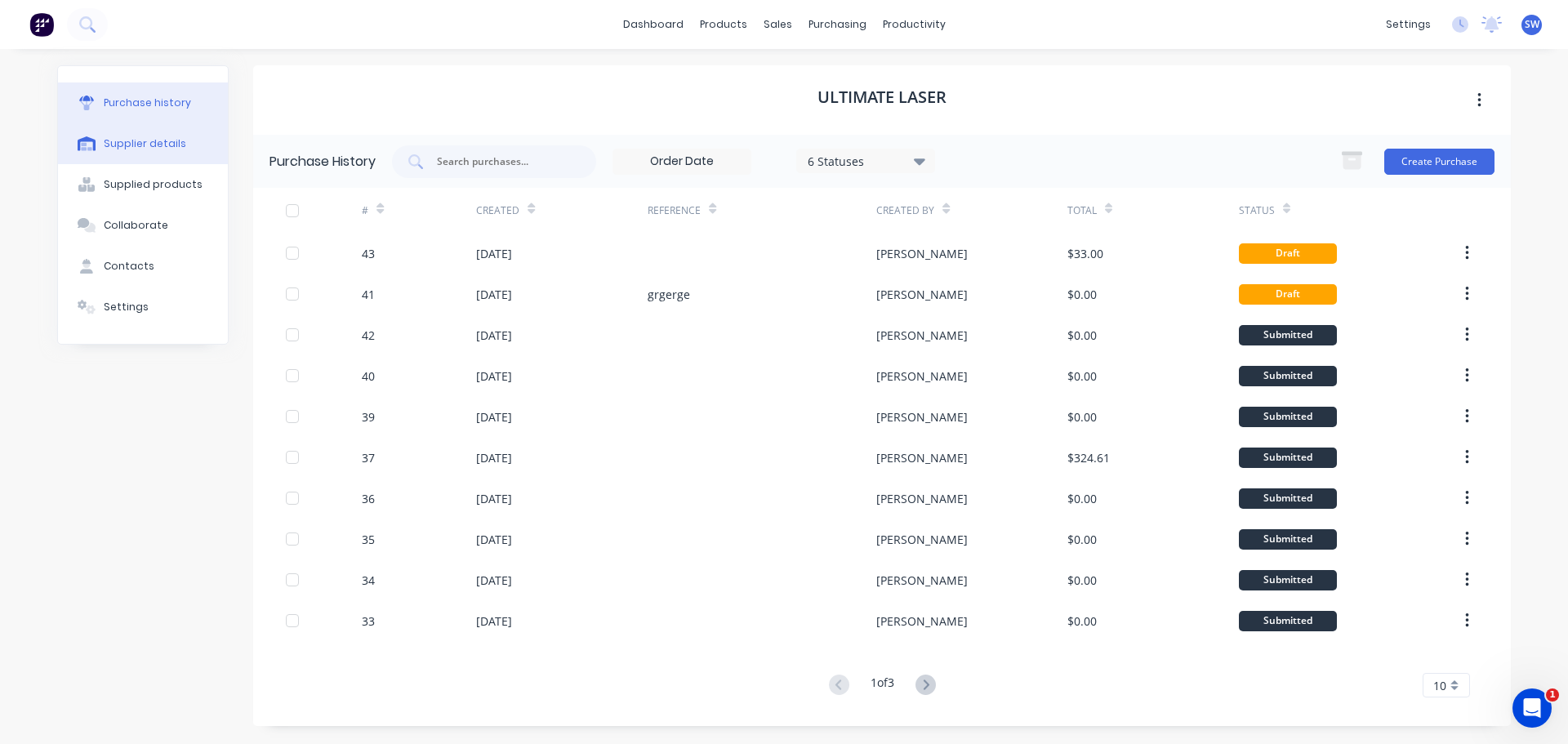
click at [123, 150] on div "Supplier details" at bounding box center [145, 144] width 83 height 15
select select "AU"
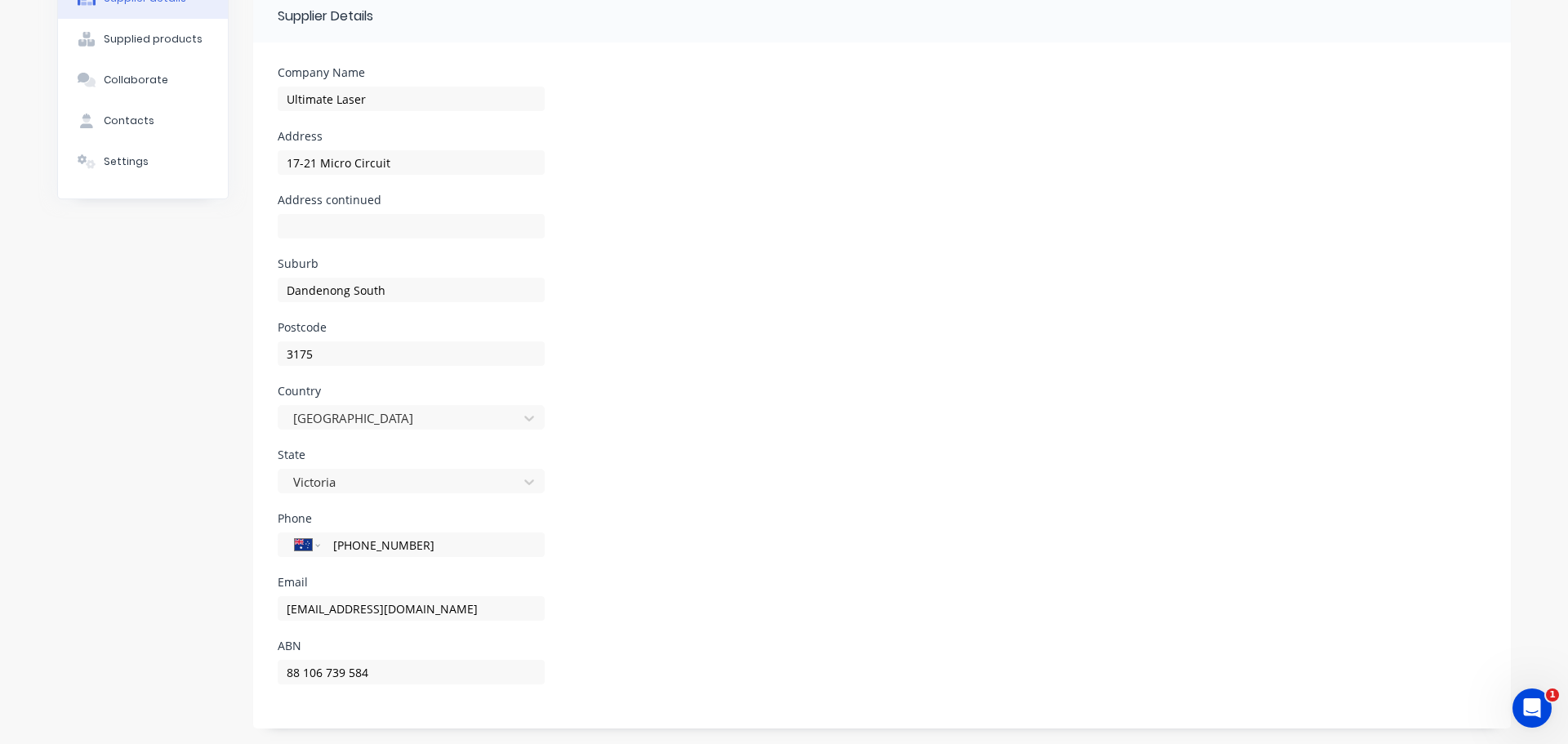
scroll to position [146, 0]
drag, startPoint x: 375, startPoint y: 98, endPoint x: 181, endPoint y: 99, distance: 194.0
click at [181, 99] on div "Purchase history Supplier details Supplied products Collaborate Contacts Settin…" at bounding box center [783, 324] width 1453 height 809
click at [279, 101] on input "Ultimate Laser" at bounding box center [411, 97] width 267 height 25
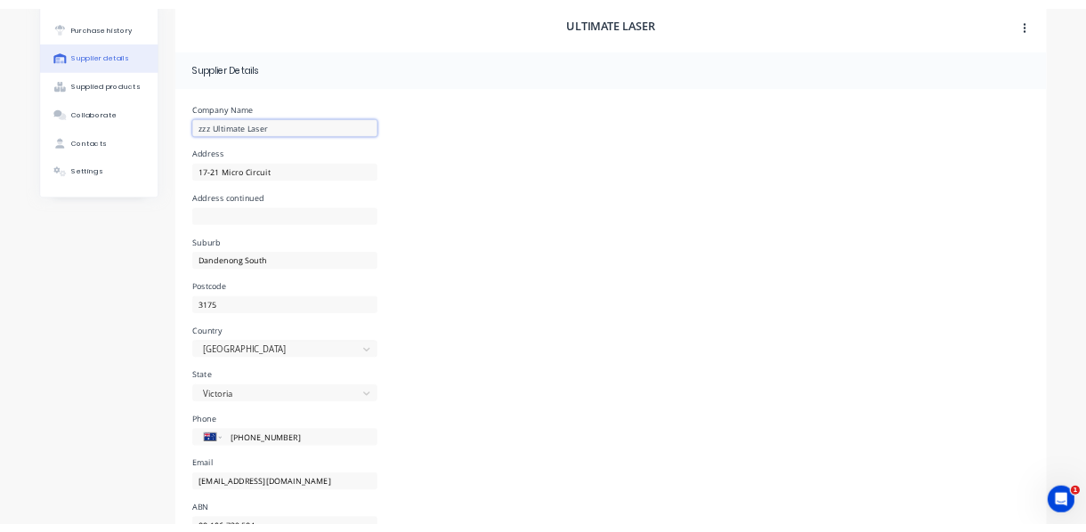
scroll to position [0, 0]
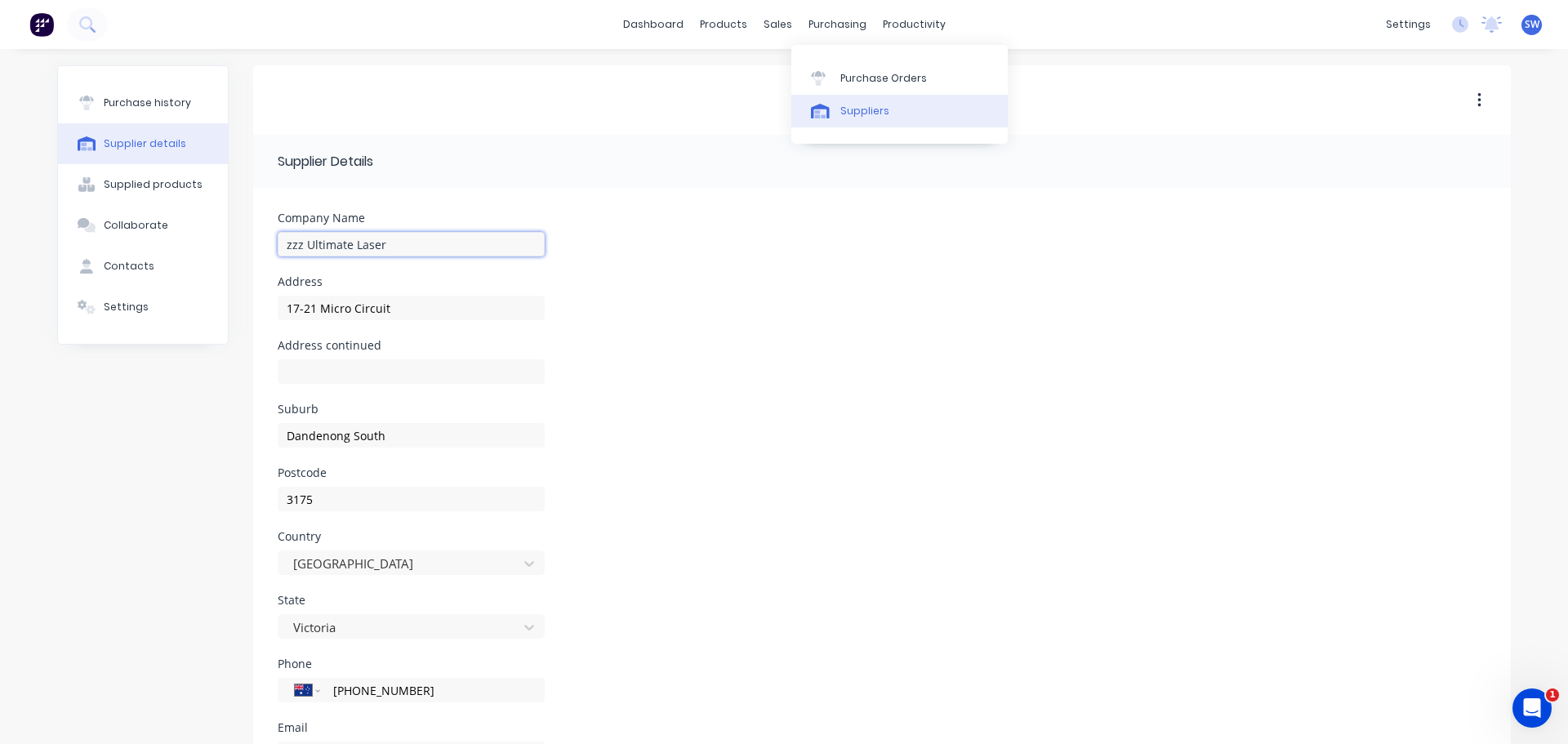
type input "zzz Ultimate Laser"
click at [876, 115] on div "Suppliers" at bounding box center [864, 111] width 49 height 15
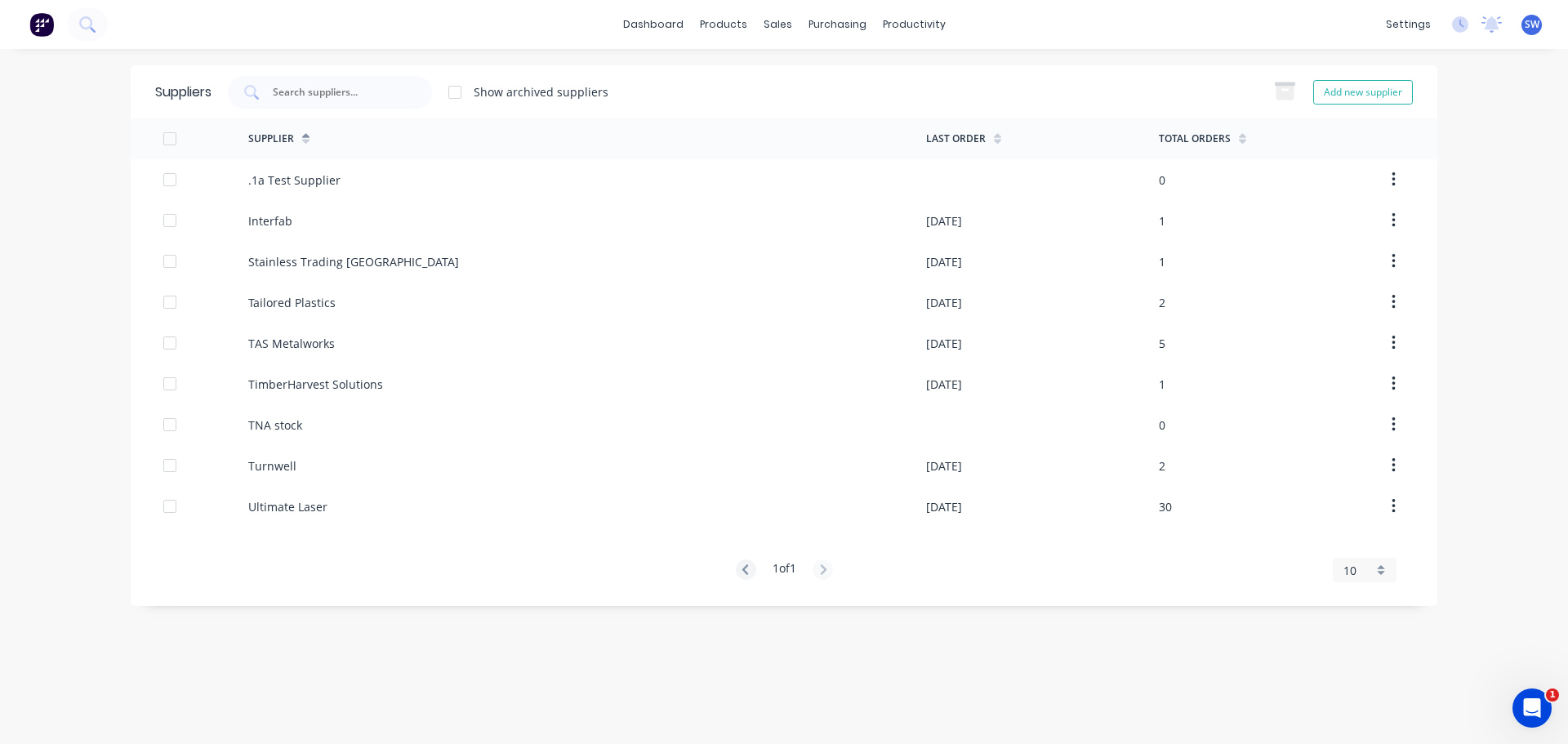
select select "AU"
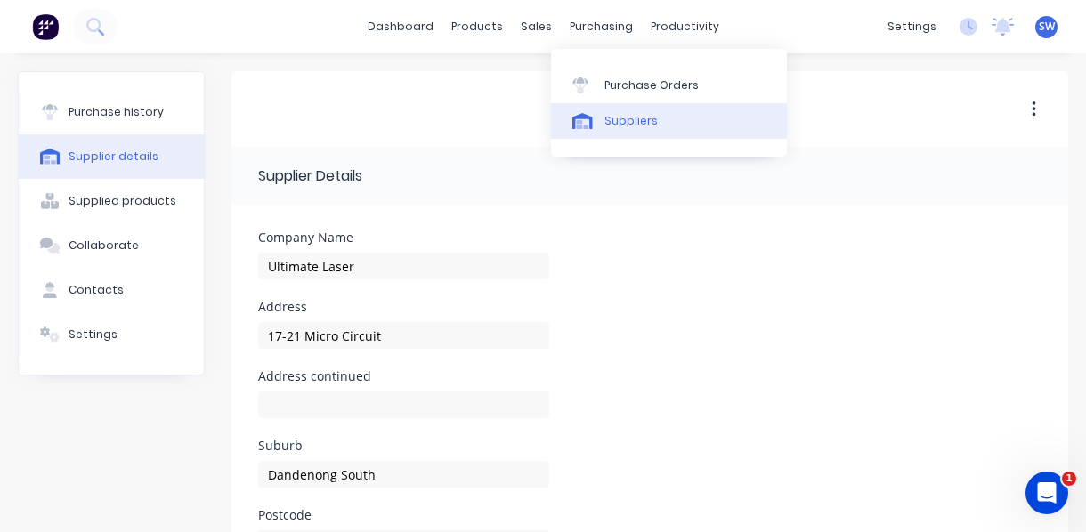
click at [630, 120] on div "Suppliers" at bounding box center [631, 121] width 53 height 16
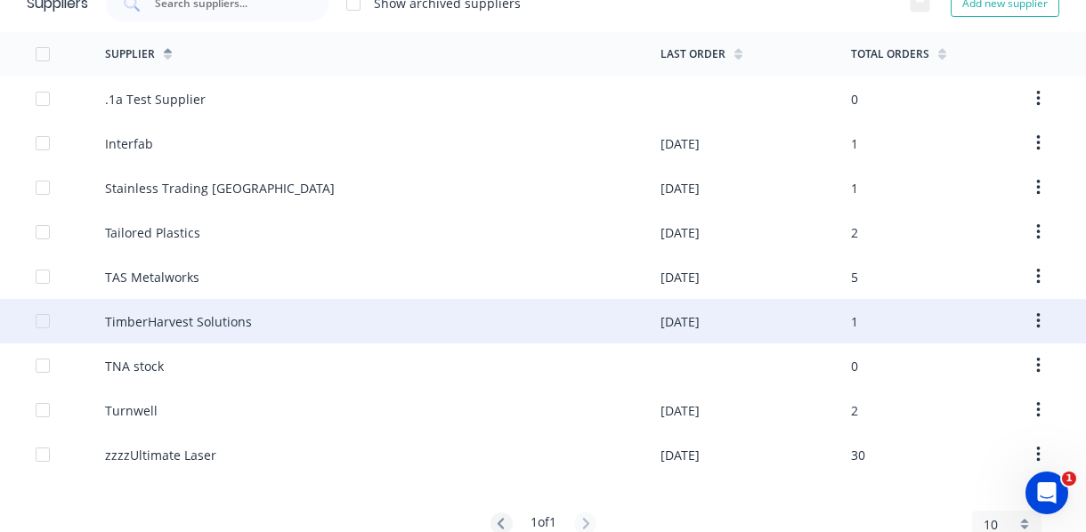
scroll to position [57, 0]
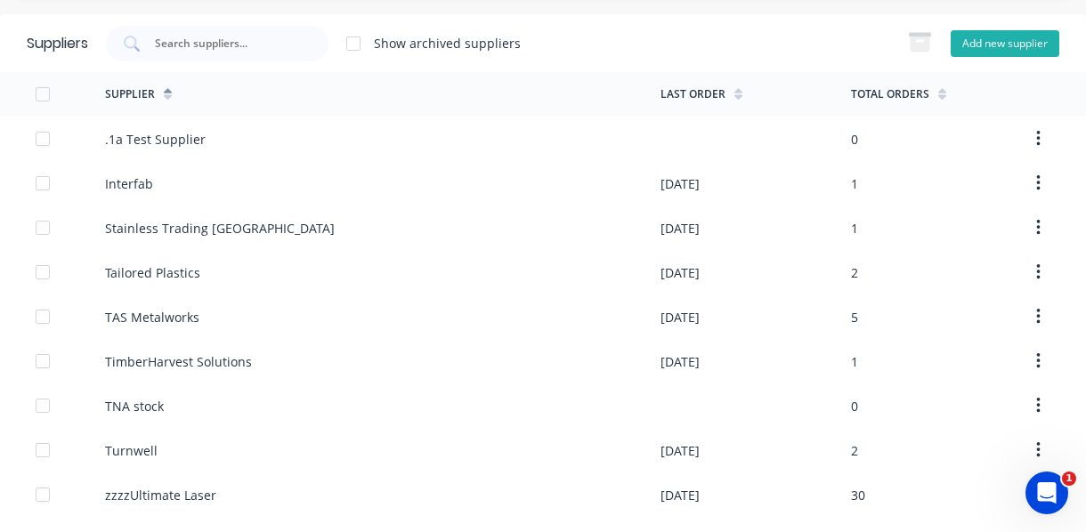
click at [987, 44] on button "Add new supplier" at bounding box center [1005, 43] width 109 height 27
select select "AU"
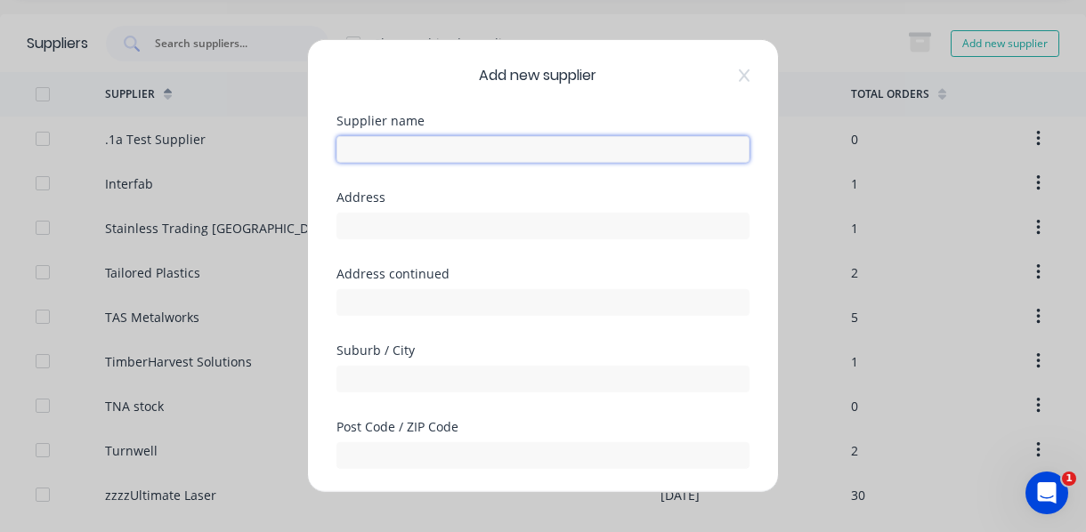
click at [374, 152] on input "text" at bounding box center [543, 149] width 413 height 27
type input "Ultimate Laser"
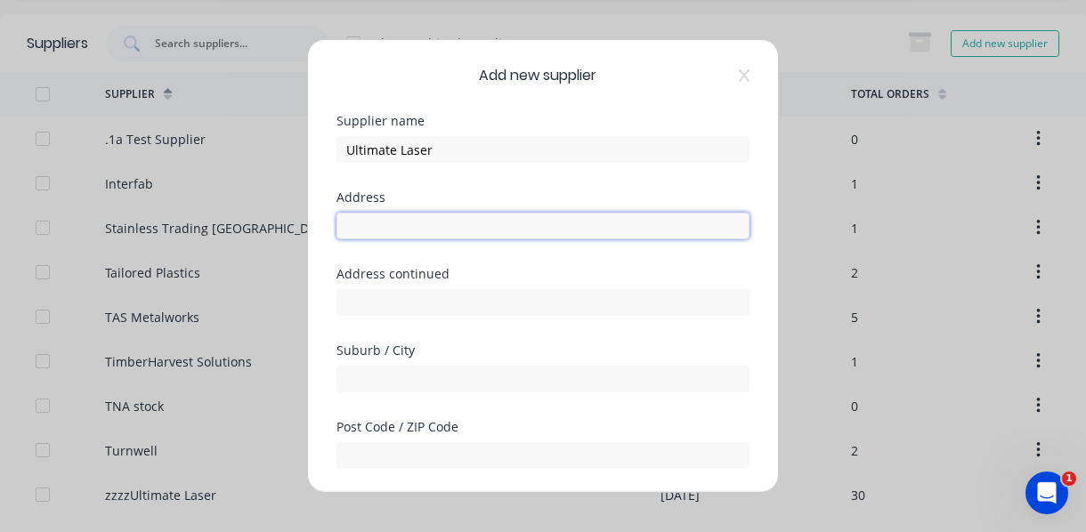
click at [385, 219] on input "text" at bounding box center [543, 226] width 413 height 27
type input "17-2"
drag, startPoint x: 394, startPoint y: 232, endPoint x: 247, endPoint y: 242, distance: 148.2
click at [247, 242] on div "Add new supplier Supplier name Ultimate Laser Address 17-2 Address continued Su…" at bounding box center [543, 266] width 1086 height 532
click at [370, 224] on input "text" at bounding box center [543, 226] width 413 height 27
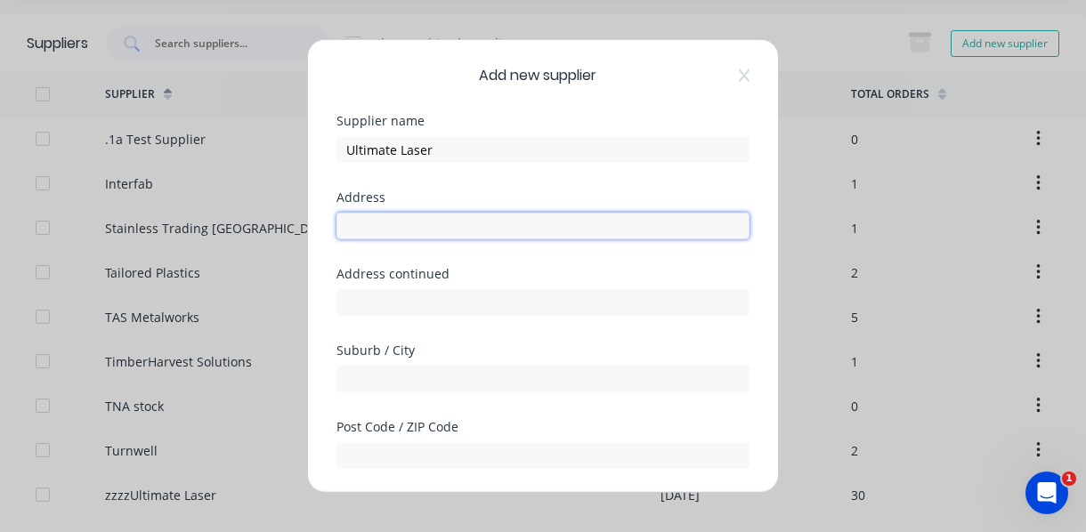
paste input "17-21 Micro Circuit"
type input "17-21 Micro Circuit"
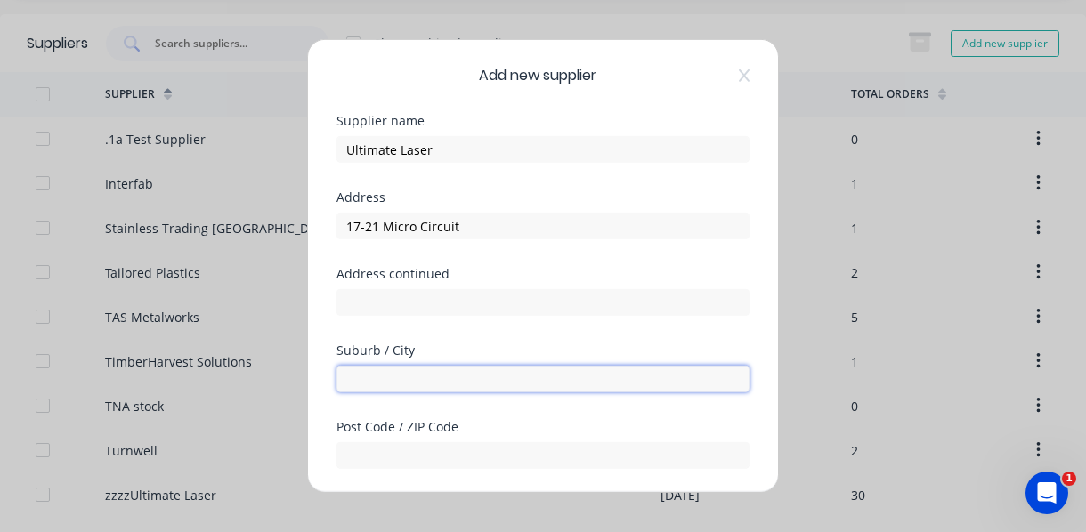
click at [406, 379] on input "text" at bounding box center [543, 379] width 413 height 27
paste input "Dandenong South"
type input "Dandenong South"
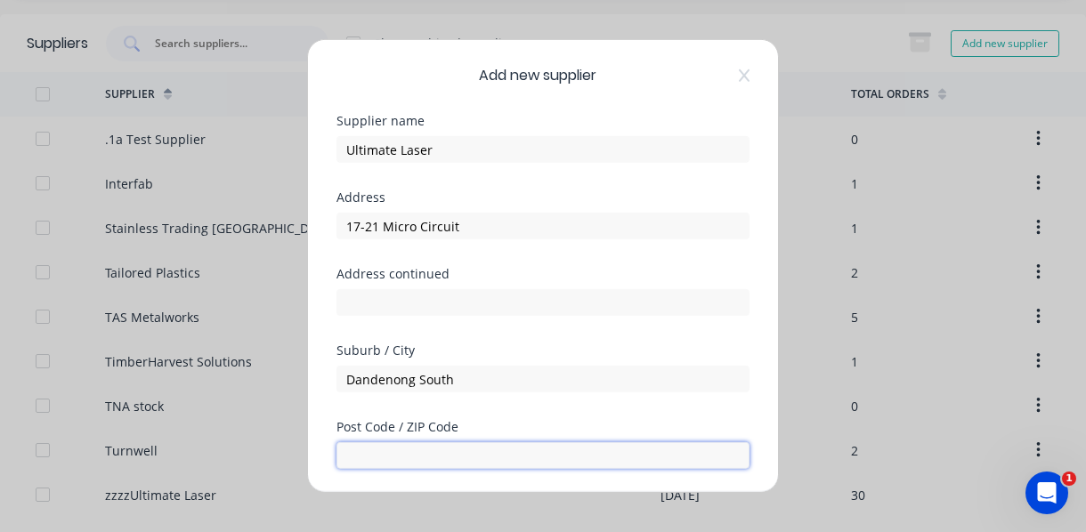
click at [406, 444] on input "text" at bounding box center [543, 456] width 413 height 27
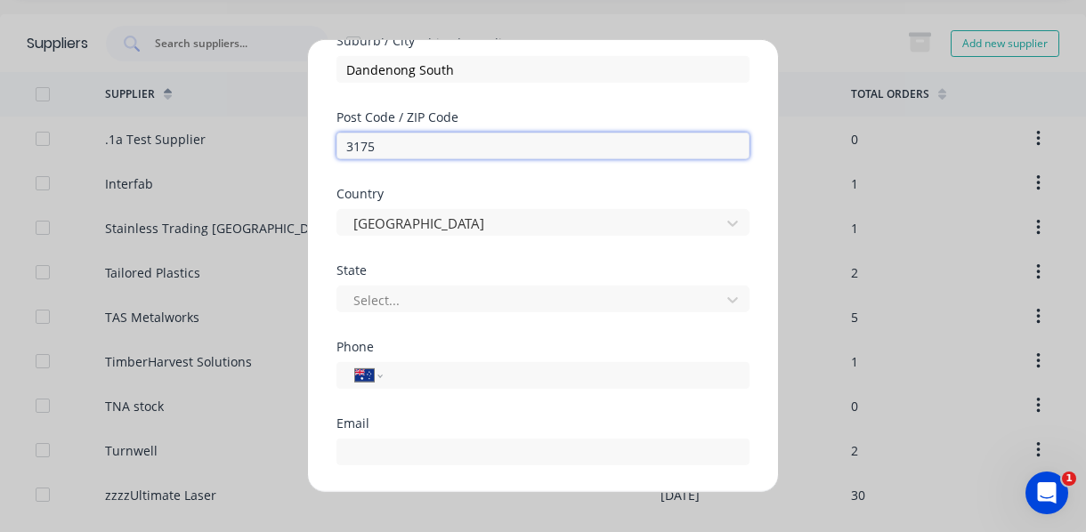
scroll to position [356, 0]
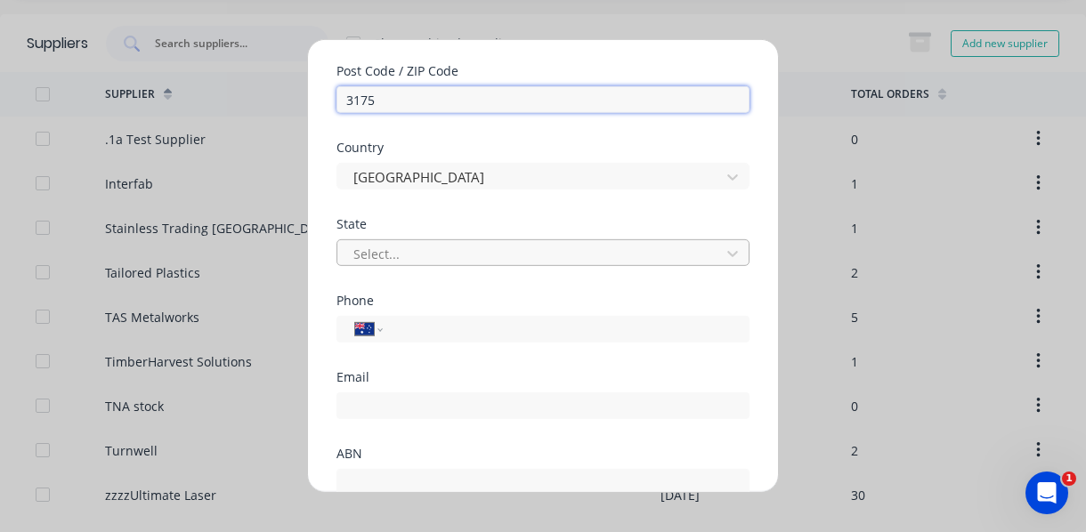
type input "3175"
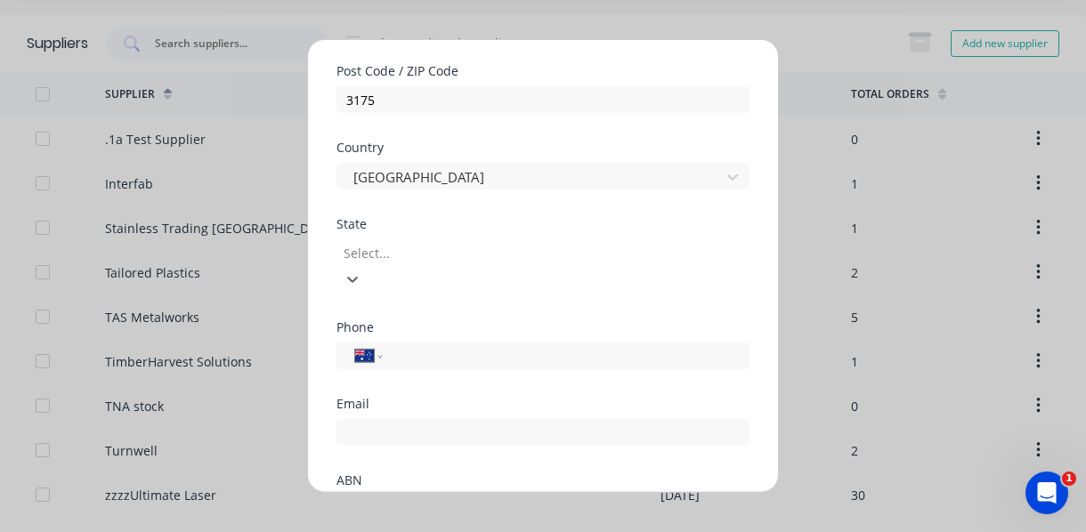
drag, startPoint x: 414, startPoint y: 249, endPoint x: 324, endPoint y: 256, distance: 90.1
click at [324, 256] on div "Add new supplier Supplier name Ultimate Laser Address 17-21 Micro Circuit Addre…" at bounding box center [543, 266] width 470 height 452
click at [399, 326] on input "tel" at bounding box center [563, 329] width 336 height 20
click at [420, 336] on input "tel" at bounding box center [563, 329] width 336 height 20
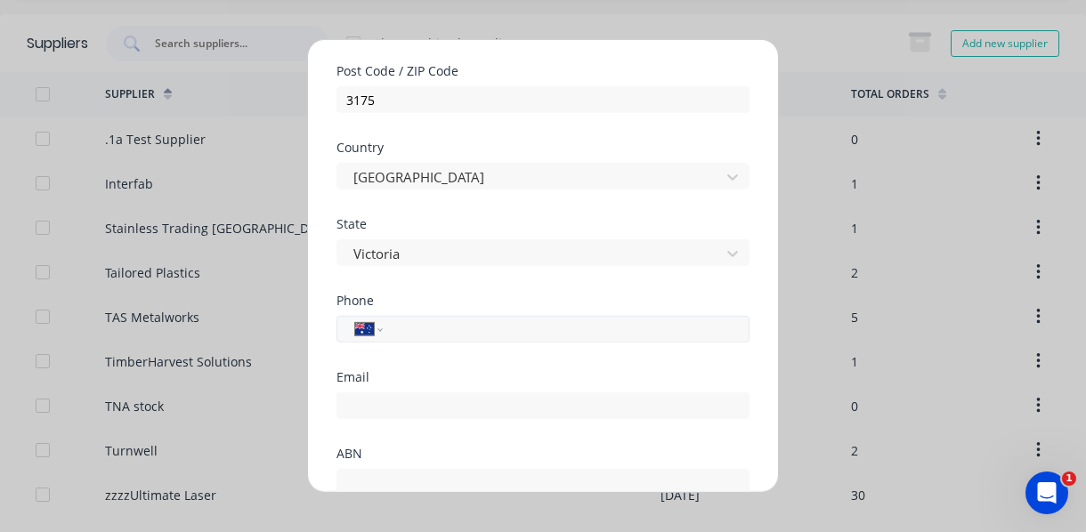
paste input "[PHONE_NUMBER]"
type input "[PHONE_NUMBER]"
click at [404, 409] on input "email" at bounding box center [543, 406] width 413 height 27
paste input "[EMAIL_ADDRESS][DOMAIN_NAME]"
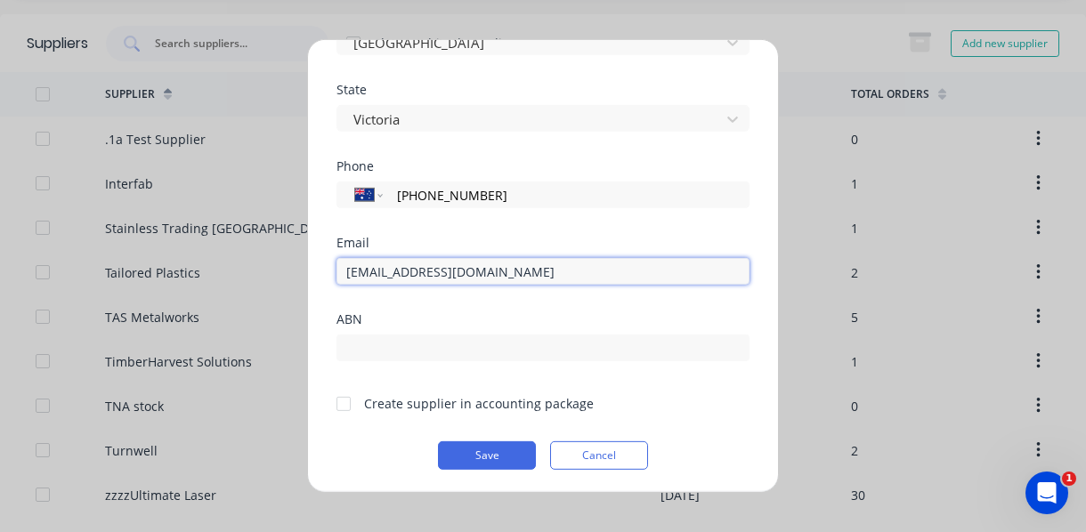
scroll to position [493, 0]
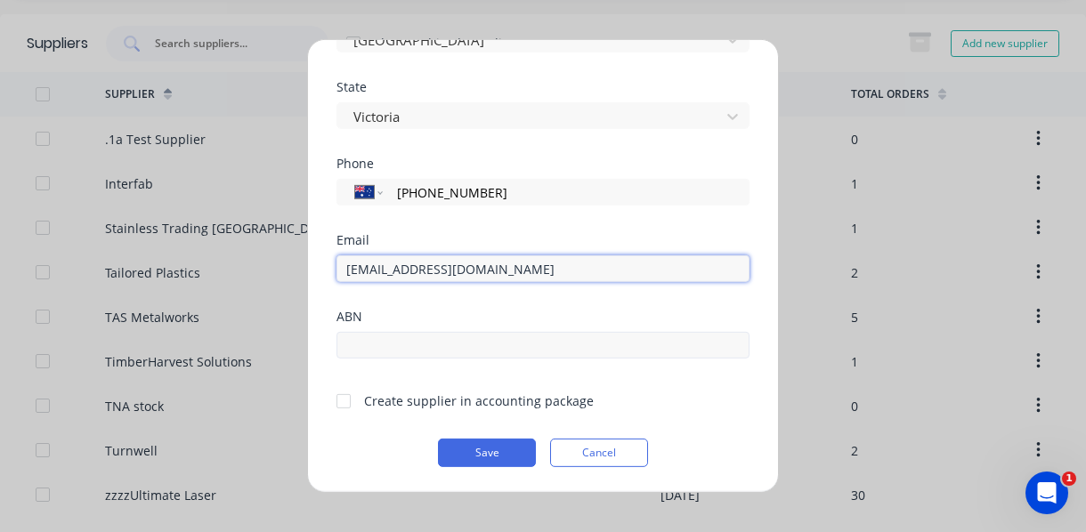
type input "[EMAIL_ADDRESS][DOMAIN_NAME]"
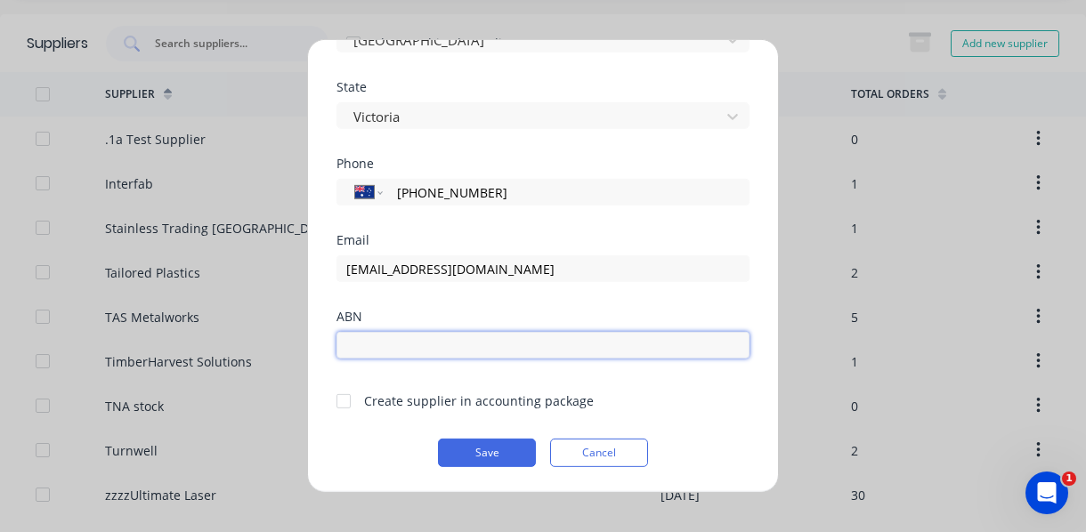
click at [381, 345] on input "text" at bounding box center [543, 345] width 413 height 27
type input "88 106 739 584"
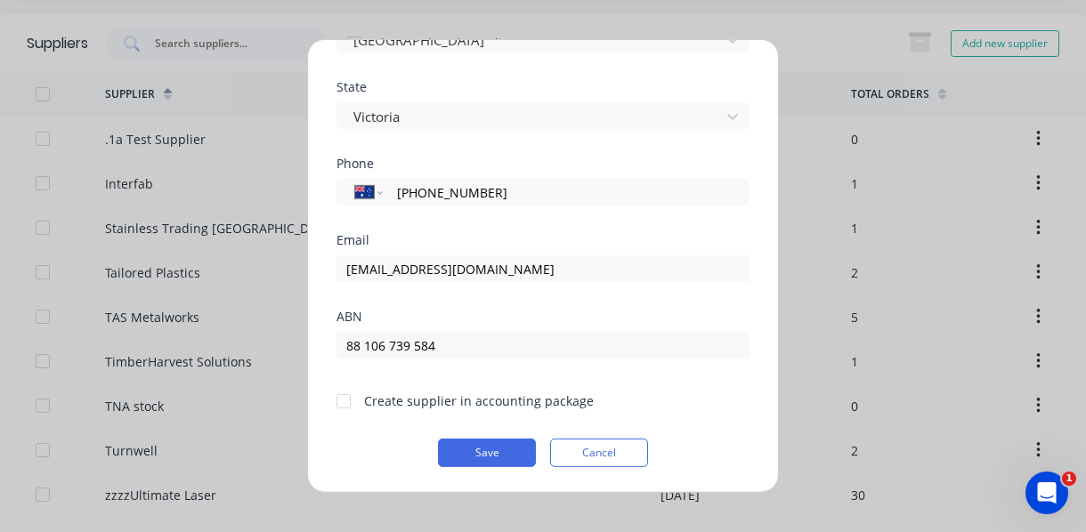
click at [351, 407] on div at bounding box center [344, 401] width 36 height 36
click at [477, 446] on button "Save" at bounding box center [487, 453] width 98 height 28
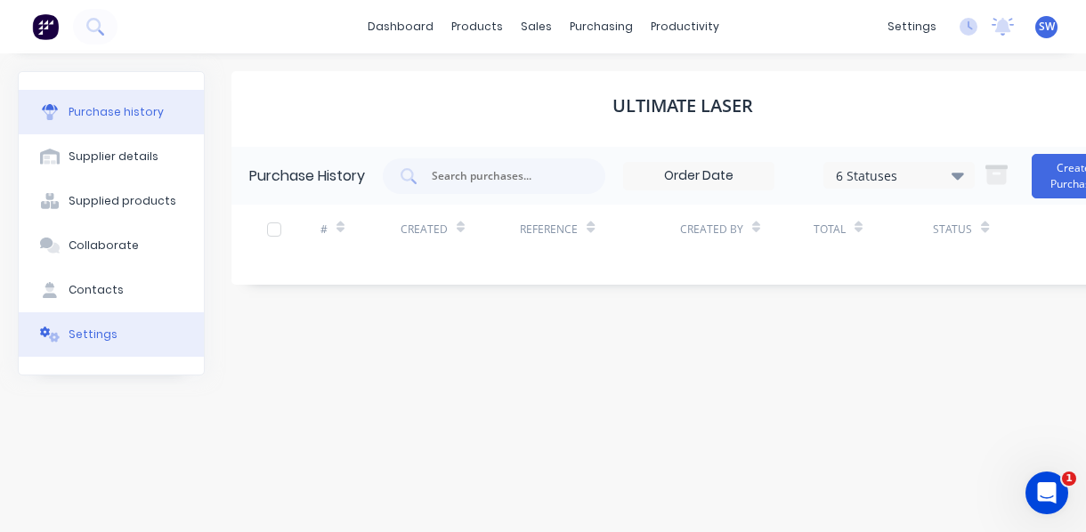
click at [86, 333] on div "Settings" at bounding box center [93, 335] width 49 height 16
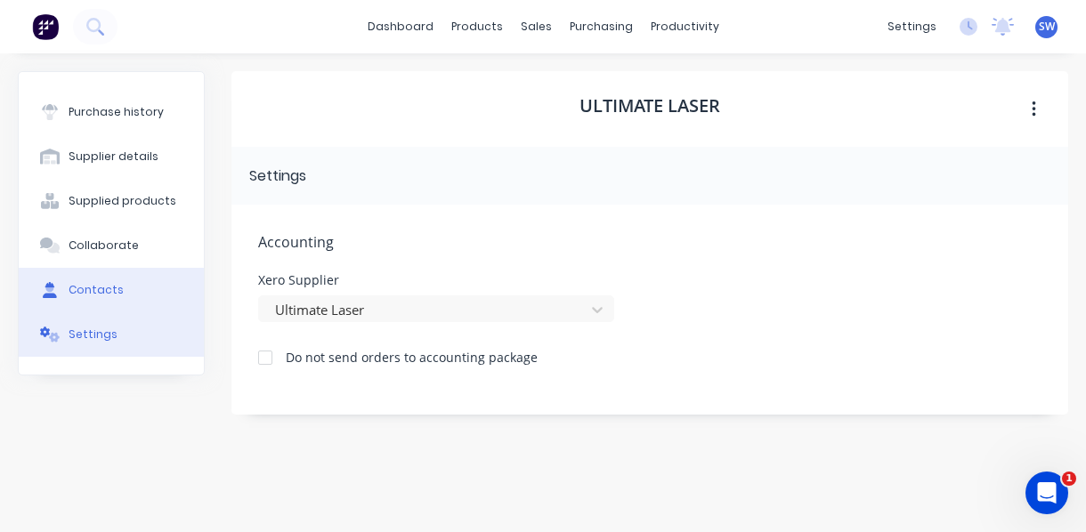
click at [115, 295] on div "Contacts" at bounding box center [96, 290] width 55 height 16
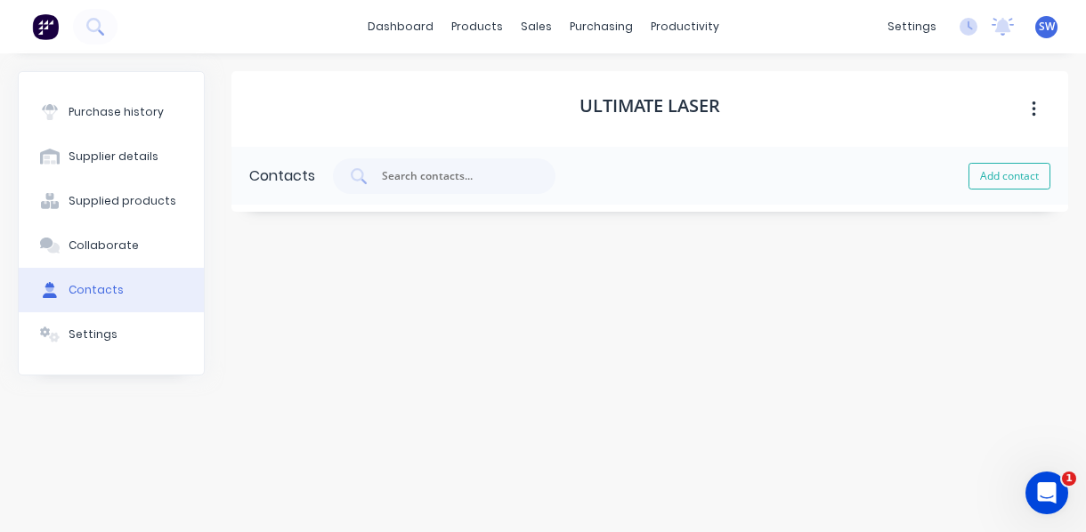
click at [93, 294] on div "Contacts" at bounding box center [96, 290] width 55 height 16
click at [1013, 174] on button "Add contact" at bounding box center [1010, 176] width 82 height 27
select select "AU"
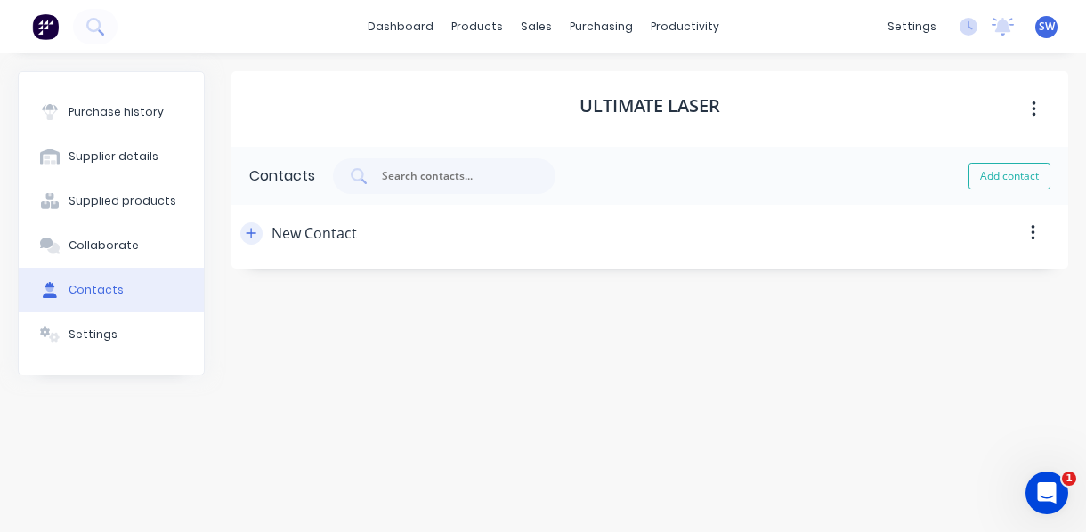
click at [257, 235] on button "button" at bounding box center [251, 234] width 22 height 22
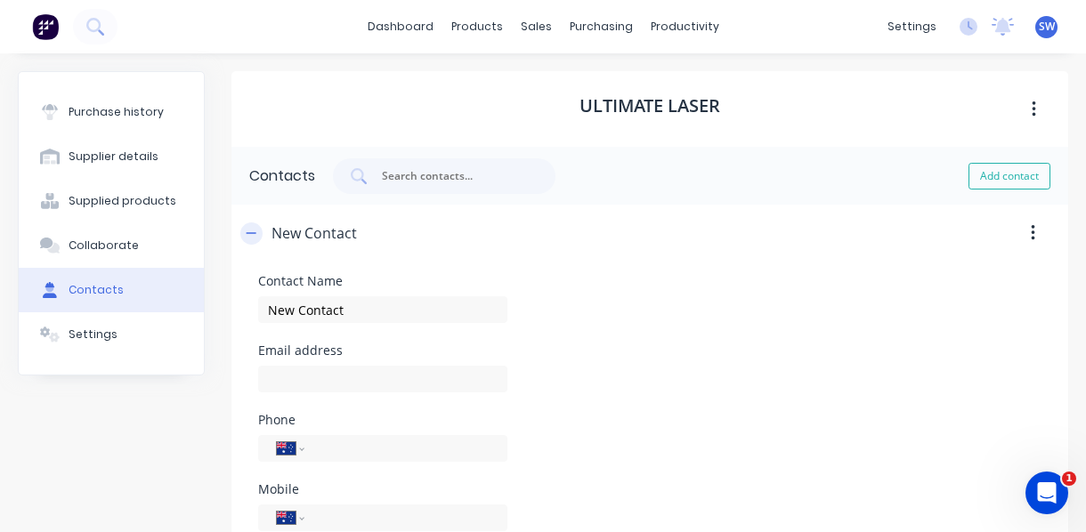
click at [253, 232] on icon "button" at bounding box center [251, 233] width 11 height 12
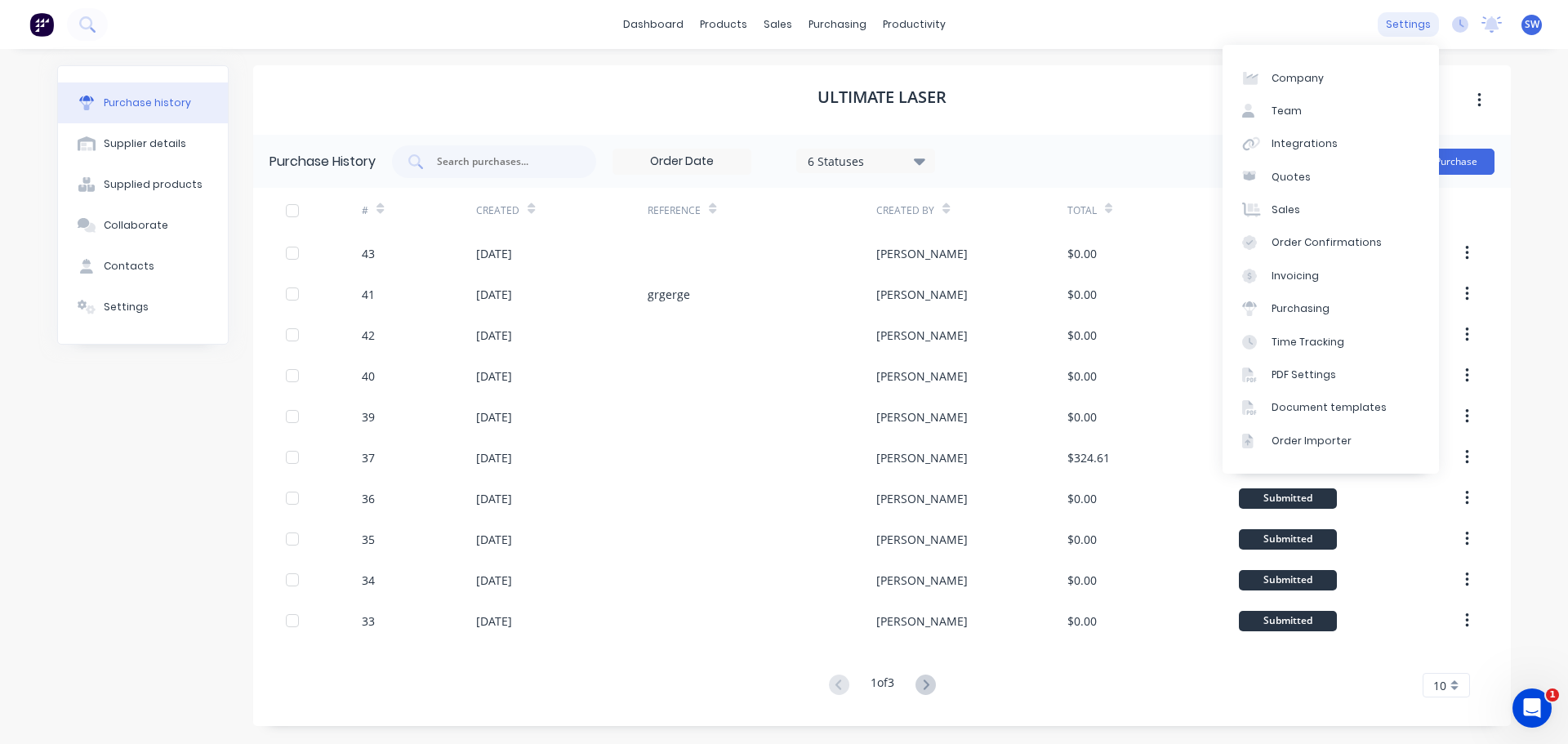
click at [1419, 19] on div "settings" at bounding box center [1408, 24] width 61 height 25
click at [1307, 309] on div "Purchasing" at bounding box center [1299, 309] width 58 height 15
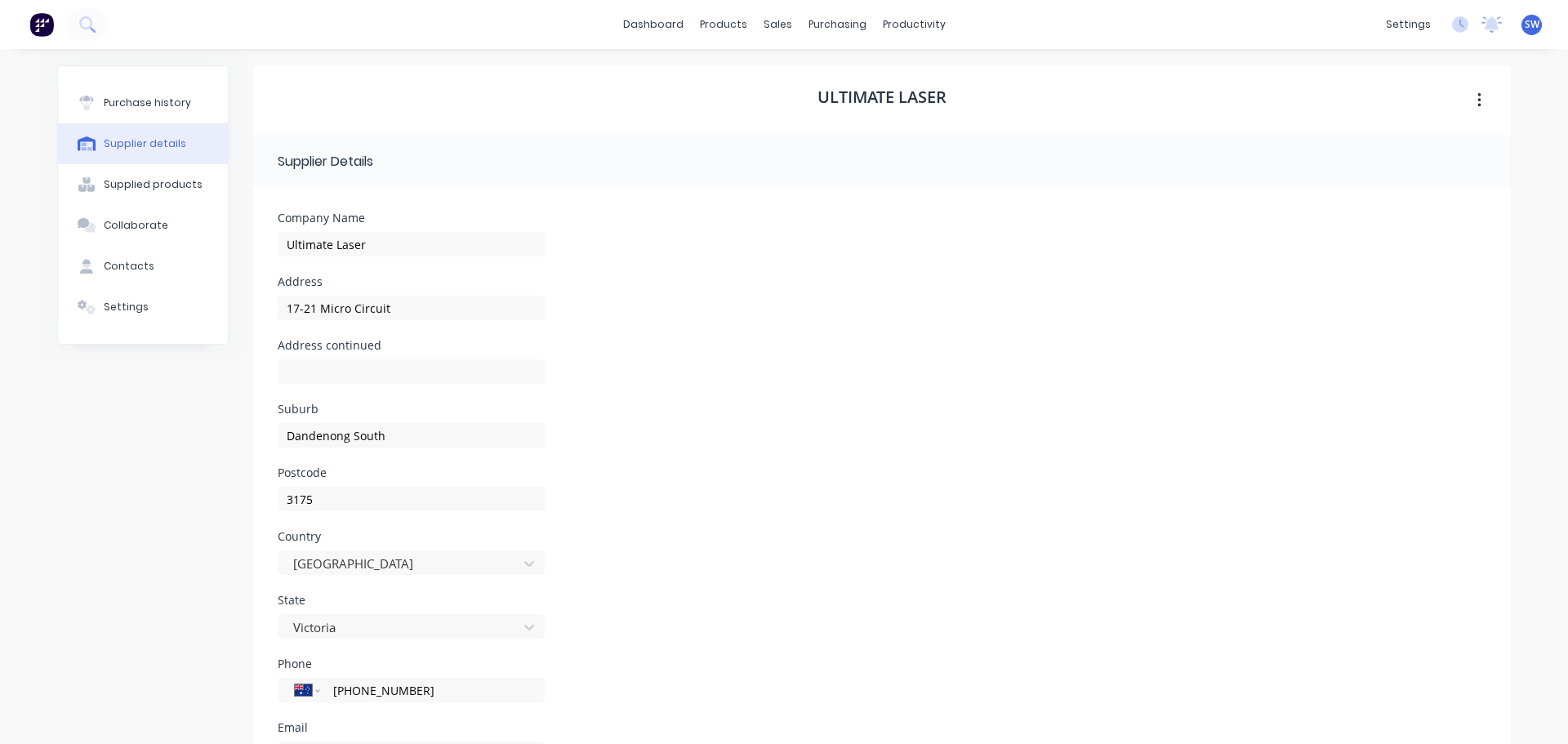
select select "AU"
click at [278, 245] on input "Ultimate Laser" at bounding box center [411, 244] width 267 height 25
type input "zz Ultimate Laser"
click at [117, 185] on div "Supplied products" at bounding box center [153, 184] width 99 height 15
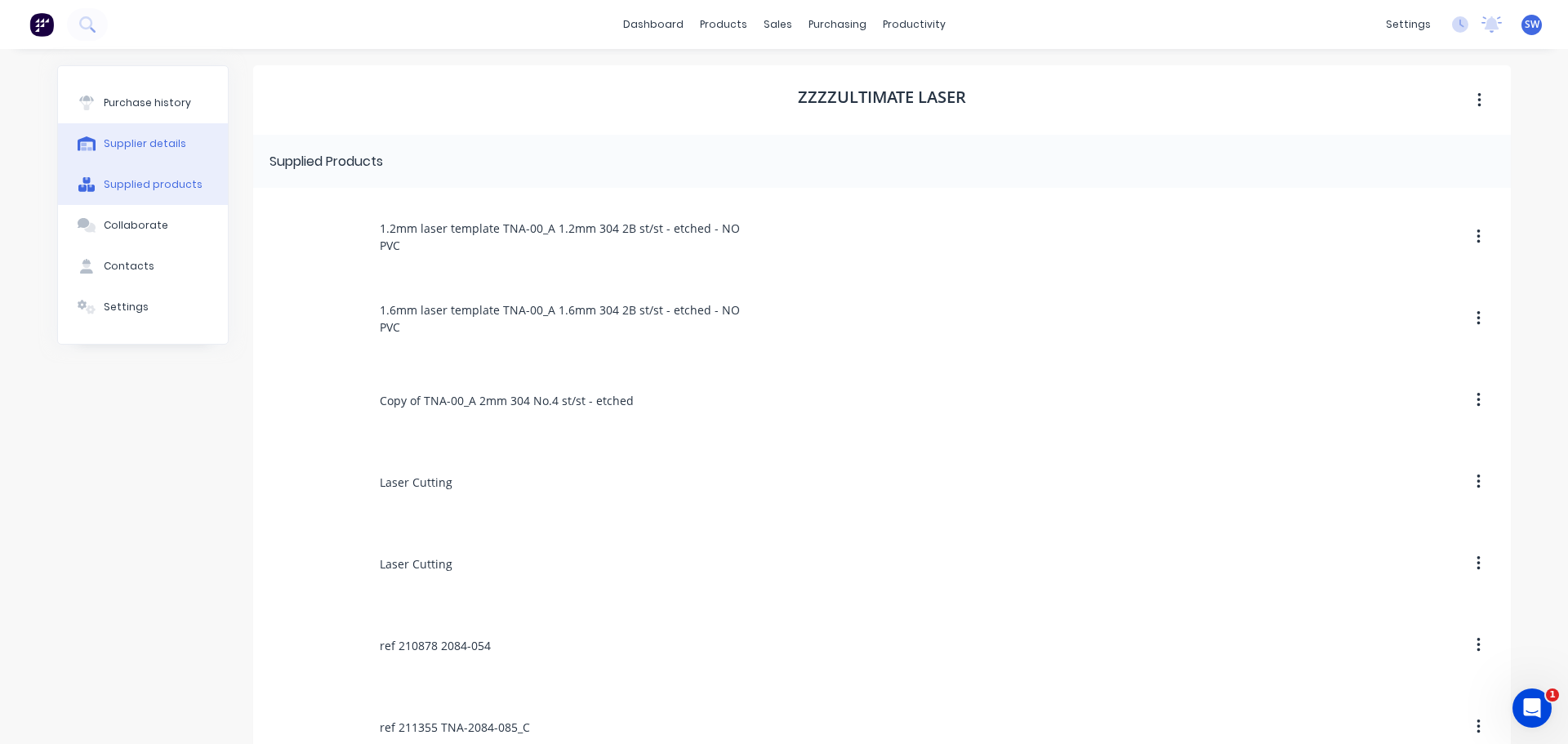
click at [134, 145] on div "Supplier details" at bounding box center [145, 144] width 83 height 15
select select "AU"
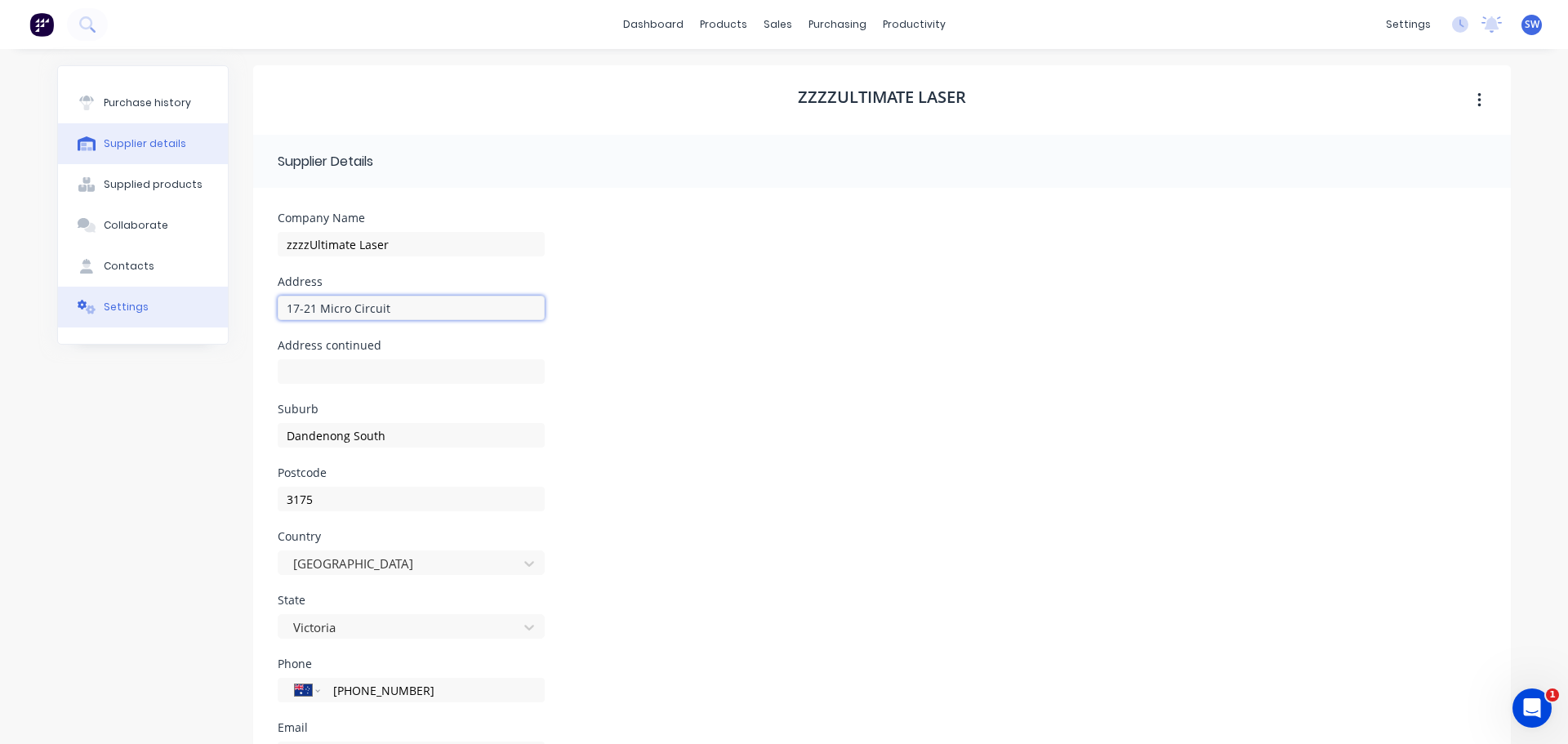
drag, startPoint x: 371, startPoint y: 304, endPoint x: 124, endPoint y: 320, distance: 247.5
click at [124, 320] on div "Purchase history Supplier details Supplied products Collaborate Contacts Settin…" at bounding box center [783, 470] width 1453 height 809
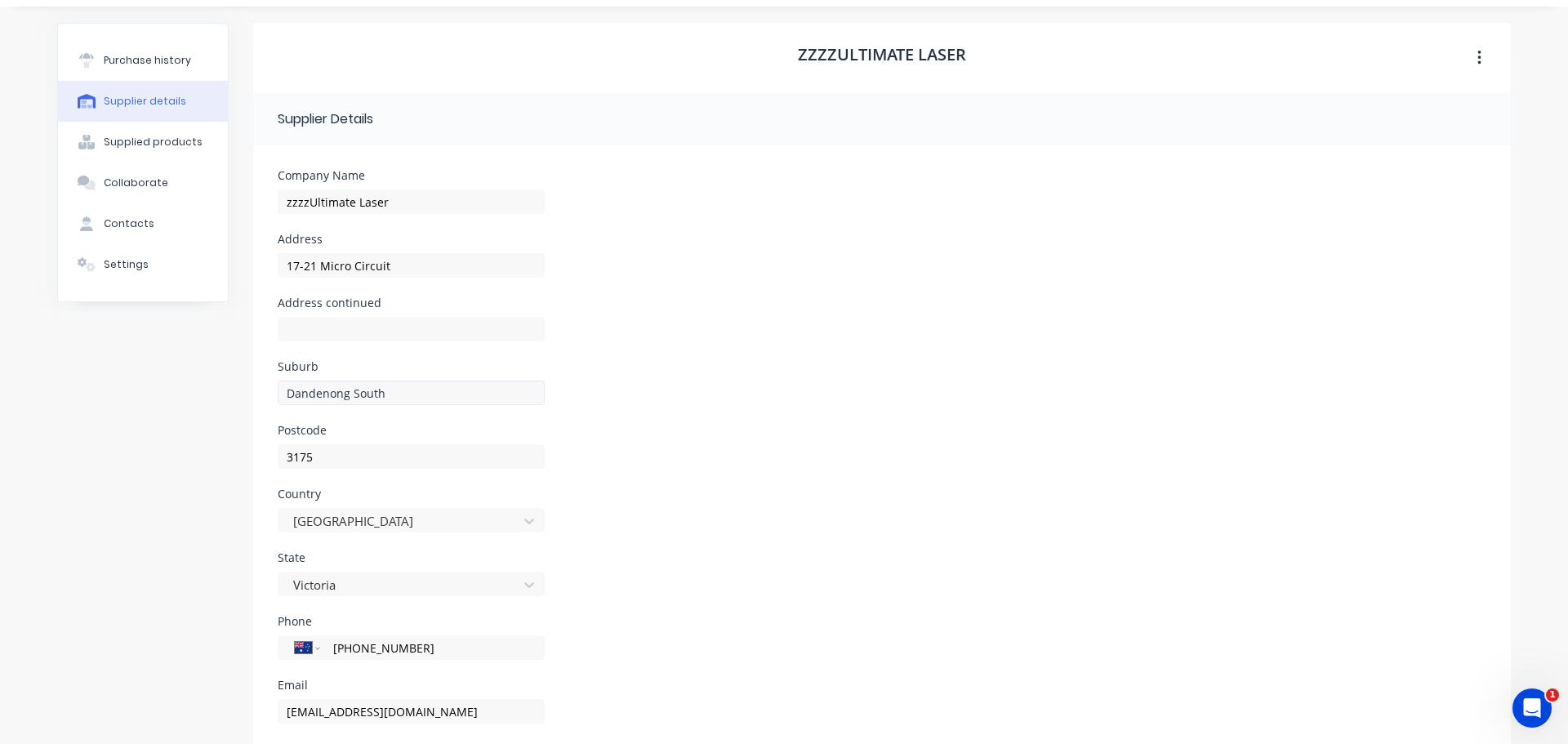
scroll to position [82, 0]
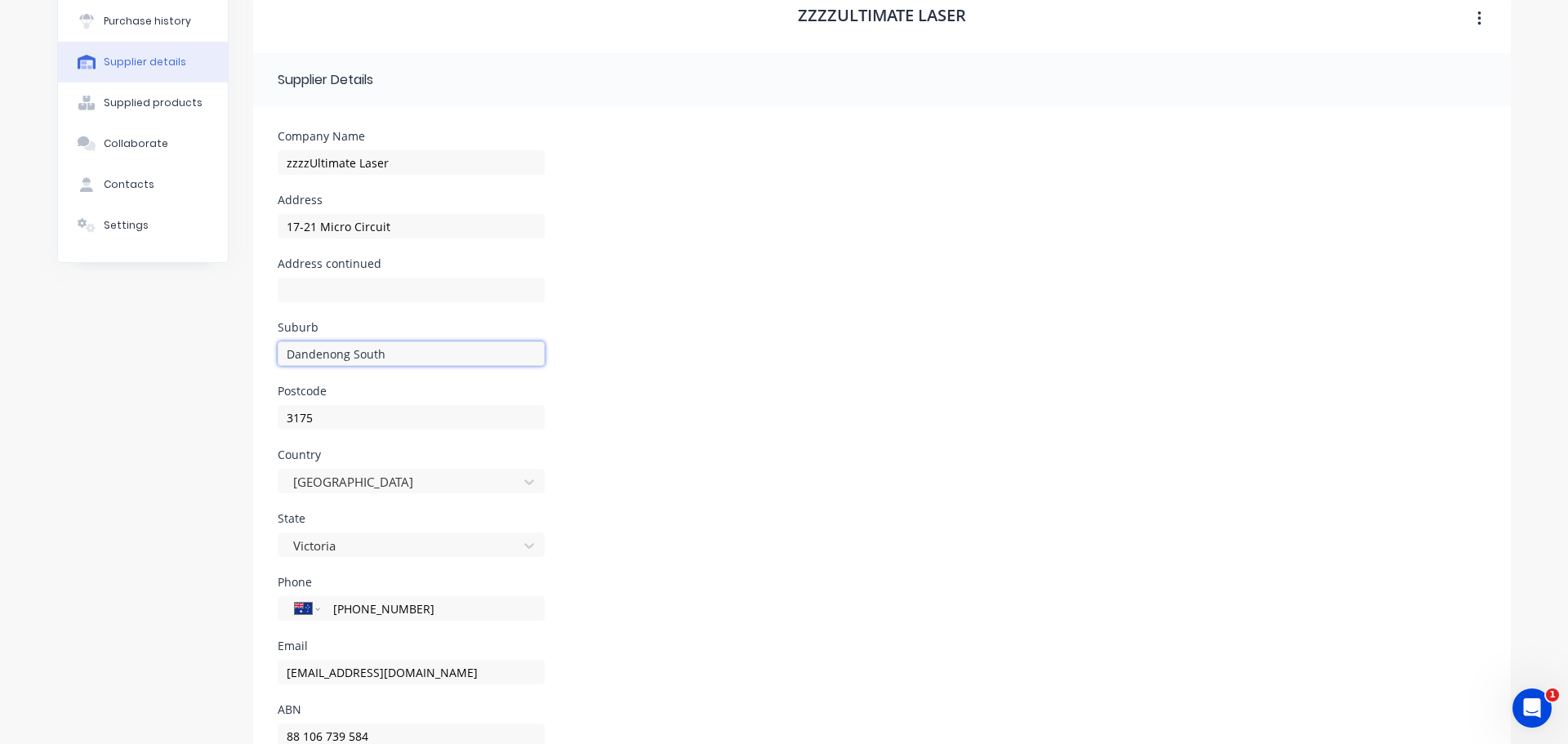
drag, startPoint x: 384, startPoint y: 358, endPoint x: 229, endPoint y: 355, distance: 155.0
click at [229, 355] on div "Purchase history Supplier details Supplied products Collaborate Contacts Settin…" at bounding box center [783, 388] width 1453 height 809
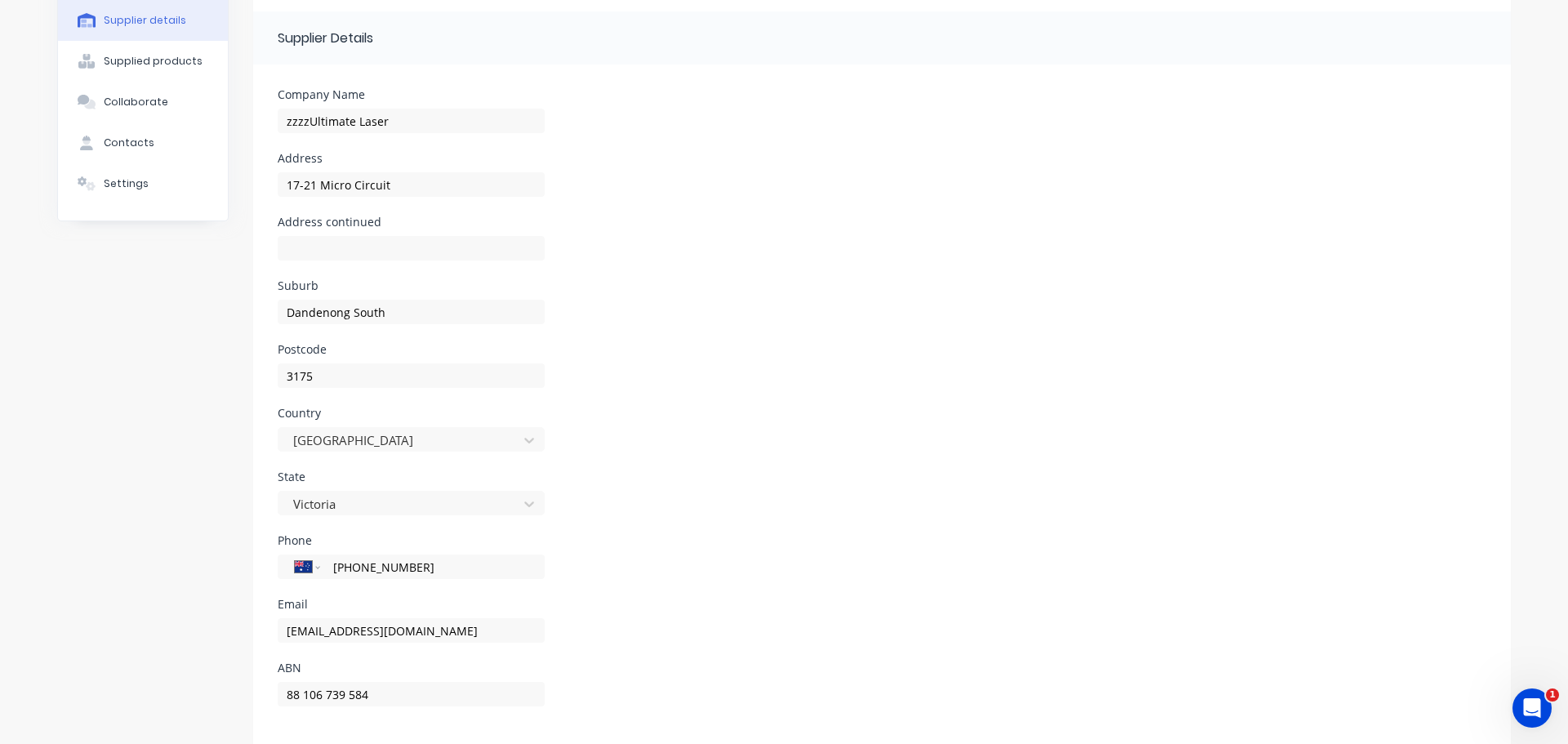
scroll to position [146, 0]
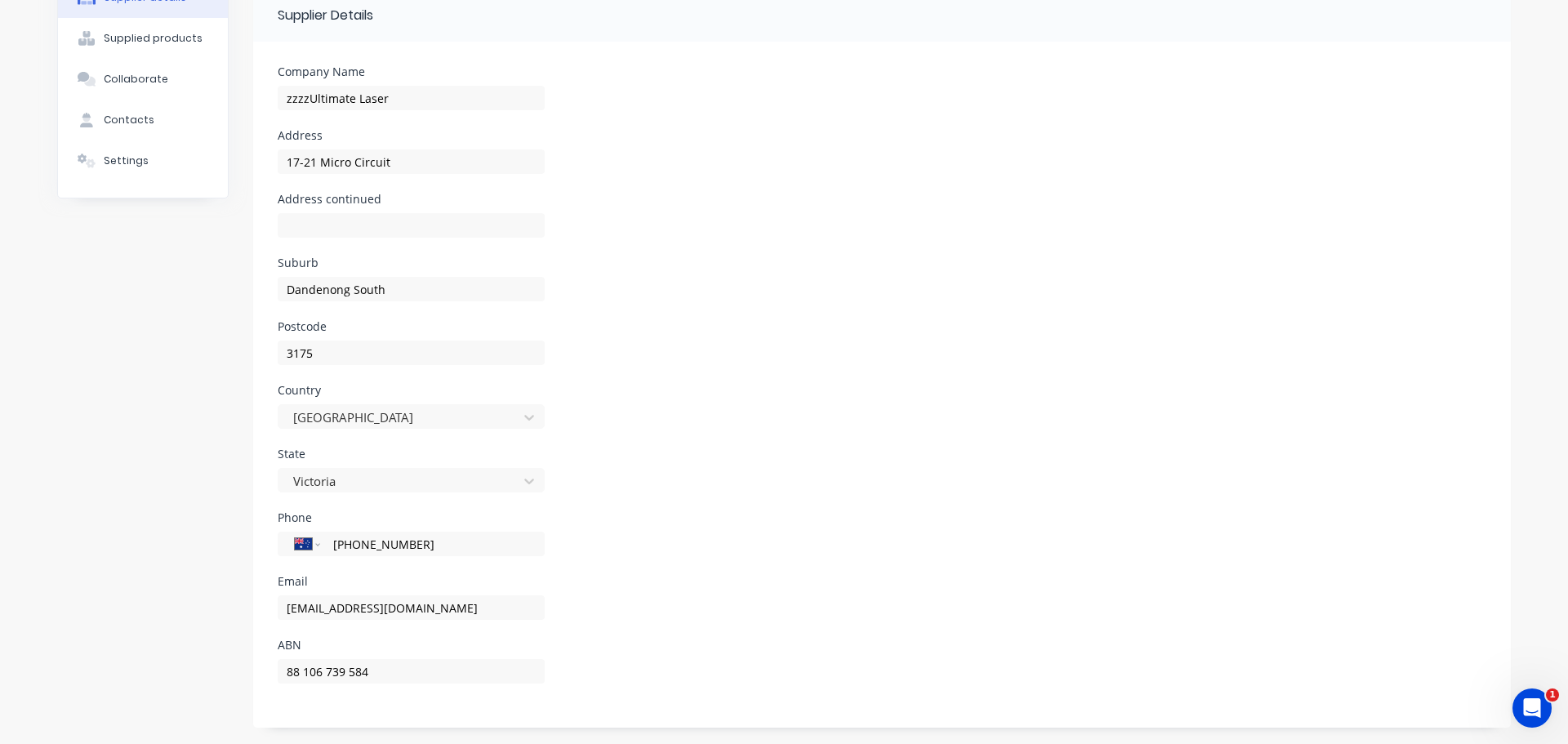
drag, startPoint x: 438, startPoint y: 545, endPoint x: 49, endPoint y: 548, distance: 389.0
click at [49, 548] on div "Purchase history Supplier details Supplied products Collaborate Contacts Settin…" at bounding box center [784, 323] width 1486 height 841
drag, startPoint x: 444, startPoint y: 611, endPoint x: 94, endPoint y: 625, distance: 350.3
click at [94, 625] on div "Purchase history Supplier details Supplied products Collaborate Contacts Settin…" at bounding box center [783, 324] width 1453 height 809
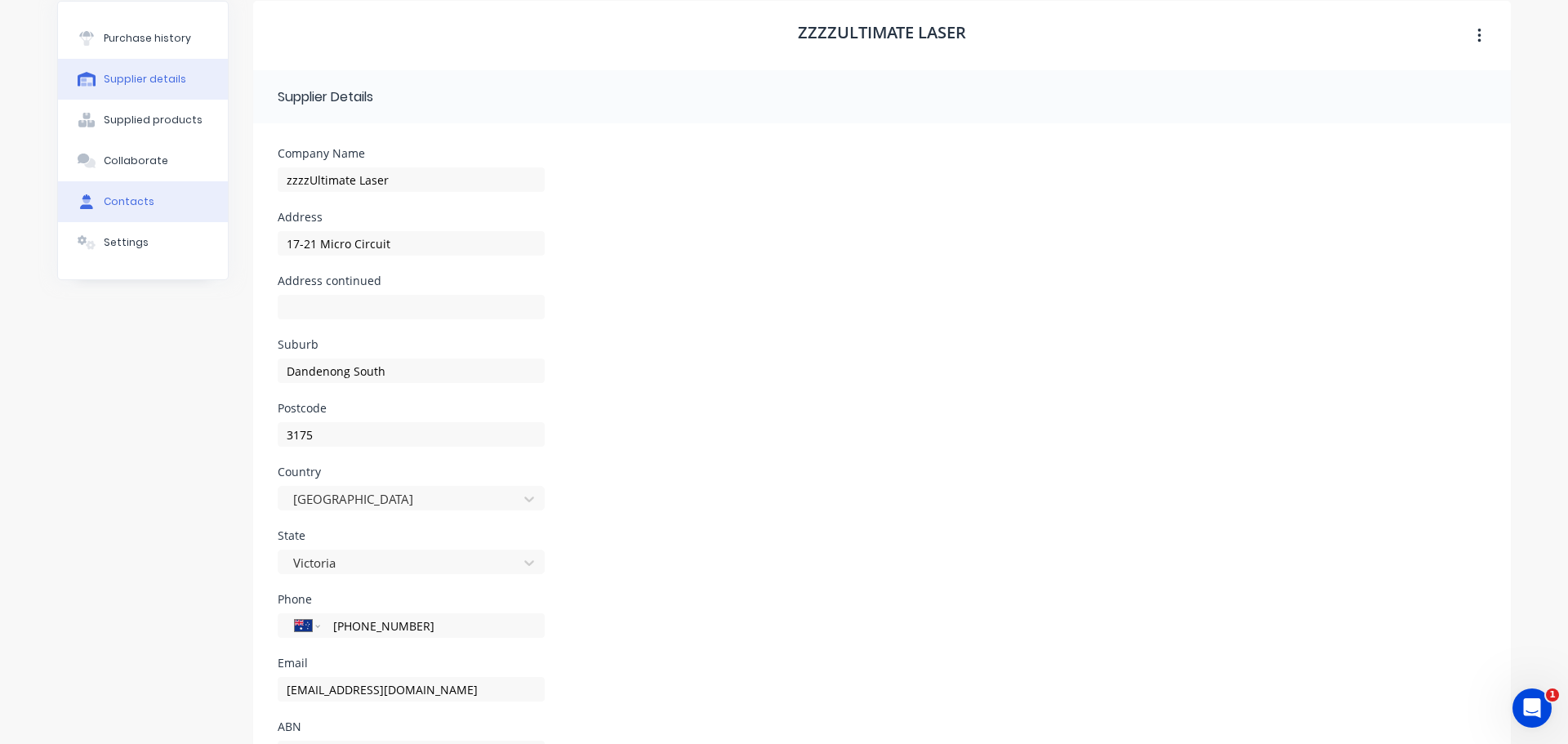
click at [141, 215] on button "Contacts" at bounding box center [142, 202] width 170 height 41
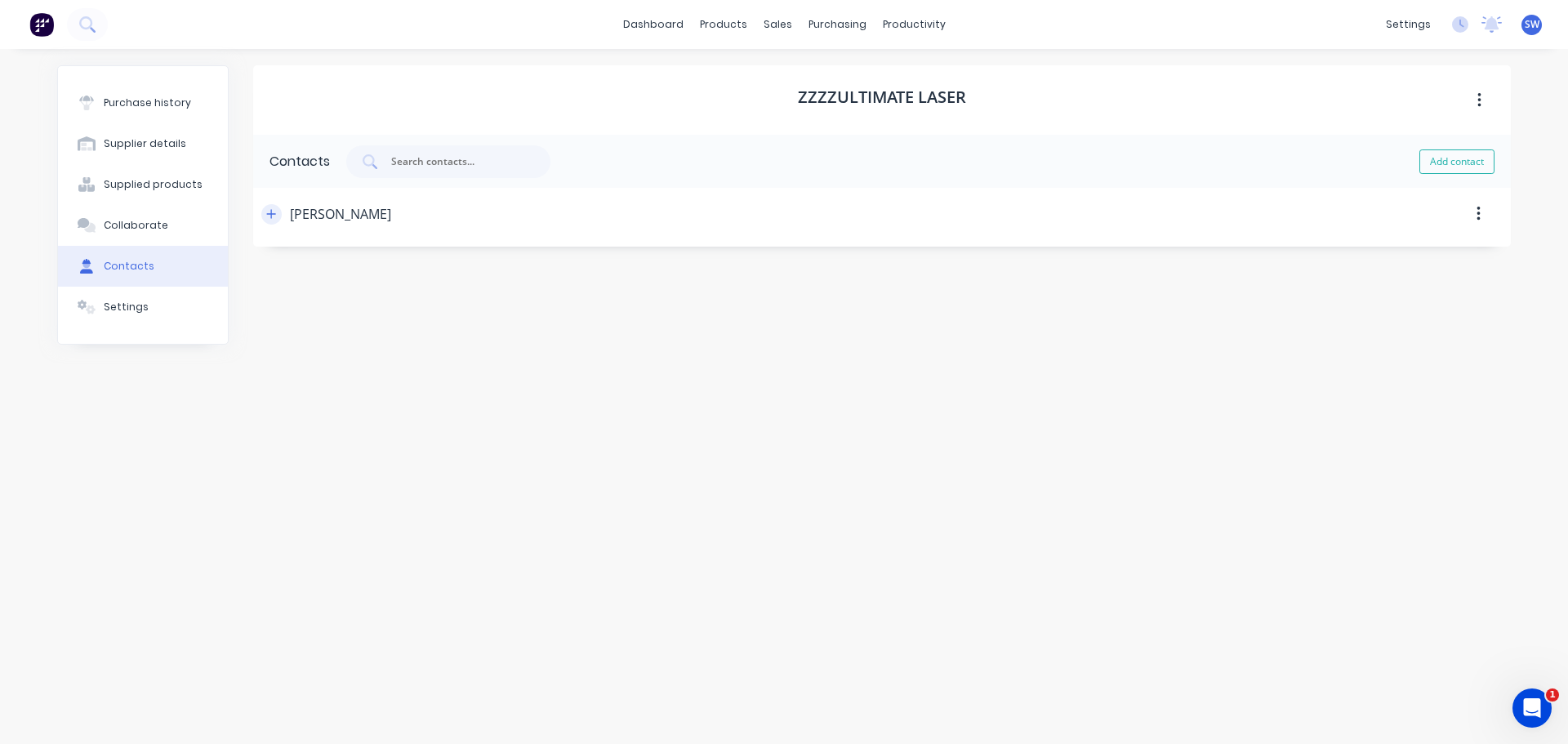
click at [274, 206] on button "button" at bounding box center [271, 215] width 20 height 20
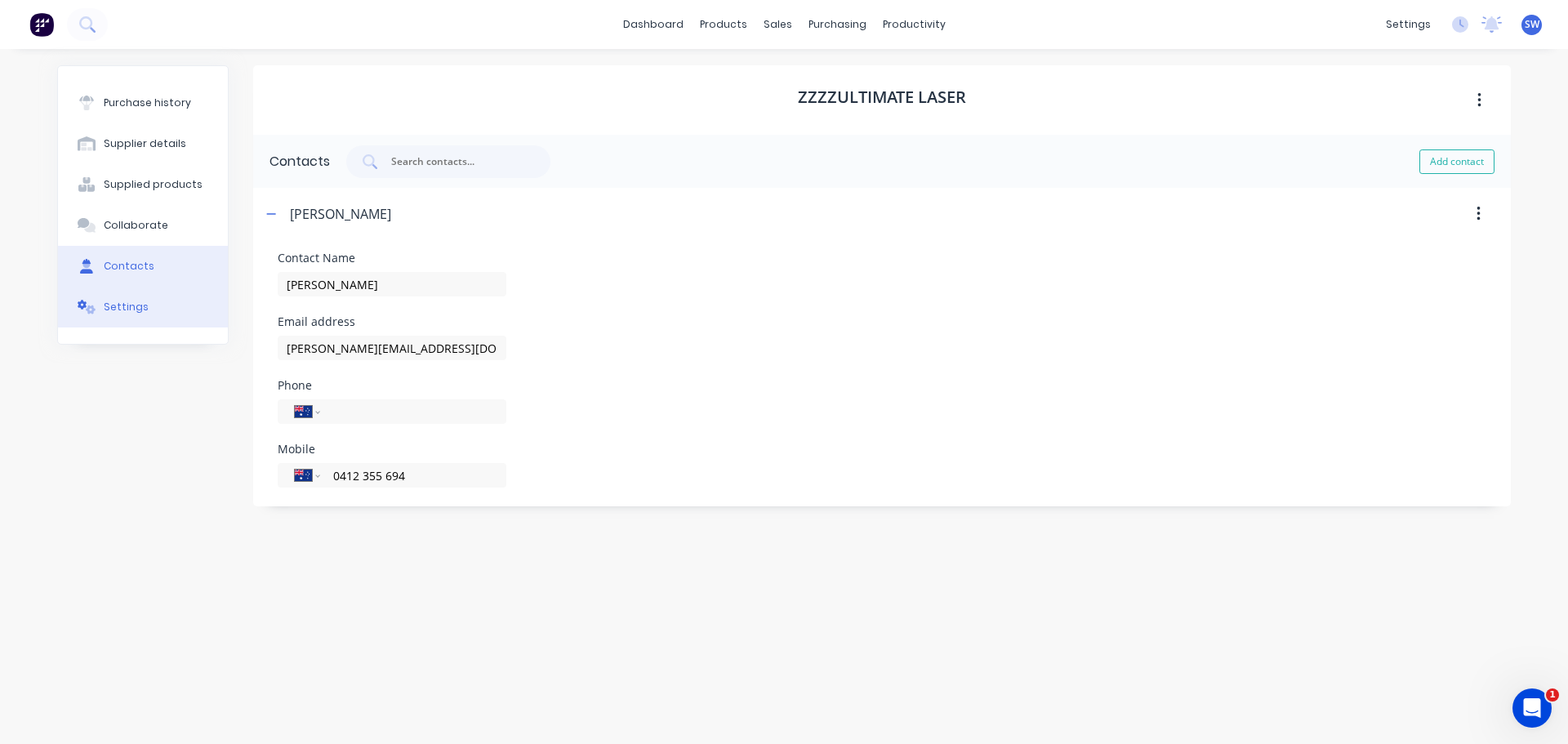
click at [123, 313] on div "Settings" at bounding box center [126, 307] width 45 height 15
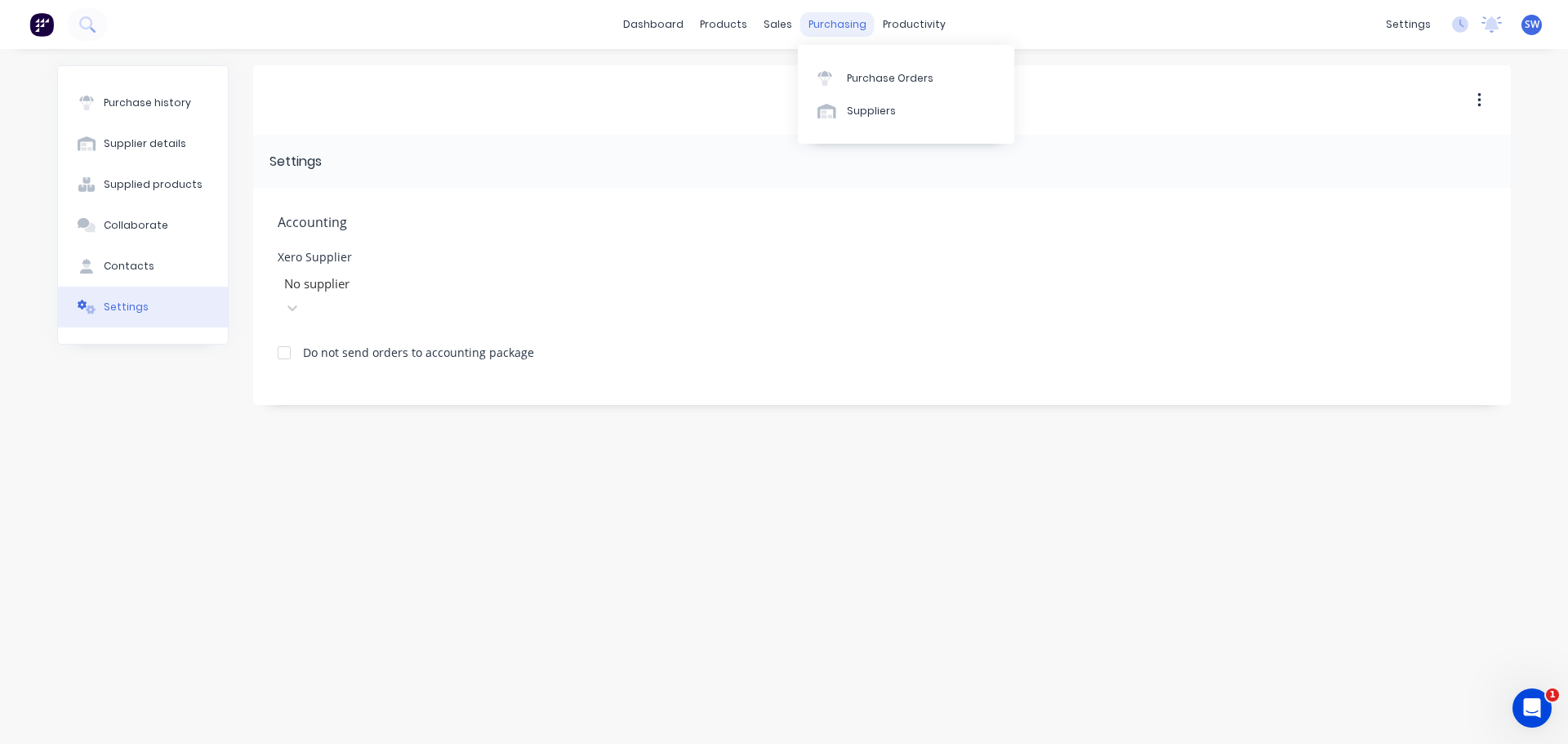
click at [810, 23] on div "purchasing" at bounding box center [837, 24] width 74 height 25
click at [868, 71] on div "Purchase Orders" at bounding box center [889, 78] width 86 height 15
